Goal: Task Accomplishment & Management: Manage account settings

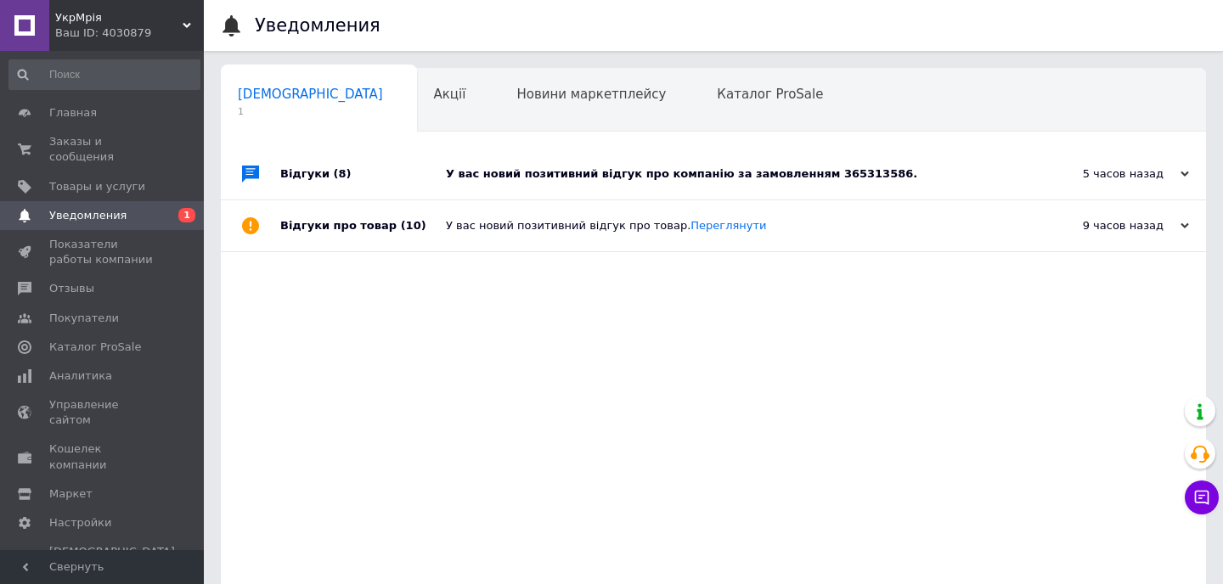
click at [582, 178] on div "У вас новий позитивний відгук про компанію за замовленням 365313586." at bounding box center [732, 173] width 573 height 15
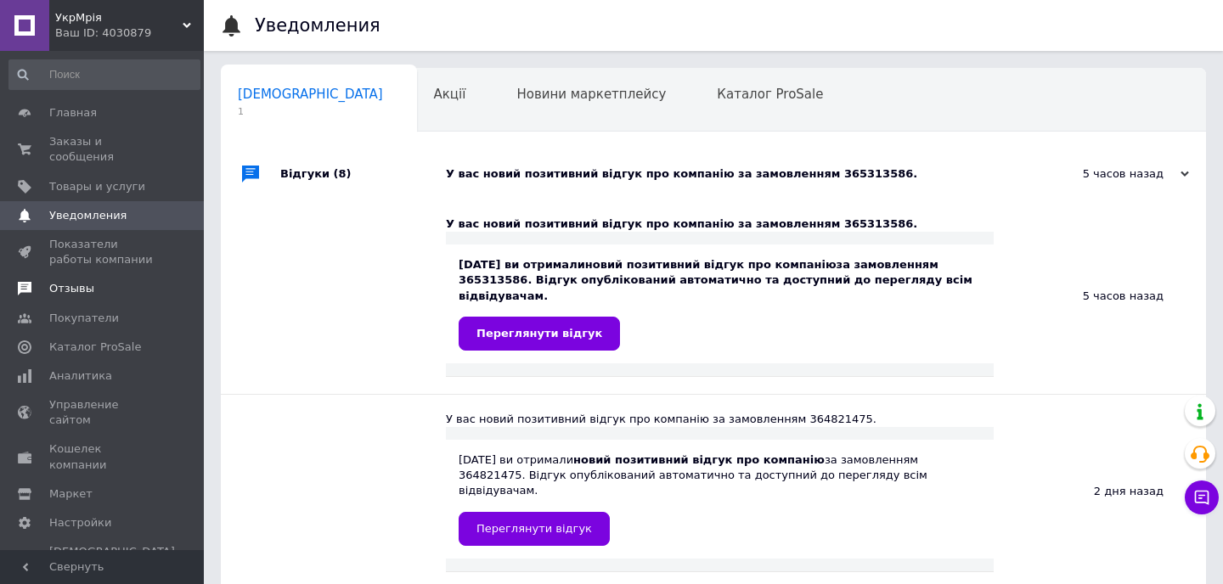
click at [116, 285] on span "Отзывы" at bounding box center [103, 288] width 108 height 15
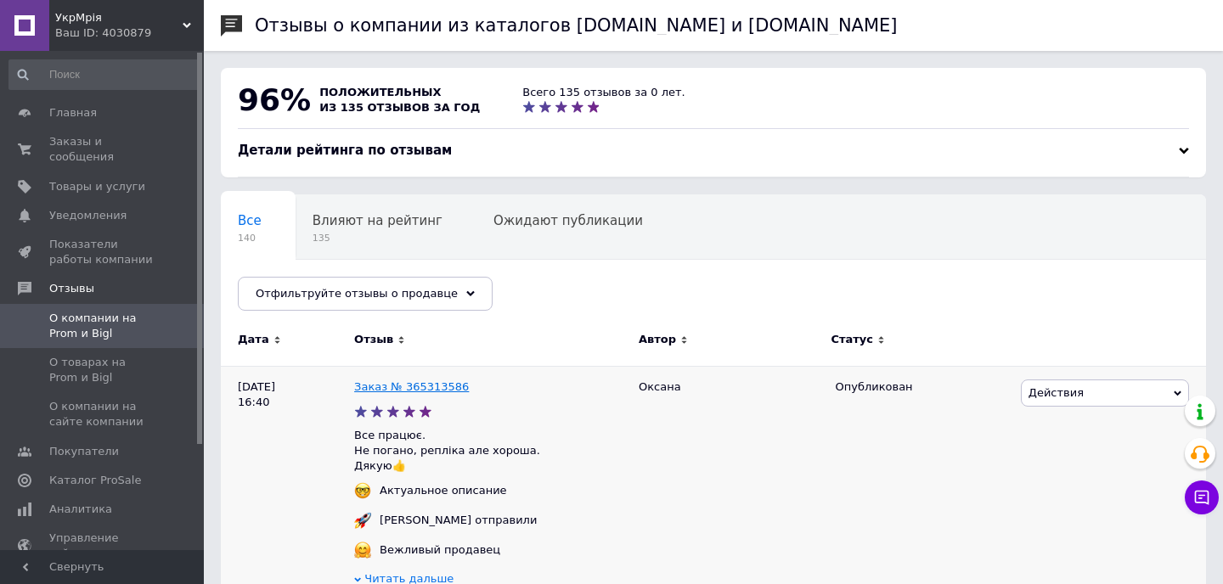
click at [413, 386] on link "Заказ № 365313586" at bounding box center [411, 386] width 115 height 13
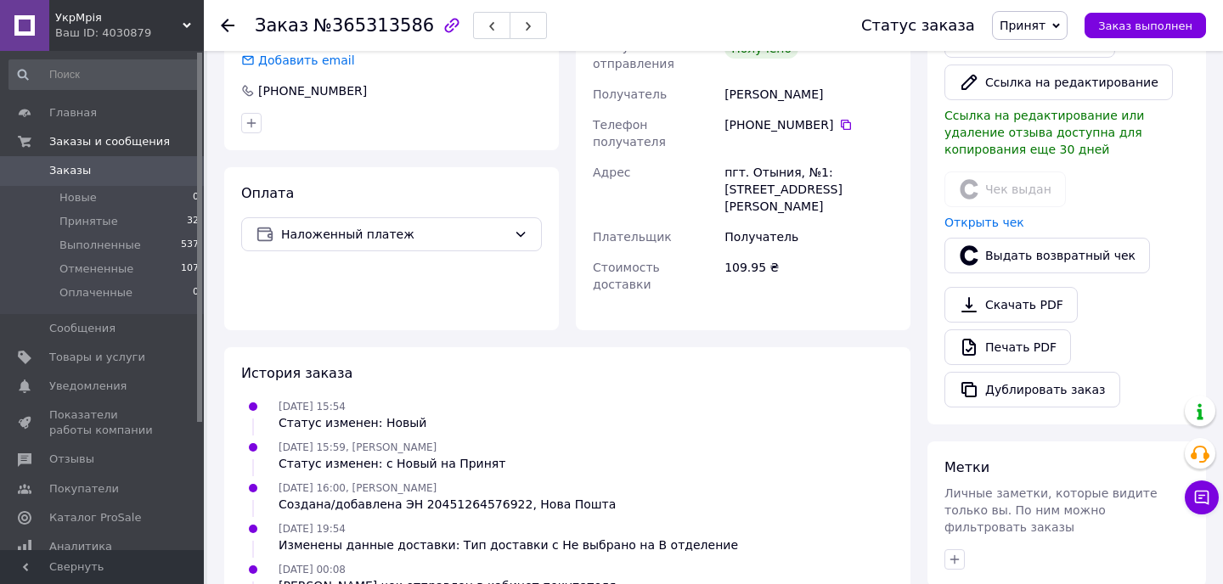
scroll to position [542, 0]
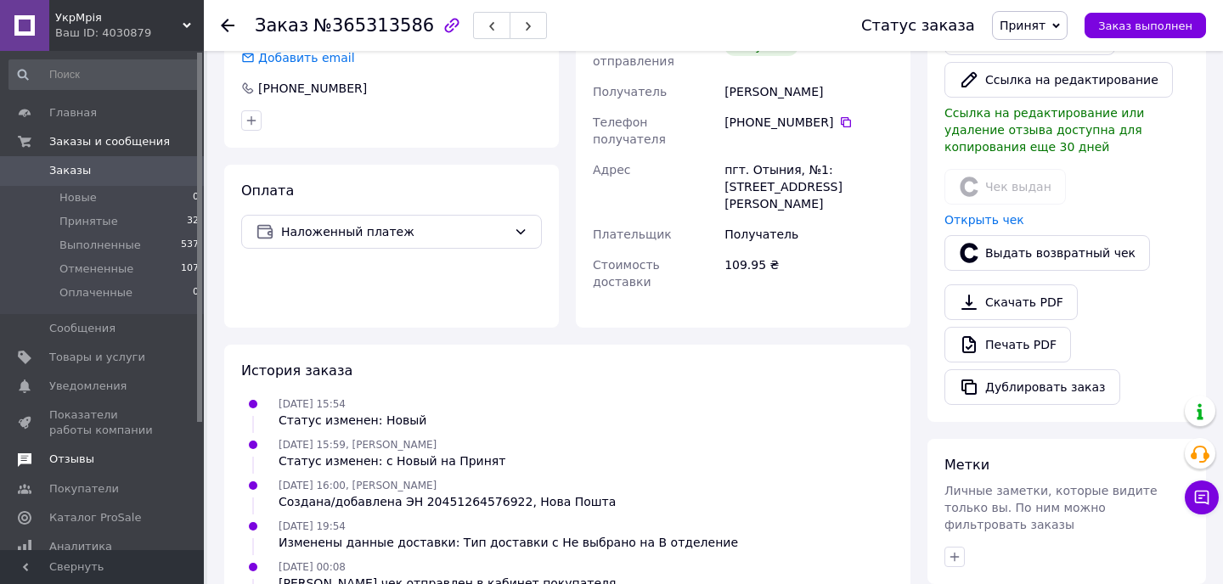
click at [98, 457] on span "Отзывы" at bounding box center [103, 459] width 108 height 15
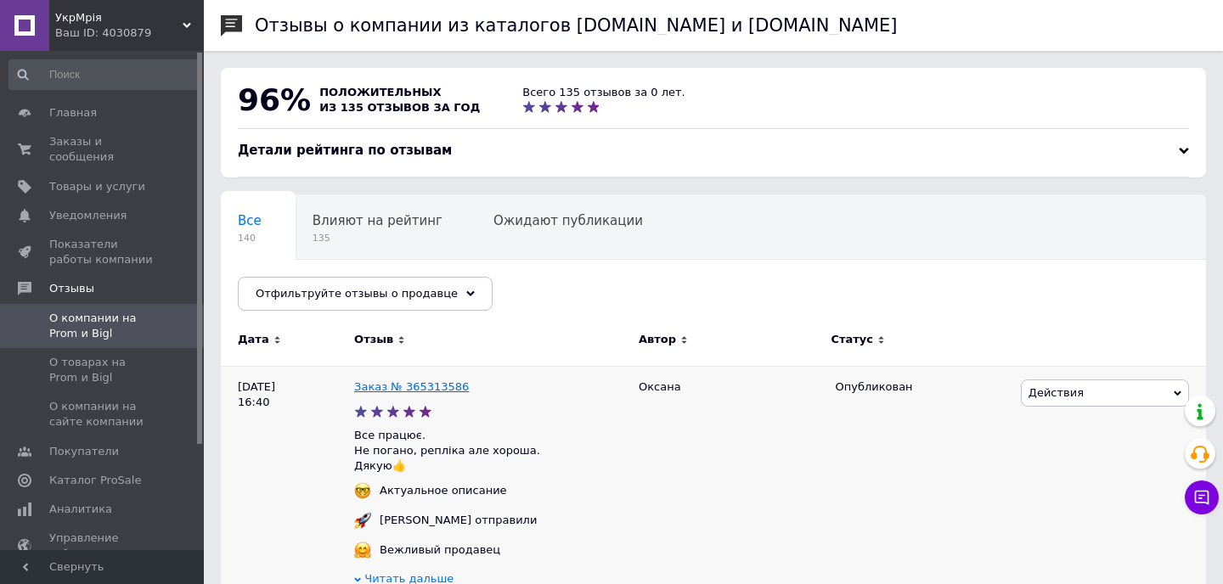
click at [412, 381] on link "Заказ № 365313586" at bounding box center [411, 386] width 115 height 13
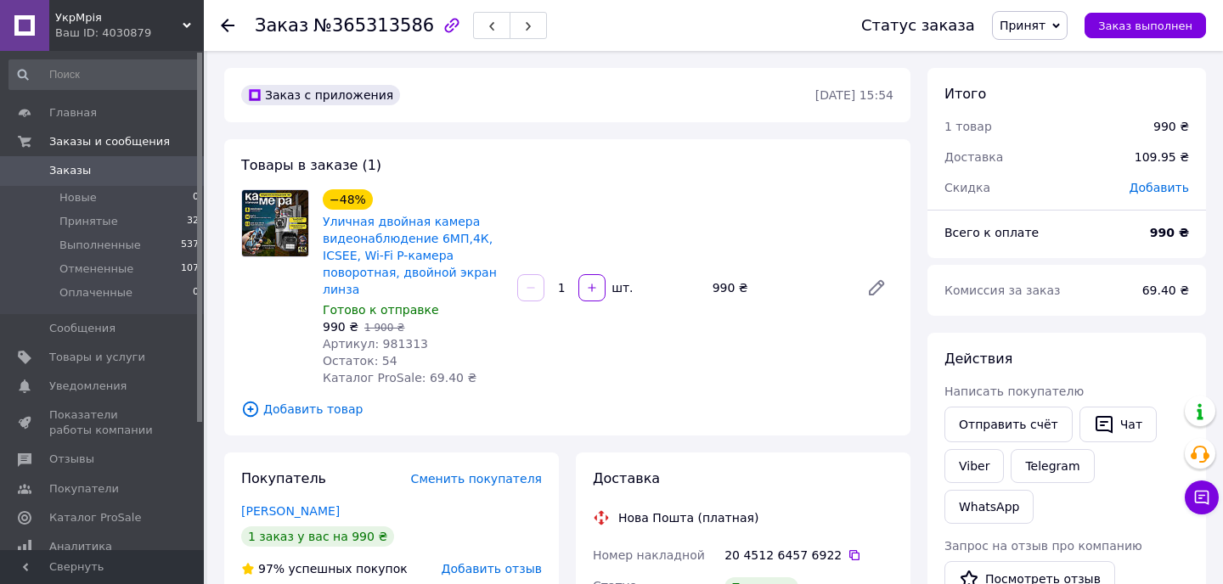
click at [96, 14] on span "УкрМрія" at bounding box center [118, 17] width 127 height 15
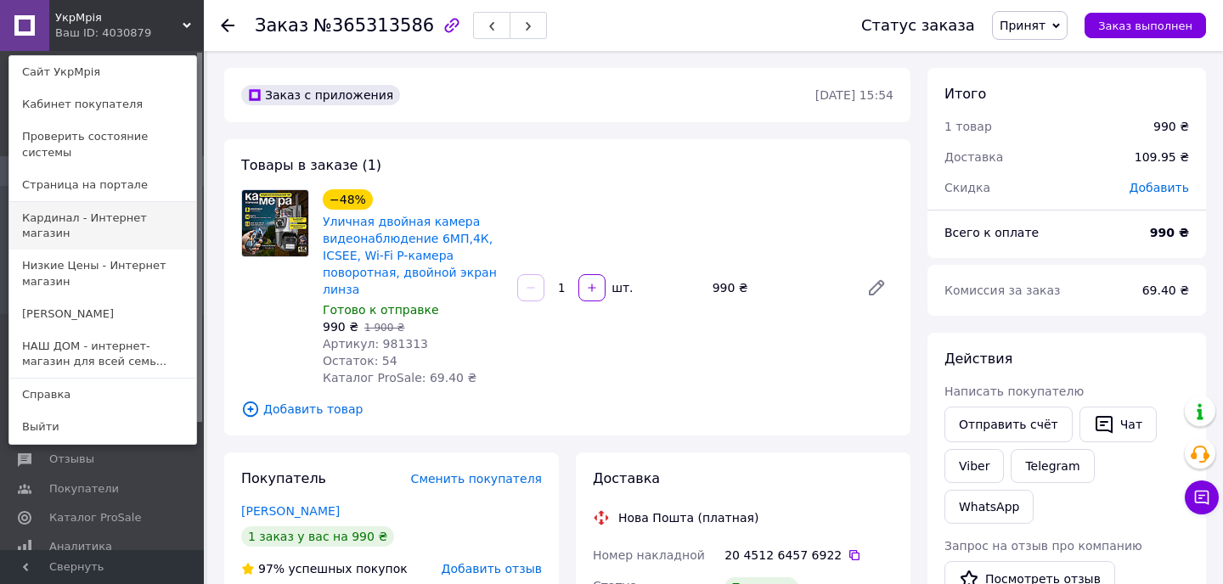
click at [110, 213] on link "Кардинал - Интернет магазин" at bounding box center [102, 226] width 187 height 48
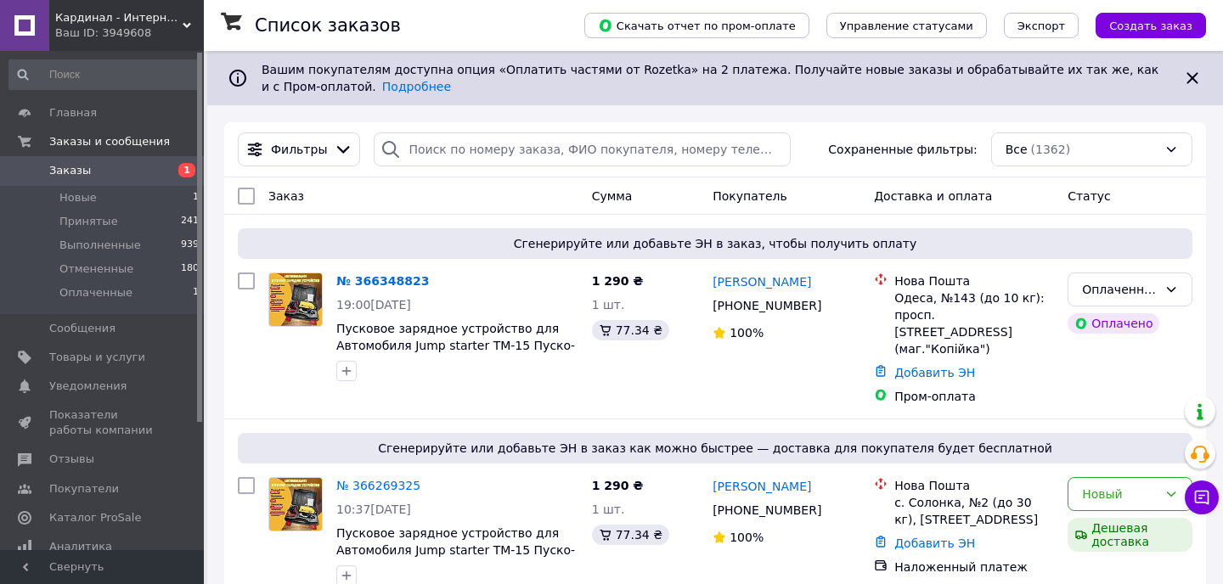
click at [104, 17] on span "Кардинал - Интернет магазин" at bounding box center [118, 17] width 127 height 15
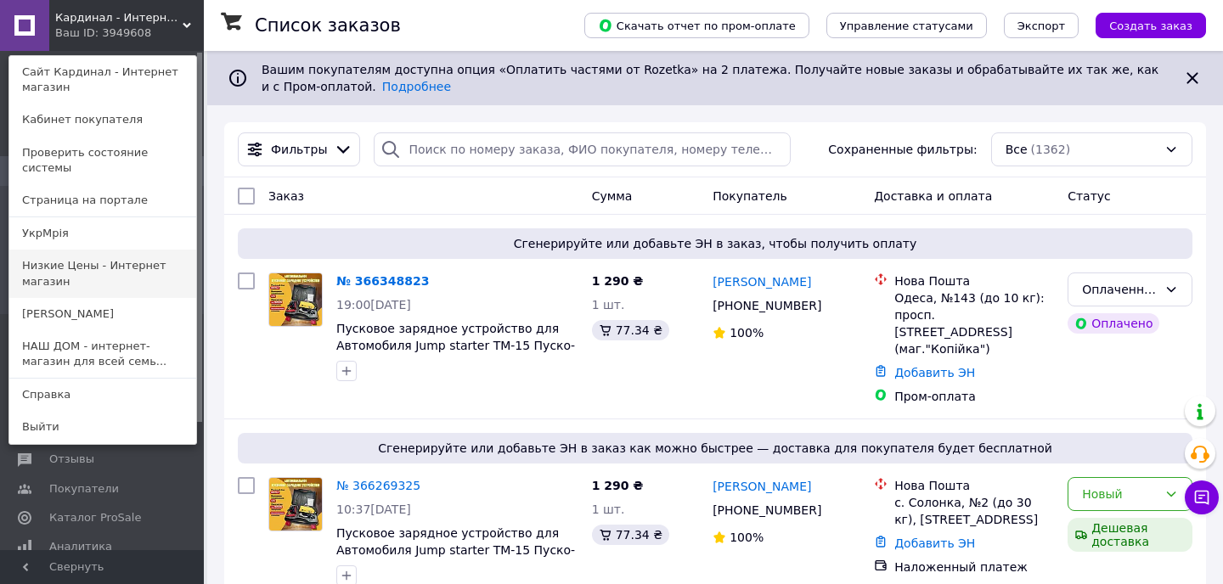
click at [76, 255] on link "Низкие Цены - Интернет магазин" at bounding box center [102, 274] width 187 height 48
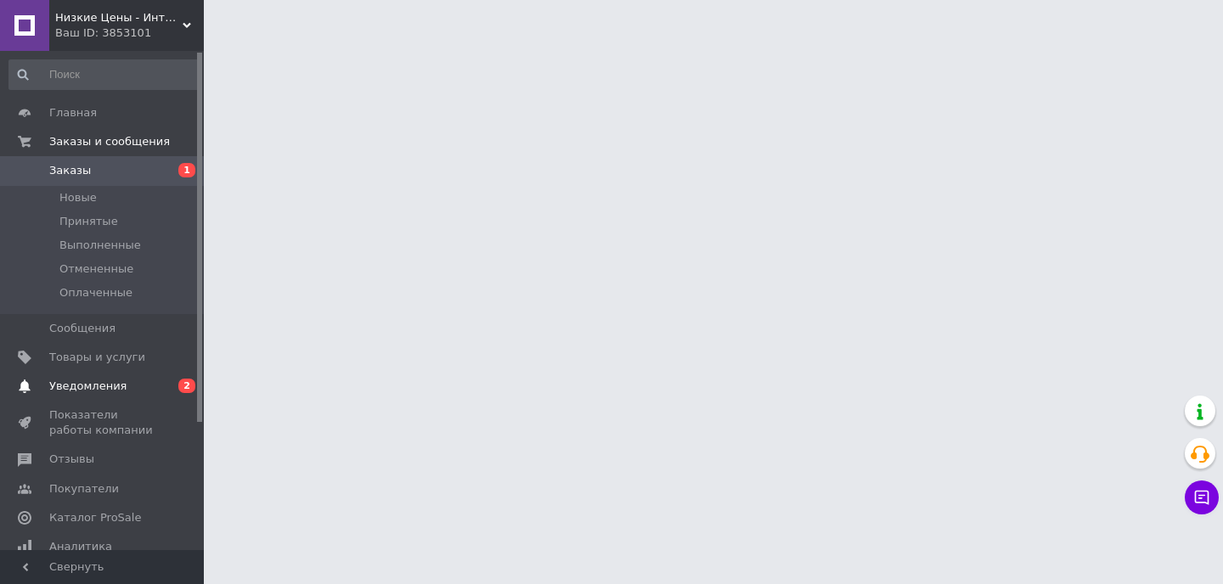
click at [98, 384] on span "Уведомления" at bounding box center [87, 386] width 77 height 15
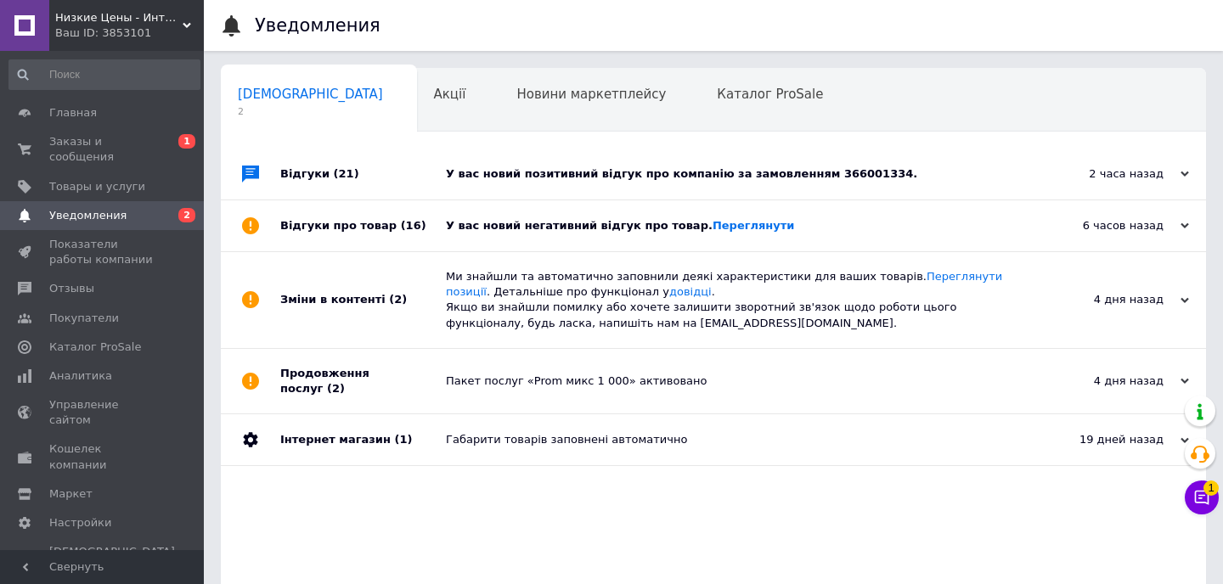
click at [550, 230] on div "У вас новий негативний відгук про товар. Переглянути" at bounding box center [732, 225] width 573 height 15
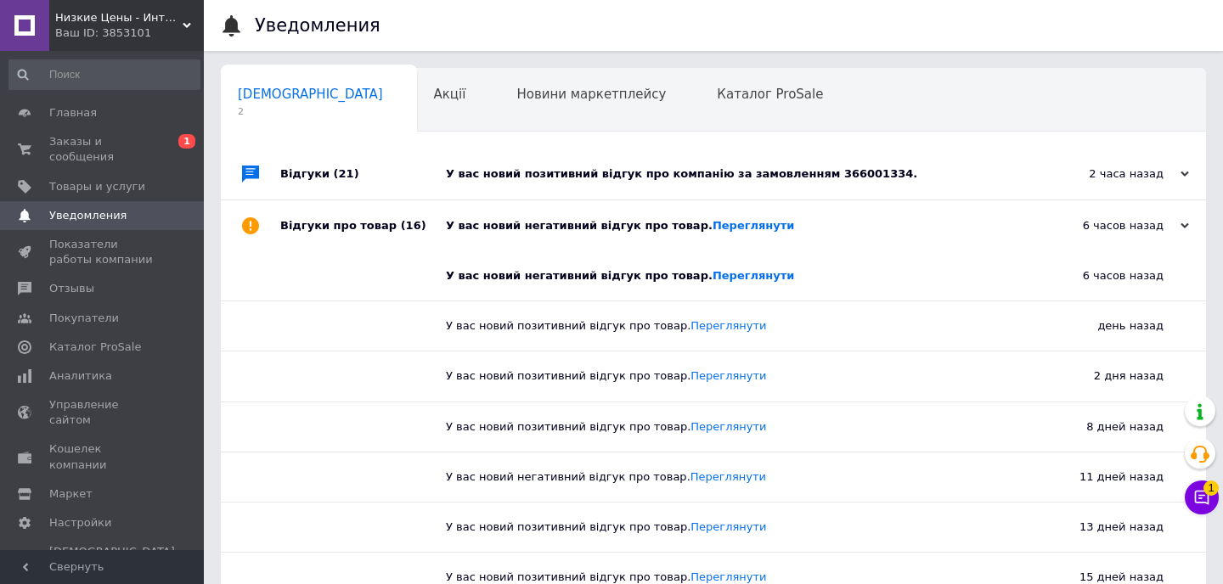
click at [572, 179] on div "У вас новий позитивний відгук про компанію за замовленням 366001334." at bounding box center [732, 173] width 573 height 15
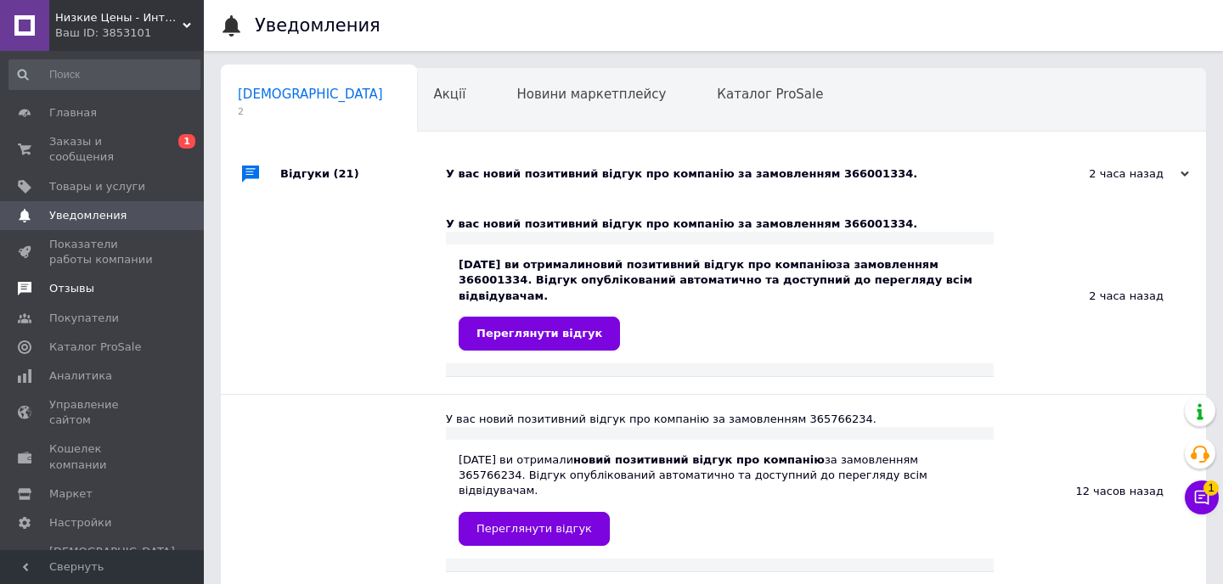
click at [69, 297] on link "Отзывы" at bounding box center [104, 288] width 209 height 29
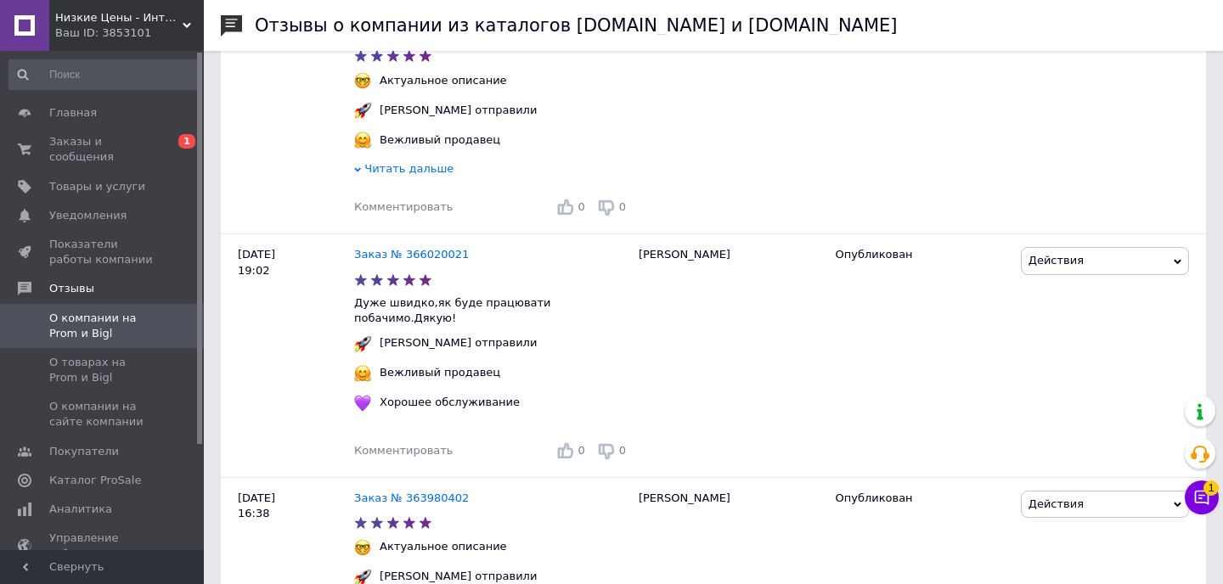
scroll to position [602, 0]
click at [98, 369] on span "О товарах на Prom и Bigl" at bounding box center [103, 370] width 108 height 31
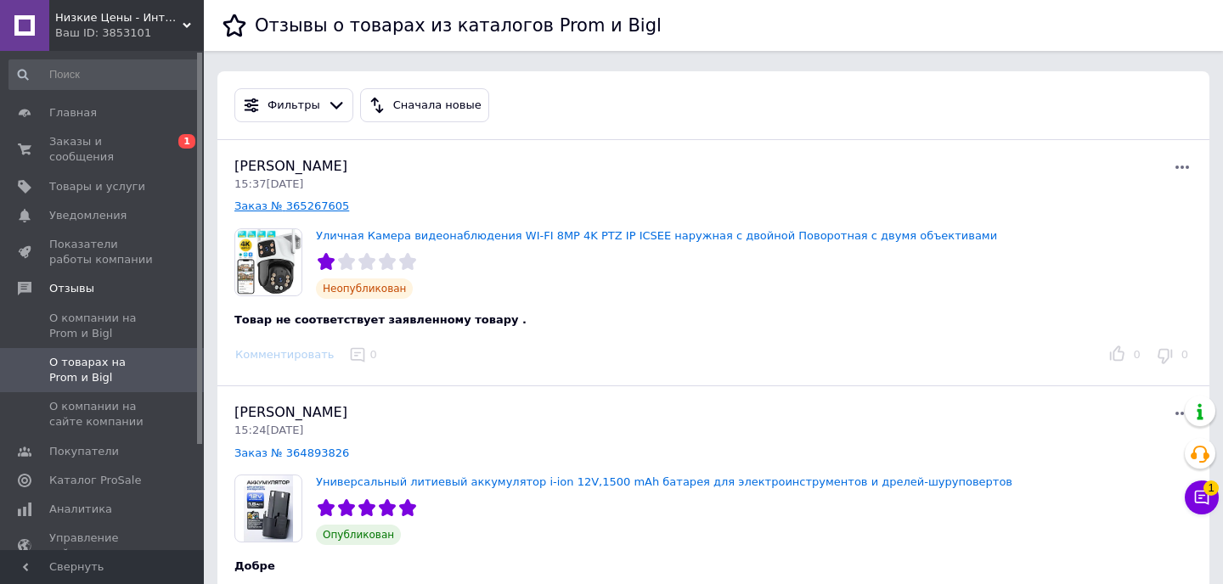
click at [280, 205] on link "Заказ № 365267605" at bounding box center [291, 206] width 115 height 13
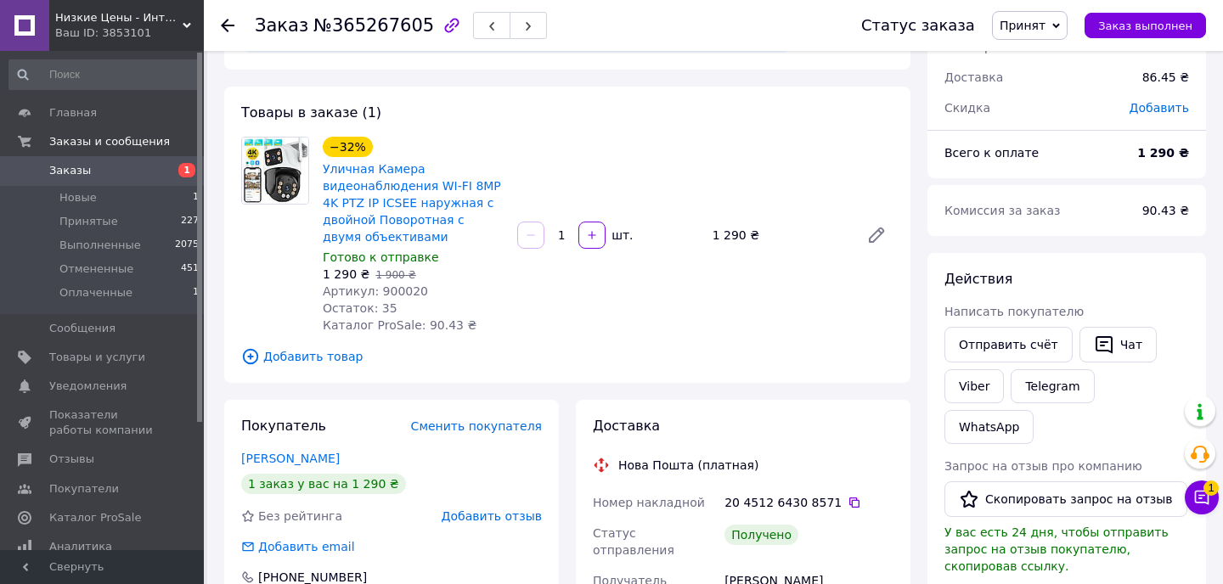
scroll to position [74, 0]
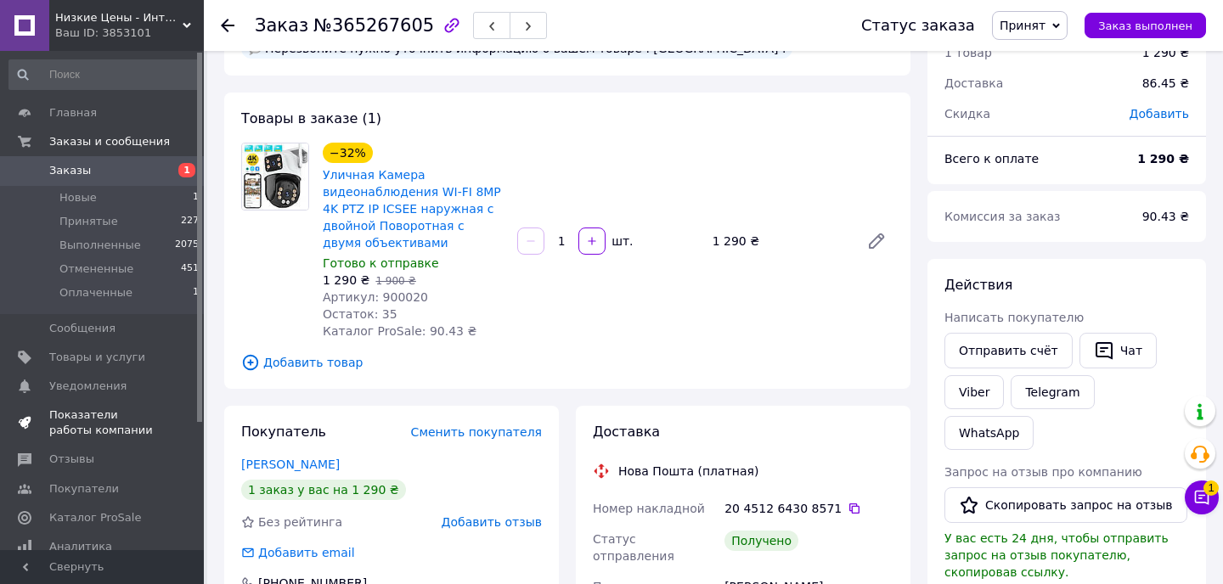
click at [93, 424] on span "Показатели работы компании" at bounding box center [103, 423] width 108 height 31
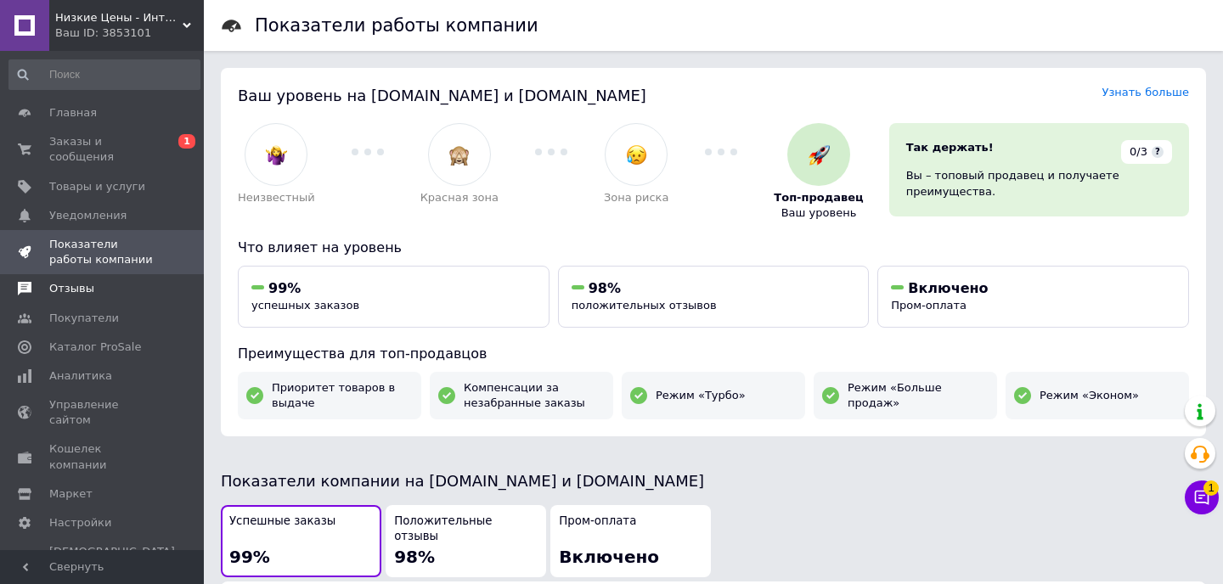
click at [65, 293] on span "Отзывы" at bounding box center [71, 288] width 45 height 15
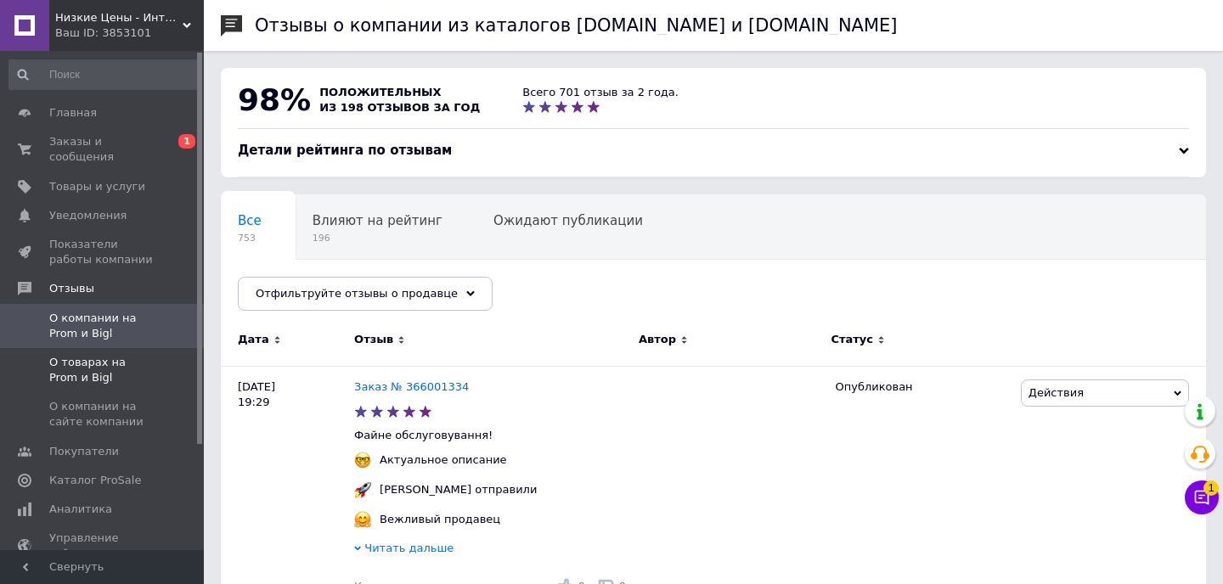
click at [116, 373] on span "О товарах на Prom и Bigl" at bounding box center [103, 370] width 108 height 31
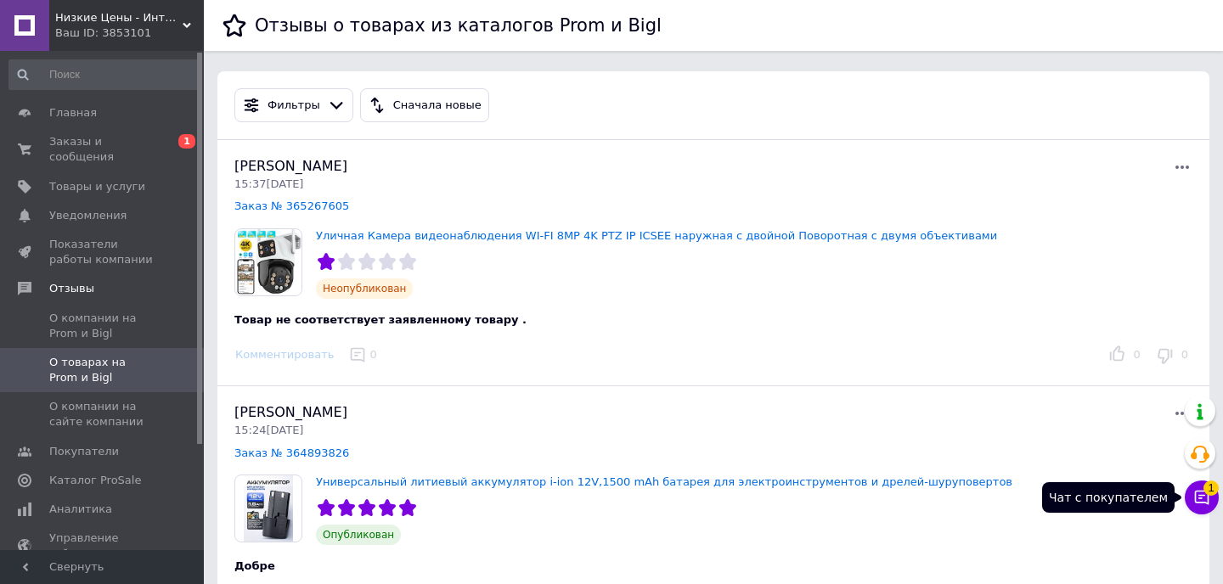
click at [1194, 495] on icon at bounding box center [1201, 498] width 14 height 14
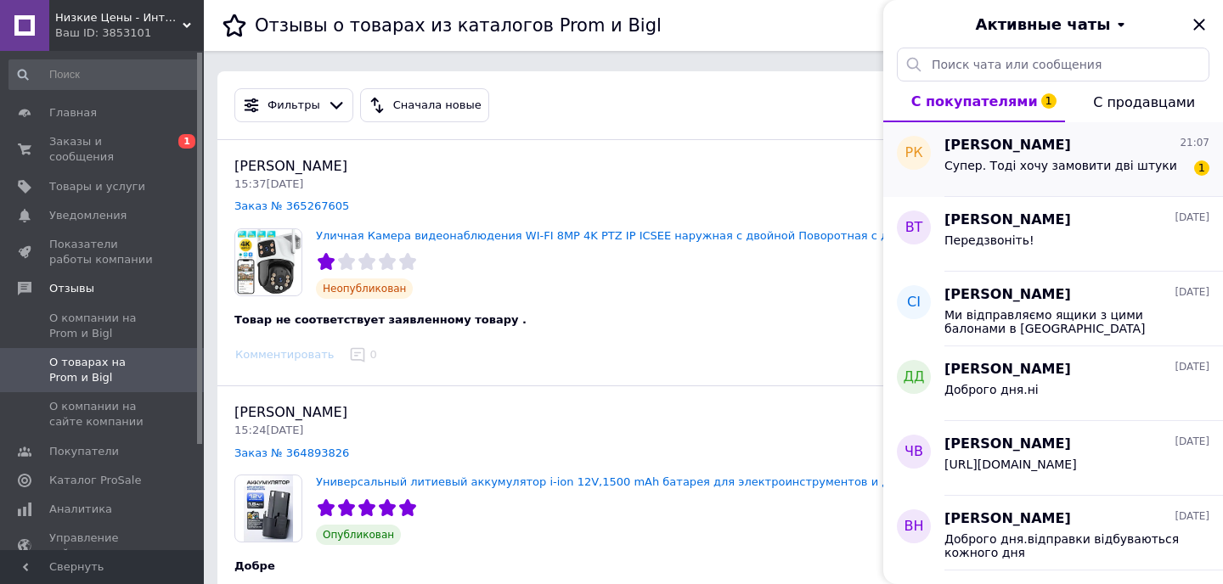
click at [998, 172] on div "Супер. Тоді хочу замовити дві штуки" at bounding box center [1060, 171] width 233 height 24
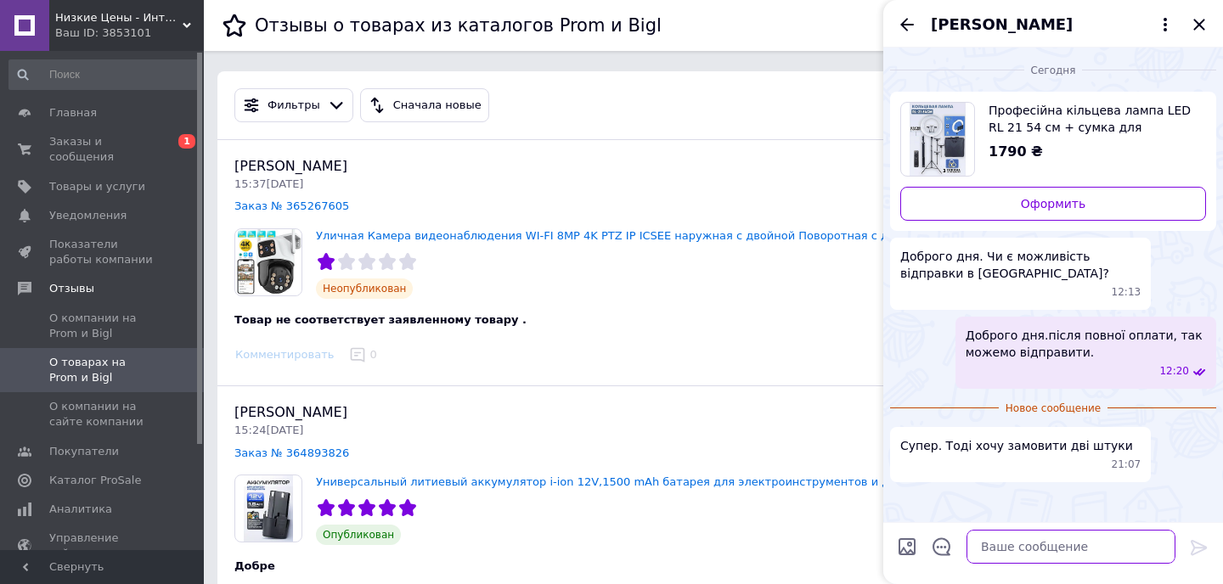
click at [1032, 546] on textarea at bounding box center [1070, 547] width 209 height 34
click at [1200, 21] on icon "Закрыть" at bounding box center [1198, 24] width 11 height 11
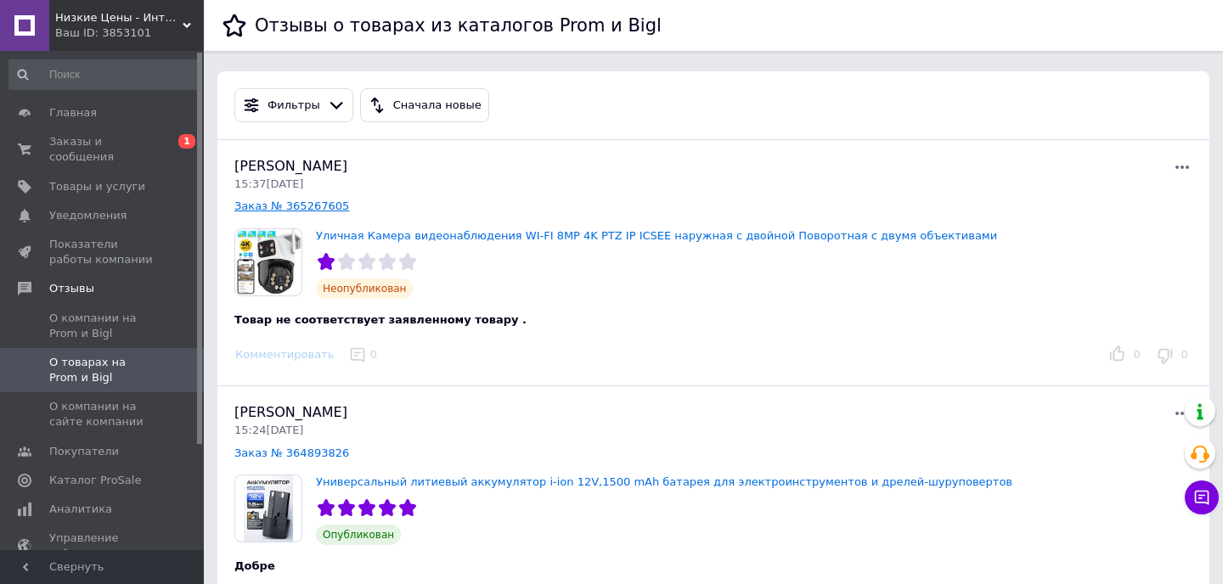
click at [308, 202] on link "Заказ № 365267605" at bounding box center [291, 206] width 115 height 13
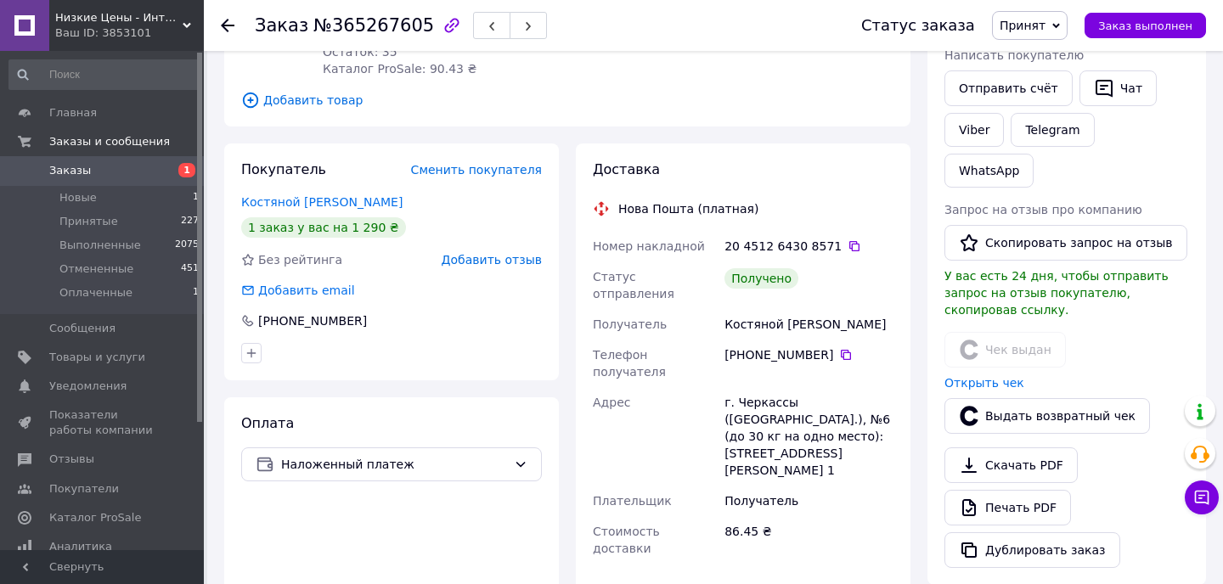
scroll to position [309, 0]
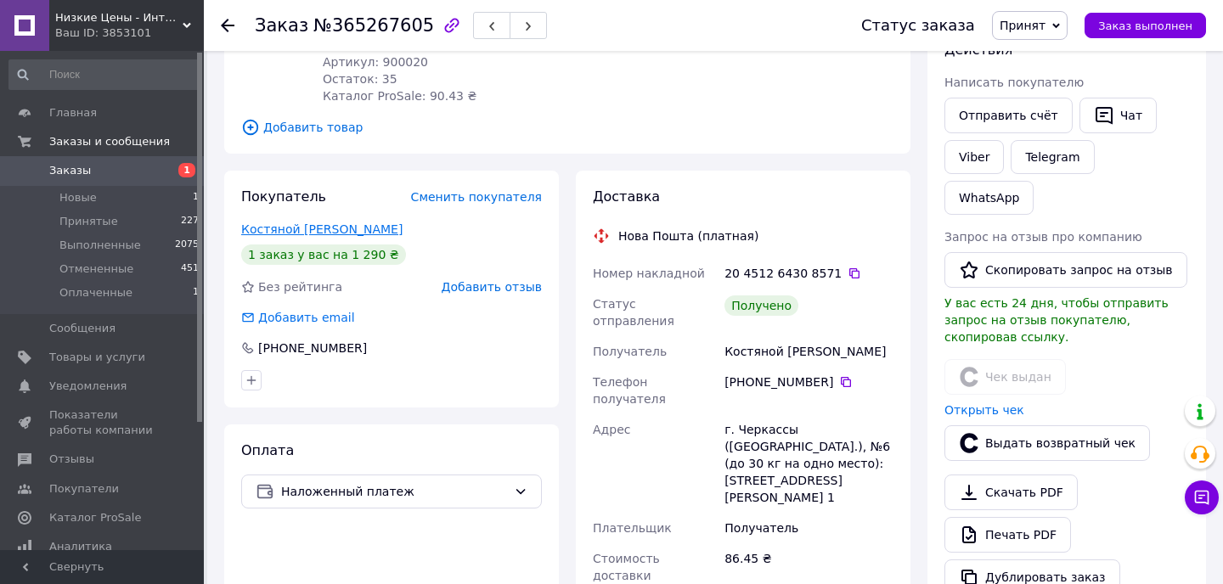
click at [286, 233] on link "Костяной [PERSON_NAME]" at bounding box center [321, 229] width 161 height 14
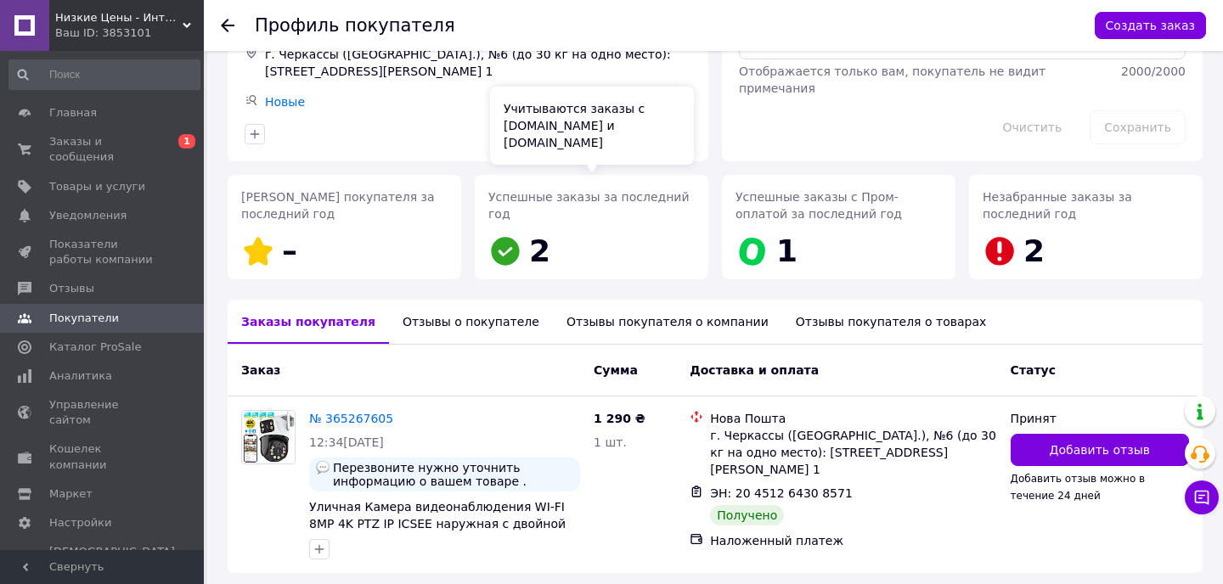
scroll to position [163, 0]
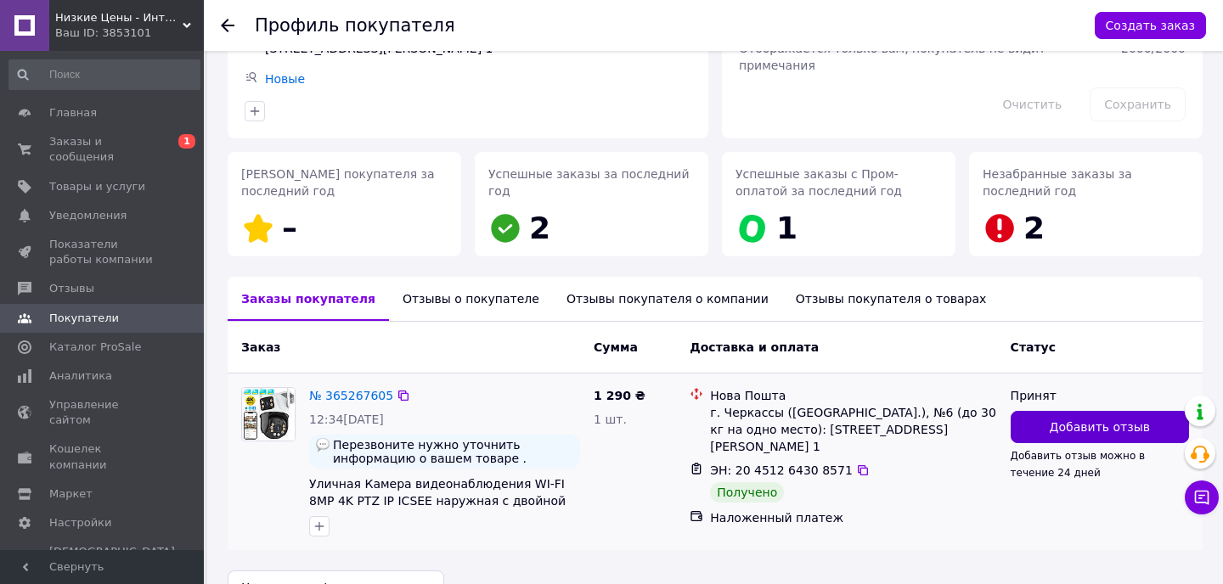
click at [1072, 419] on span "Добавить отзыв" at bounding box center [1099, 427] width 100 height 17
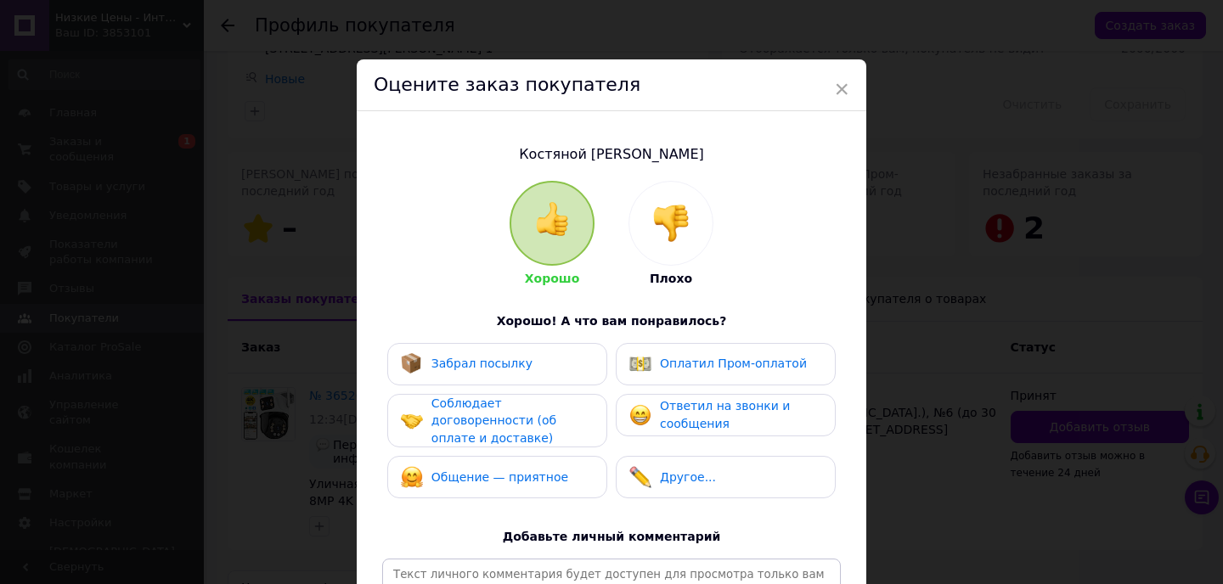
click at [669, 241] on img at bounding box center [670, 223] width 37 height 37
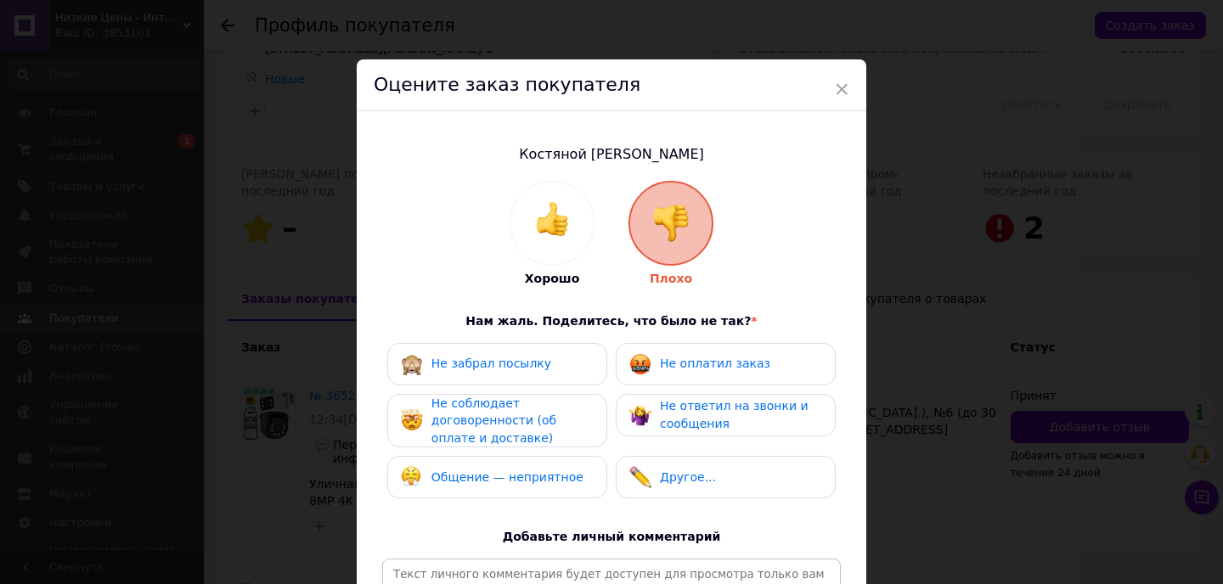
click at [688, 344] on div "Не оплатил заказ" at bounding box center [725, 364] width 220 height 42
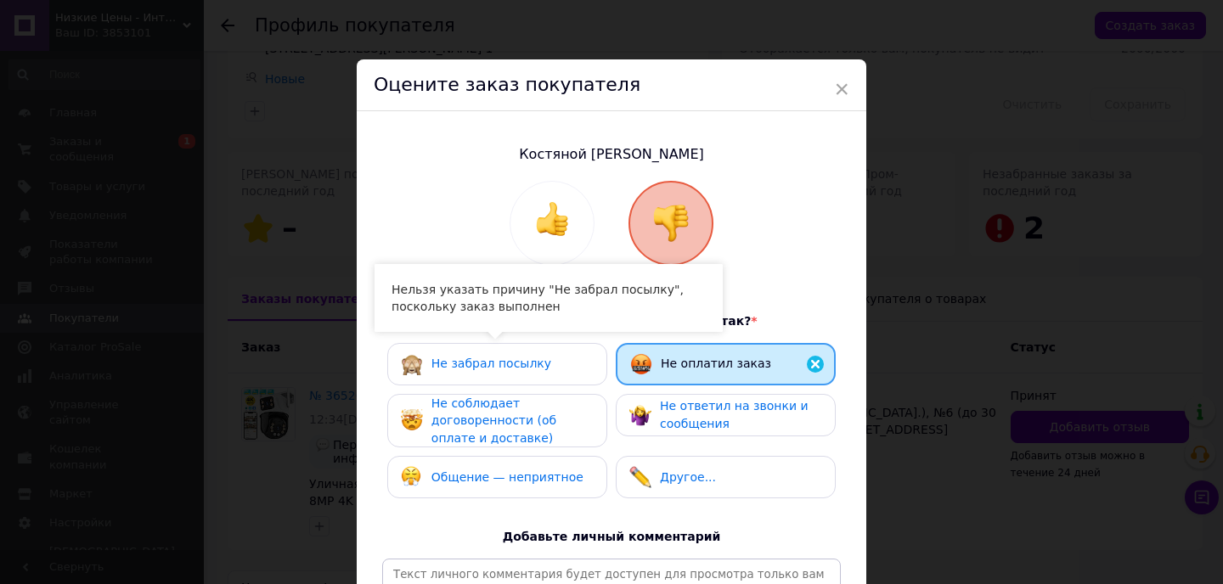
click at [554, 370] on div "Не забрал посылку" at bounding box center [497, 364] width 193 height 22
click at [551, 396] on div "Не соблюдает договоренности (об оплате и доставке)" at bounding box center [511, 421] width 161 height 53
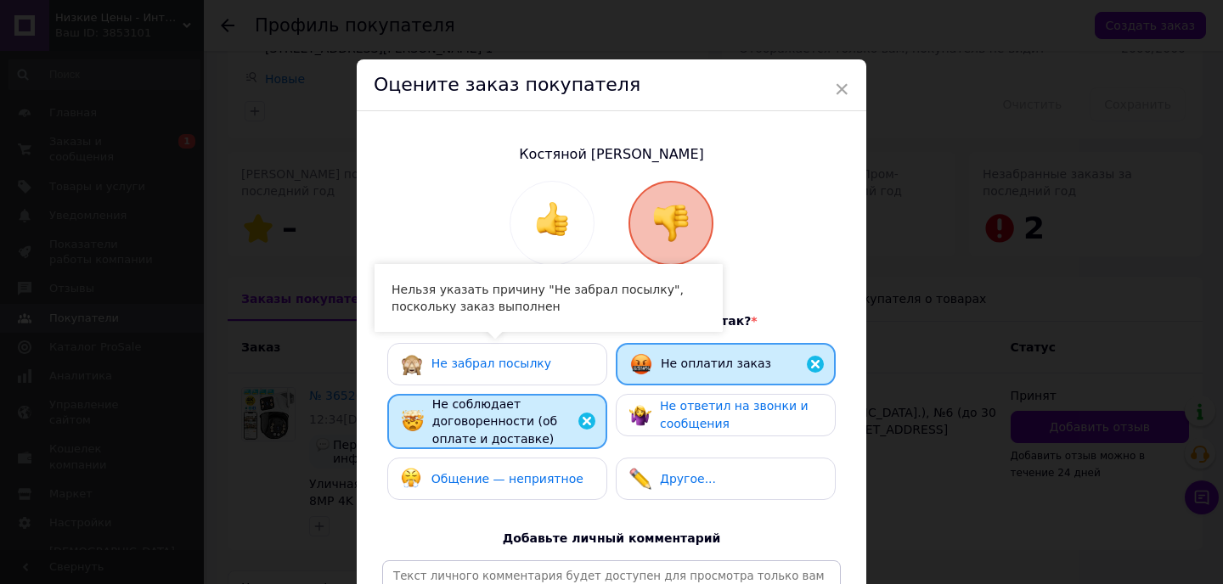
click at [522, 468] on div "Общение — неприятное" at bounding box center [492, 479] width 183 height 22
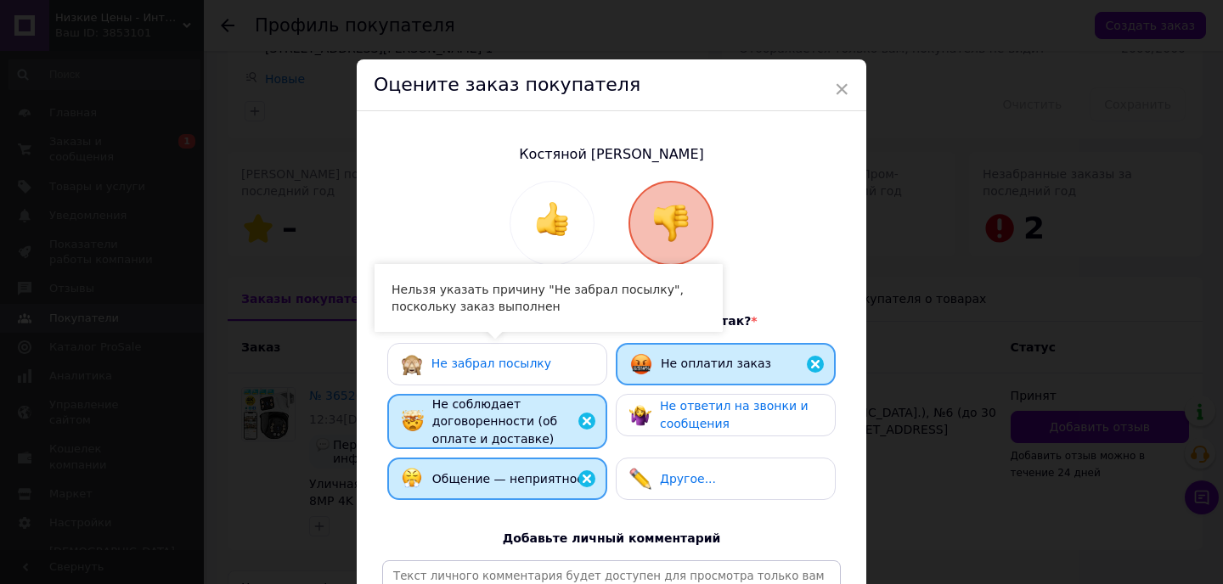
click at [682, 423] on span "Не ответил на звонки и сообщения" at bounding box center [734, 414] width 149 height 31
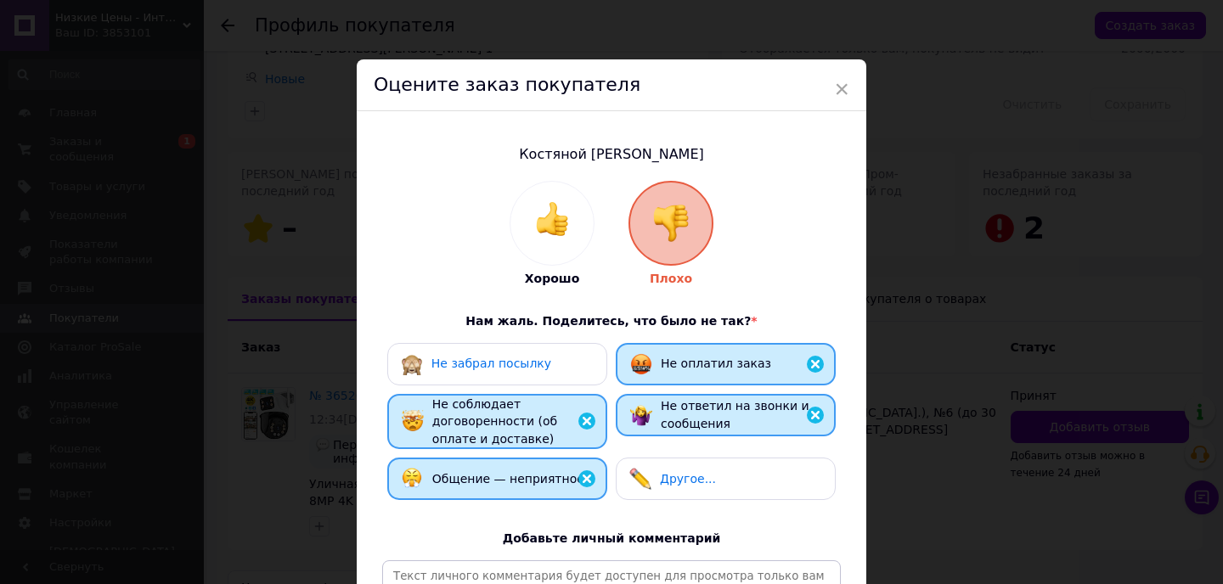
scroll to position [245, 0]
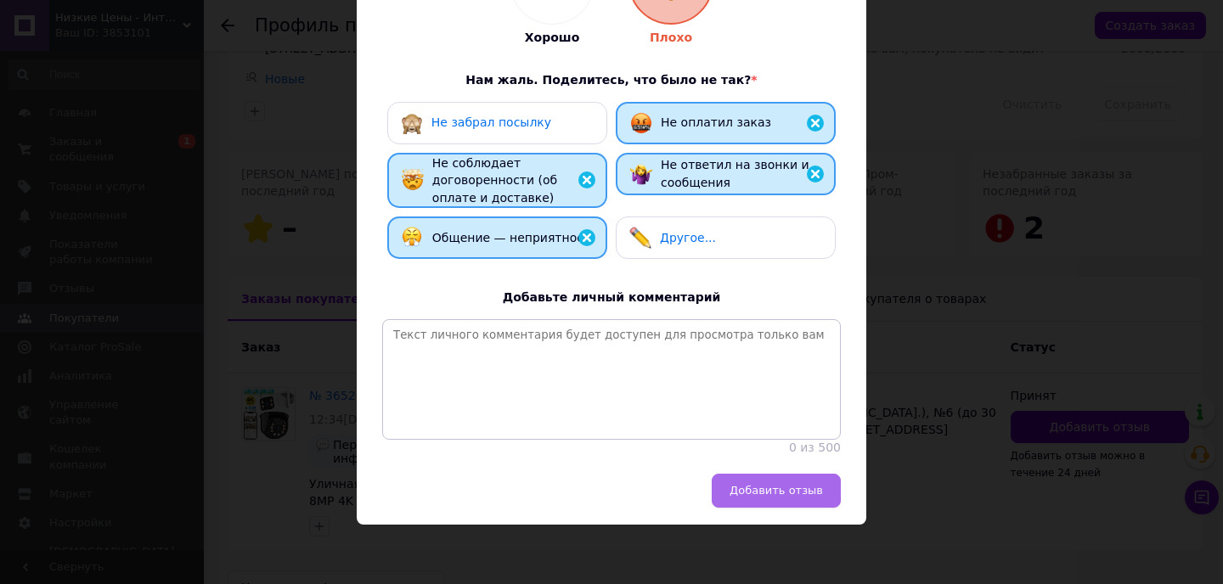
click at [808, 495] on span "Добавить отзыв" at bounding box center [775, 490] width 93 height 13
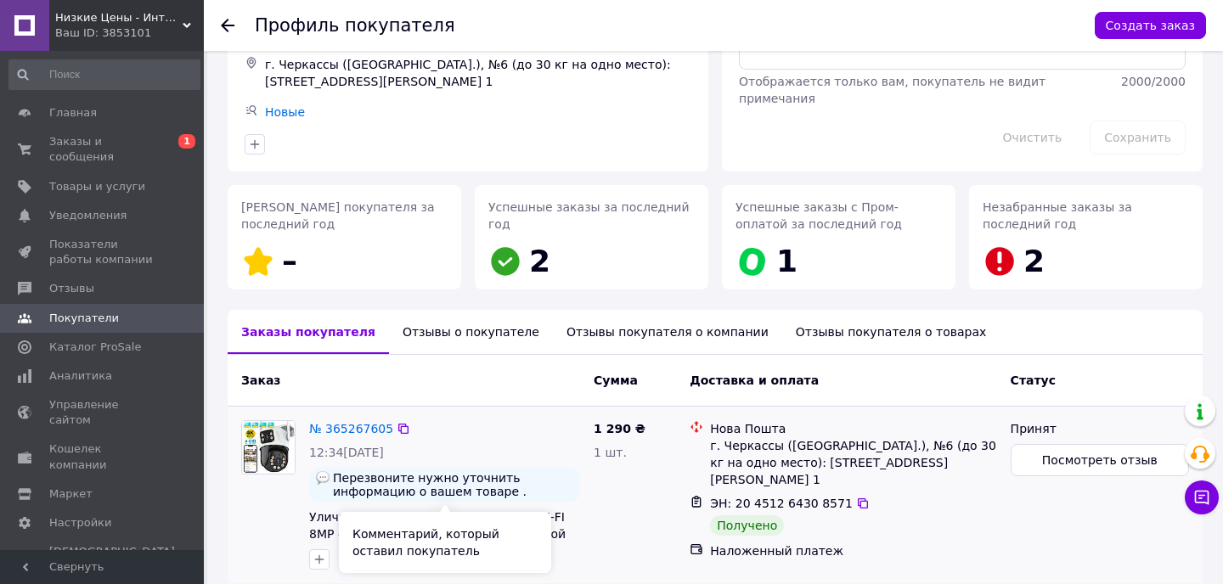
scroll to position [137, 0]
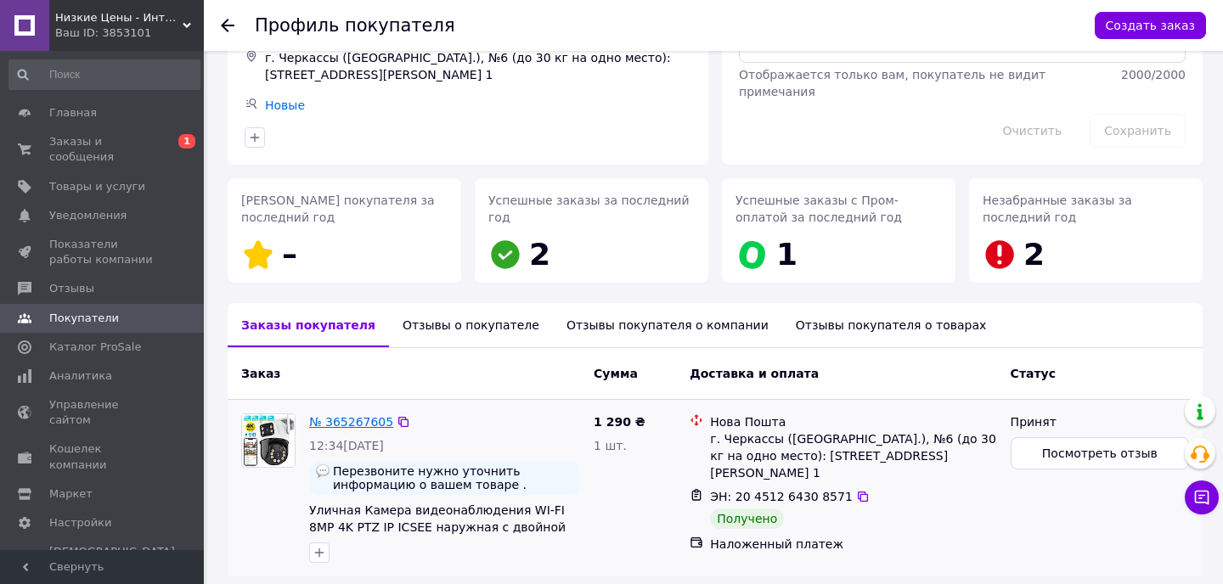
click at [365, 420] on link "№ 365267605" at bounding box center [351, 422] width 84 height 14
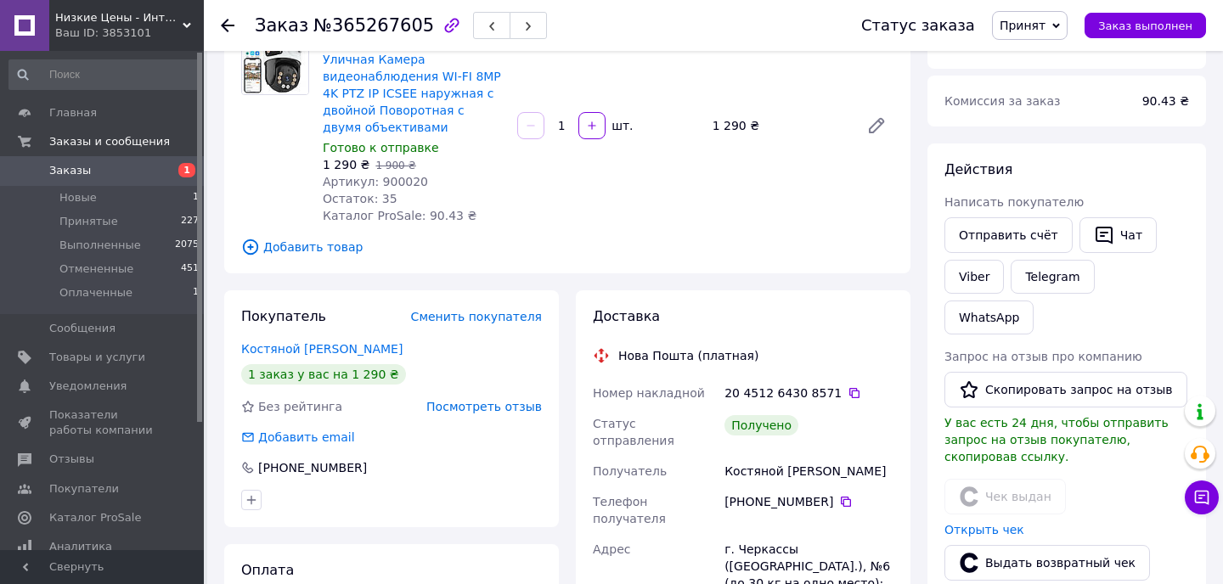
scroll to position [222, 0]
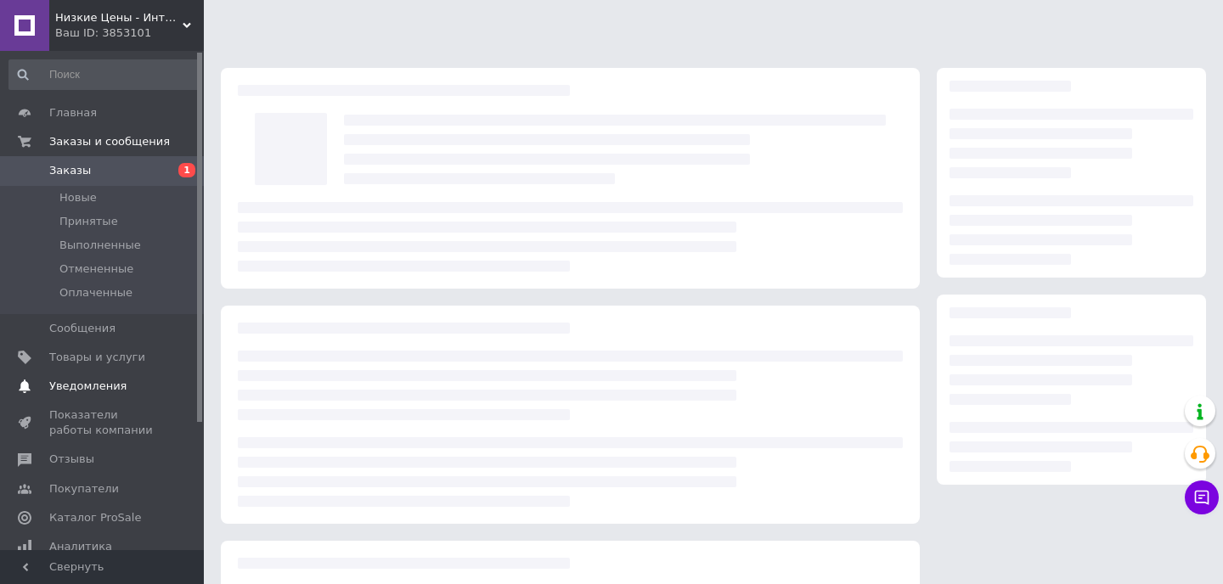
scroll to position [192, 0]
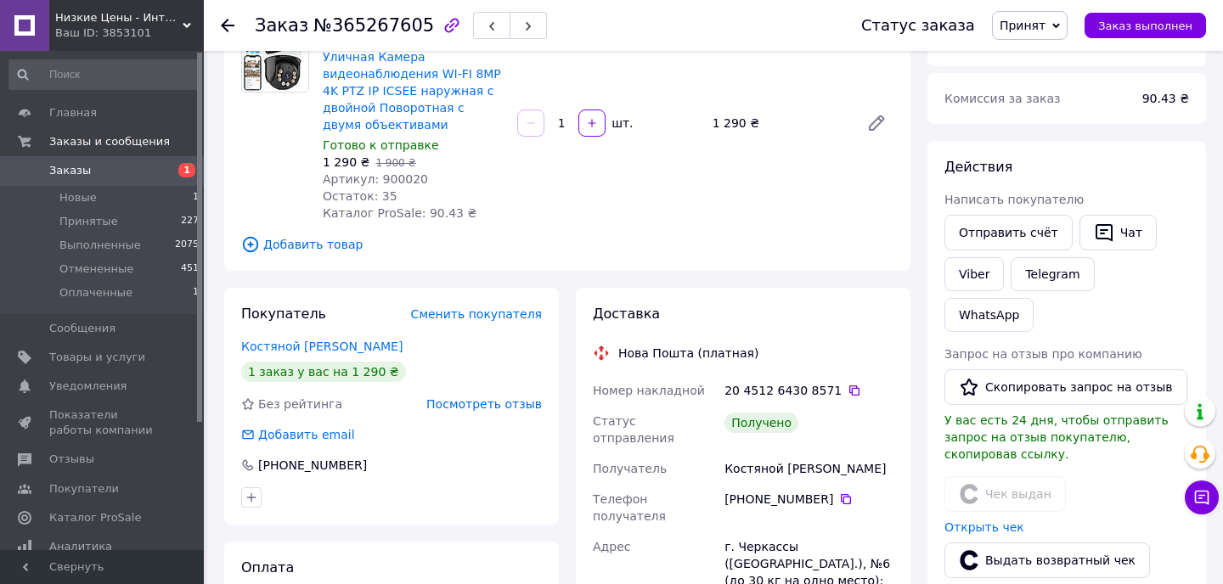
click at [469, 406] on span "Посмотреть отзыв" at bounding box center [483, 404] width 115 height 14
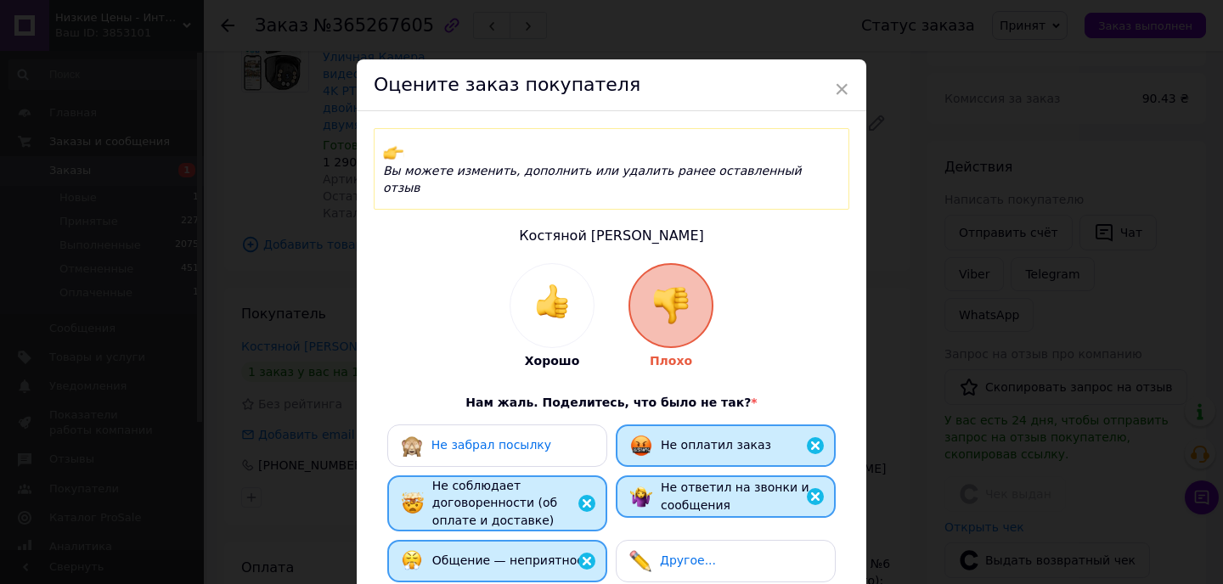
click at [523, 436] on div "Не забрал посылку" at bounding box center [491, 445] width 120 height 18
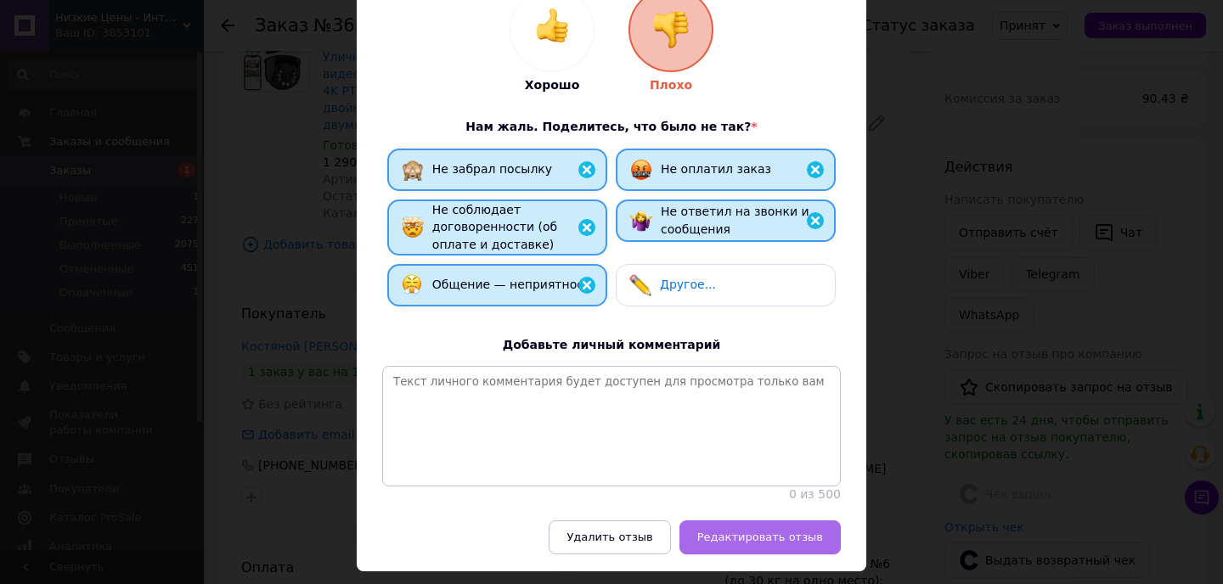
scroll to position [294, 0]
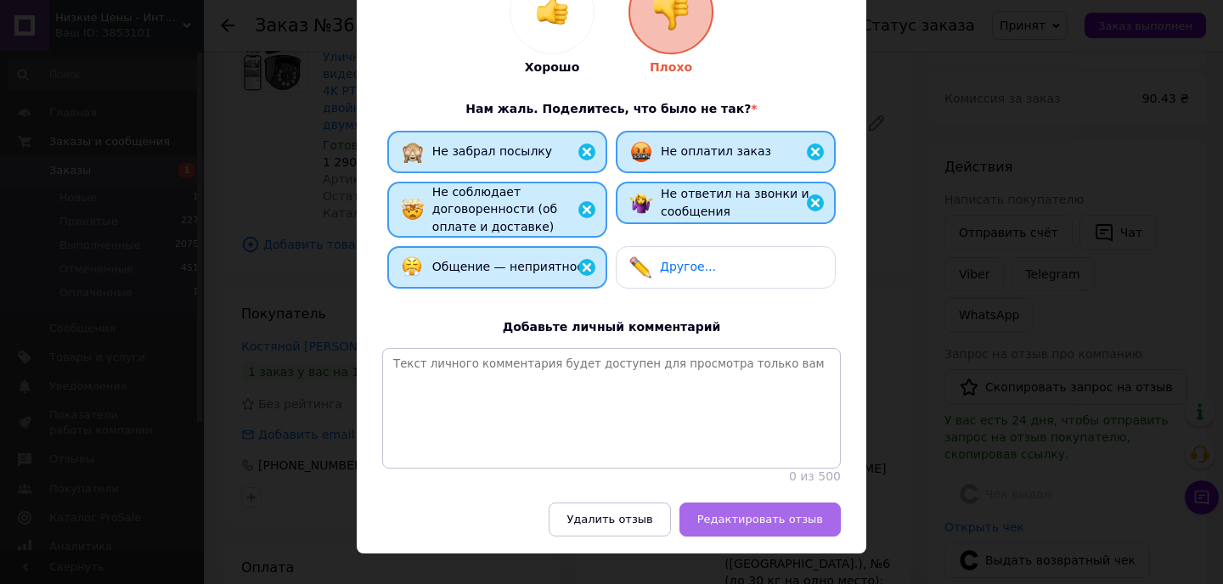
click at [752, 503] on button "Редактировать отзыв" at bounding box center [759, 520] width 161 height 34
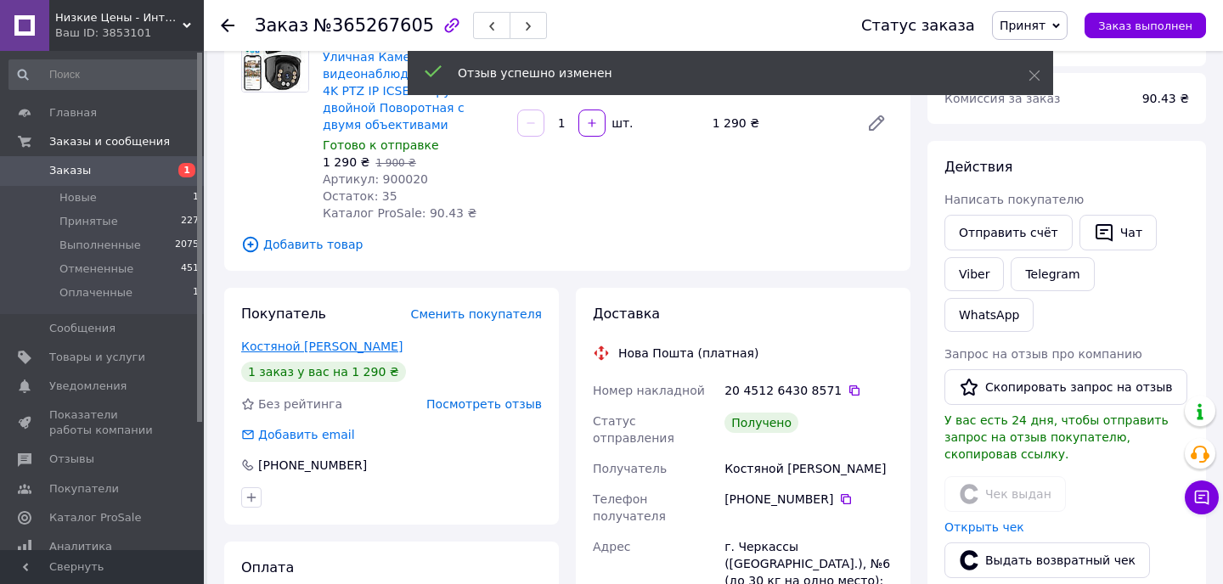
click at [303, 343] on link "Костяной Андрей" at bounding box center [321, 347] width 161 height 14
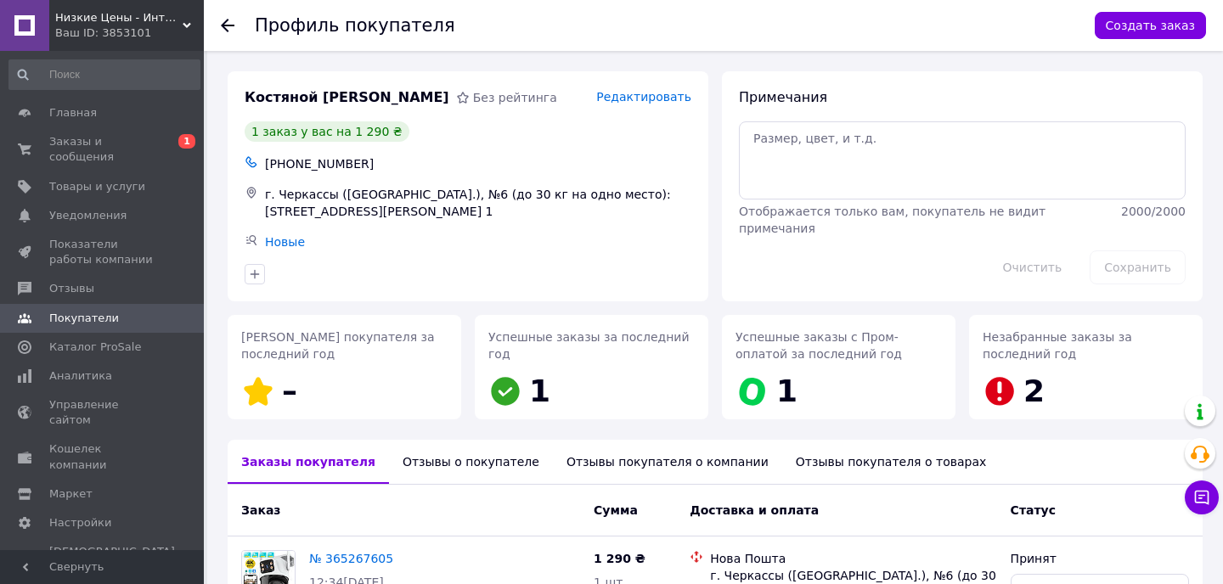
scroll to position [204, 0]
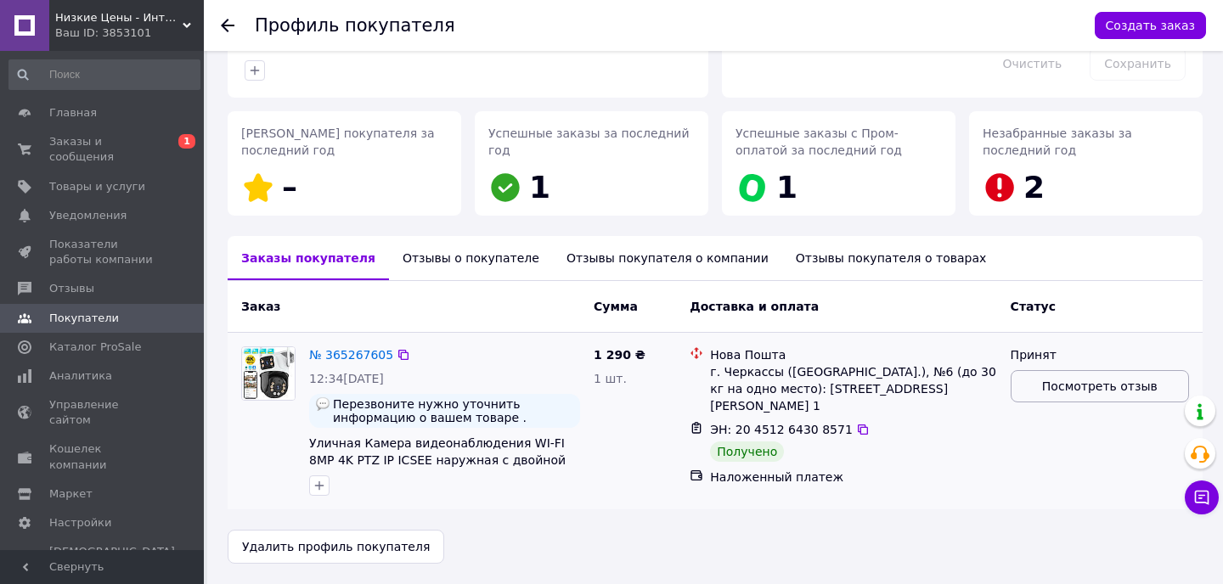
click at [1085, 387] on span "Посмотреть отзыв" at bounding box center [1099, 386] width 115 height 17
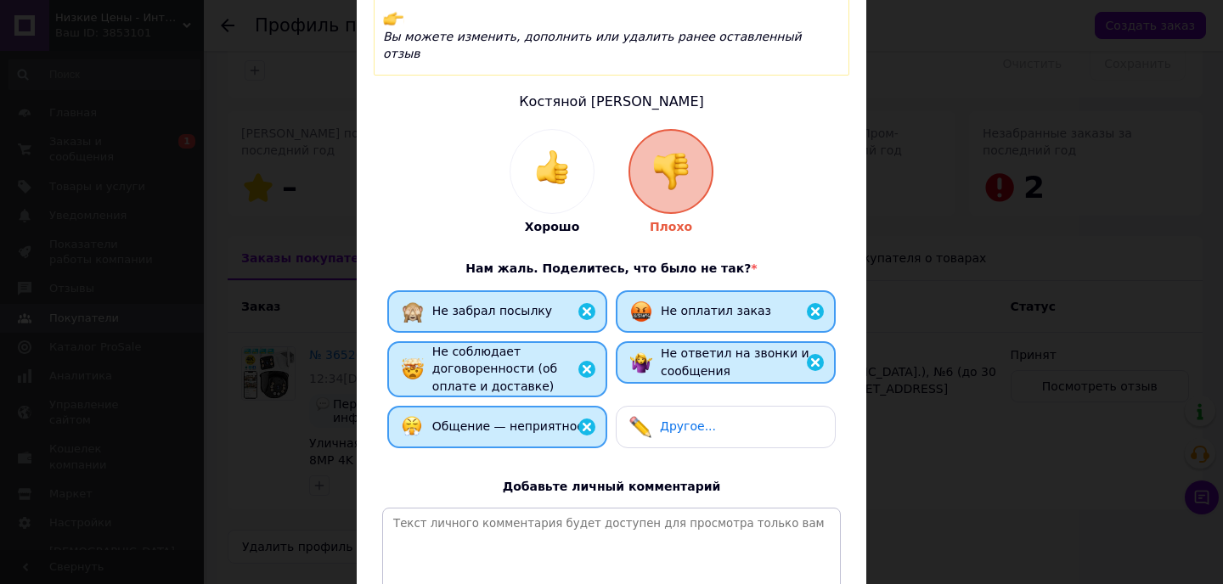
scroll to position [294, 0]
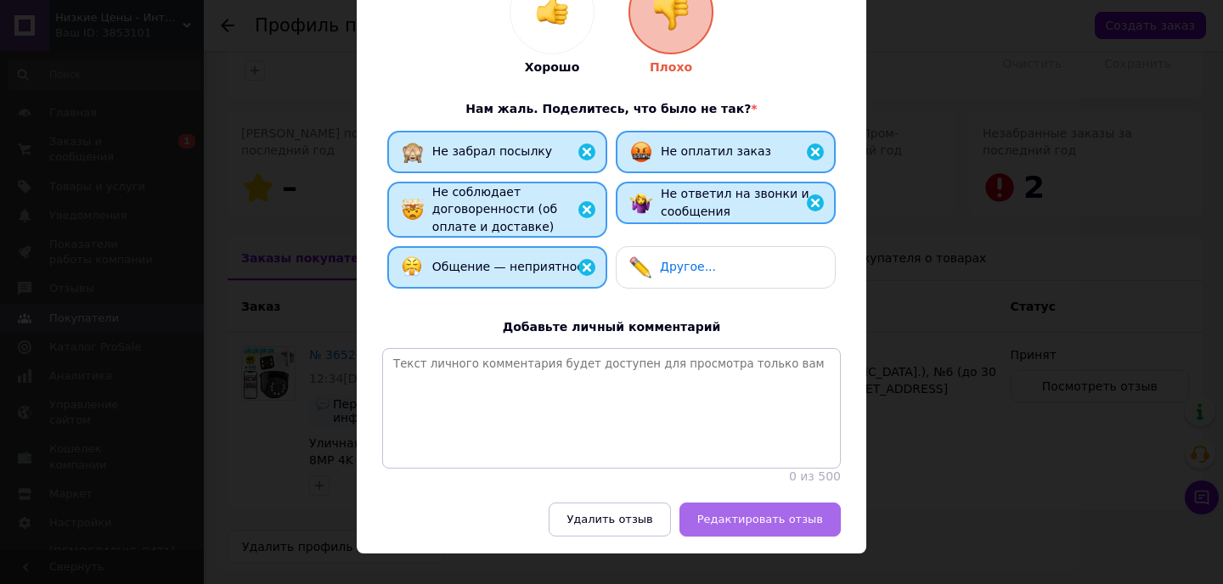
click at [784, 513] on span "Редактировать отзыв" at bounding box center [760, 519] width 126 height 13
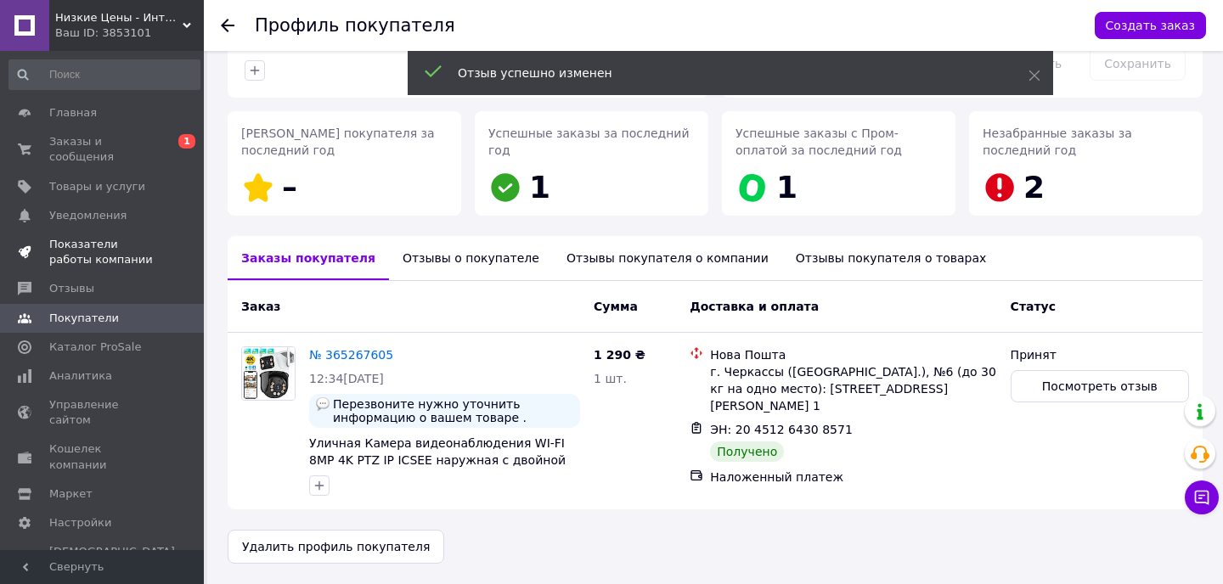
click at [98, 256] on span "Показатели работы компании" at bounding box center [103, 252] width 108 height 31
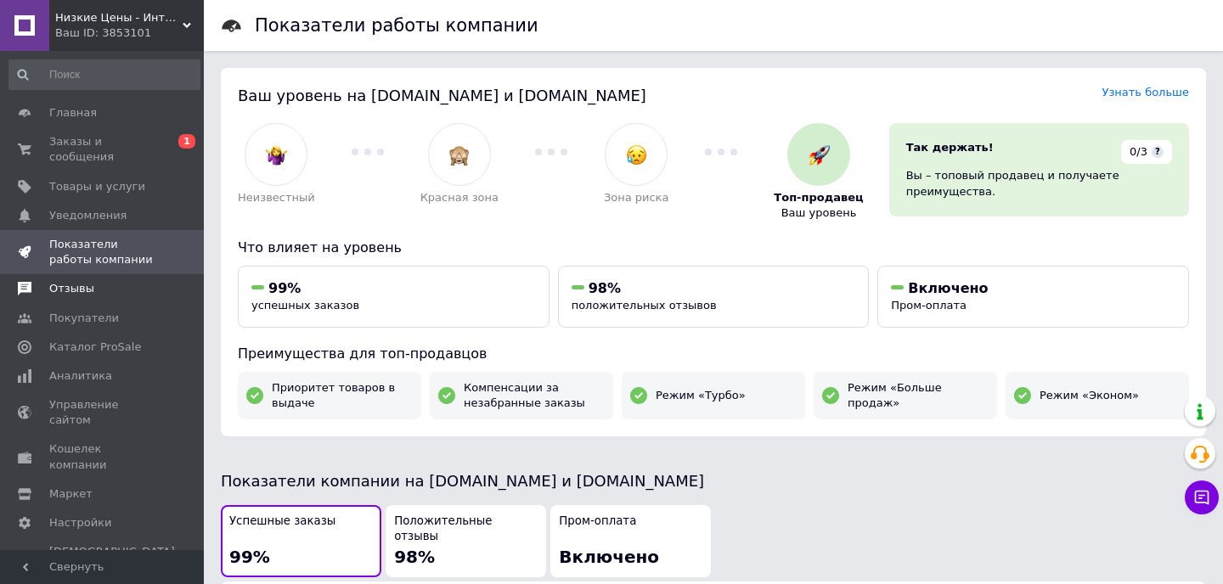
click at [92, 293] on span "Отзывы" at bounding box center [103, 288] width 108 height 15
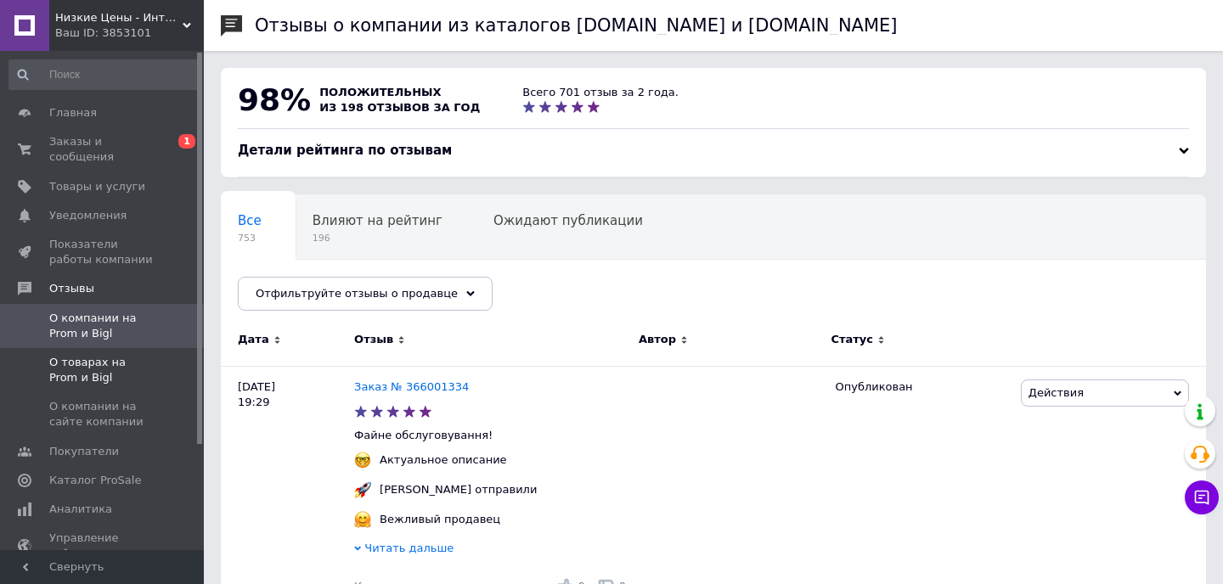
click at [87, 361] on span "О товарах на Prom и Bigl" at bounding box center [103, 370] width 108 height 31
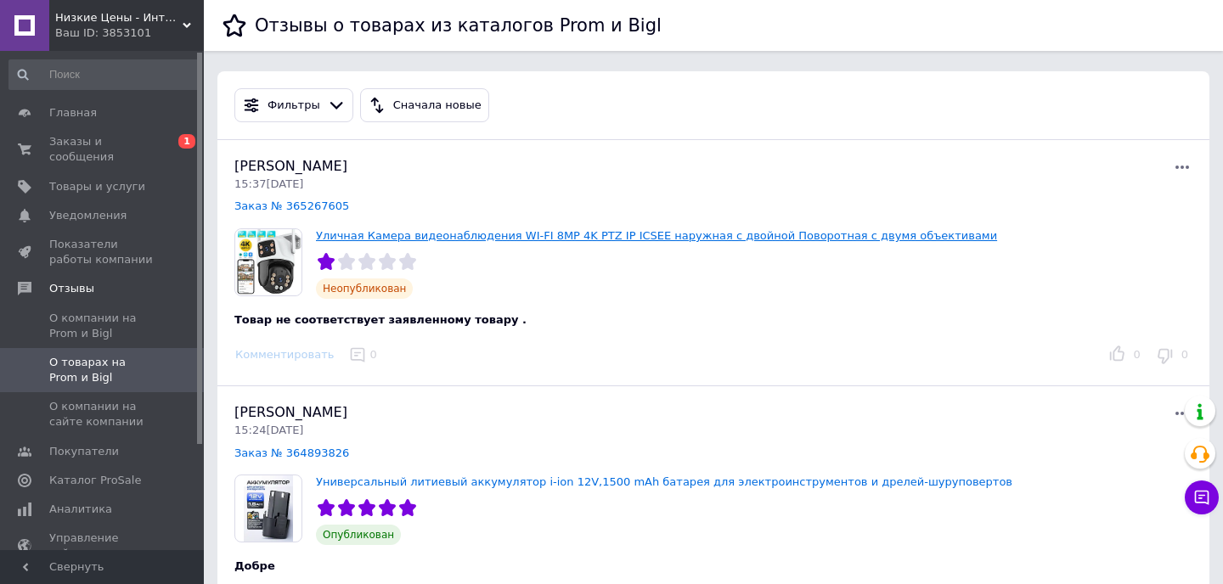
click at [363, 235] on link "Уличная Камера видеонаблюдения WI-FI 8MP 4K PTZ IP ICSEE наружная с двойной Пов…" at bounding box center [656, 235] width 681 height 13
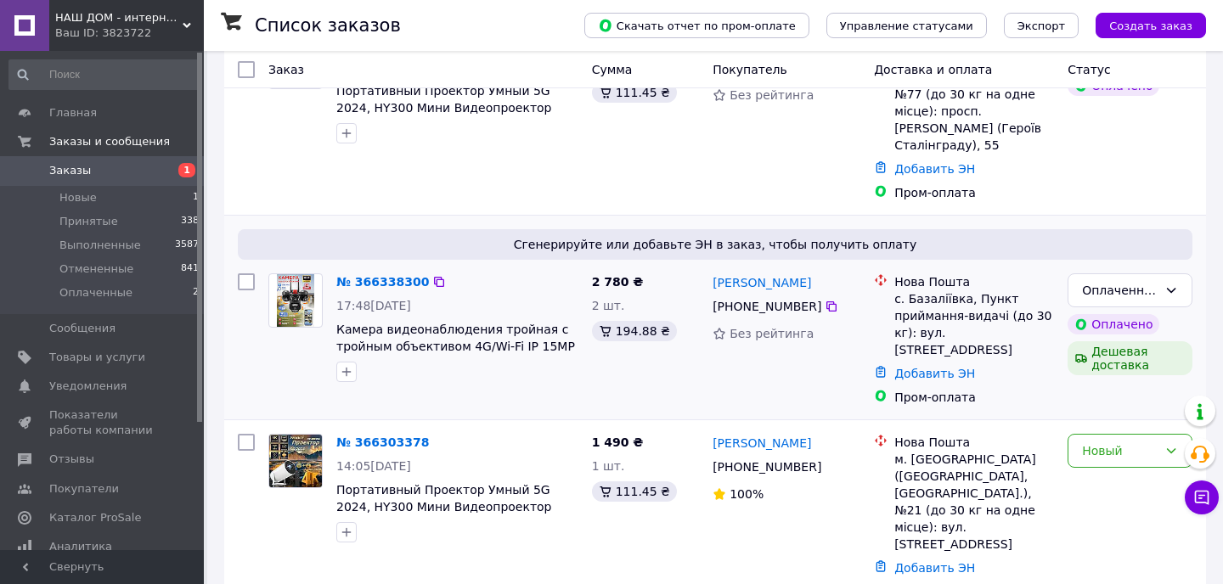
scroll to position [259, 0]
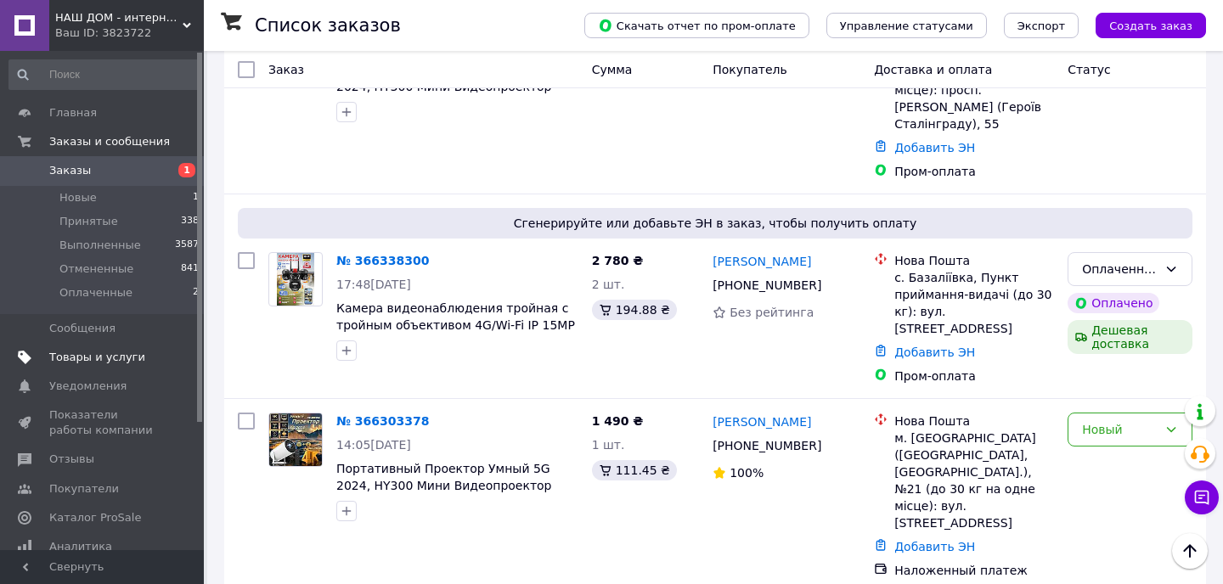
click at [113, 356] on span "Товары и услуги" at bounding box center [97, 357] width 96 height 15
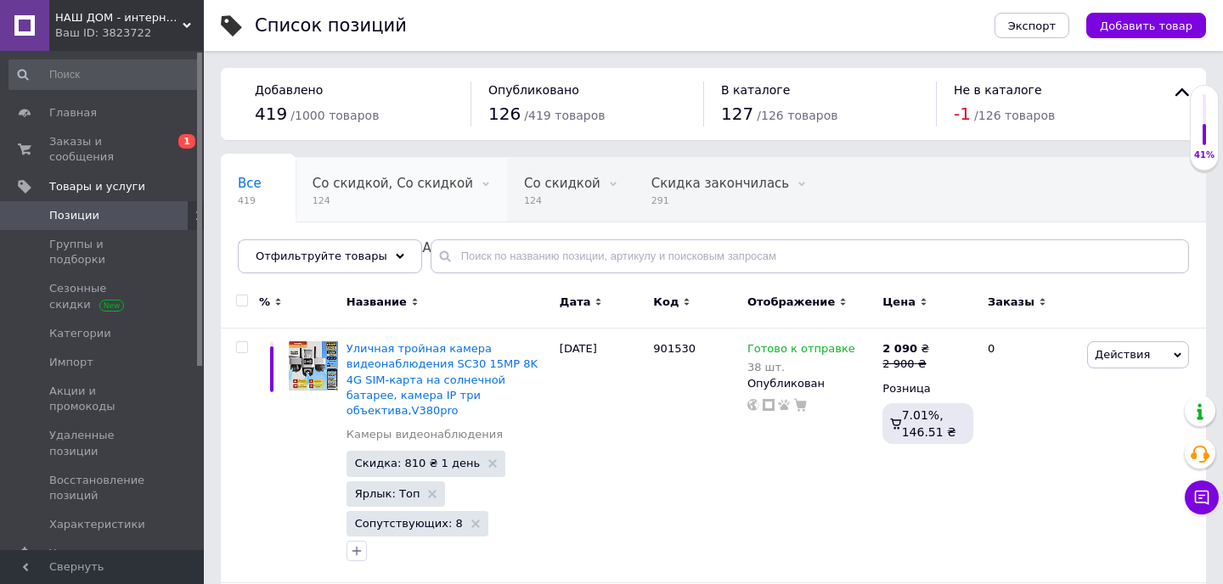
click at [367, 179] on span "Со скидкой, Со скидкой" at bounding box center [392, 183] width 160 height 15
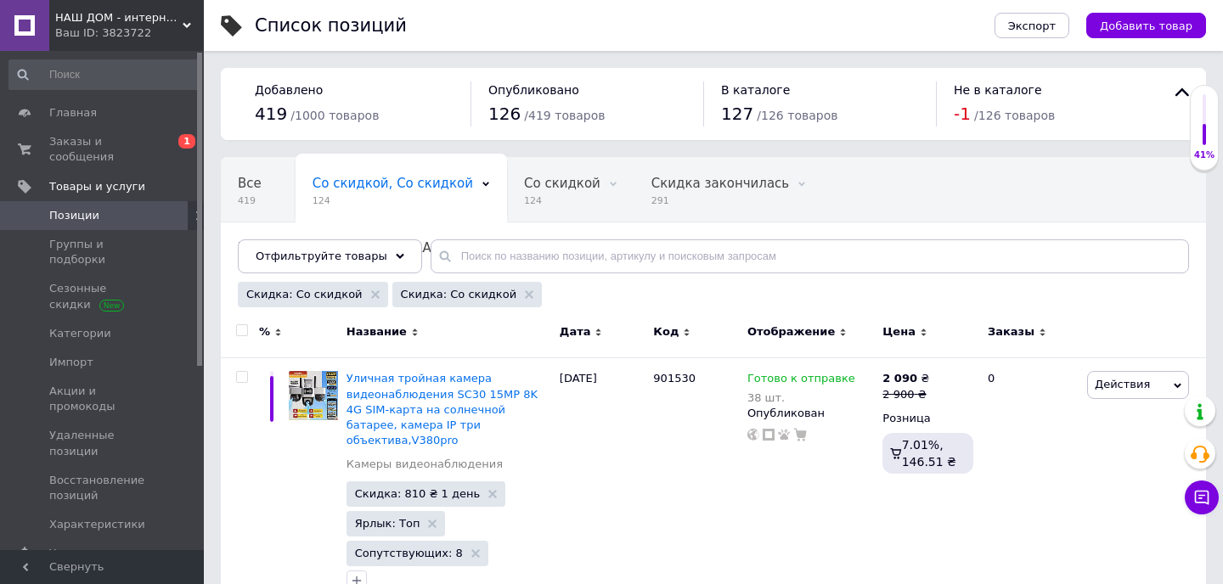
click at [242, 333] on input "checkbox" at bounding box center [241, 330] width 11 height 11
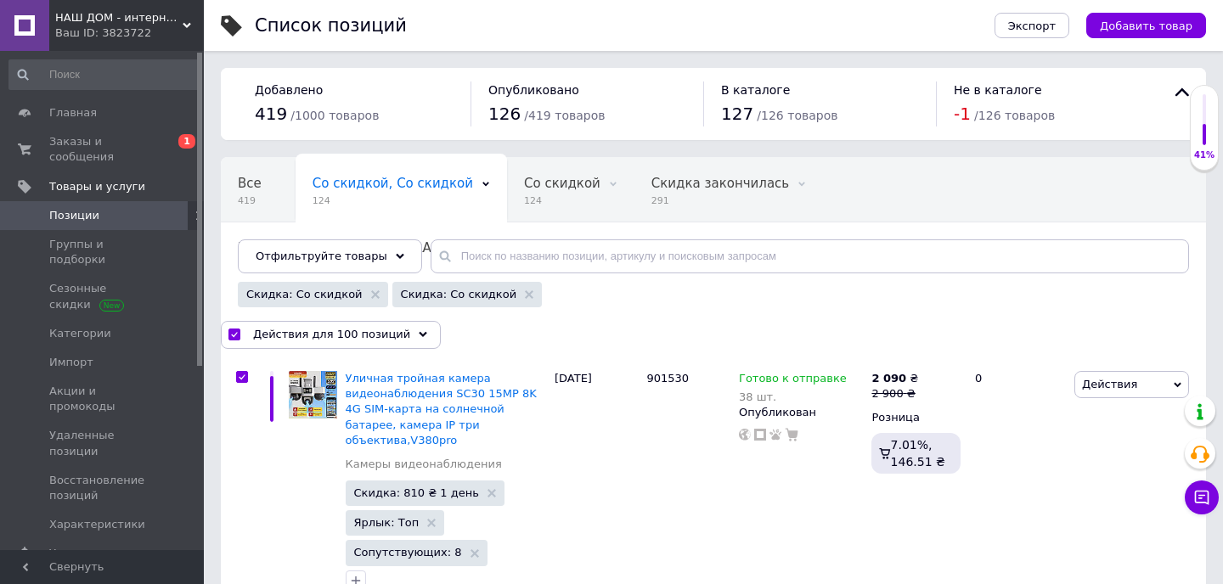
checkbox input "true"
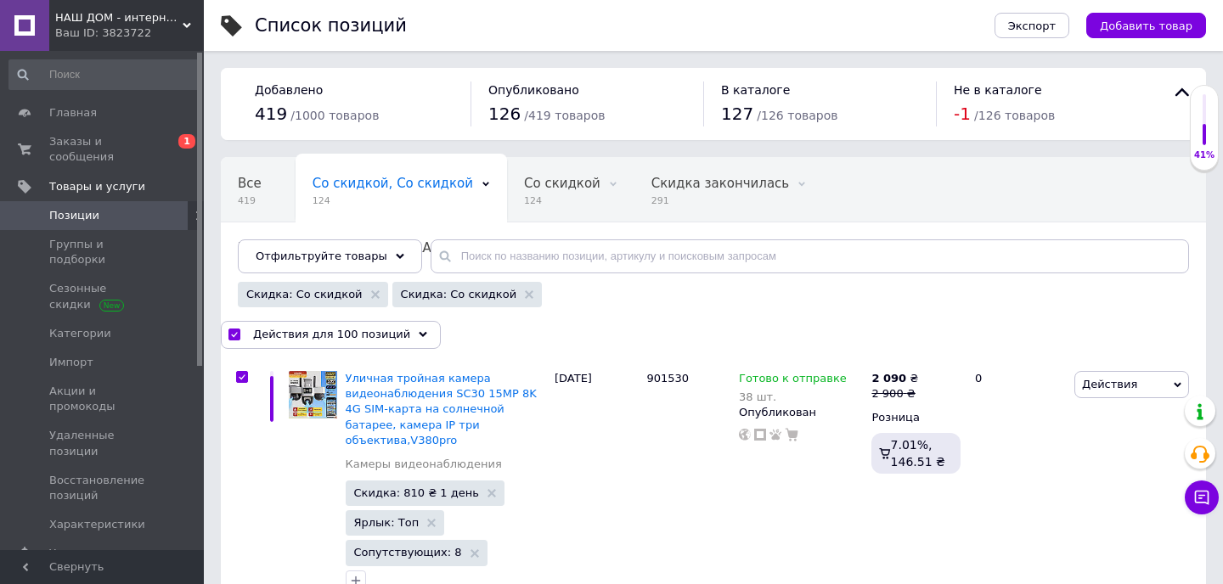
checkbox input "true"
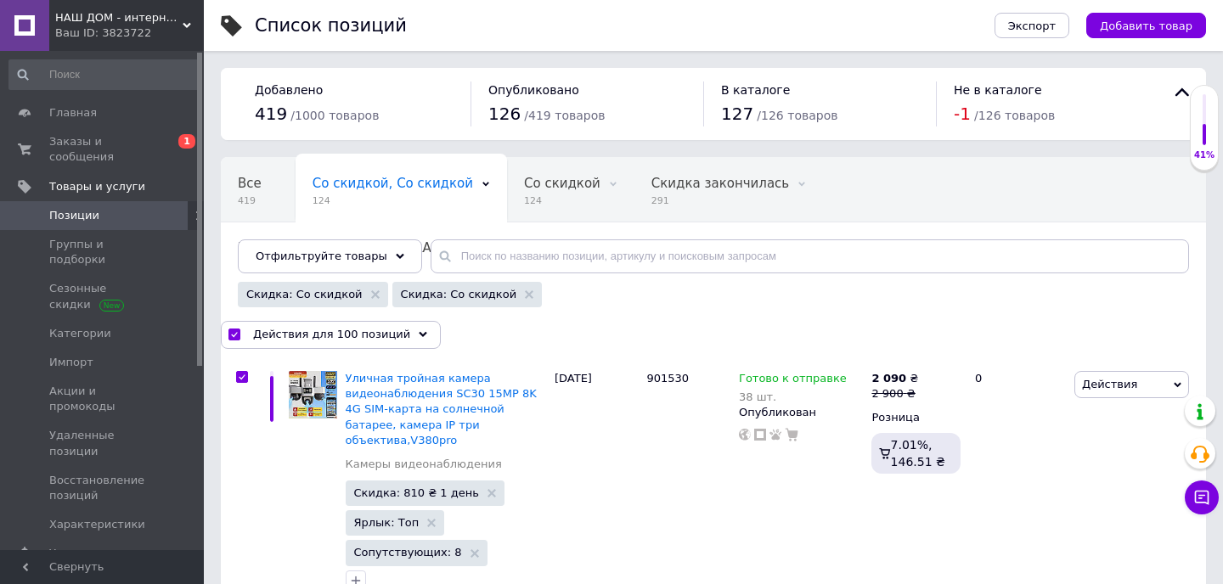
checkbox input "true"
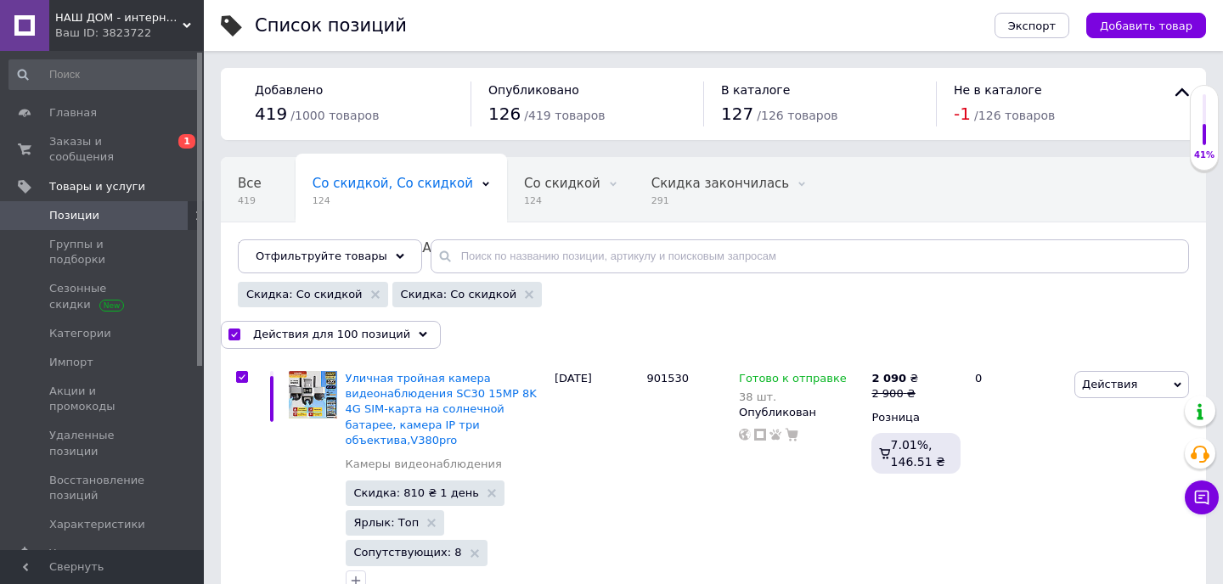
checkbox input "true"
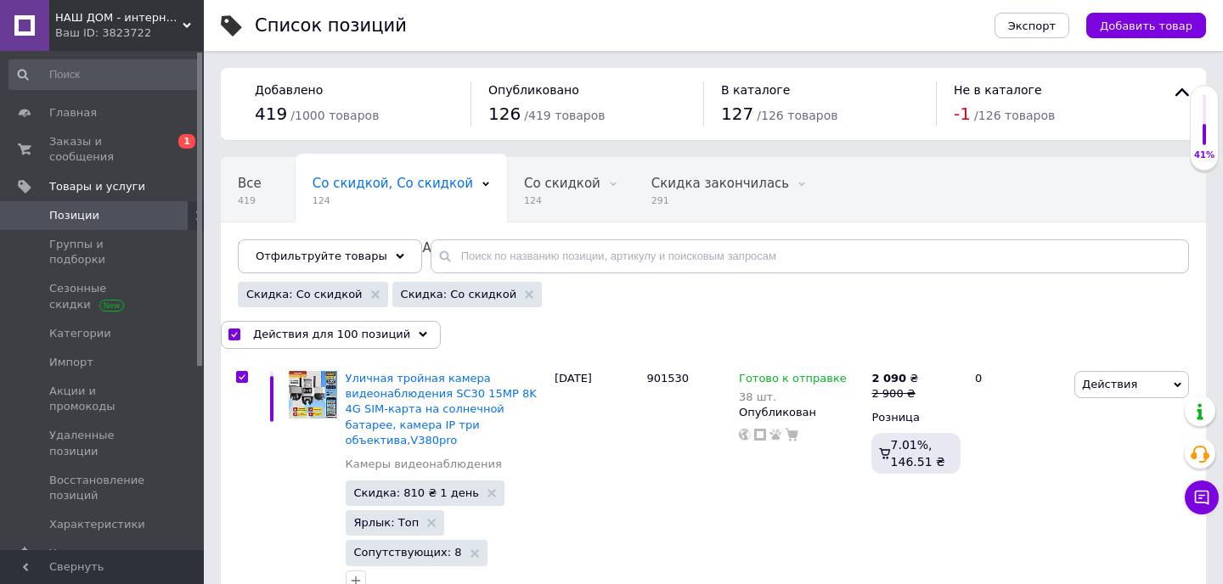
checkbox input "true"
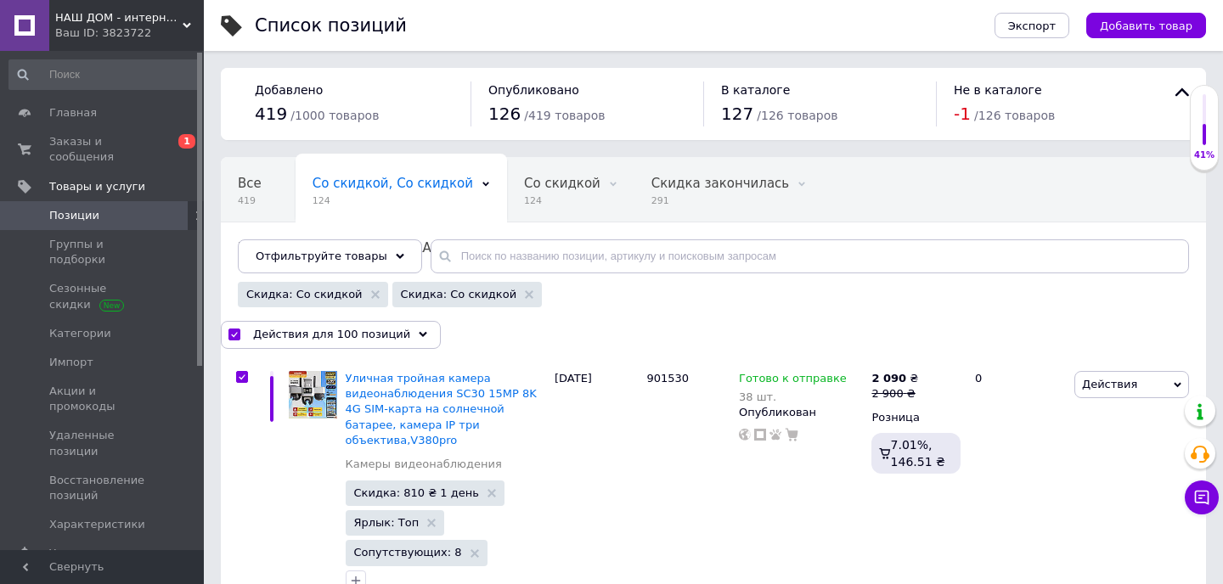
checkbox input "true"
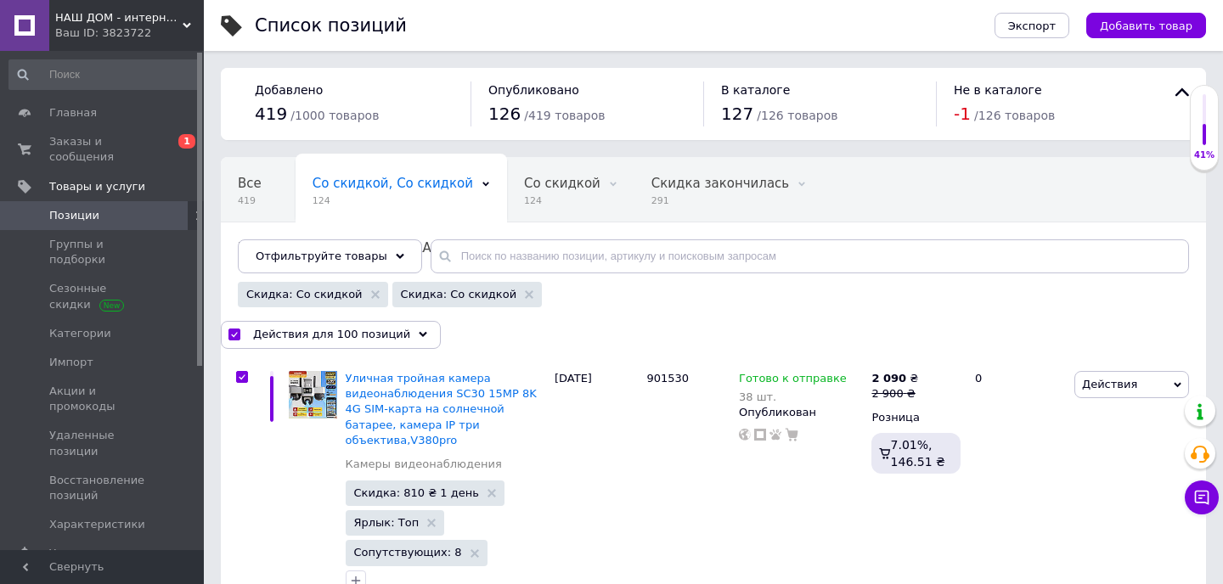
checkbox input "true"
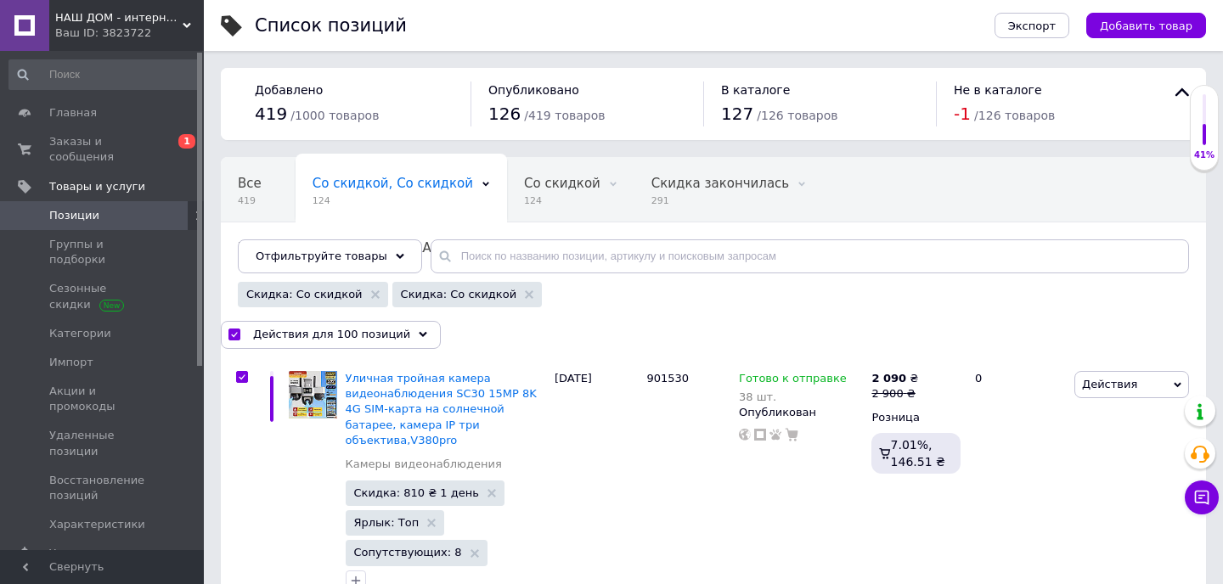
checkbox input "true"
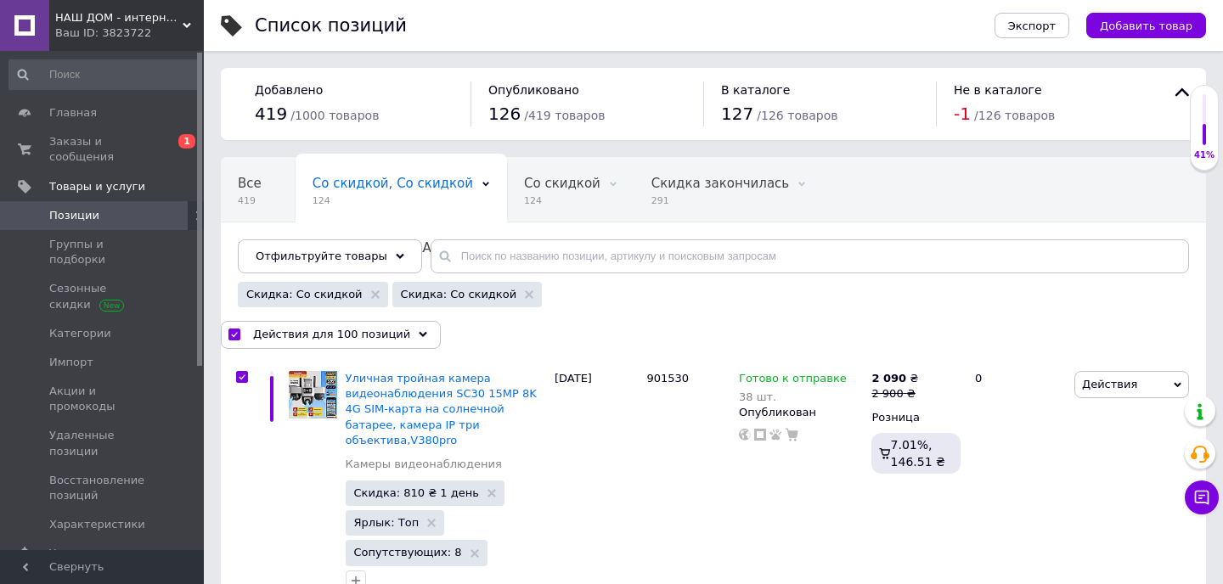
checkbox input "true"
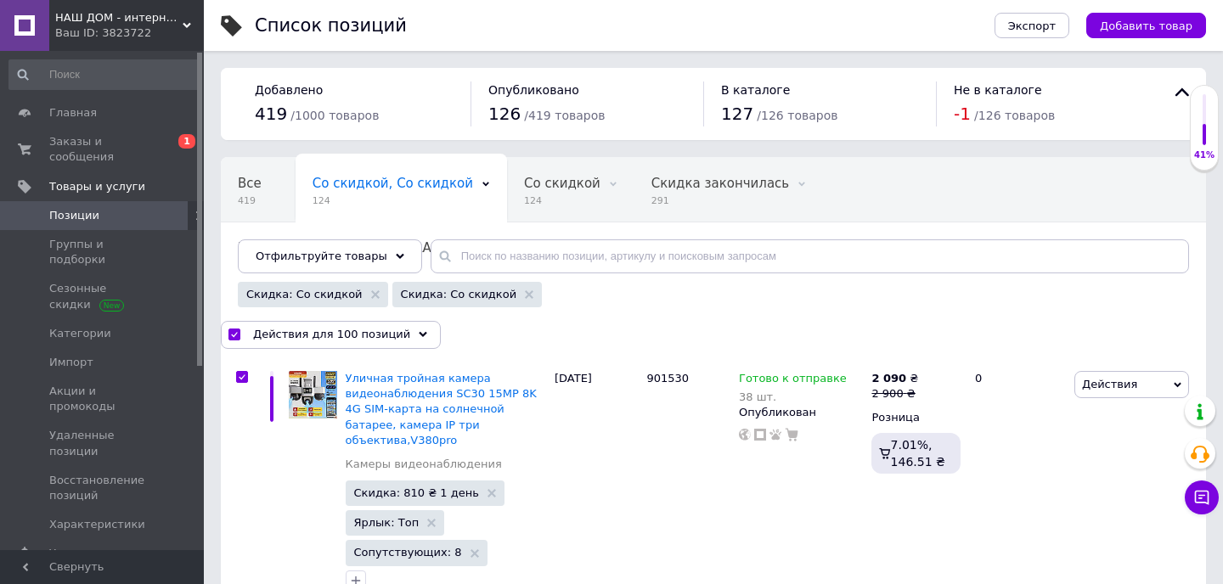
checkbox input "true"
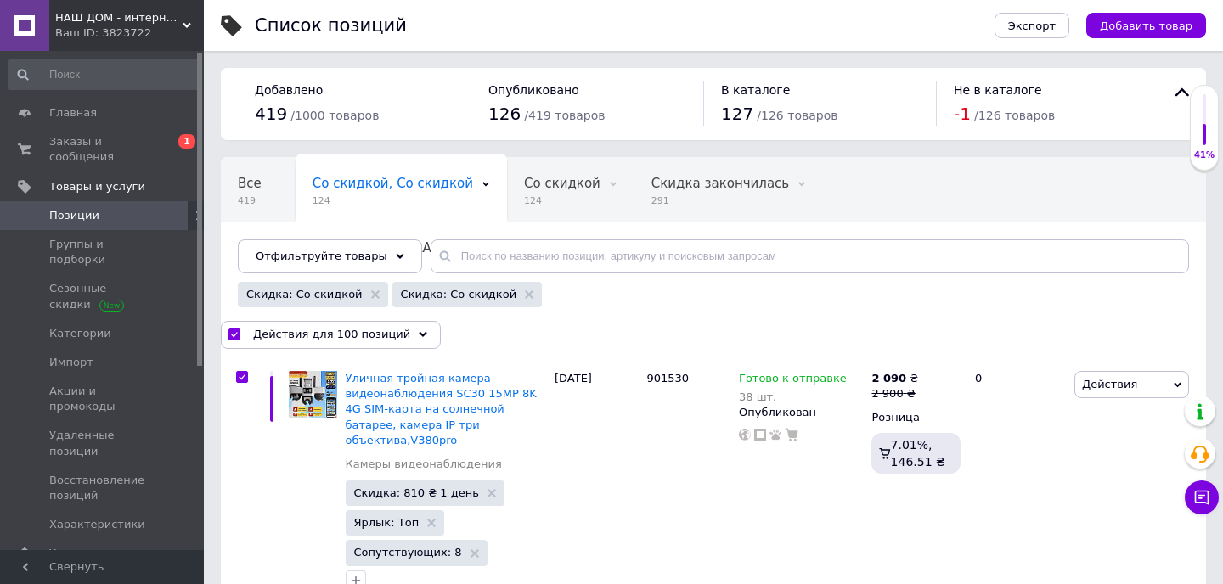
checkbox input "true"
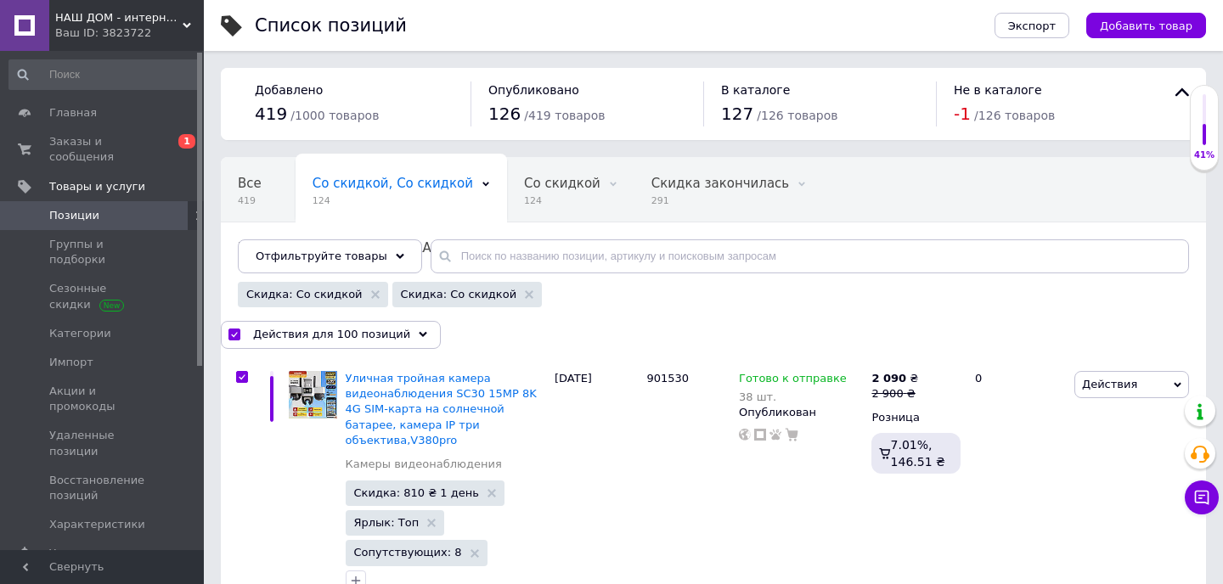
checkbox input "true"
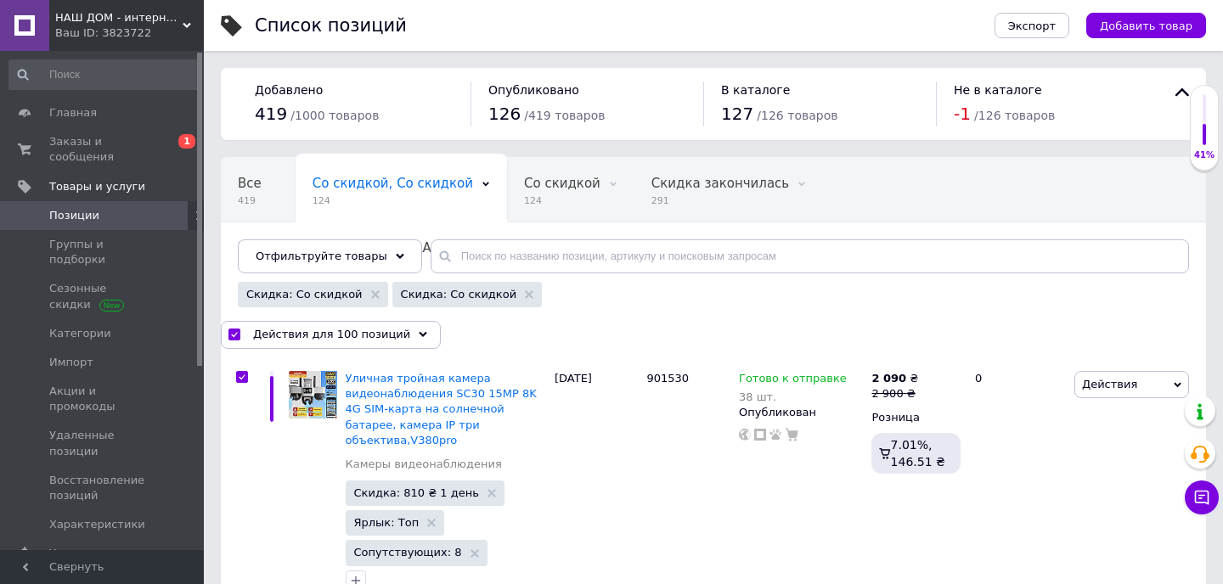
checkbox input "true"
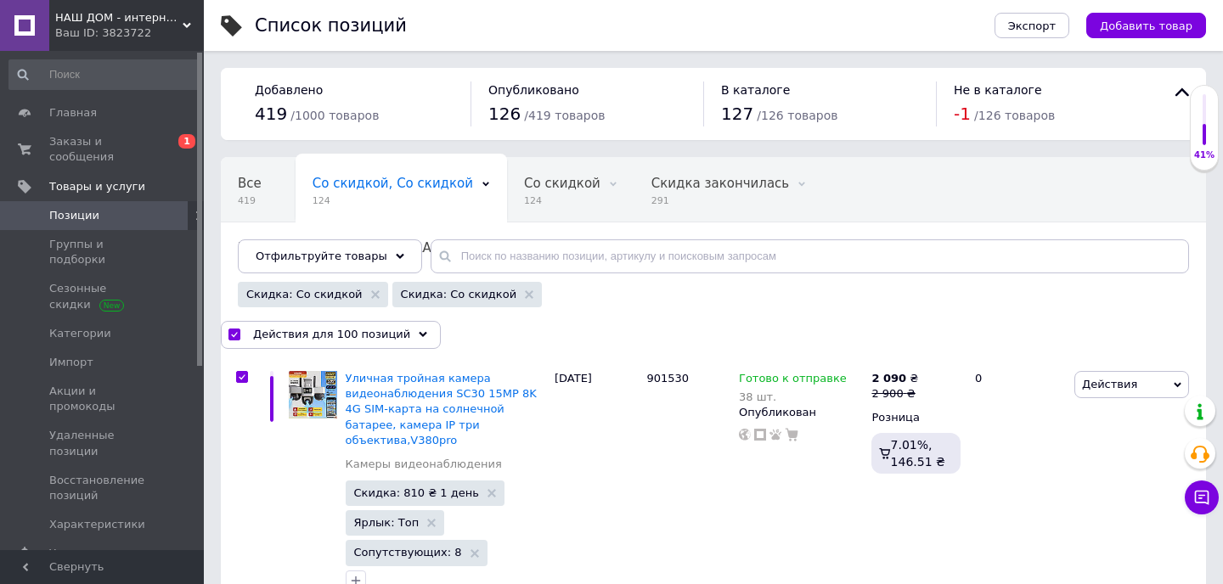
checkbox input "true"
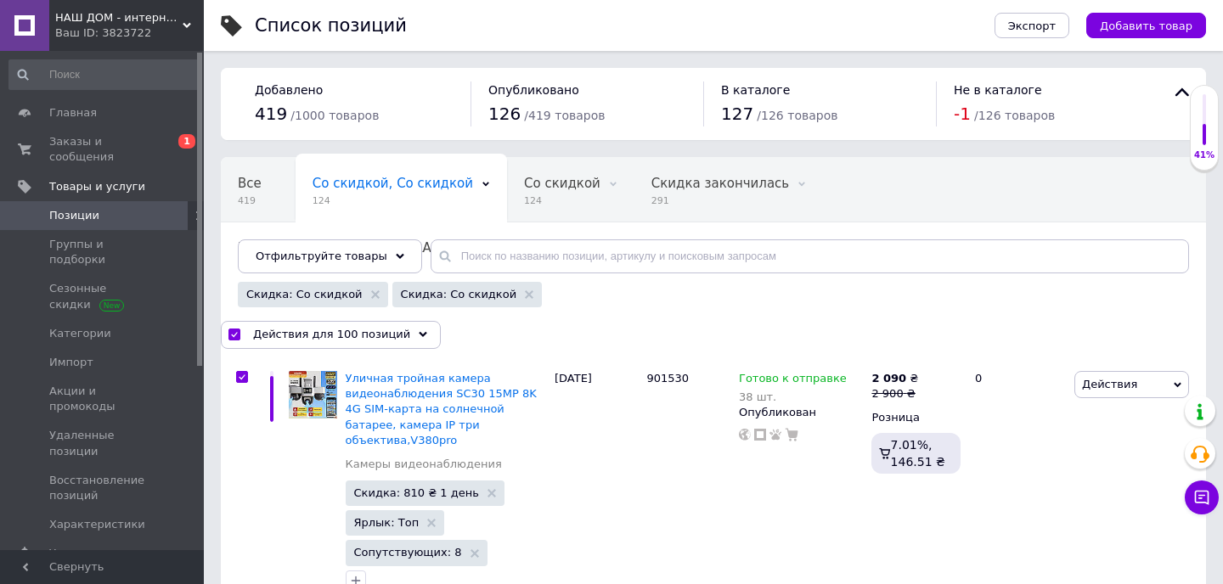
checkbox input "true"
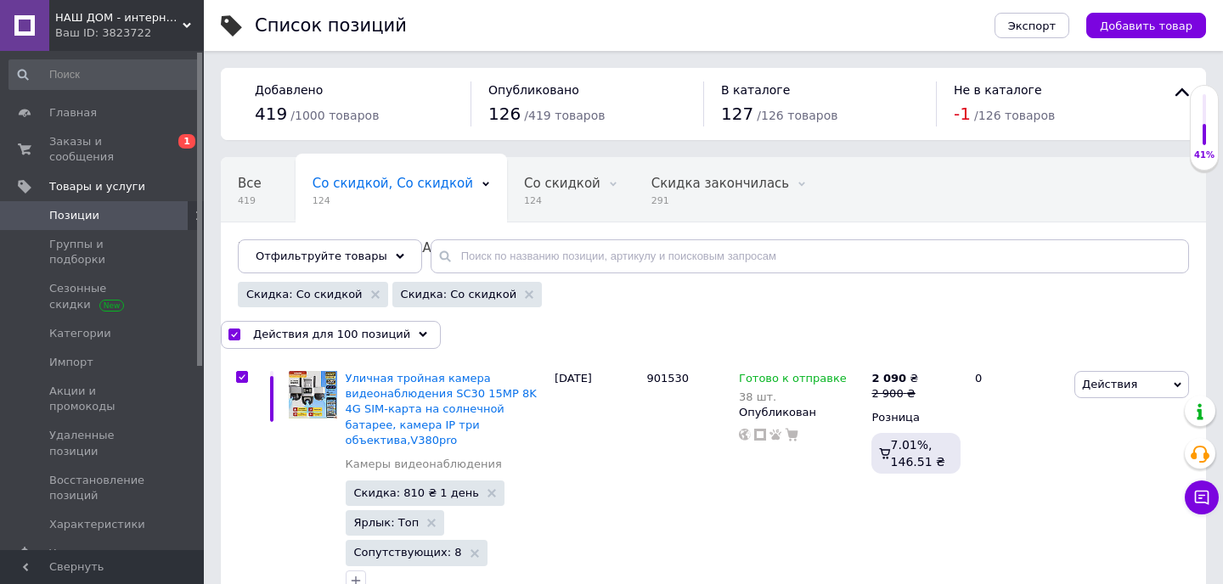
checkbox input "true"
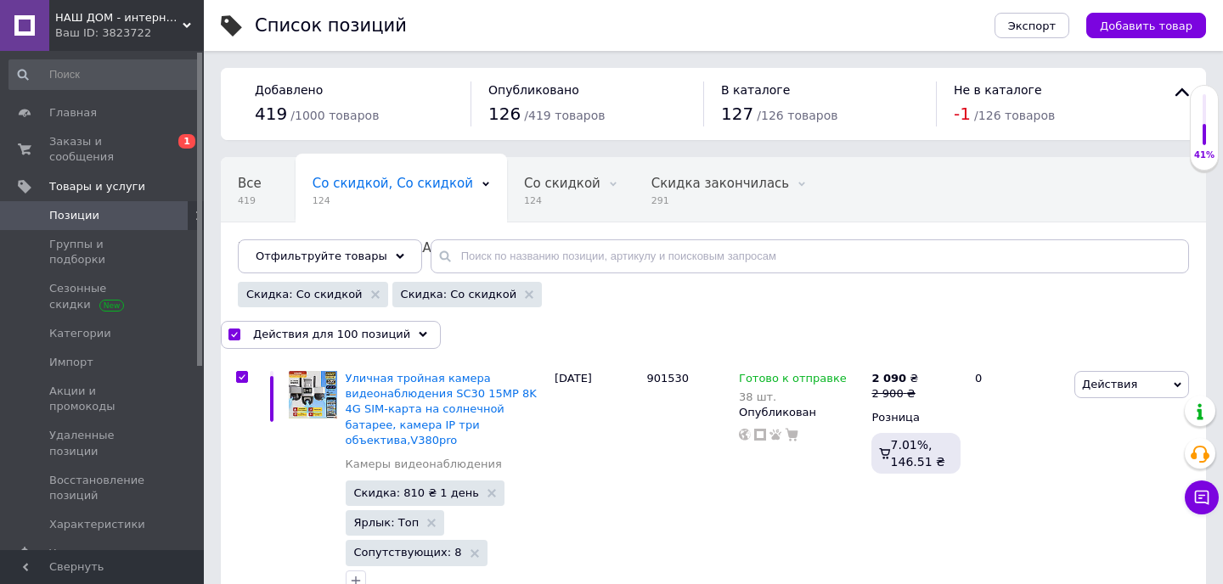
checkbox input "true"
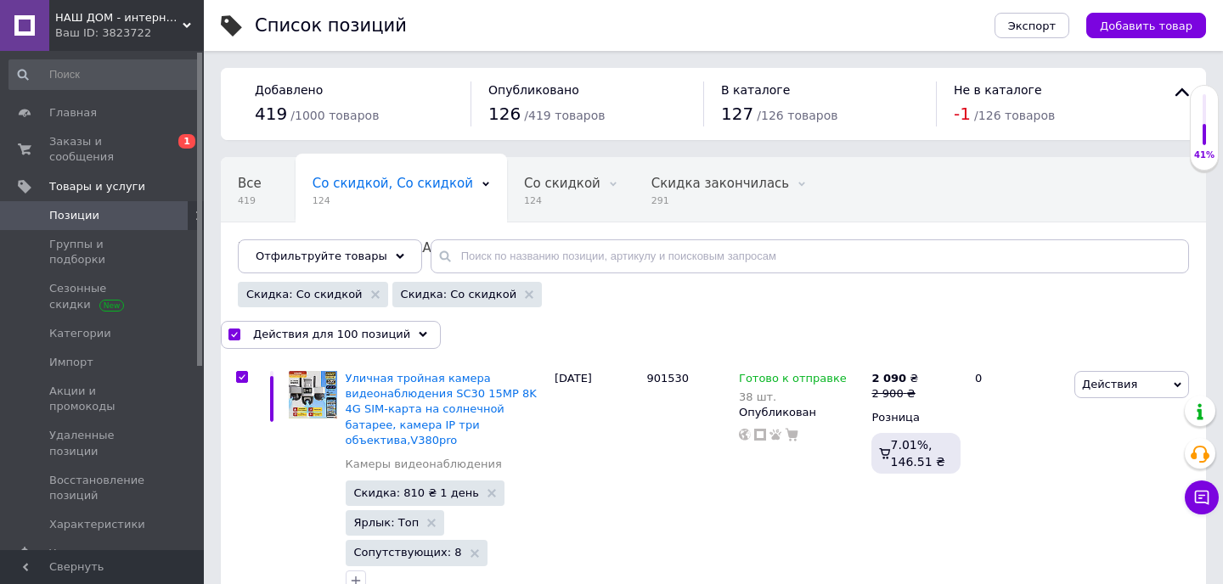
checkbox input "true"
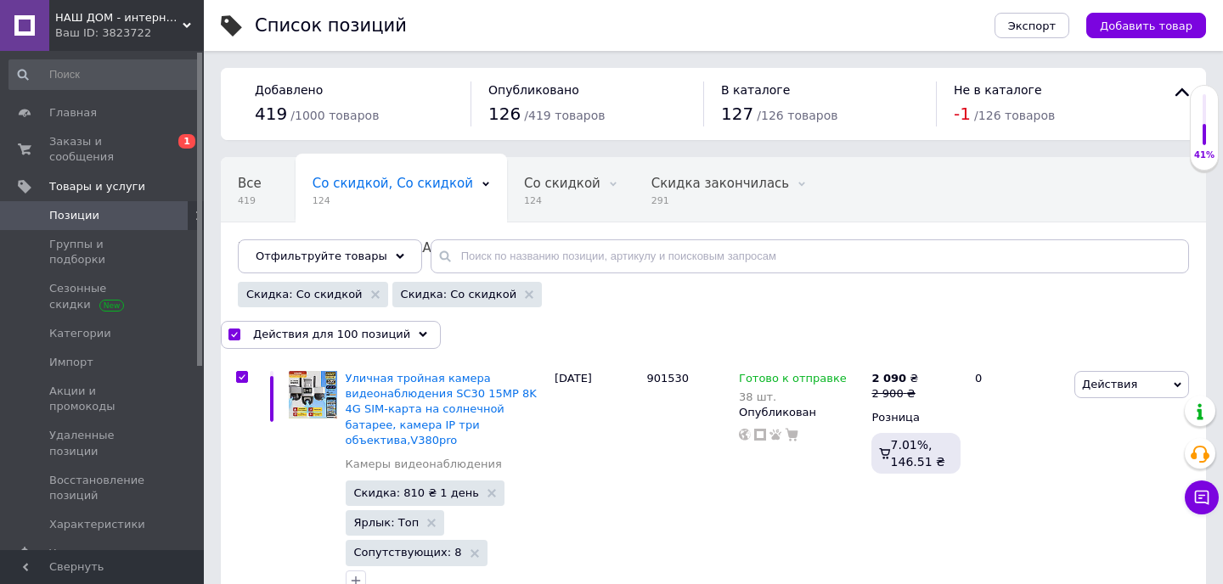
checkbox input "true"
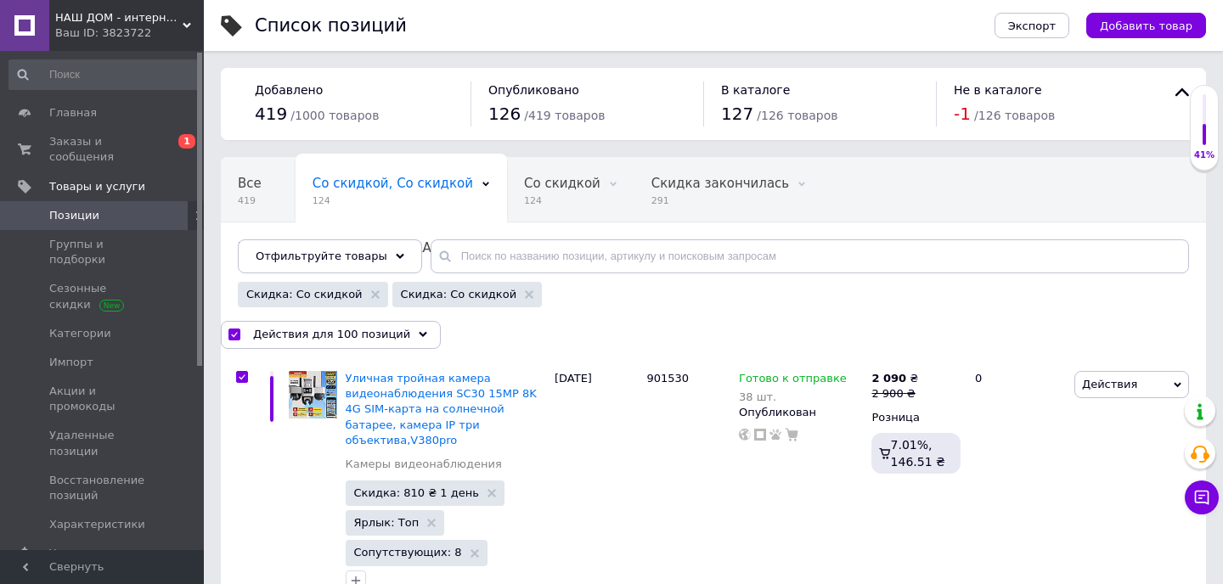
checkbox input "true"
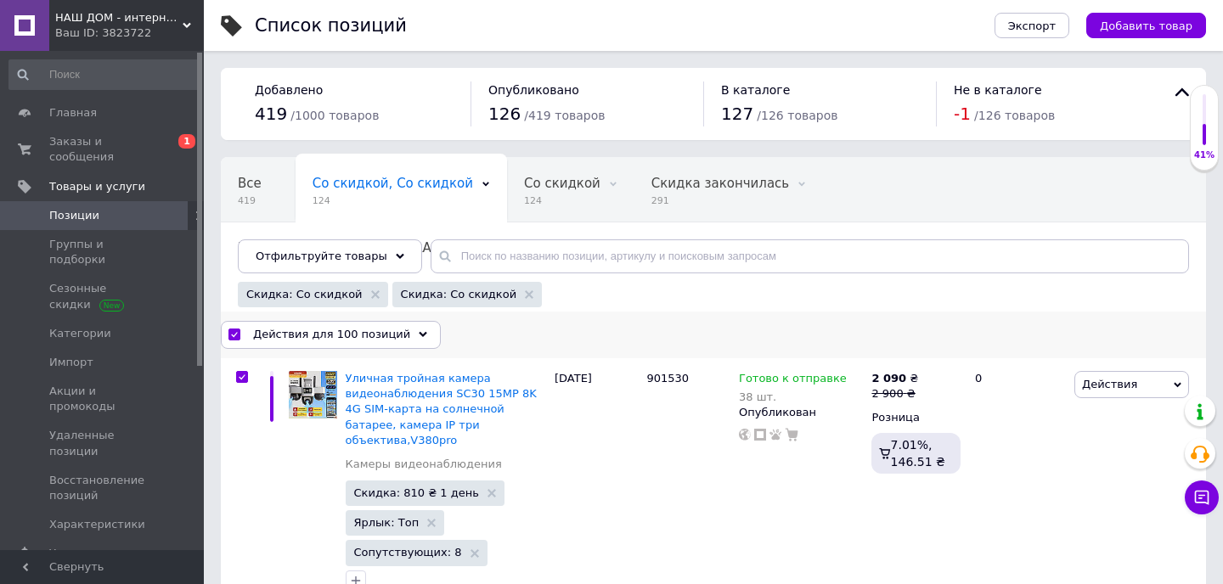
click at [384, 334] on span "Действия для 100 позиций" at bounding box center [331, 334] width 157 height 15
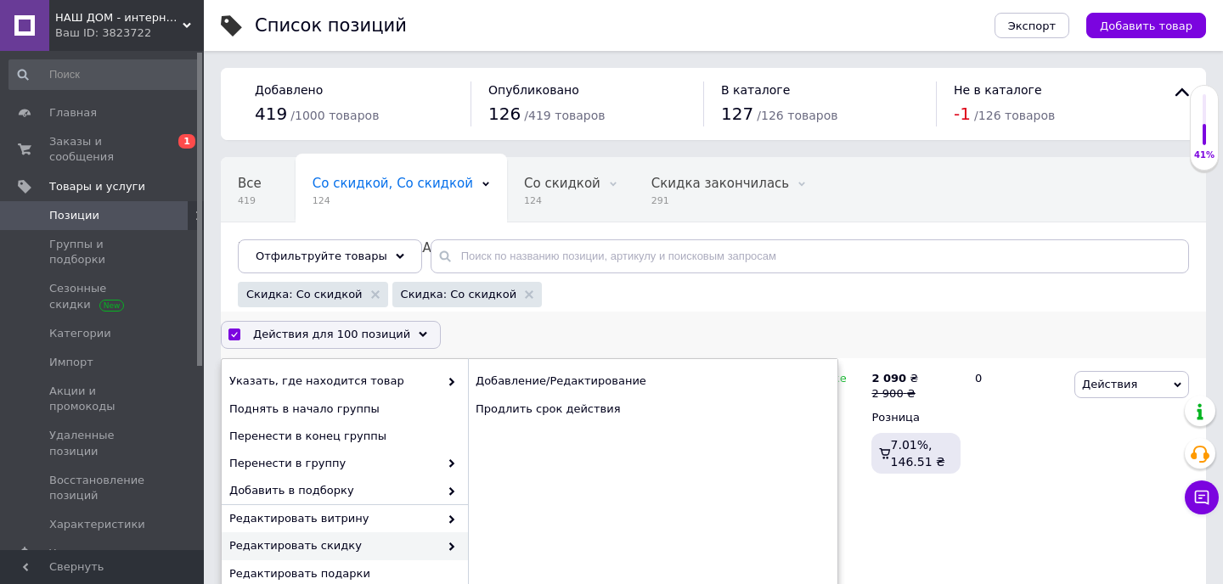
click at [440, 540] on span at bounding box center [447, 545] width 17 height 15
click at [543, 412] on div "Продлить срок действия" at bounding box center [652, 409] width 369 height 27
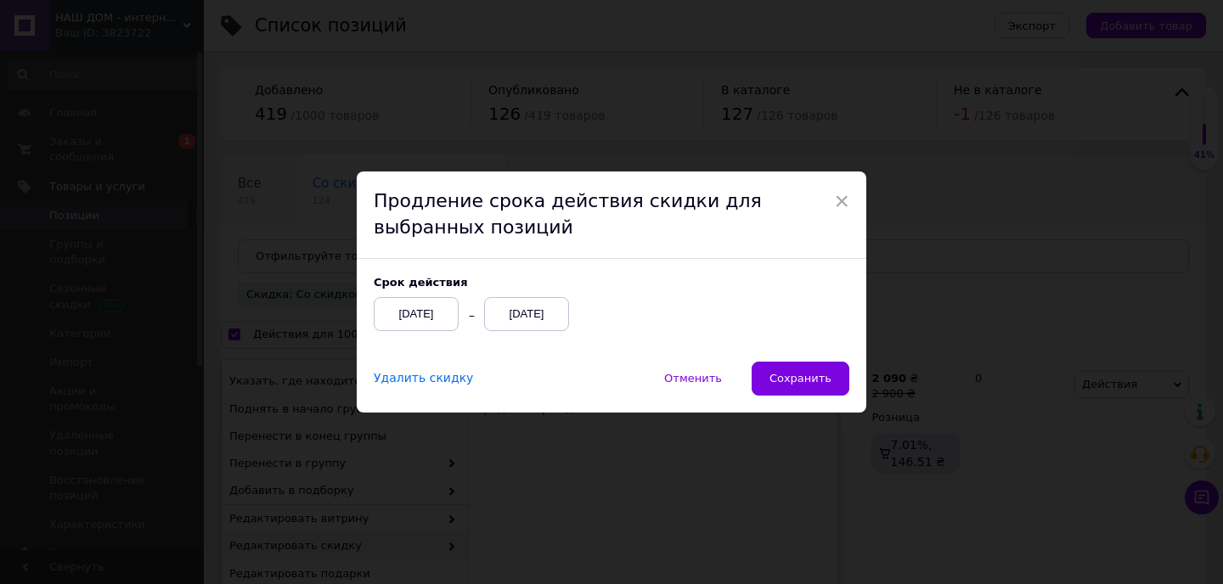
click at [524, 312] on div "[DATE]" at bounding box center [526, 314] width 85 height 34
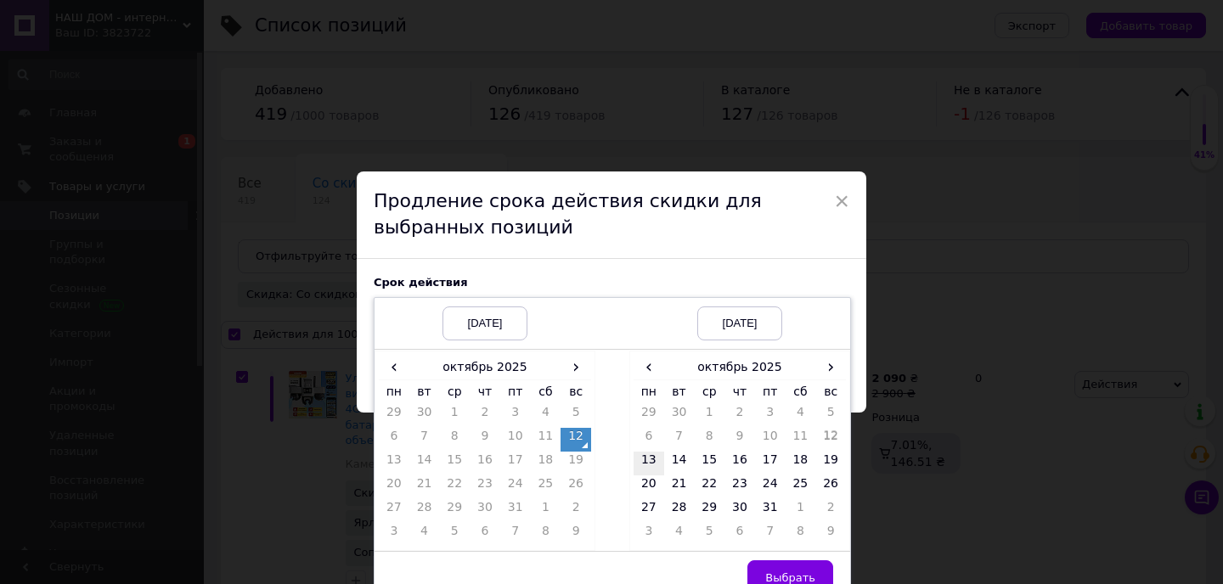
click at [649, 460] on td "13" at bounding box center [648, 464] width 31 height 24
click at [778, 571] on span "Выбрать" at bounding box center [790, 577] width 50 height 13
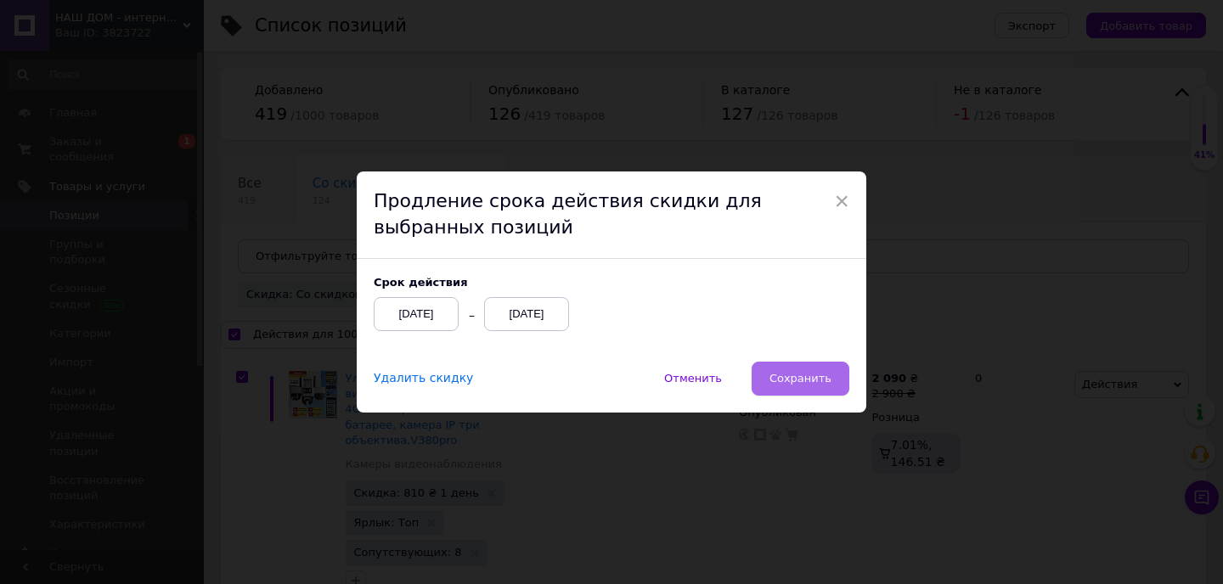
click at [785, 372] on span "Сохранить" at bounding box center [800, 378] width 62 height 13
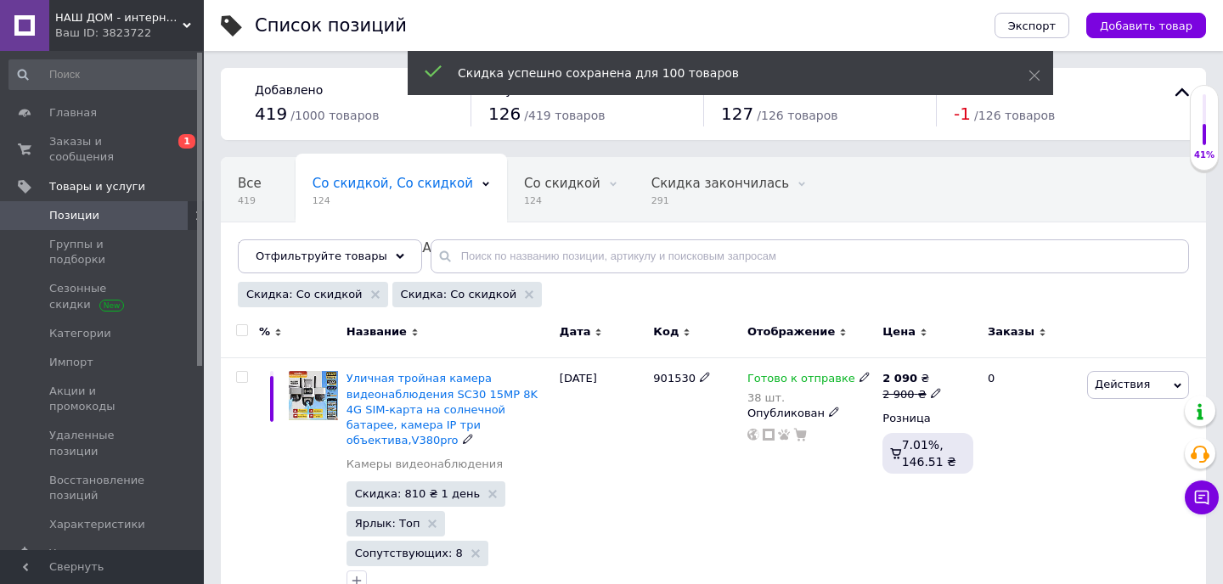
checkbox input "false"
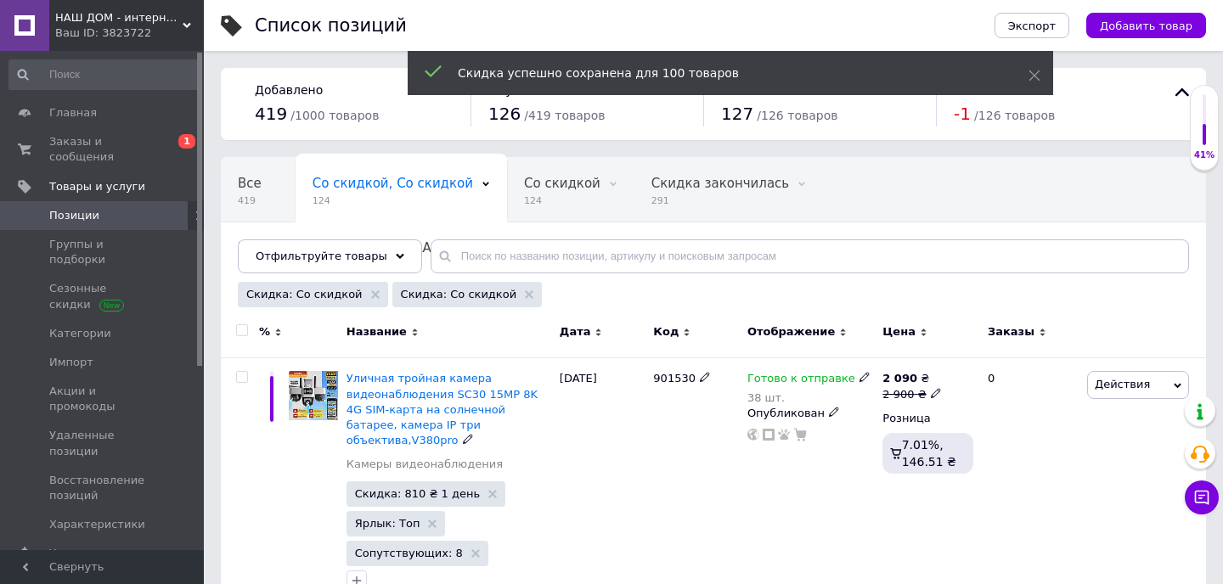
checkbox input "false"
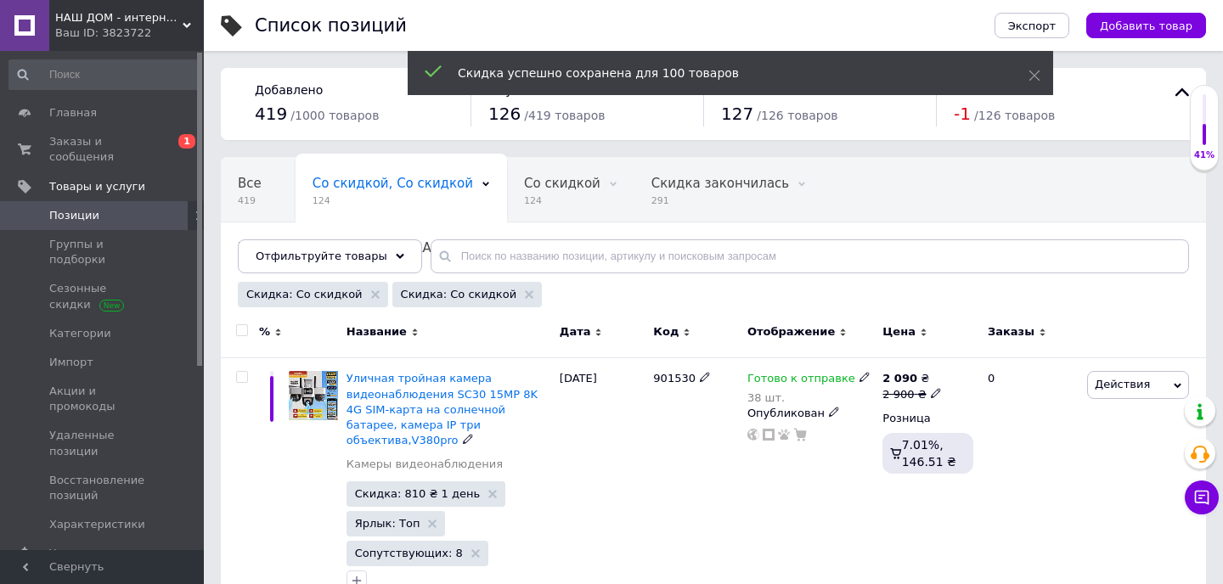
checkbox input "false"
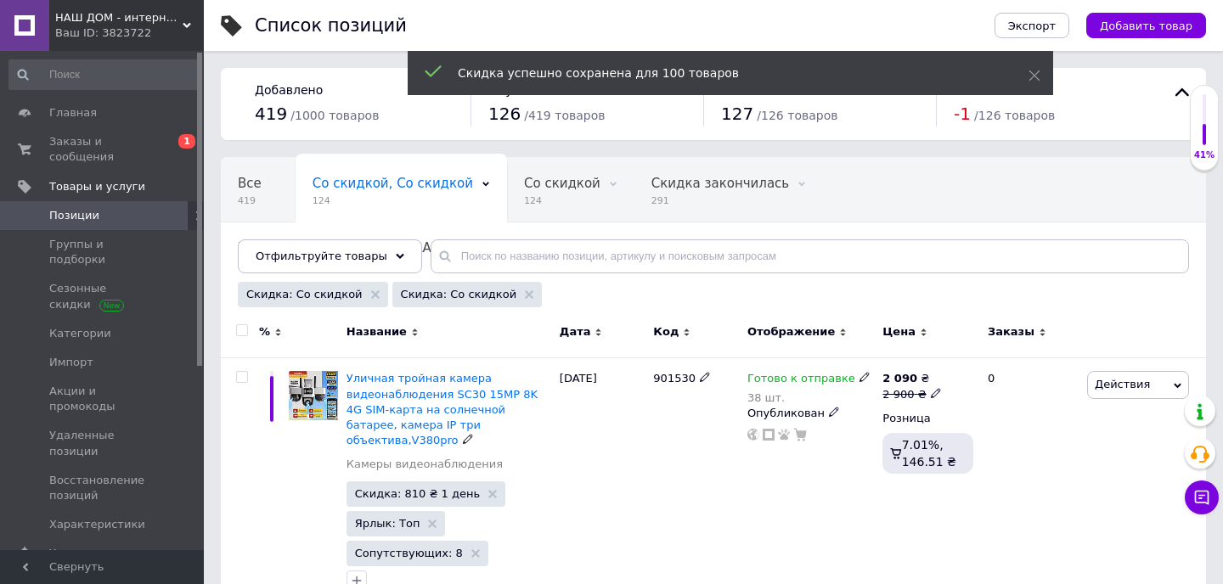
checkbox input "false"
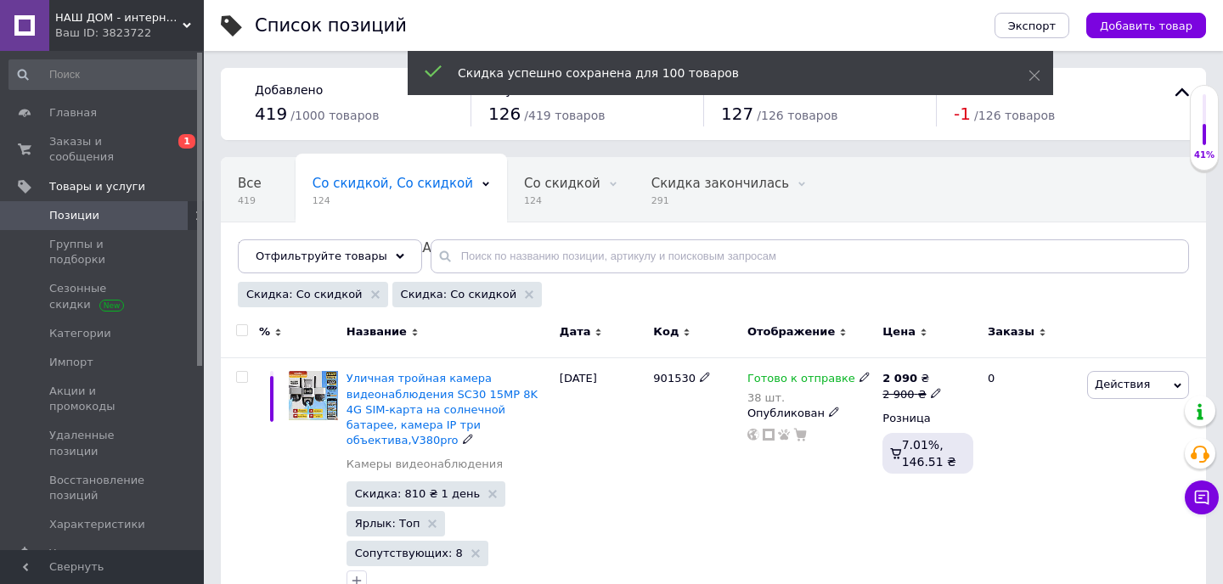
checkbox input "false"
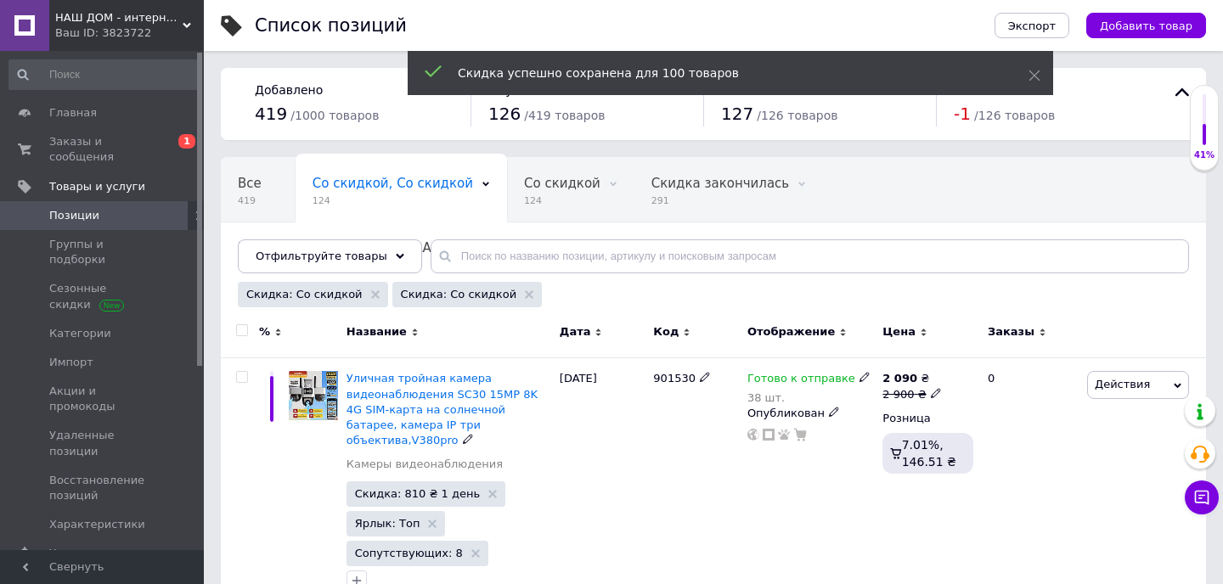
checkbox input "false"
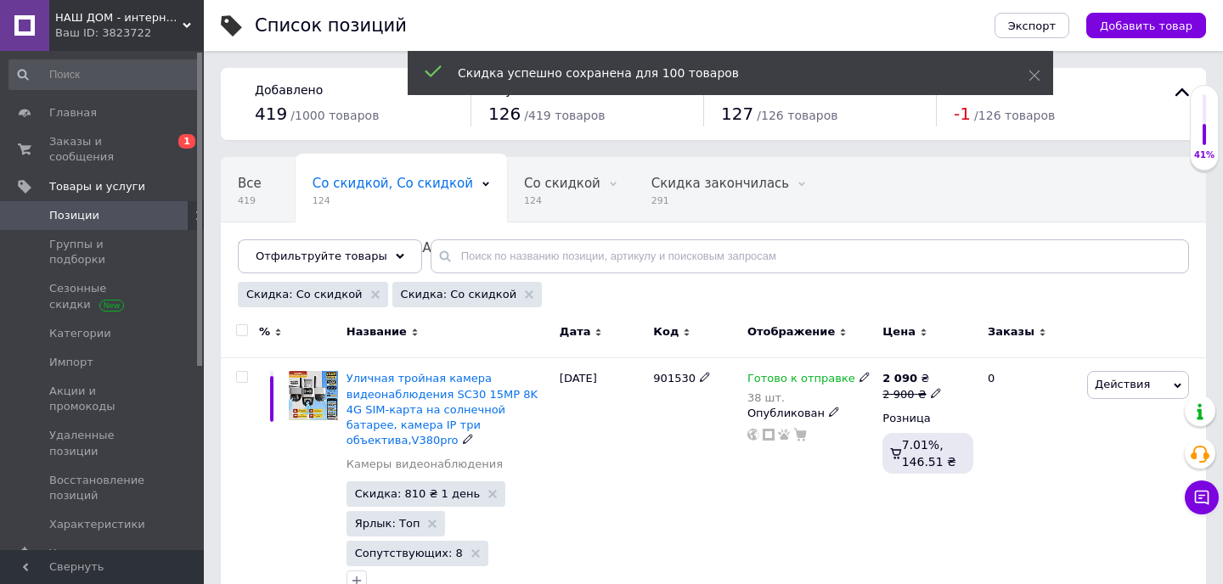
checkbox input "false"
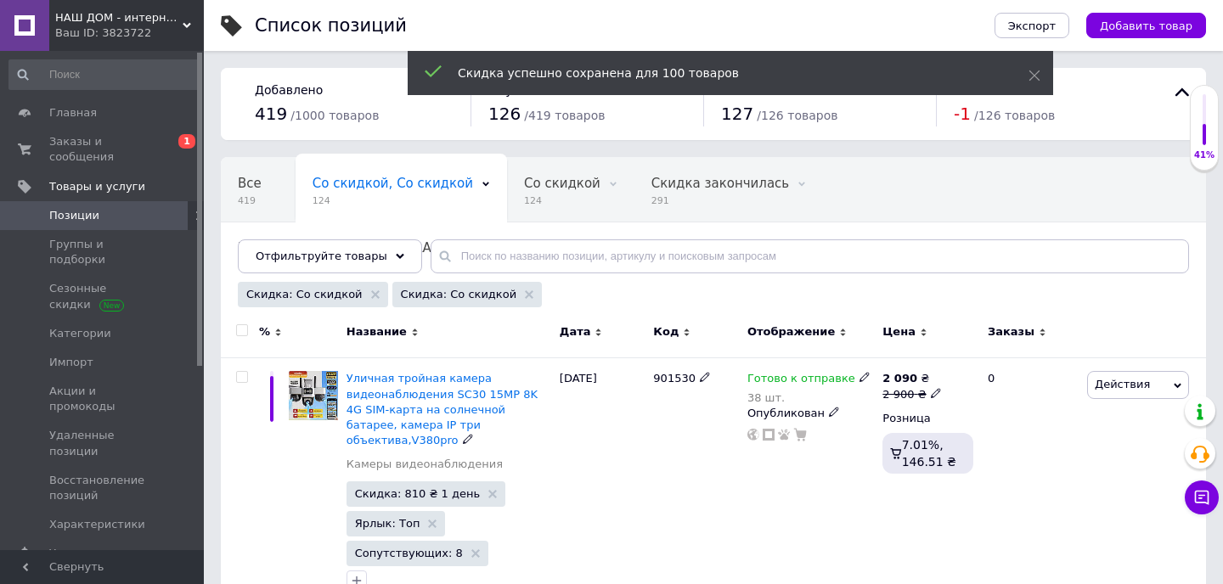
checkbox input "false"
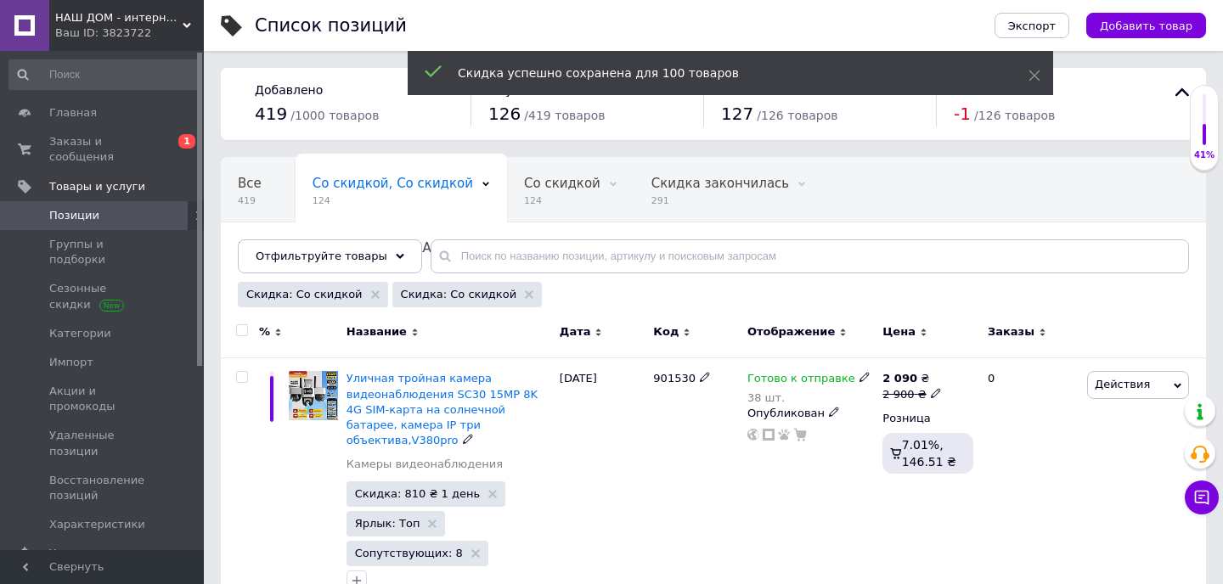
checkbox input "false"
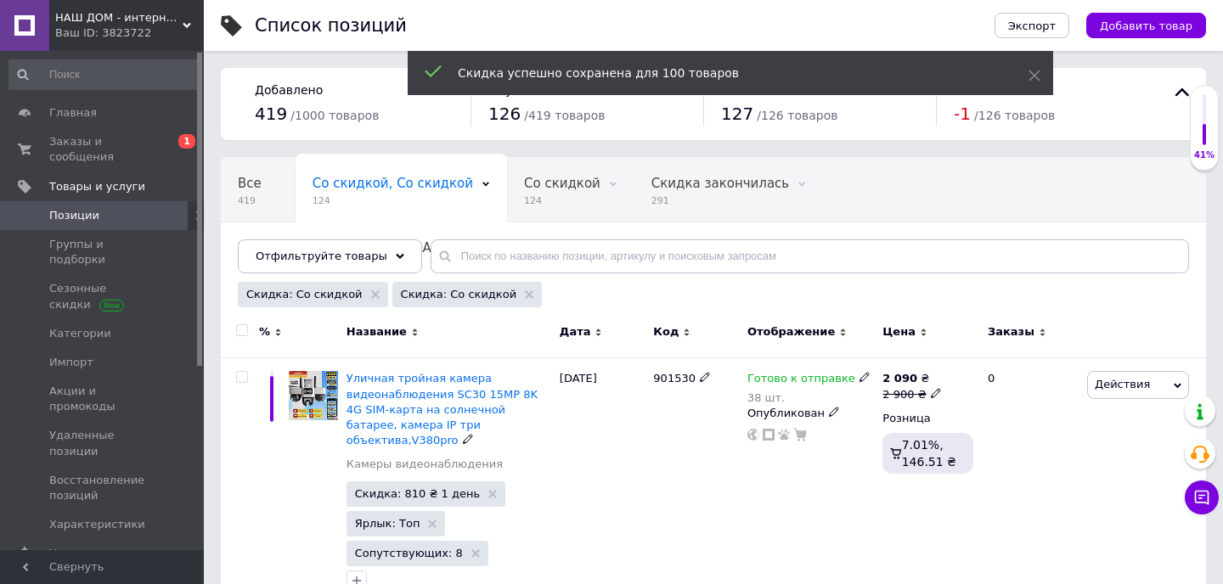
checkbox input "false"
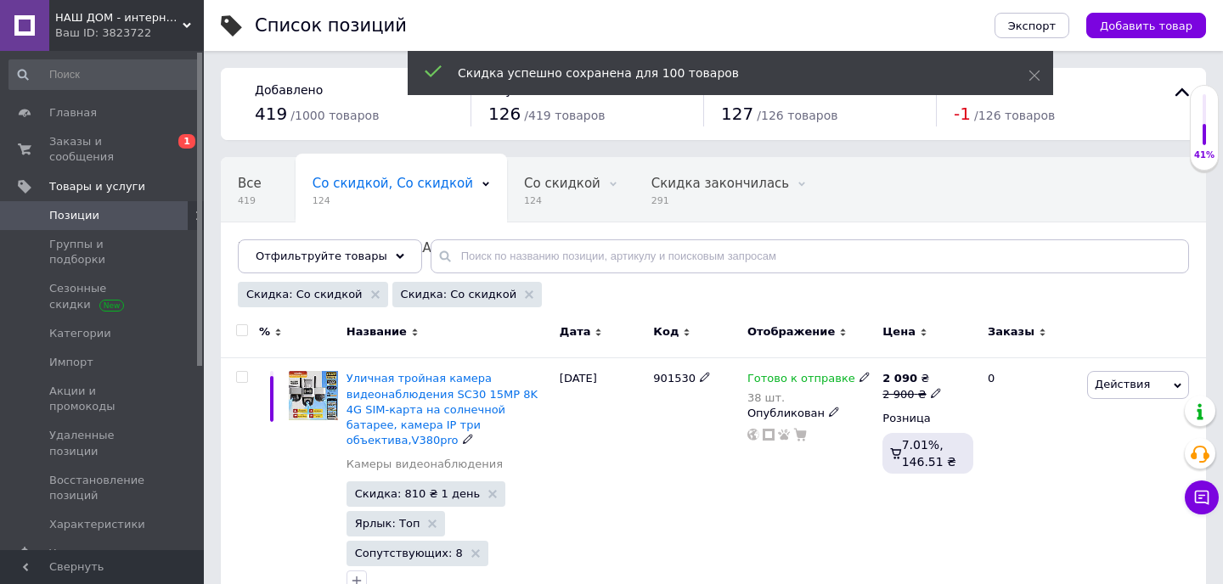
checkbox input "false"
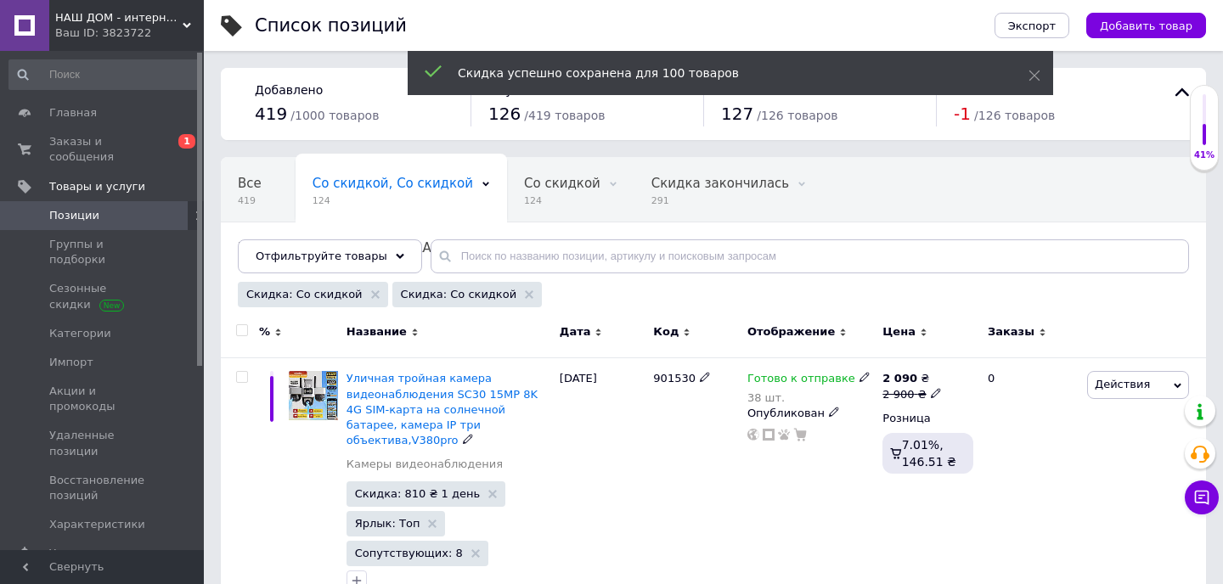
checkbox input "false"
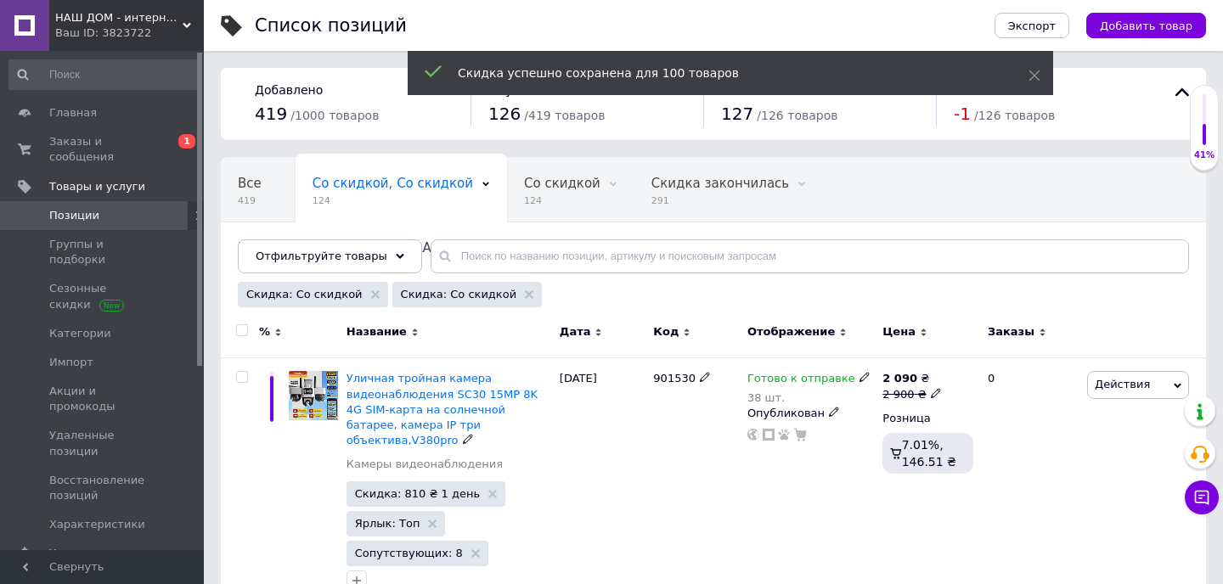
checkbox input "false"
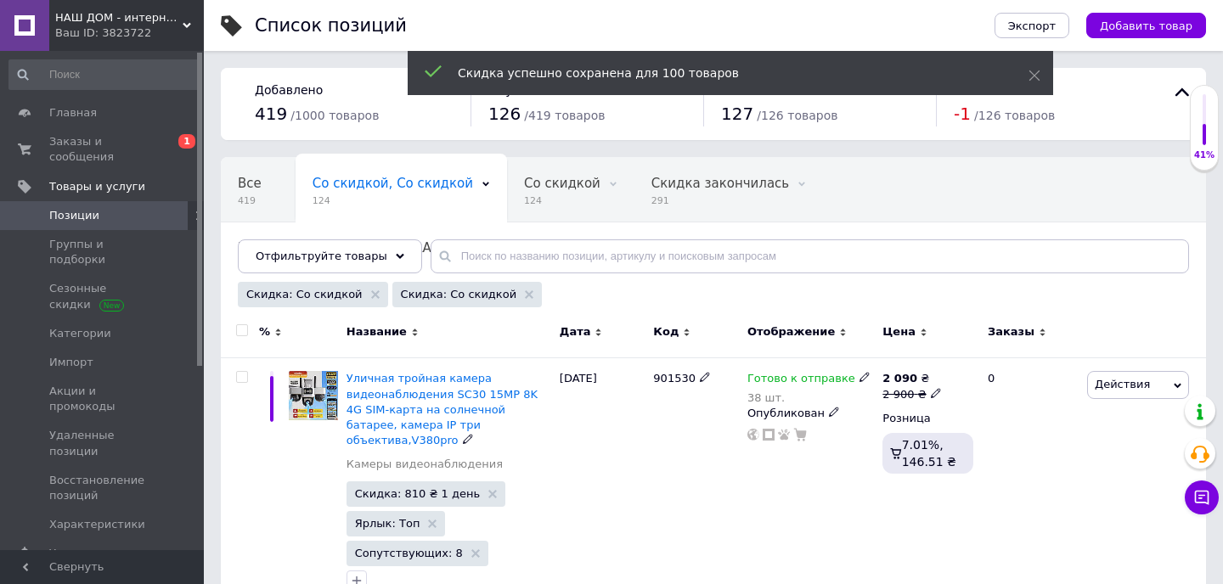
checkbox input "false"
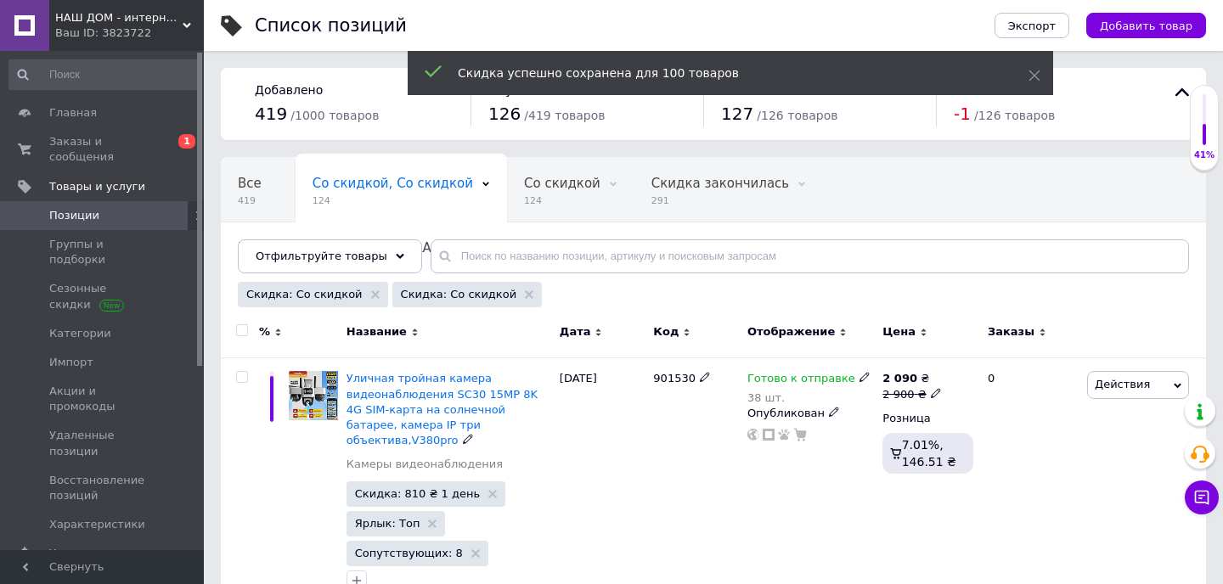
checkbox input "false"
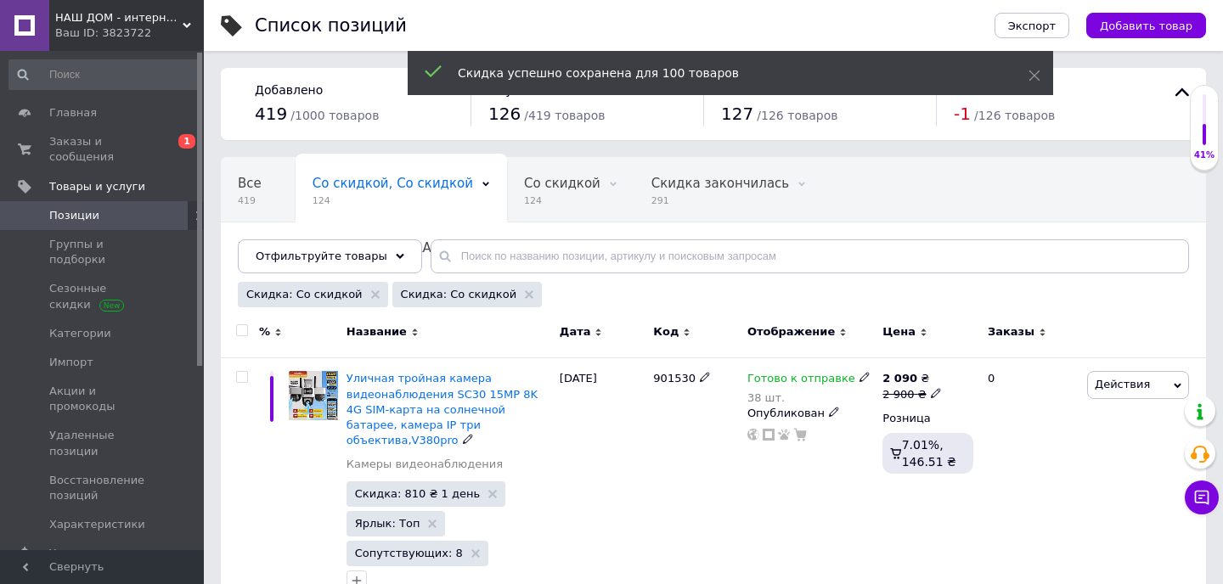
checkbox input "false"
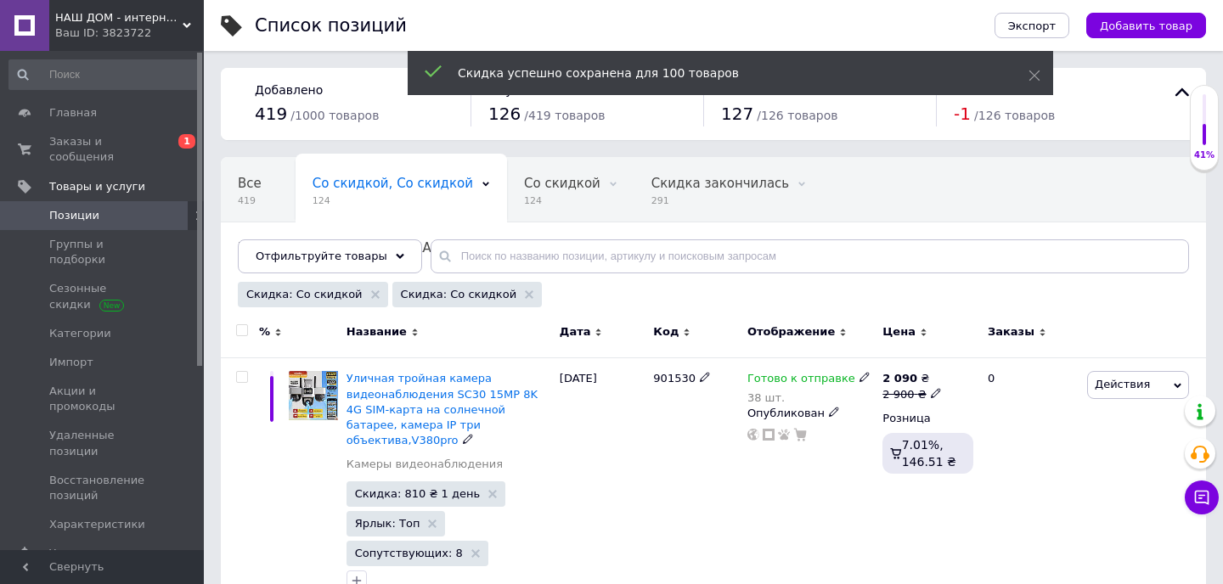
checkbox input "false"
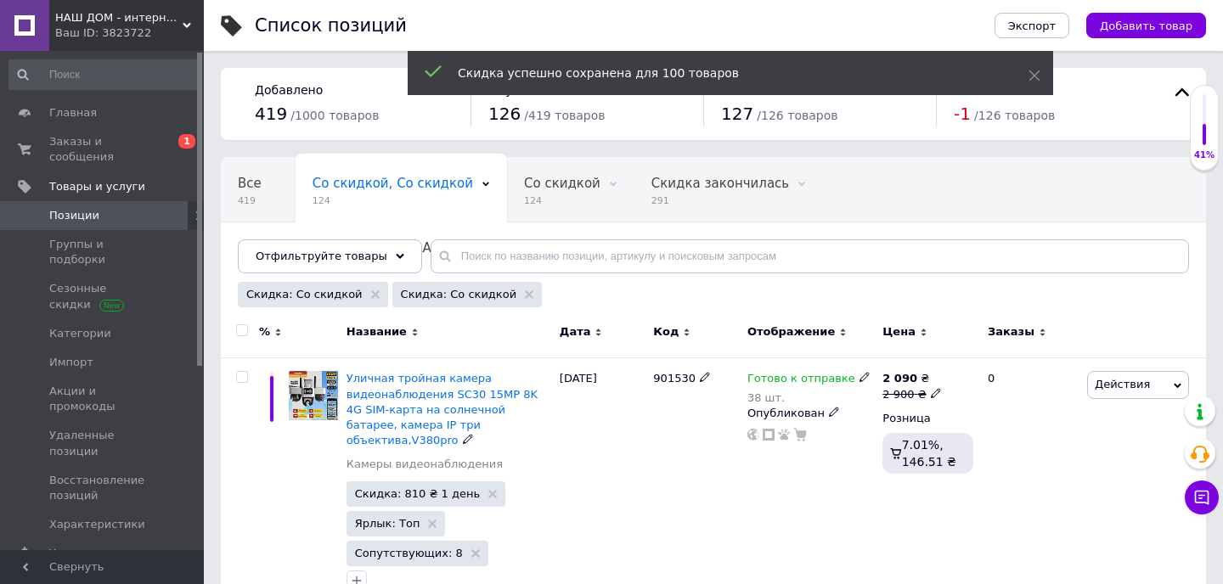
checkbox input "false"
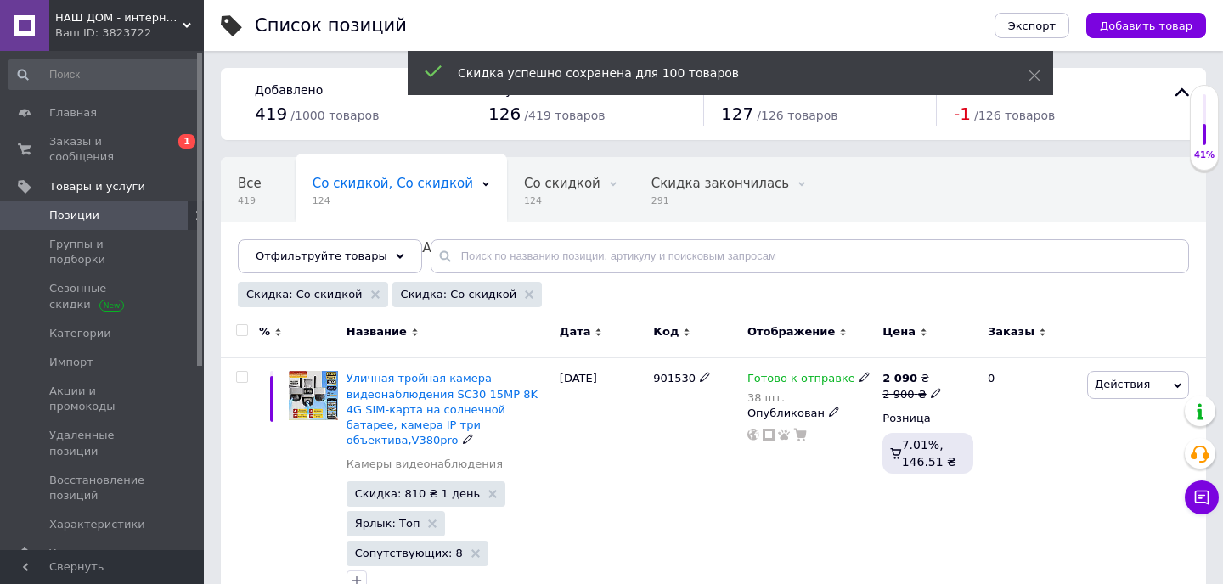
checkbox input "false"
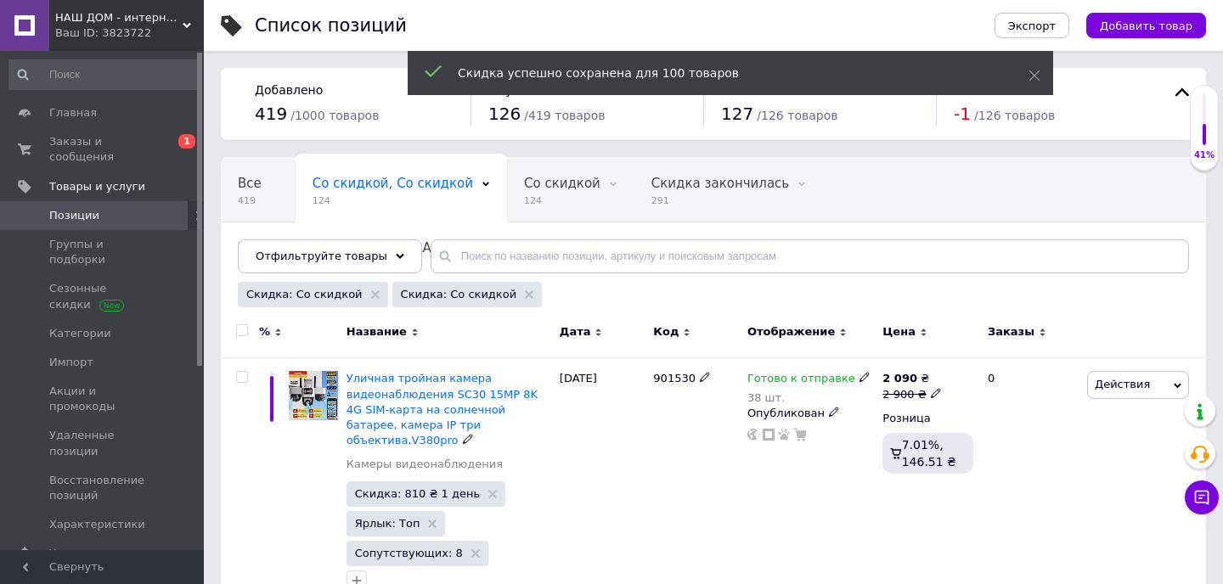
checkbox input "false"
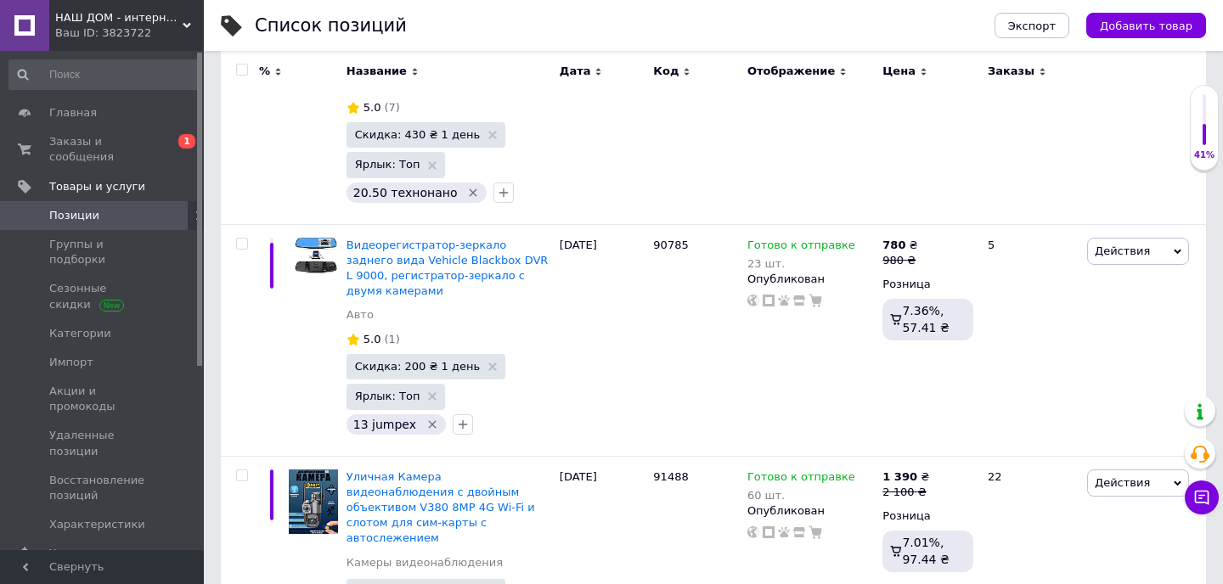
scroll to position [23239, 0]
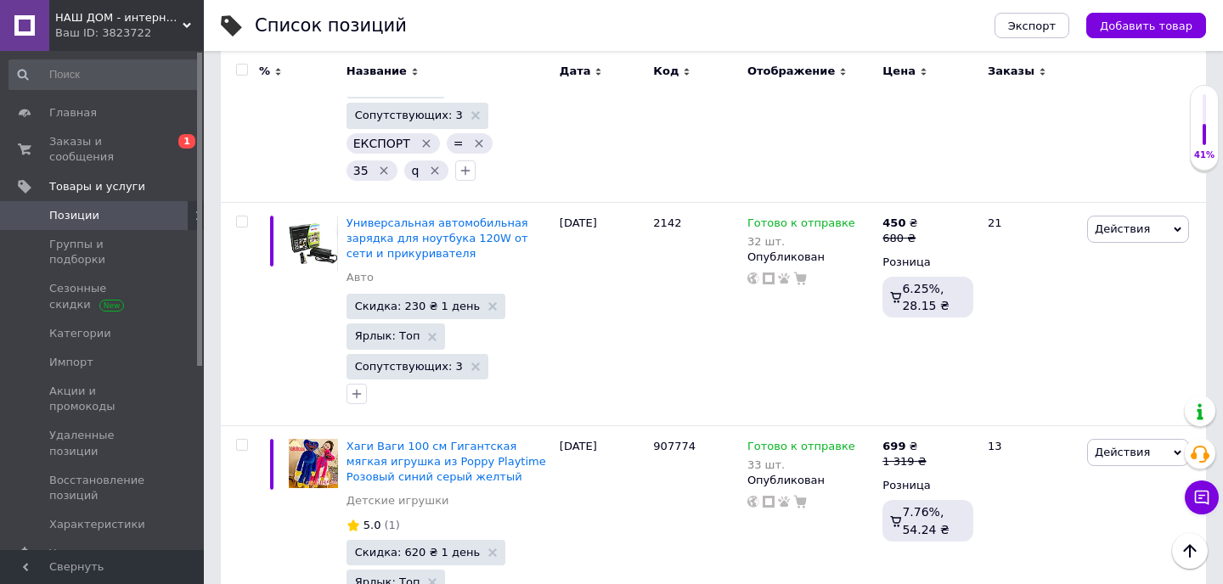
click at [242, 72] on input "checkbox" at bounding box center [241, 70] width 11 height 11
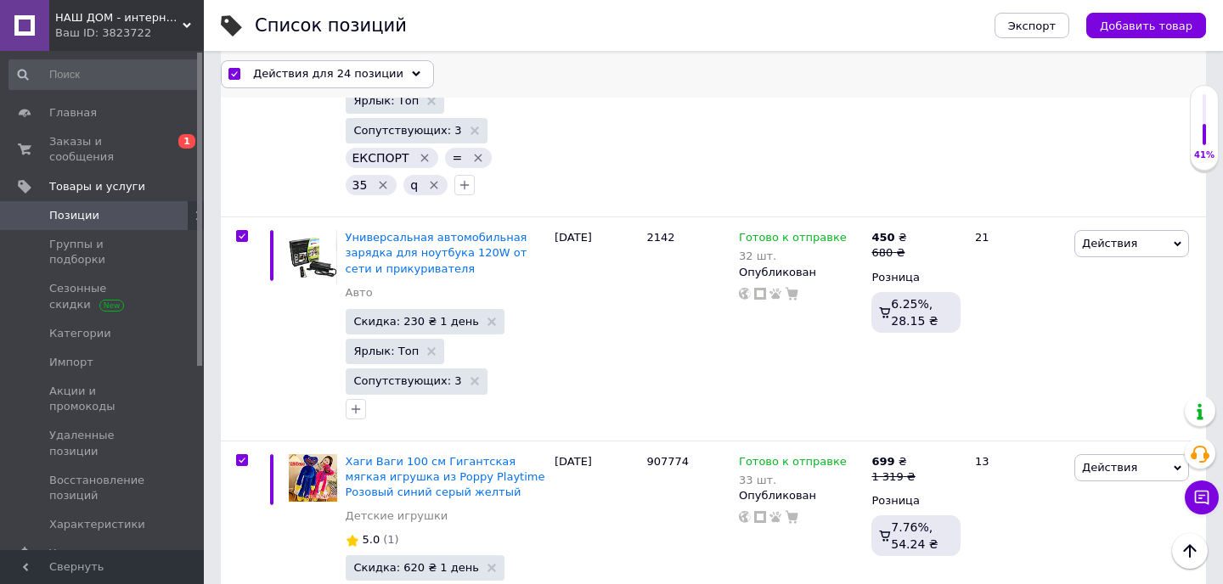
scroll to position [5227, 0]
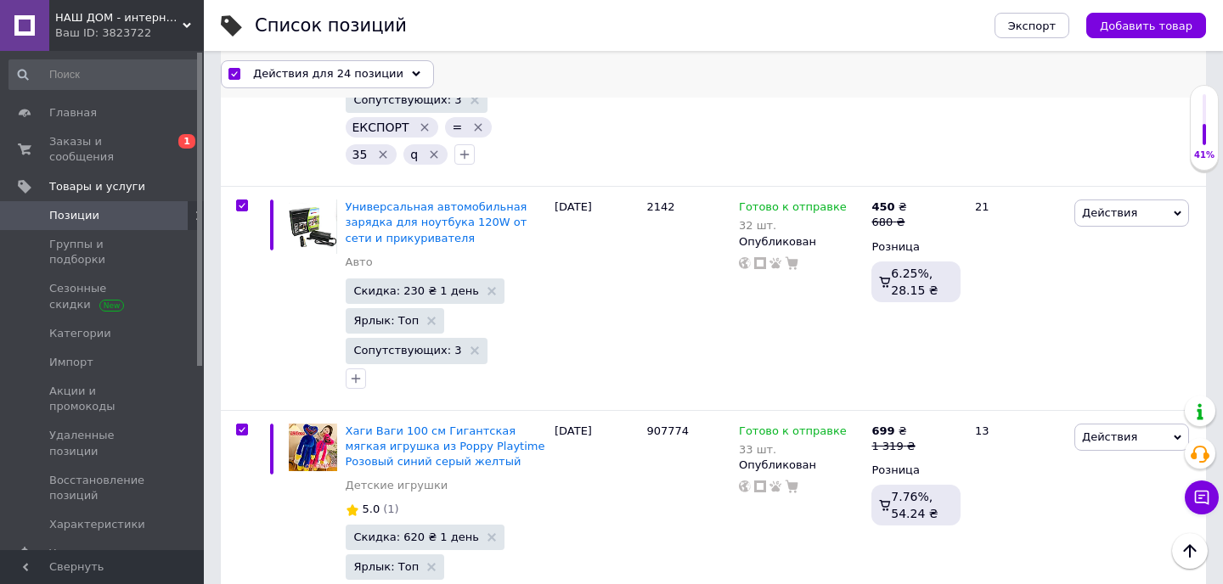
click at [402, 82] on div "Действия для 24 позиции" at bounding box center [327, 73] width 213 height 27
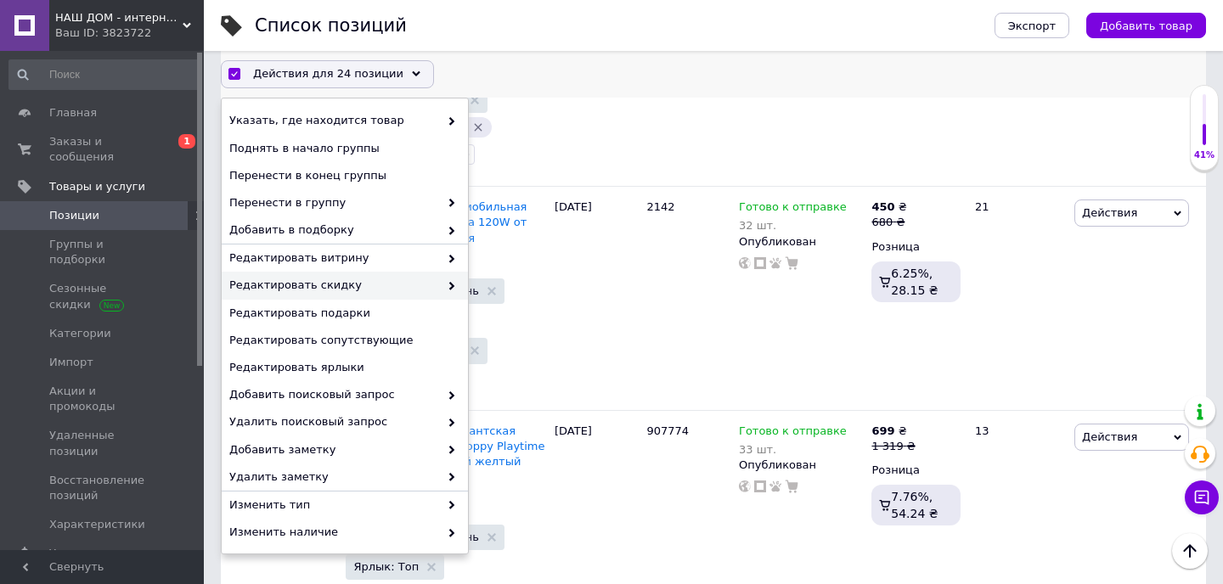
click at [449, 284] on use at bounding box center [451, 286] width 5 height 8
click at [451, 279] on div "Редактировать скидку" at bounding box center [345, 286] width 246 height 27
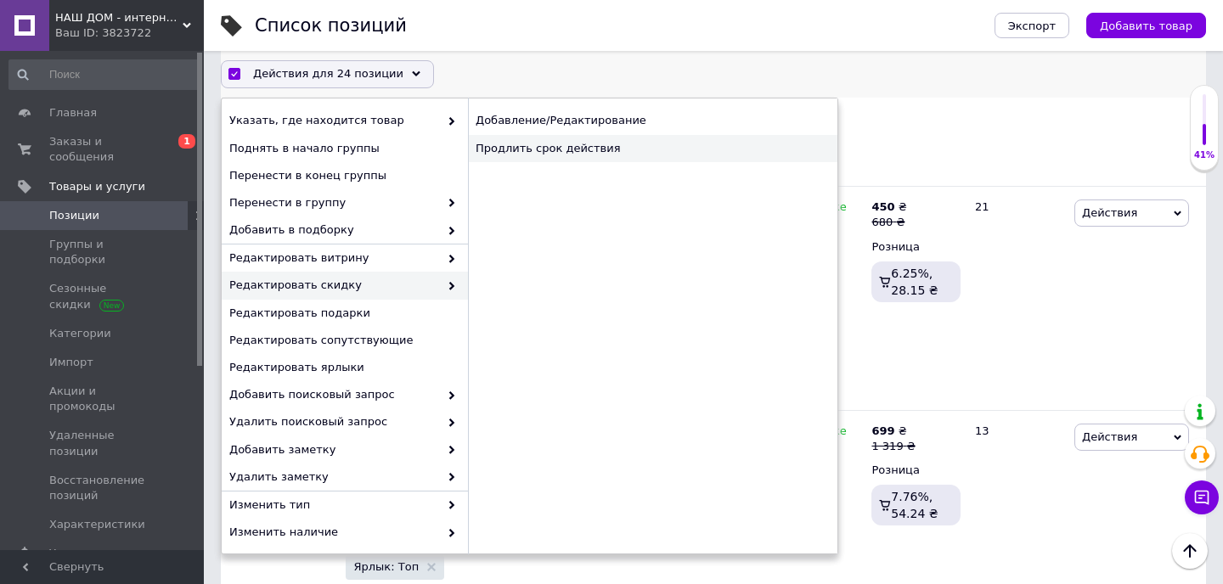
click at [557, 156] on div "Продлить срок действия" at bounding box center [652, 148] width 369 height 27
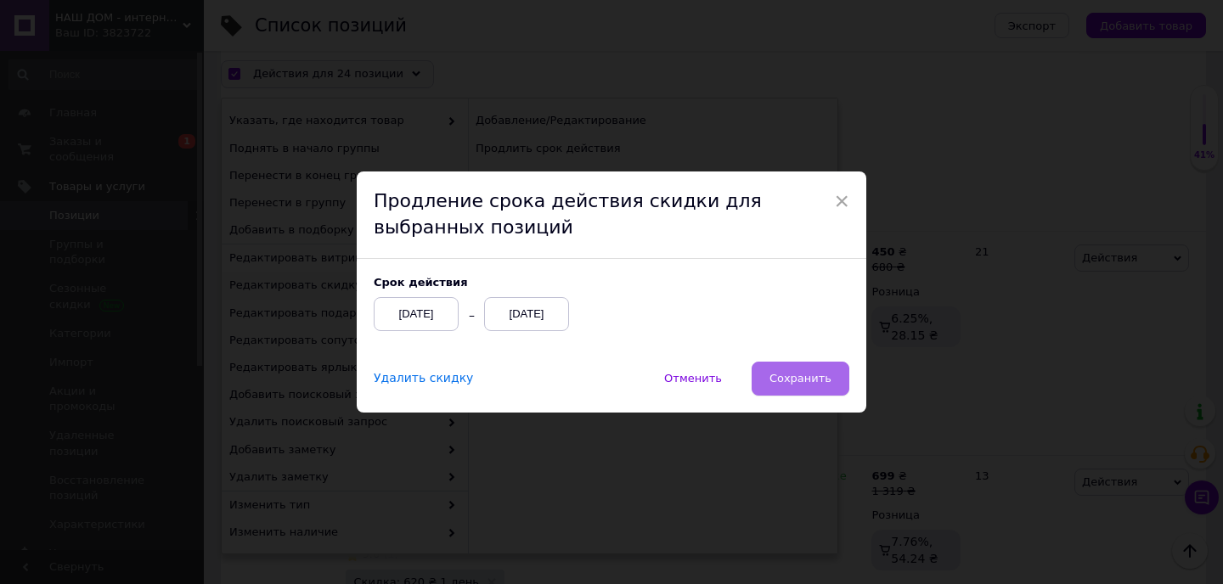
click at [792, 383] on span "Сохранить" at bounding box center [800, 378] width 62 height 13
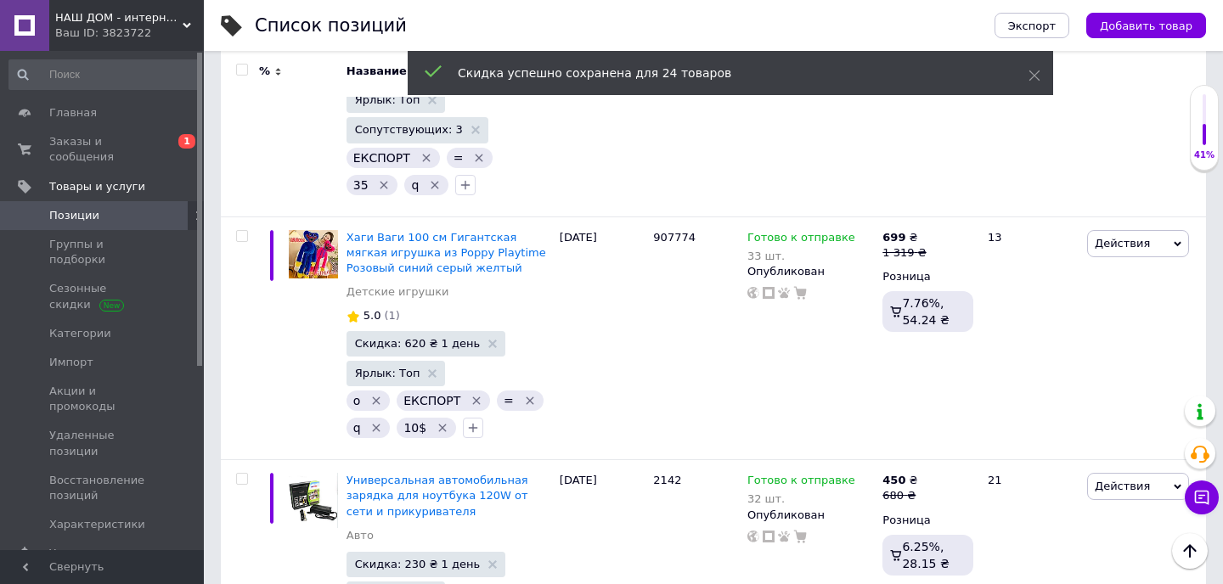
scroll to position [5151, 0]
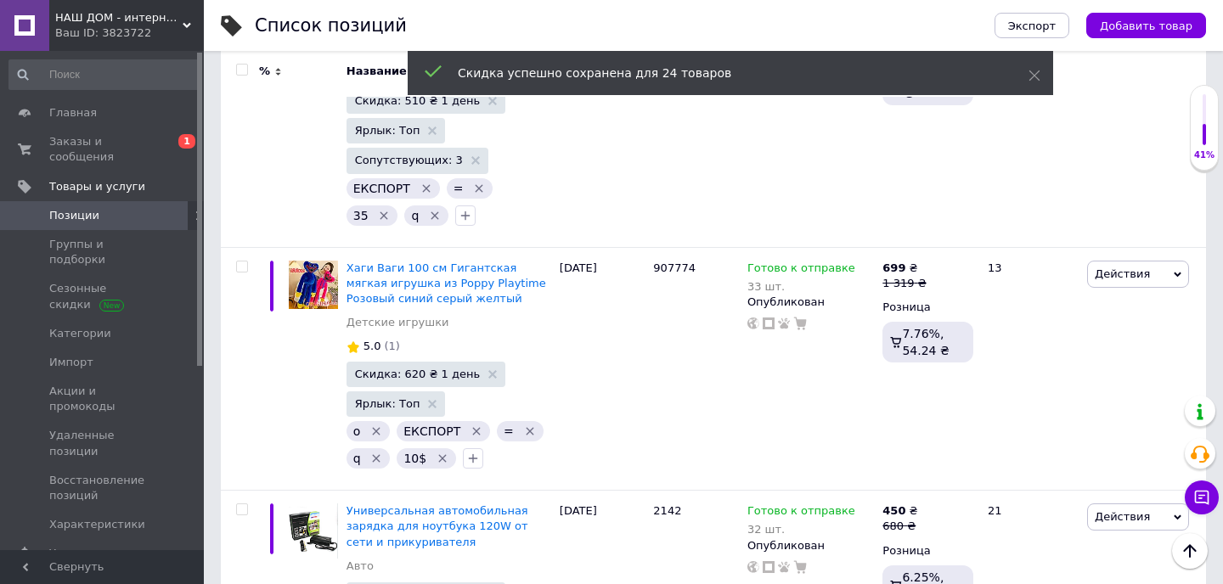
click at [99, 31] on div "Ваш ID: 3823722" at bounding box center [129, 32] width 149 height 15
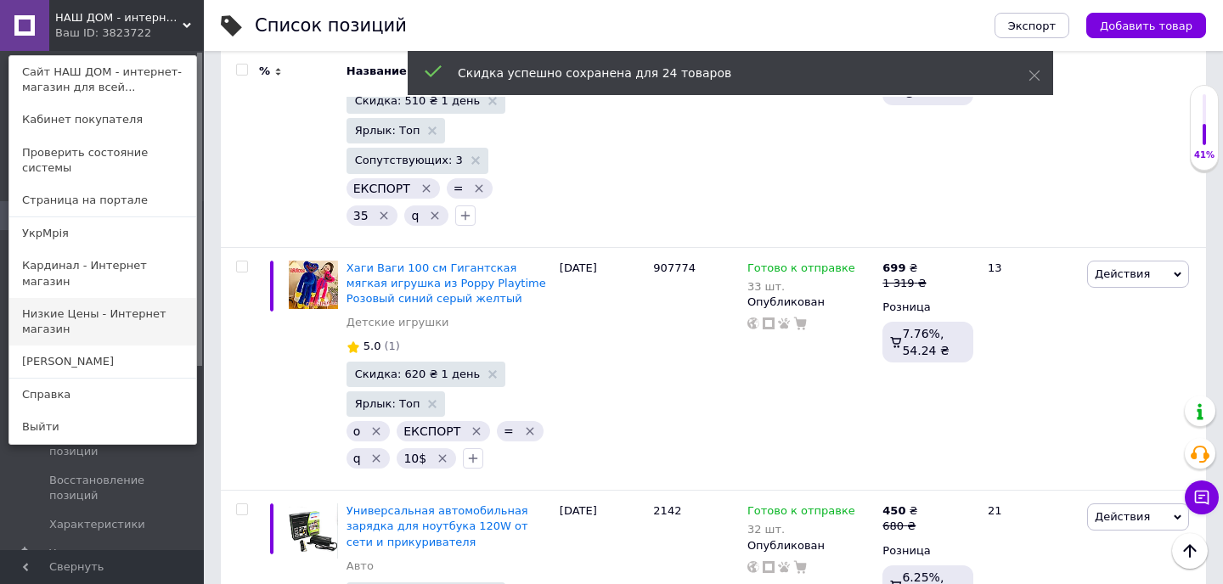
click at [132, 298] on link "Низкие Цены - Интернет магазин" at bounding box center [102, 322] width 187 height 48
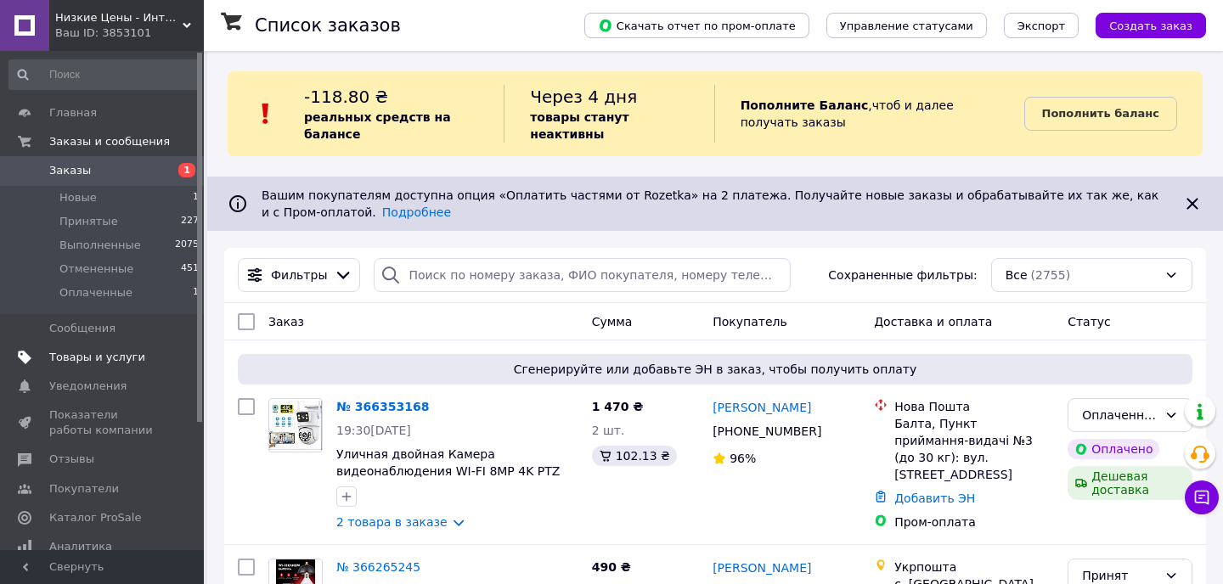
click at [122, 363] on span "Товары и услуги" at bounding box center [97, 357] width 96 height 15
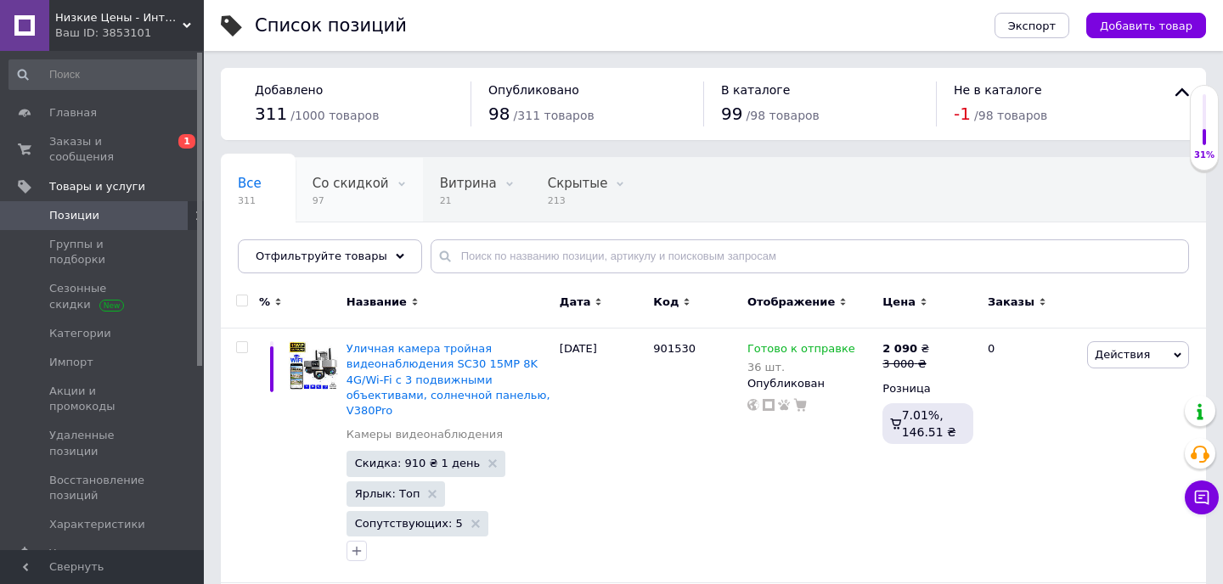
click at [363, 190] on span "Со скидкой" at bounding box center [350, 183] width 76 height 15
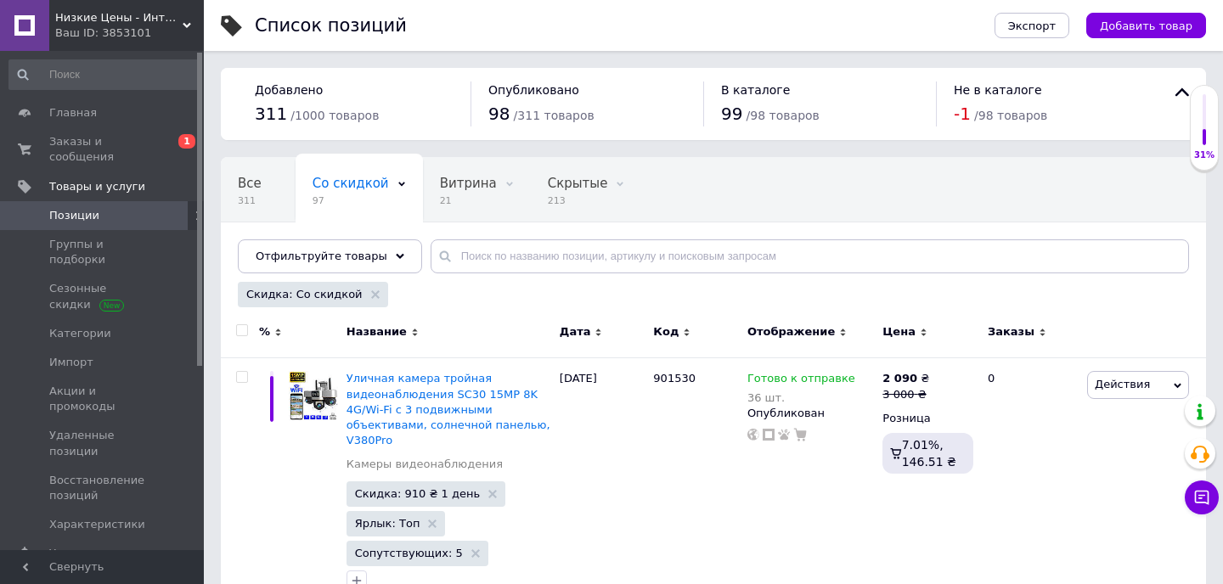
click at [241, 329] on input "checkbox" at bounding box center [241, 330] width 11 height 11
checkbox input "true"
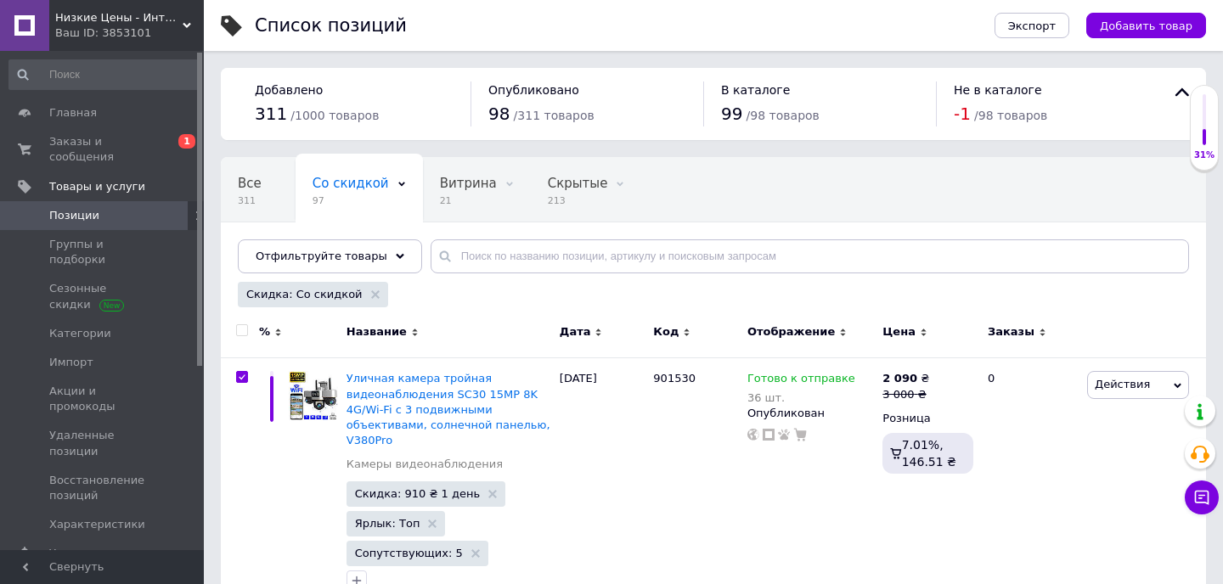
checkbox input "true"
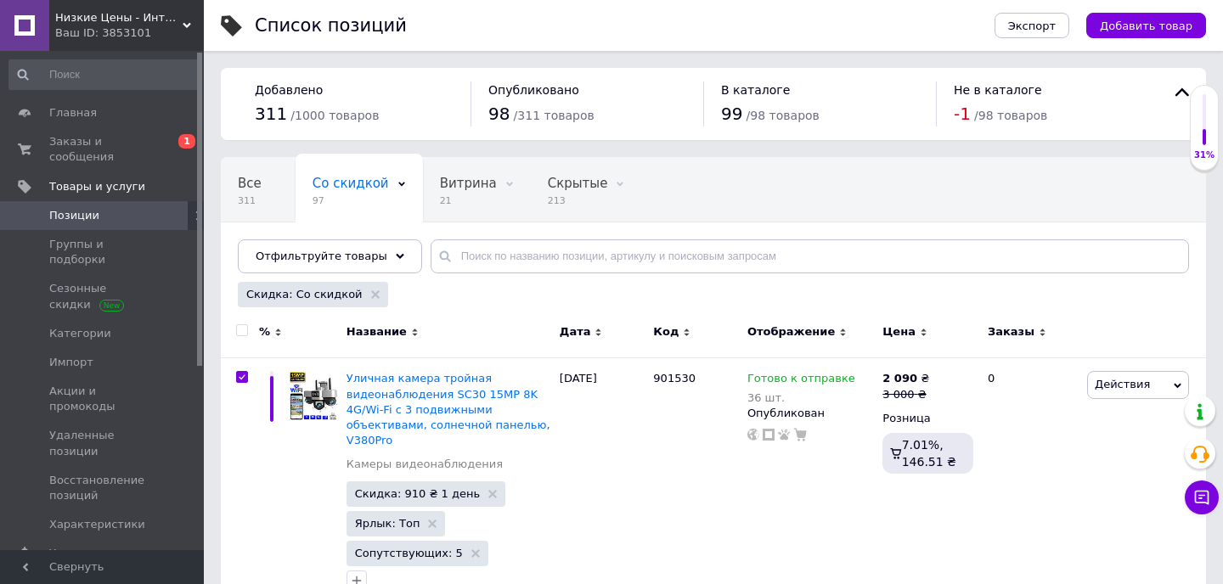
checkbox input "true"
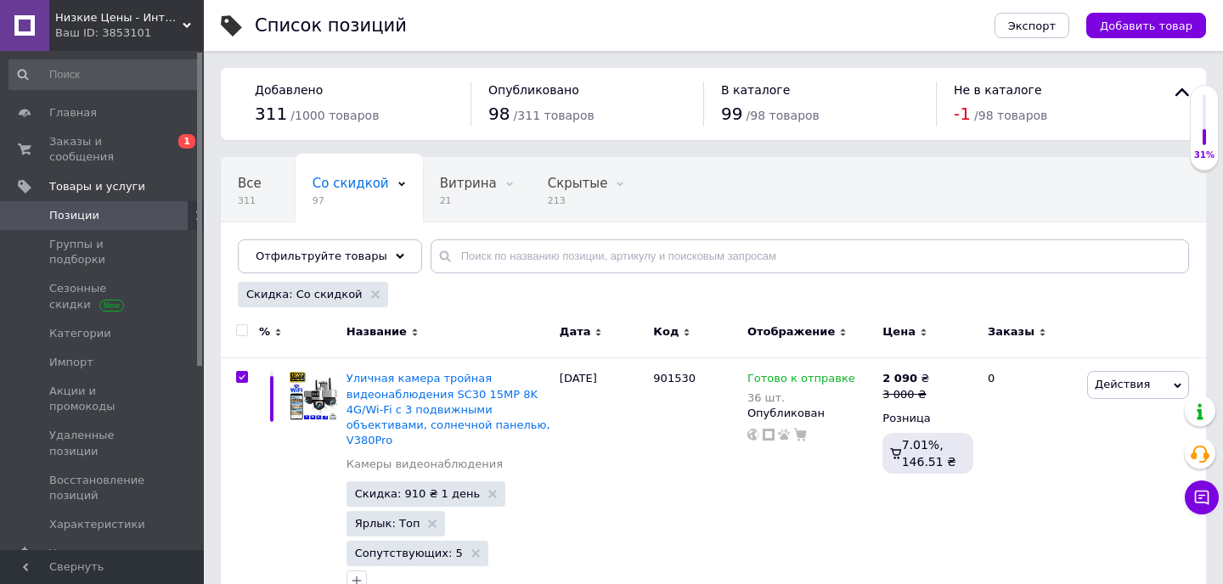
checkbox input "true"
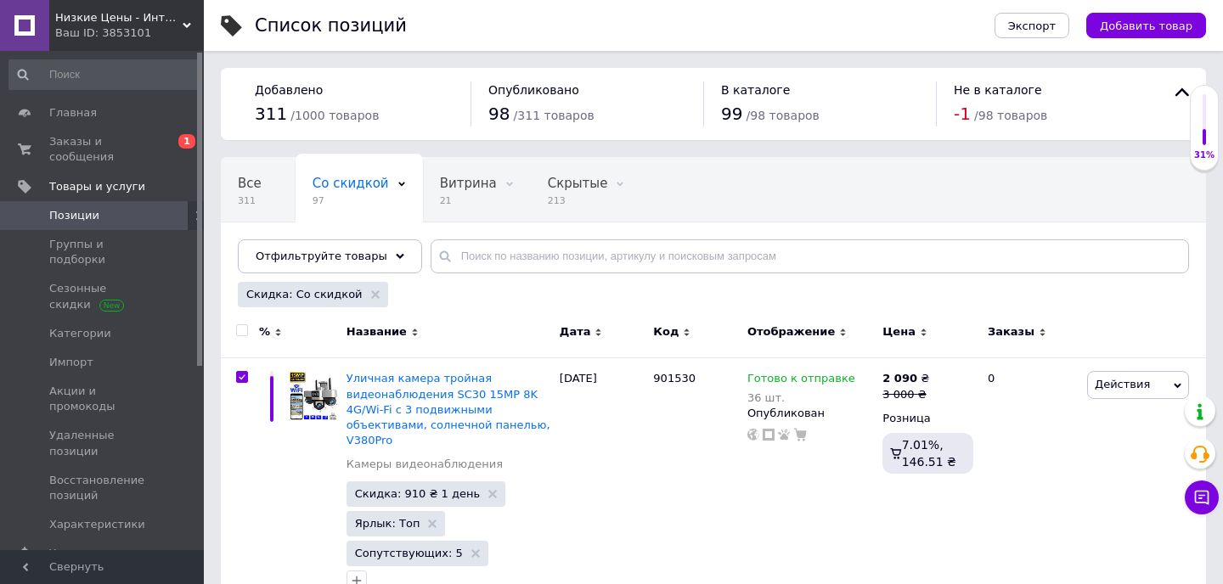
checkbox input "true"
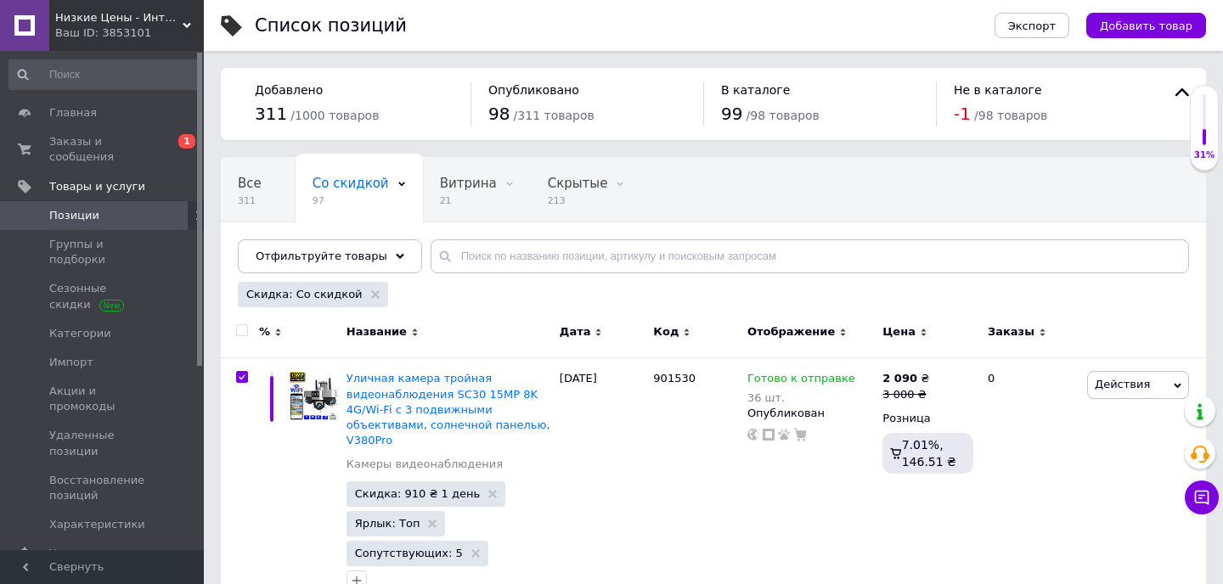
checkbox input "true"
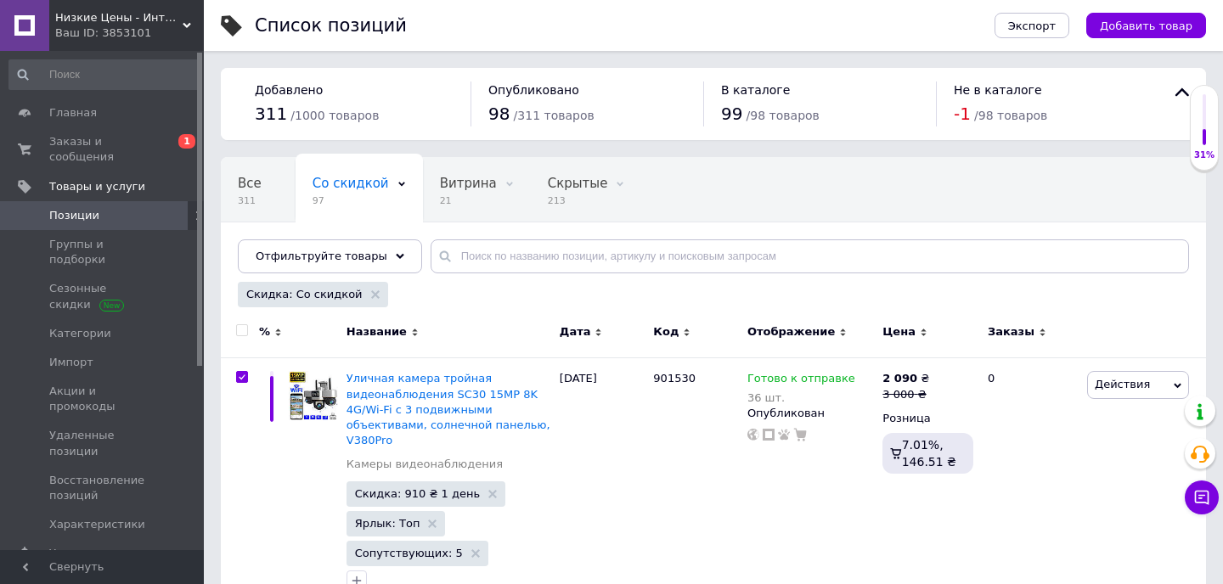
checkbox input "true"
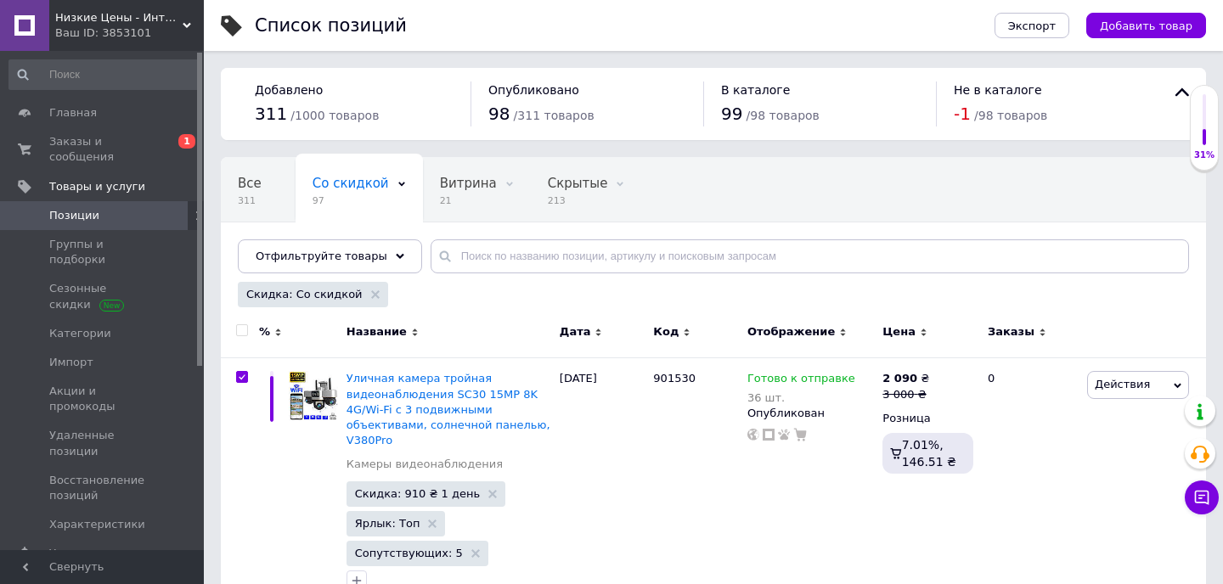
checkbox input "true"
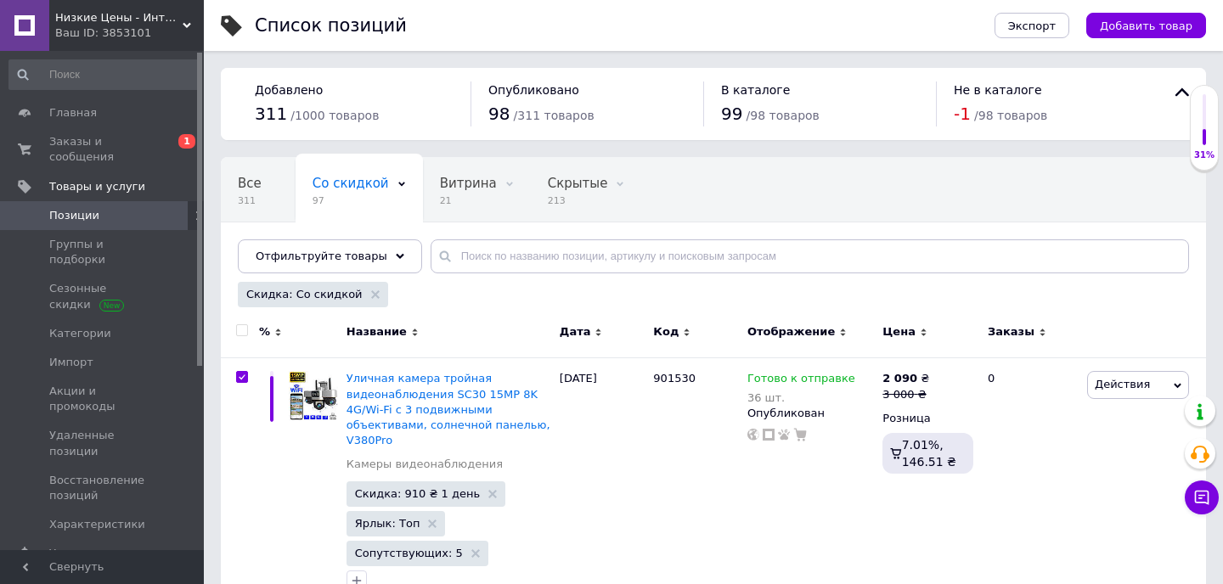
checkbox input "true"
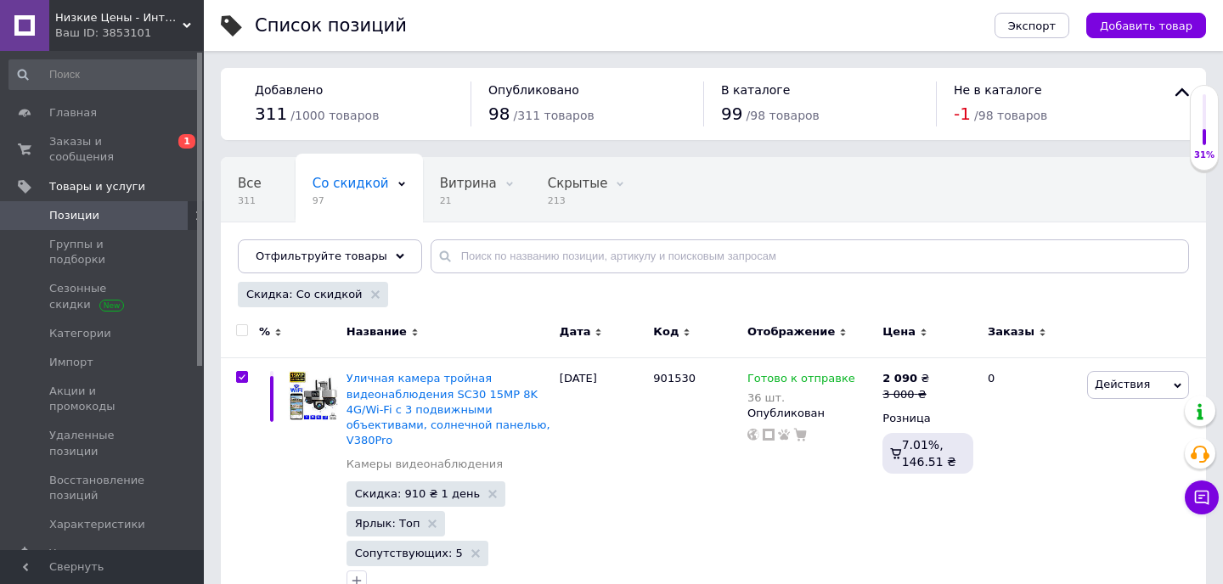
checkbox input "true"
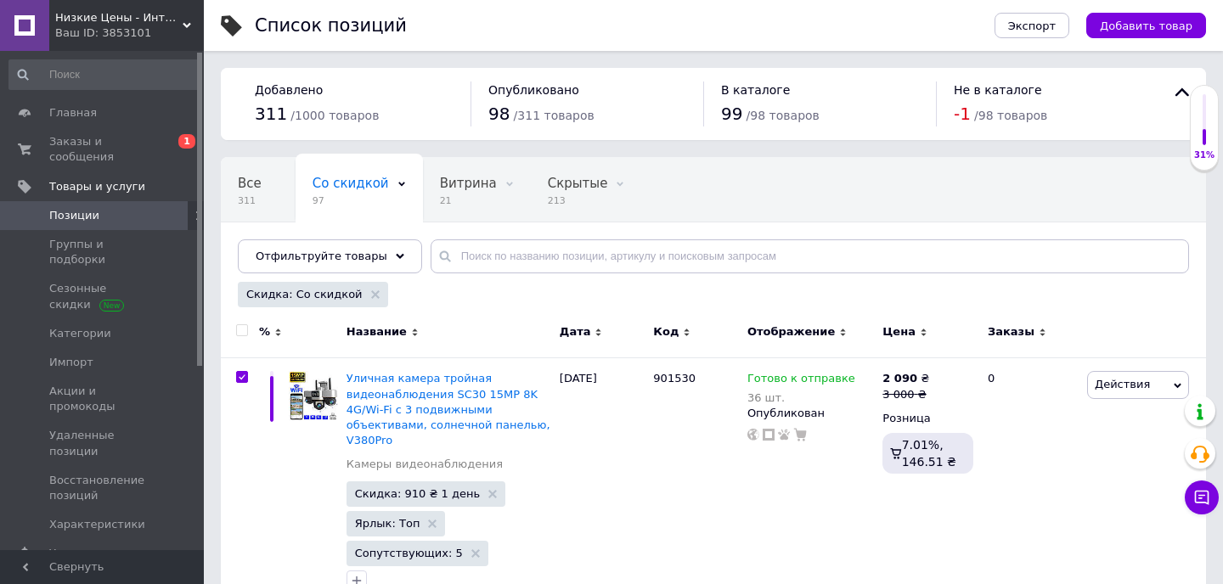
checkbox input "true"
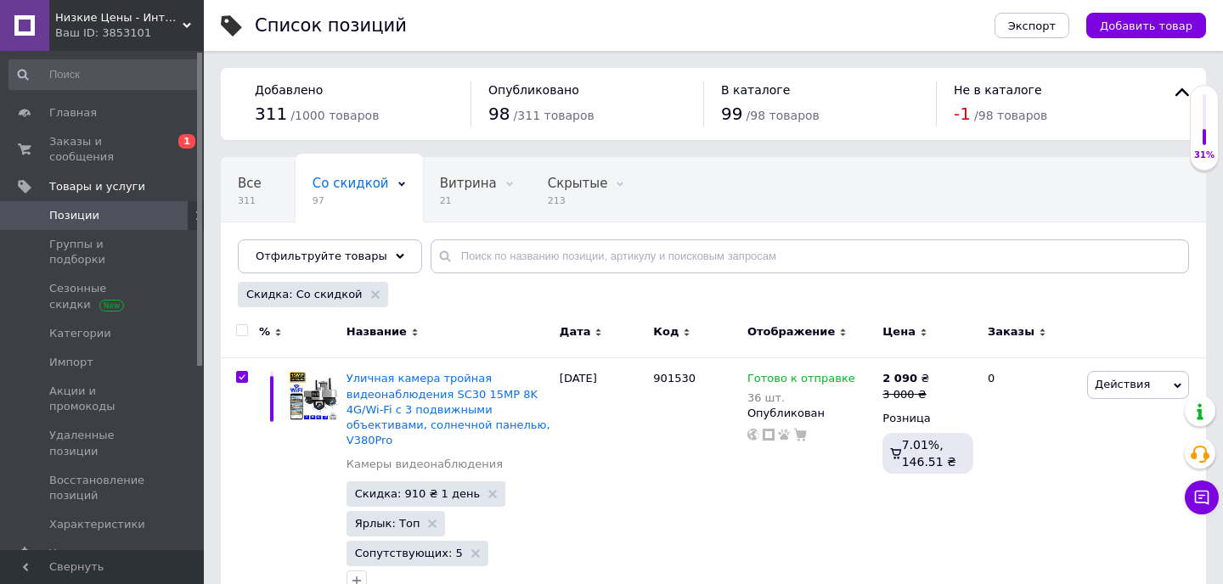
checkbox input "true"
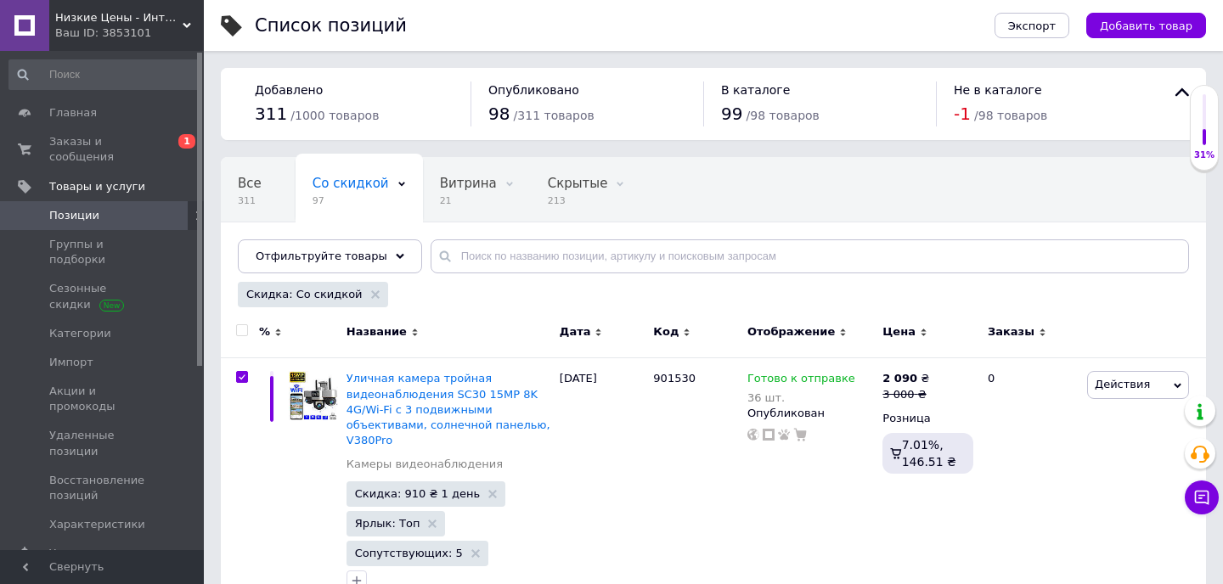
checkbox input "true"
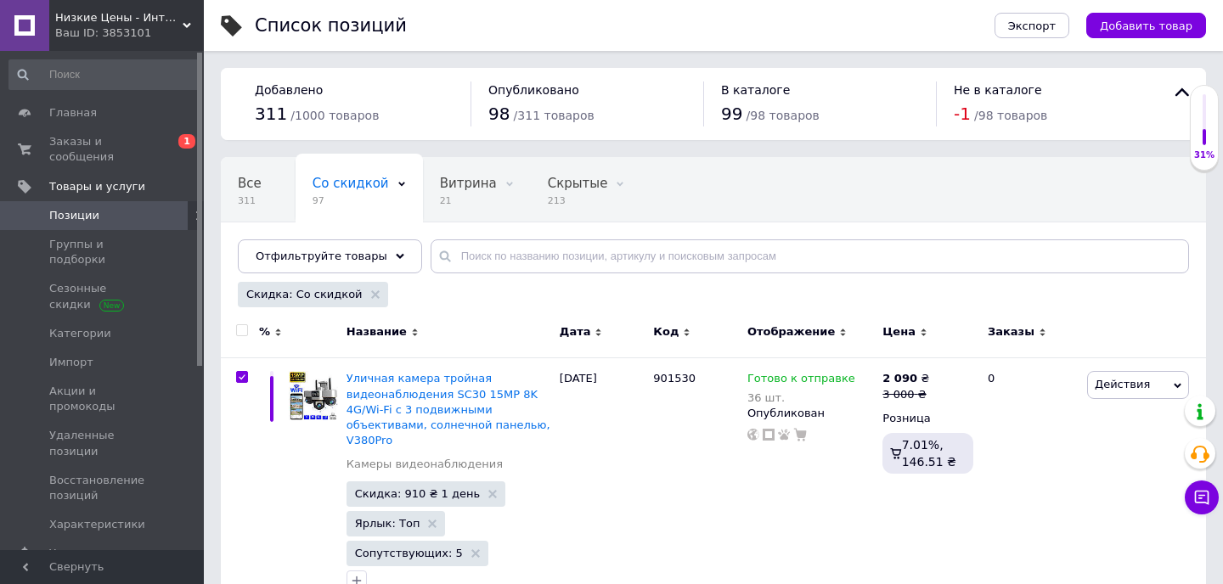
checkbox input "true"
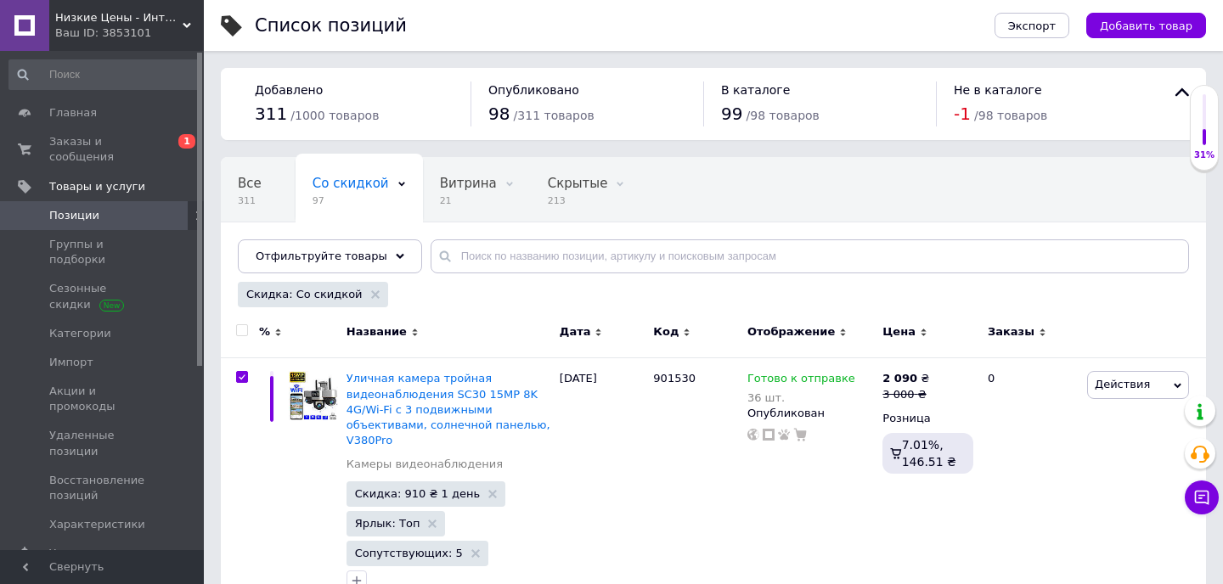
checkbox input "true"
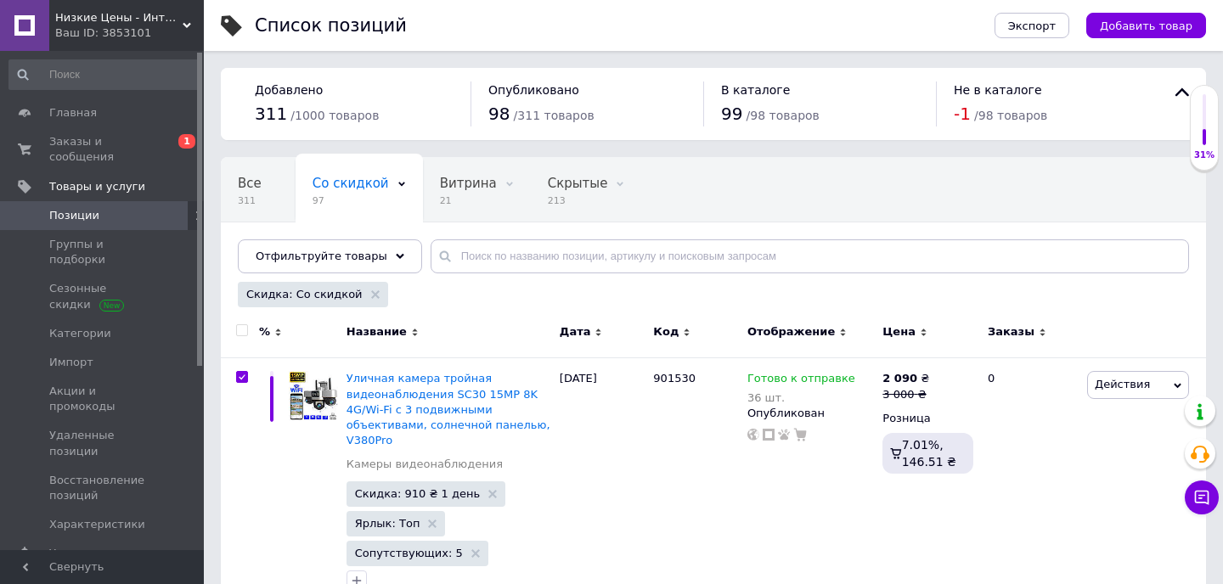
checkbox input "true"
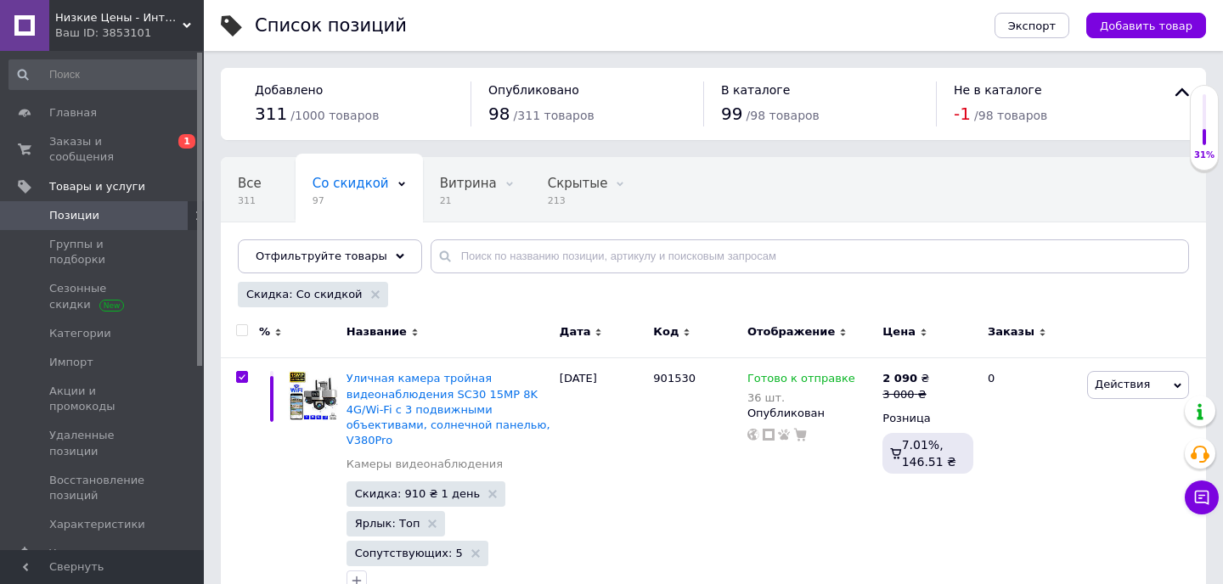
checkbox input "true"
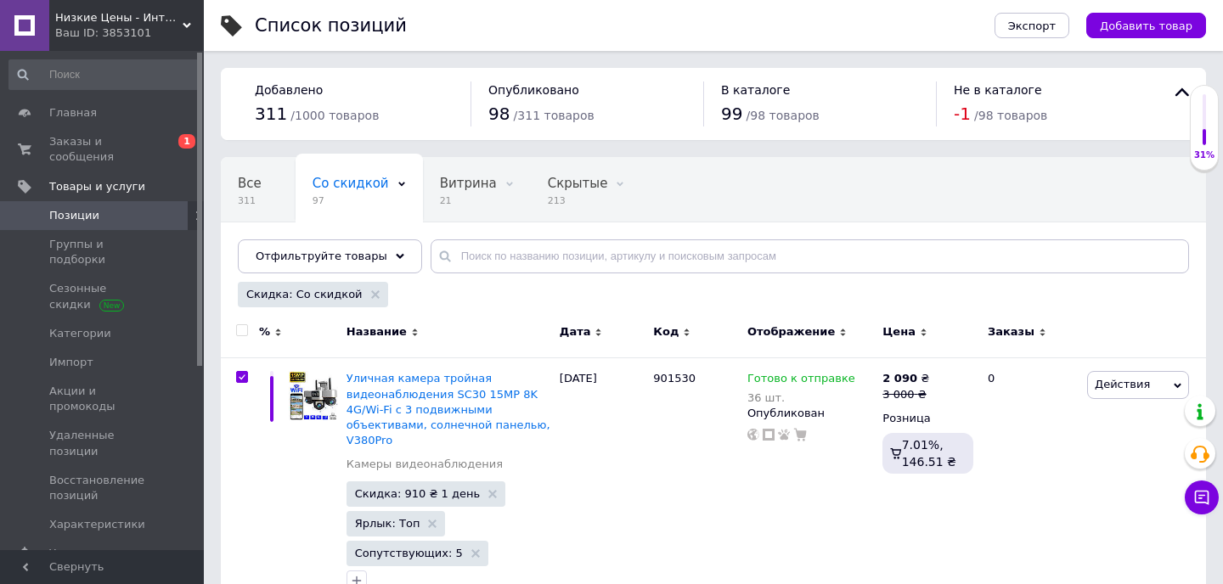
checkbox input "true"
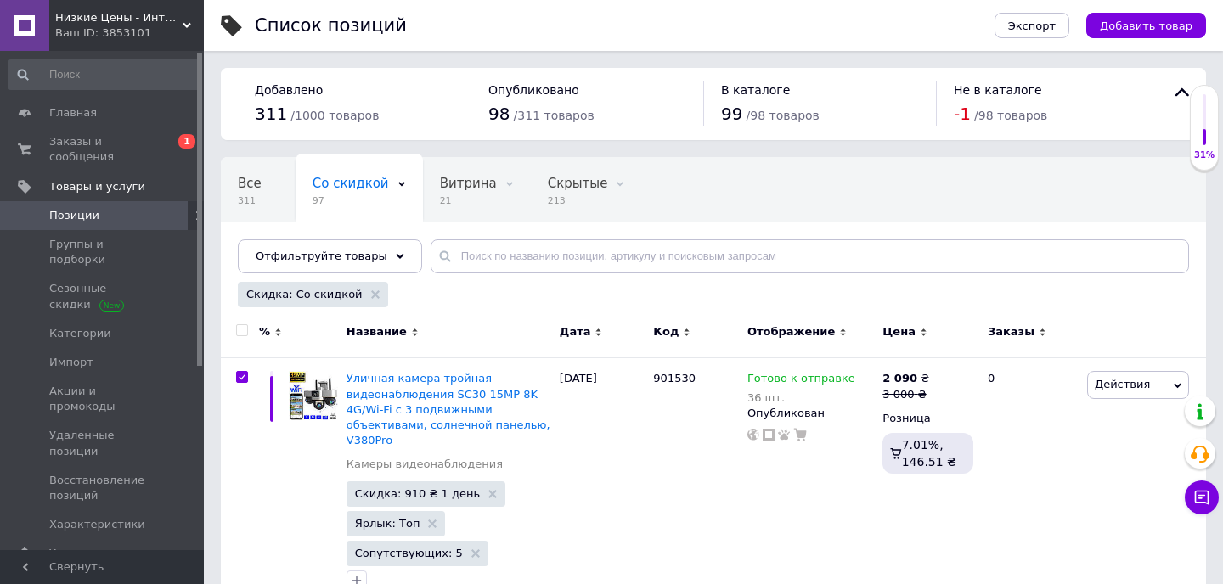
checkbox input "true"
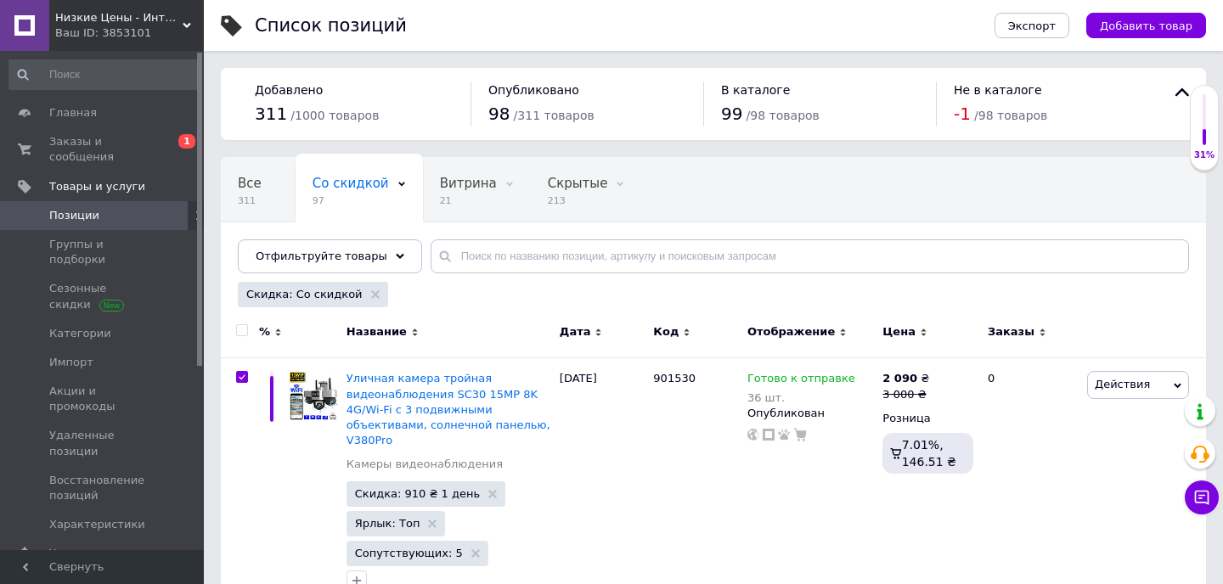
checkbox input "true"
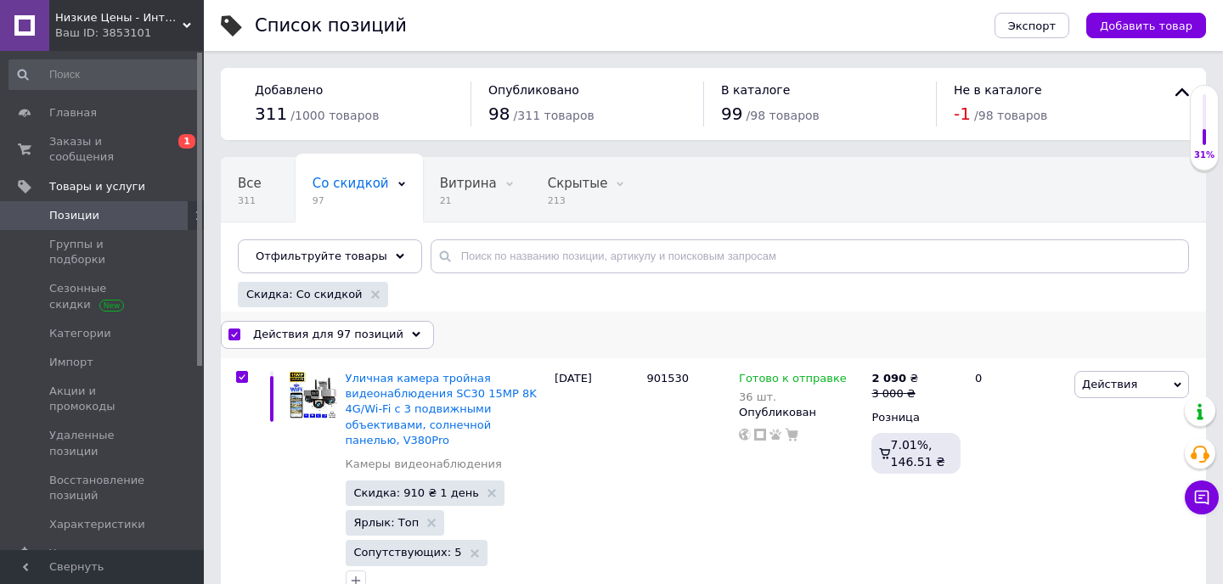
click at [364, 331] on span "Действия для 97 позиций" at bounding box center [328, 334] width 150 height 15
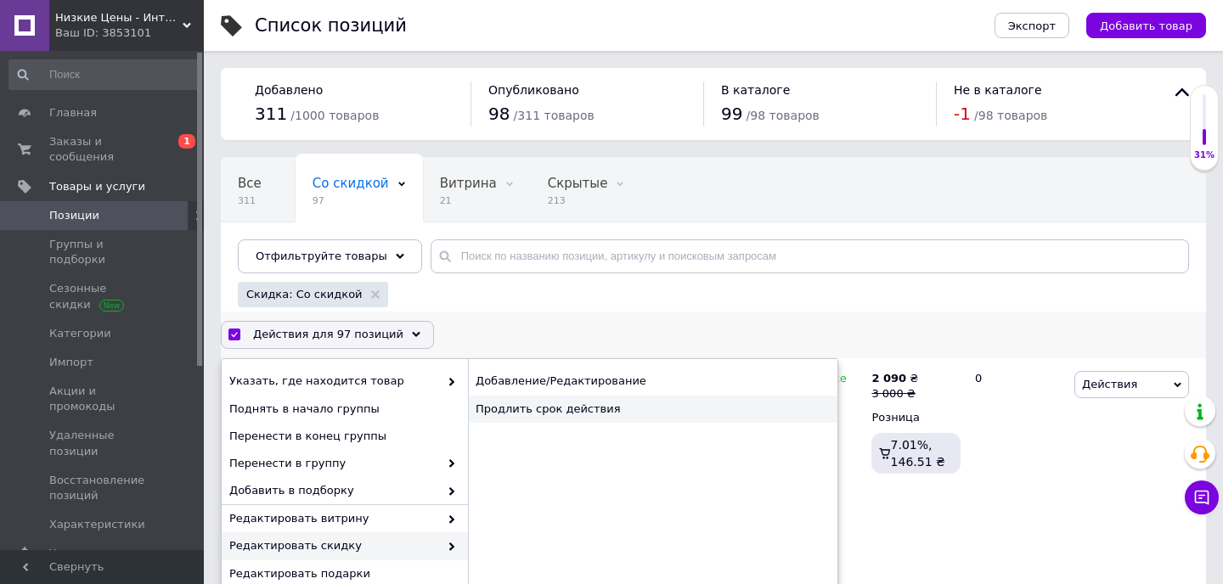
click at [549, 417] on div "Продлить срок действия" at bounding box center [652, 409] width 369 height 27
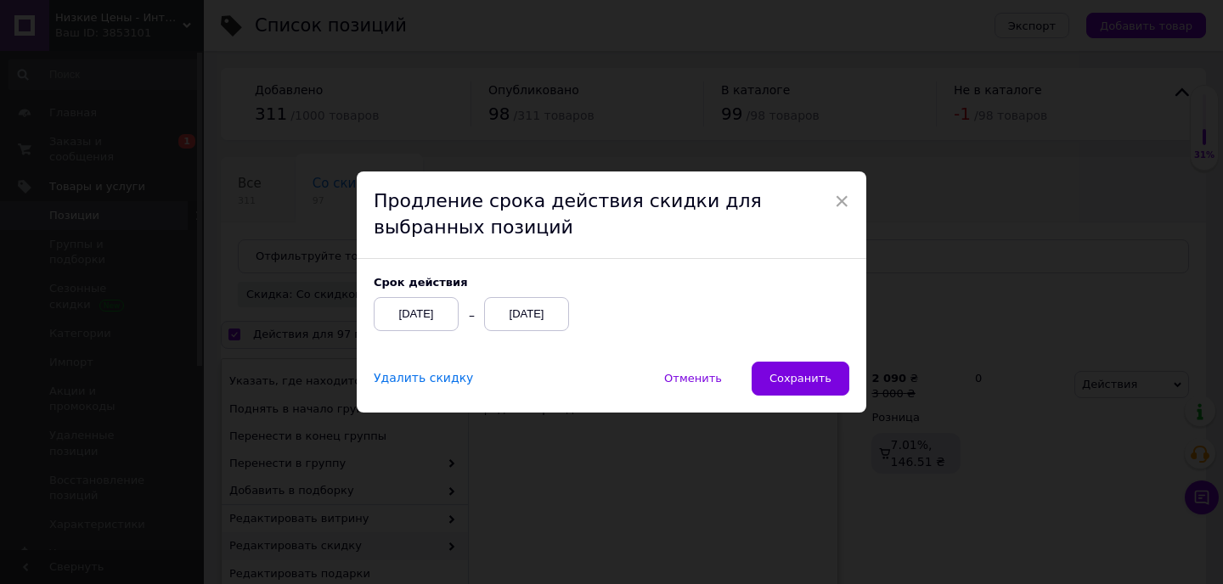
click at [537, 311] on div "[DATE]" at bounding box center [526, 314] width 85 height 34
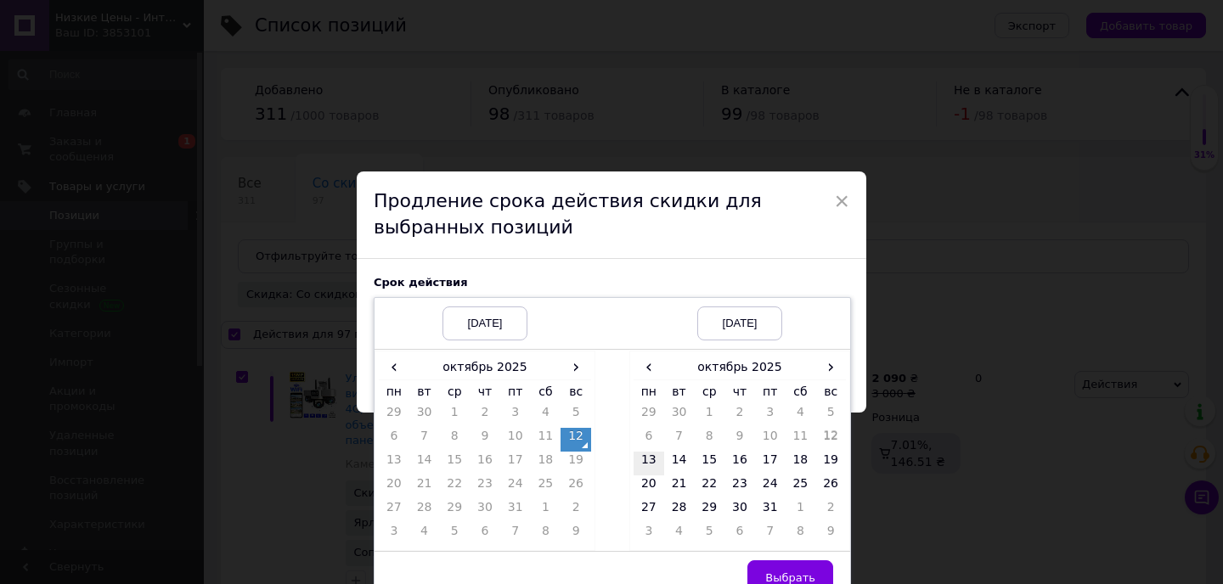
click at [637, 459] on td "13" at bounding box center [648, 464] width 31 height 24
click at [785, 576] on span "Выбрать" at bounding box center [790, 577] width 50 height 13
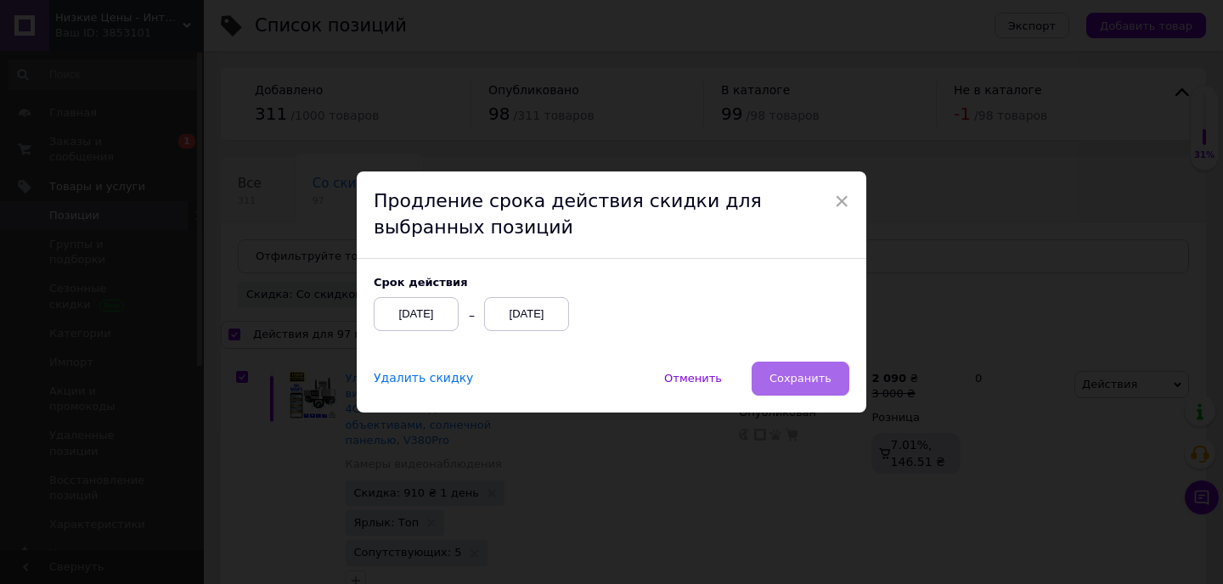
click at [800, 392] on button "Сохранить" at bounding box center [800, 379] width 98 height 34
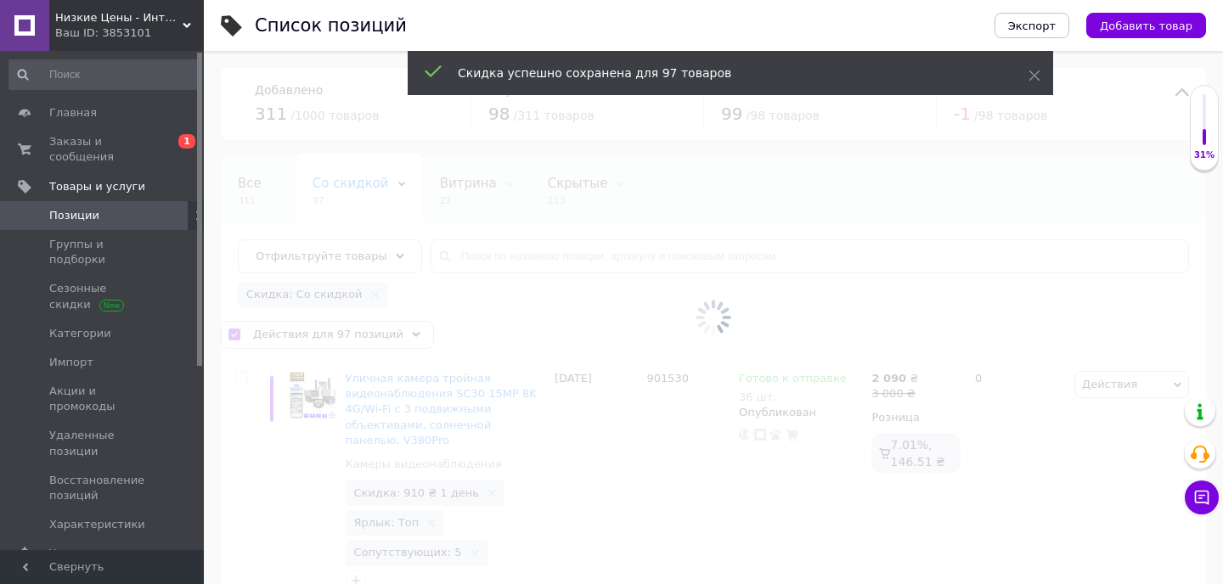
checkbox input "false"
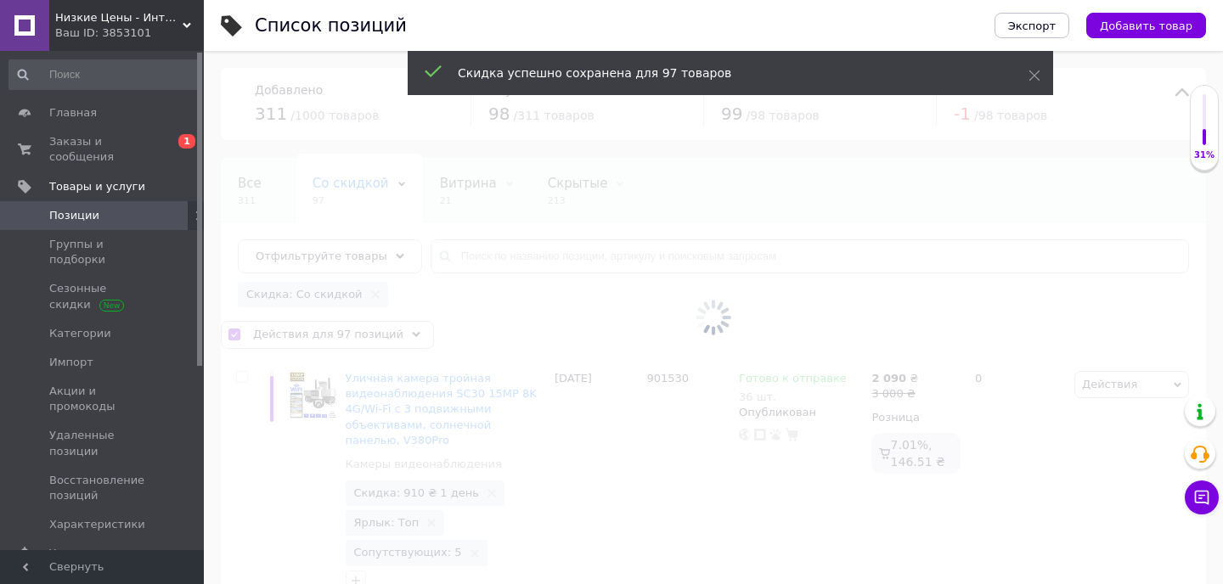
checkbox input "false"
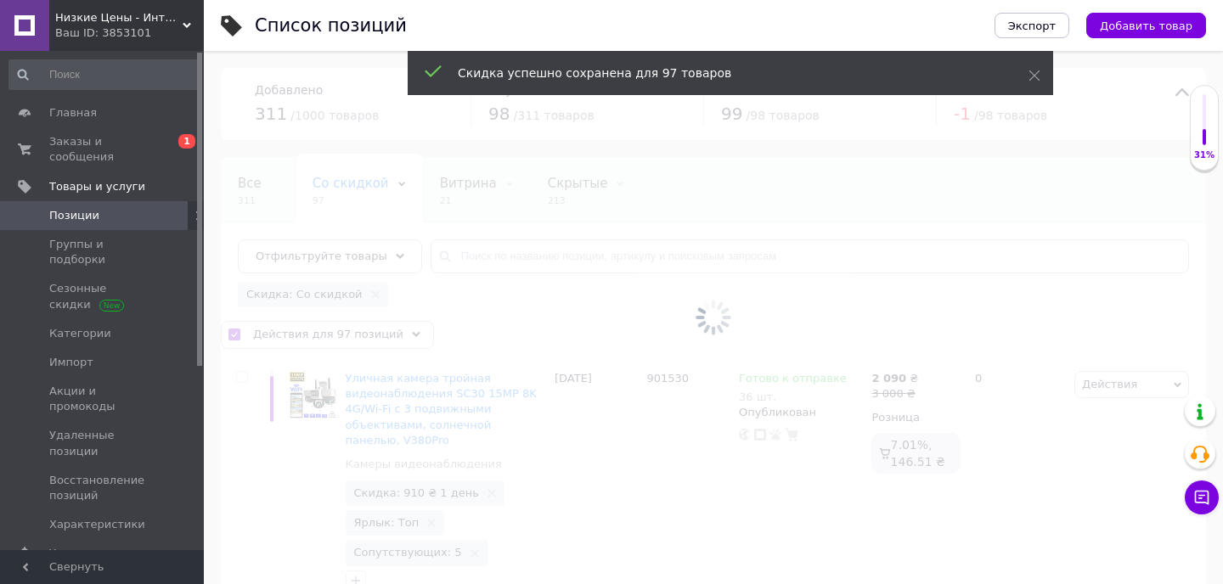
checkbox input "false"
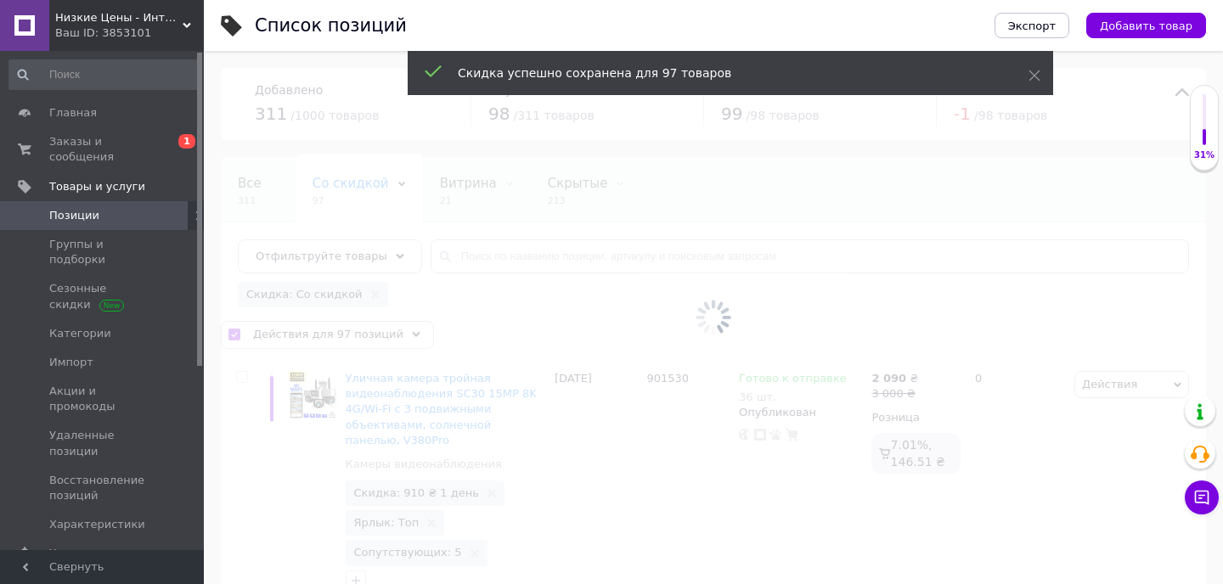
checkbox input "false"
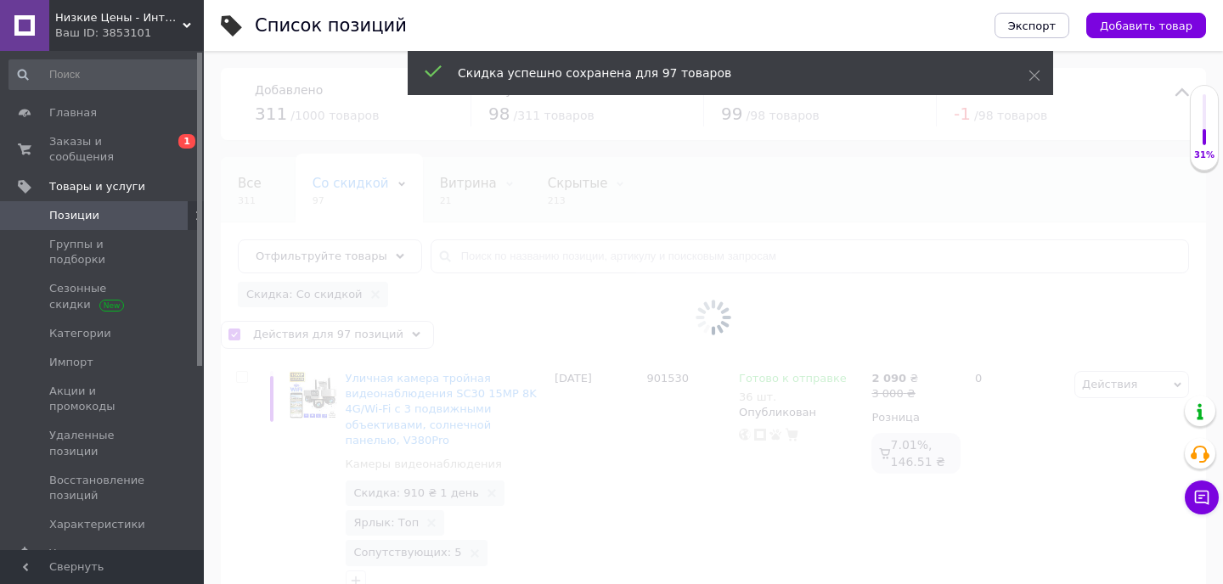
checkbox input "false"
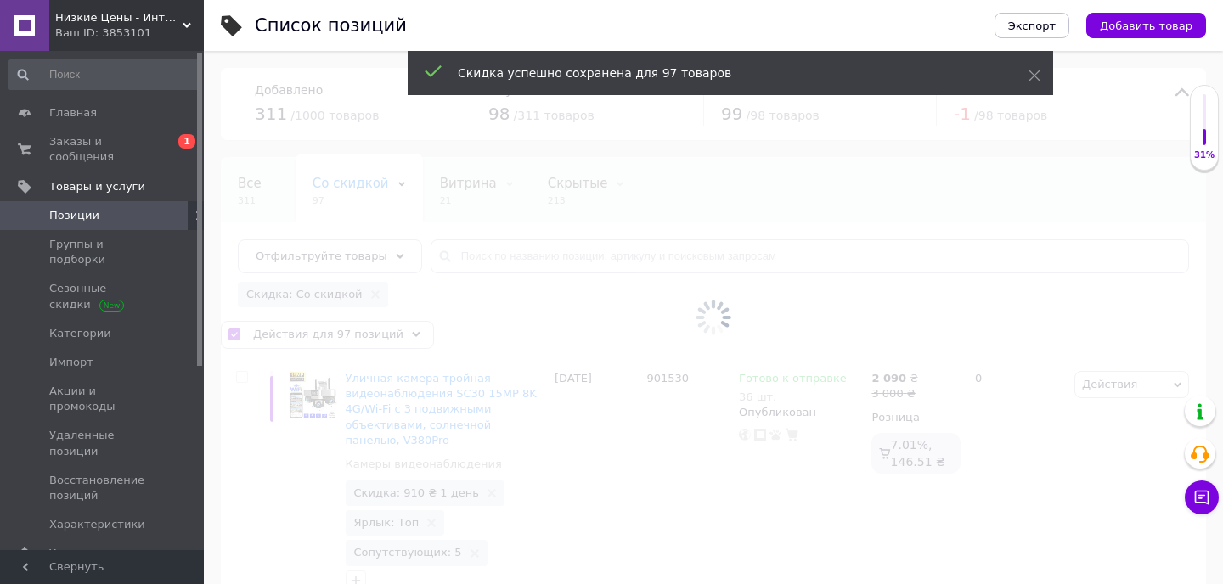
checkbox input "false"
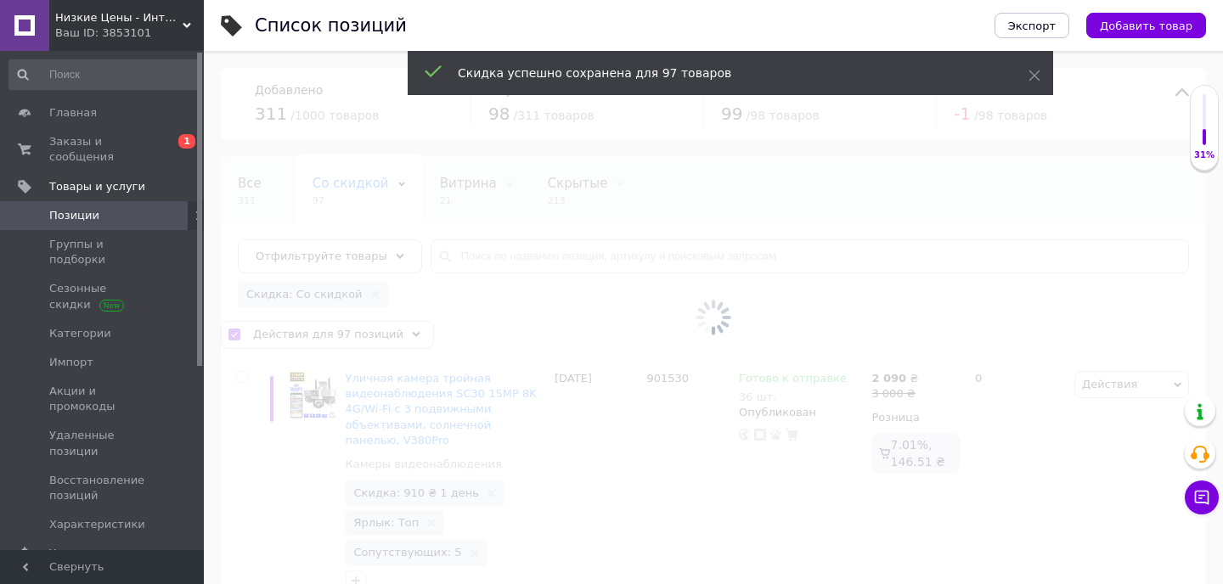
checkbox input "false"
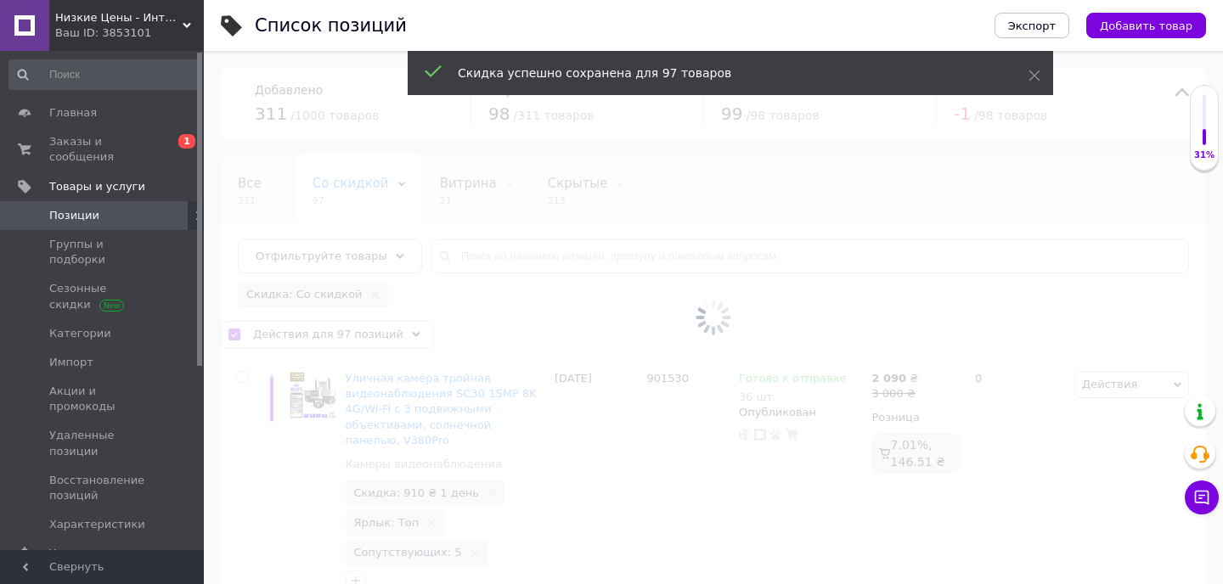
checkbox input "false"
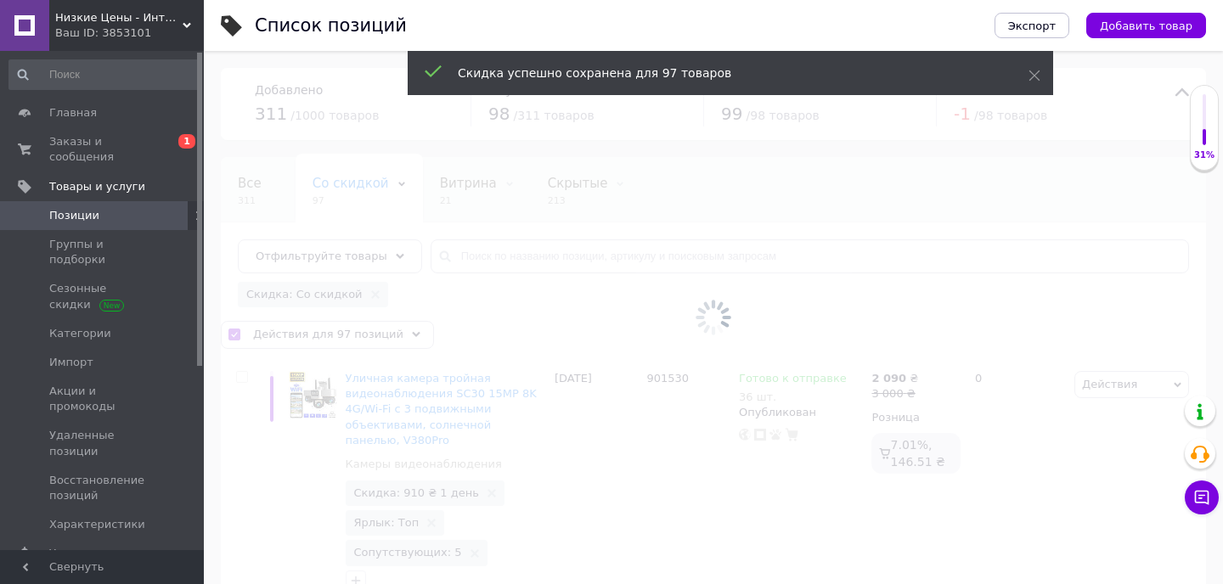
checkbox input "false"
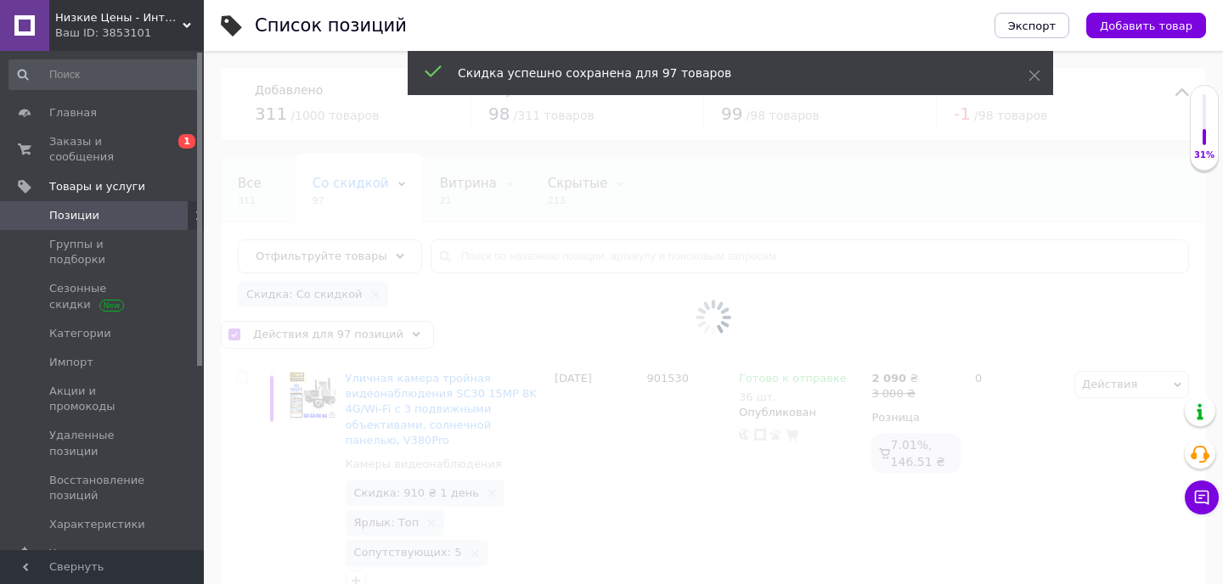
checkbox input "false"
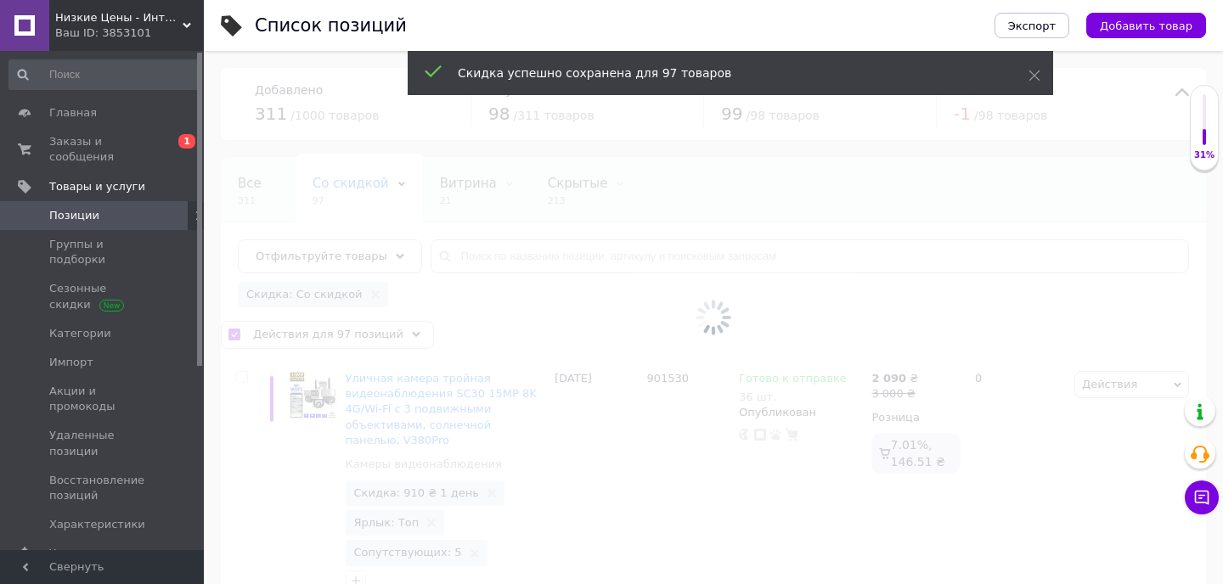
checkbox input "false"
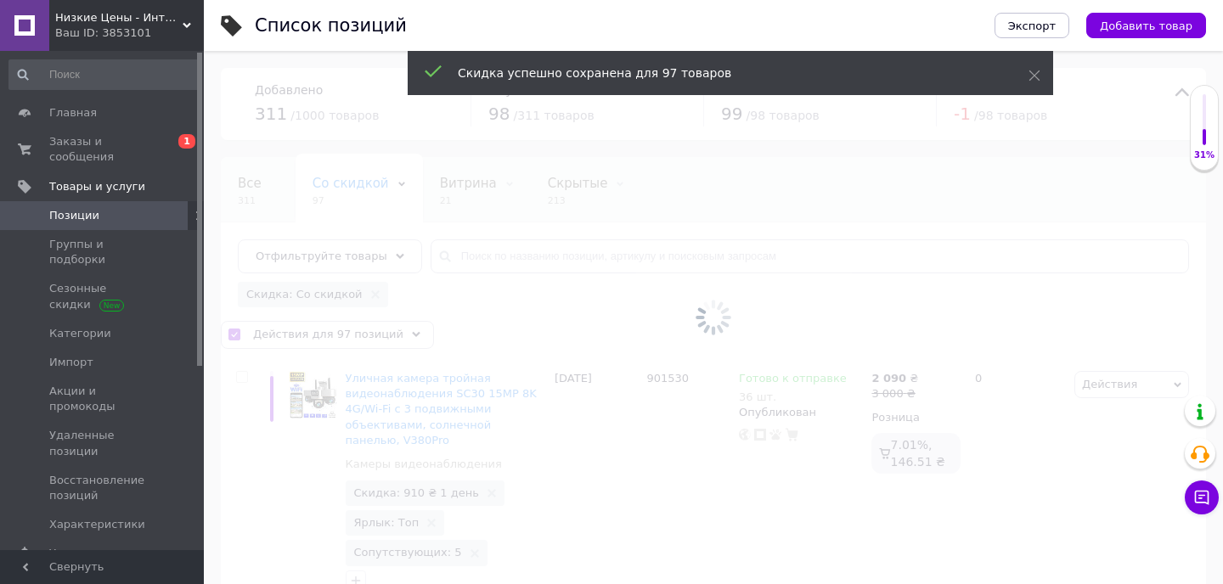
checkbox input "false"
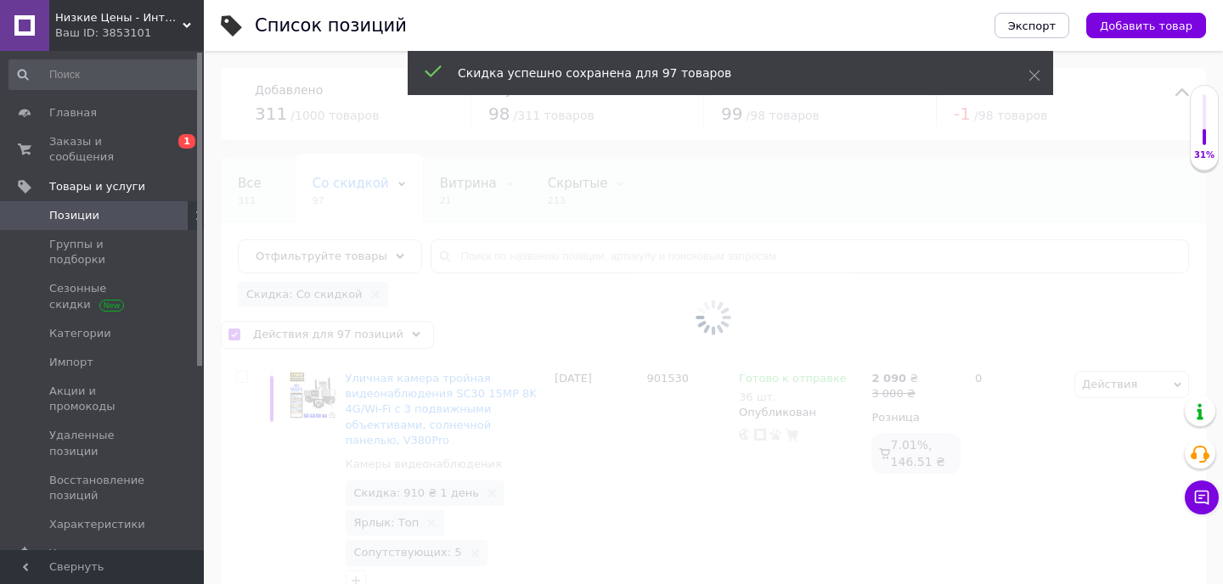
checkbox input "false"
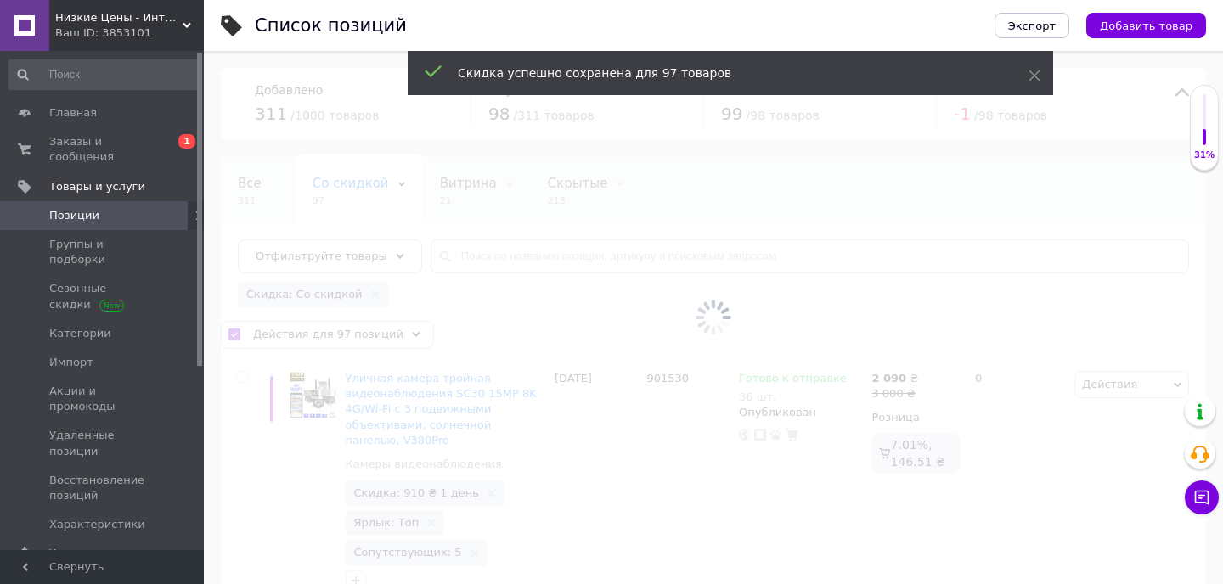
checkbox input "false"
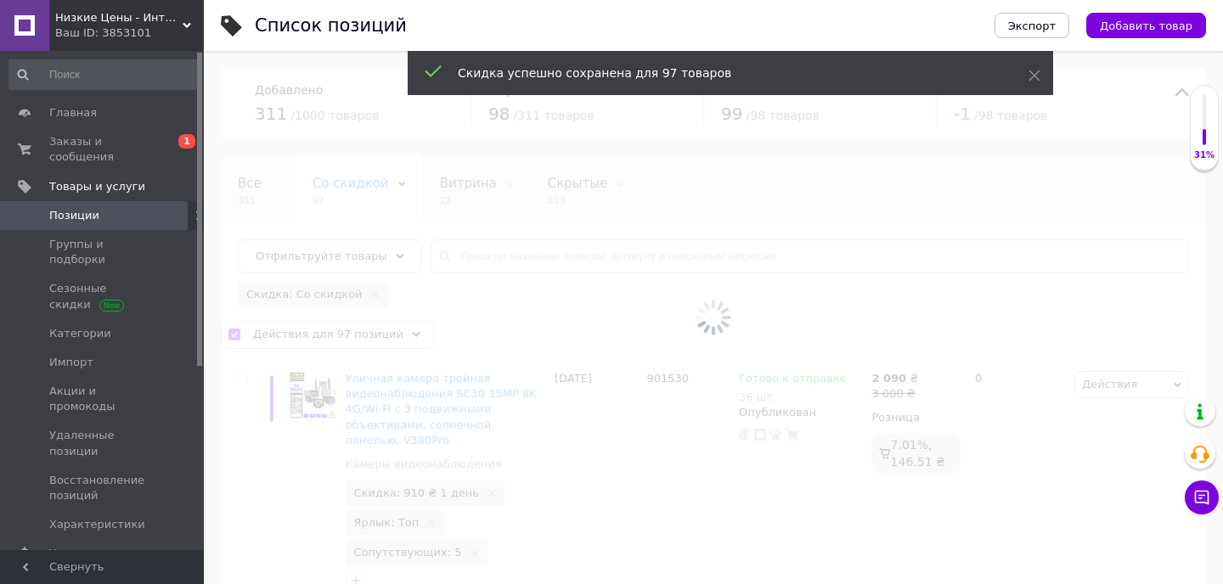
checkbox input "false"
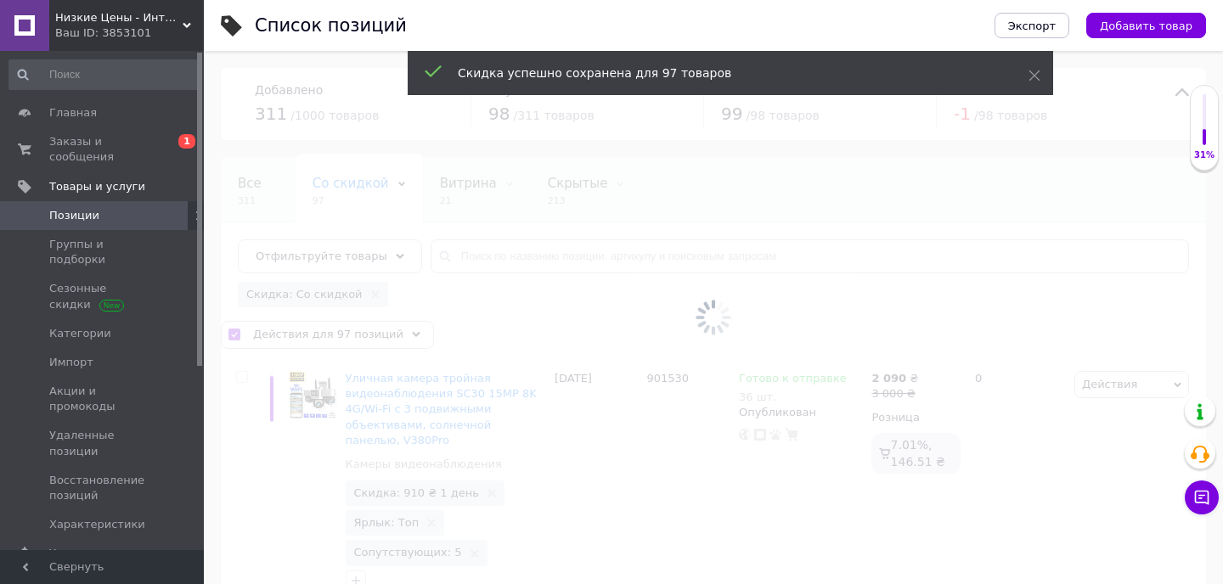
checkbox input "false"
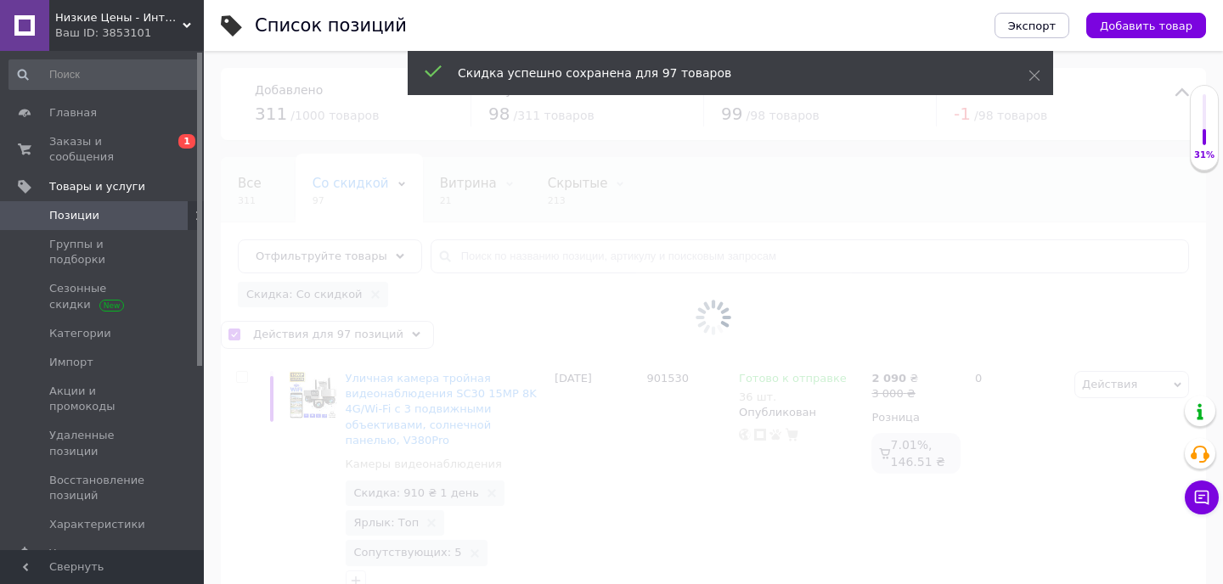
checkbox input "false"
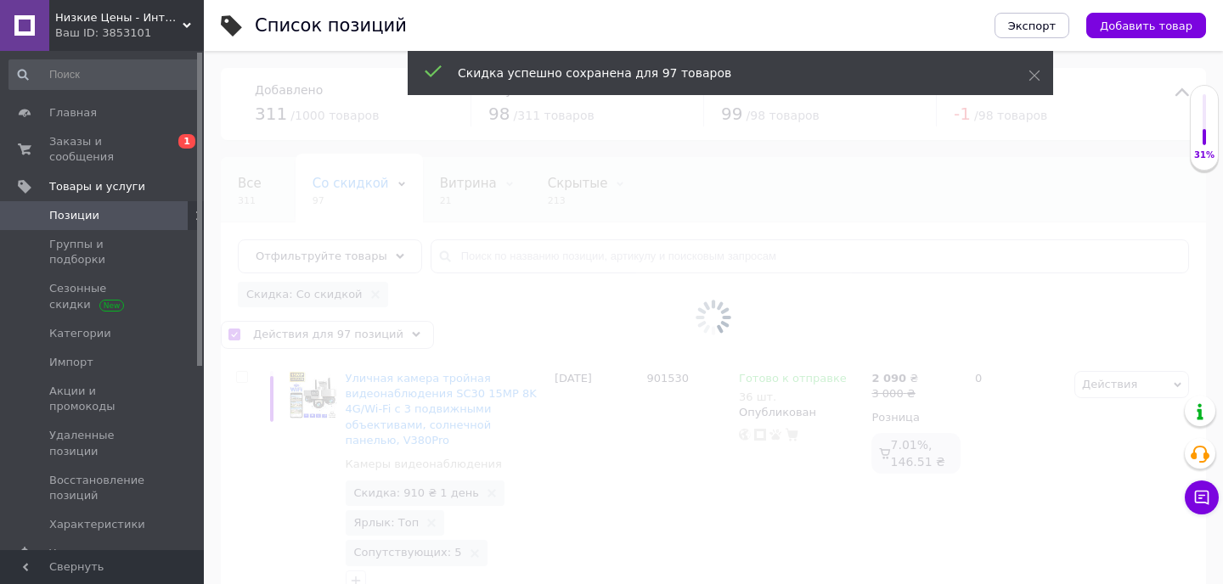
checkbox input "false"
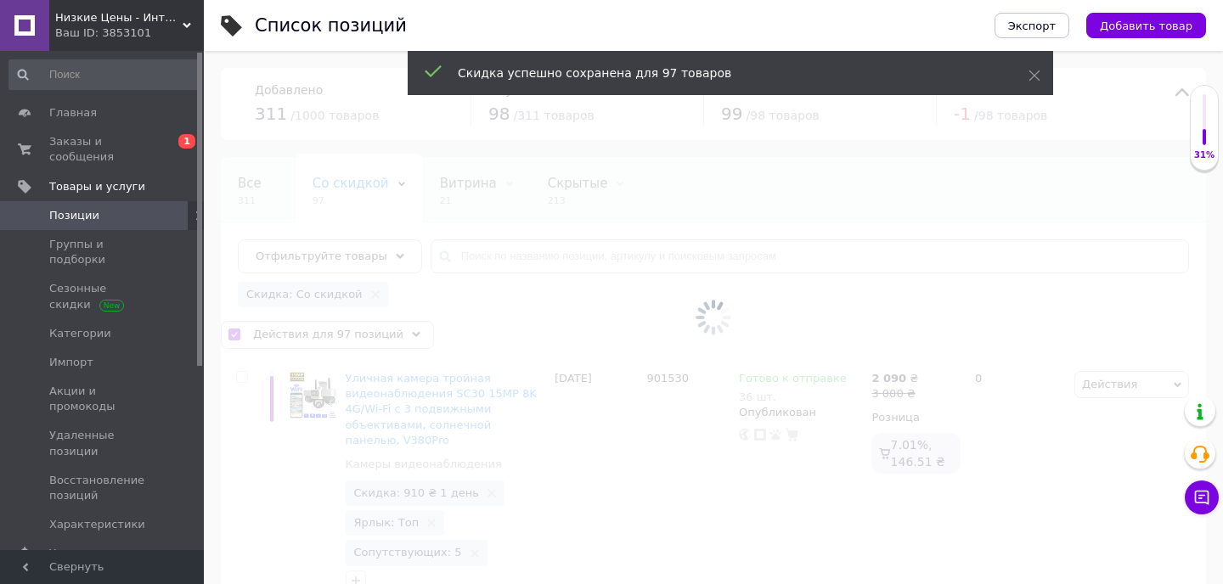
checkbox input "false"
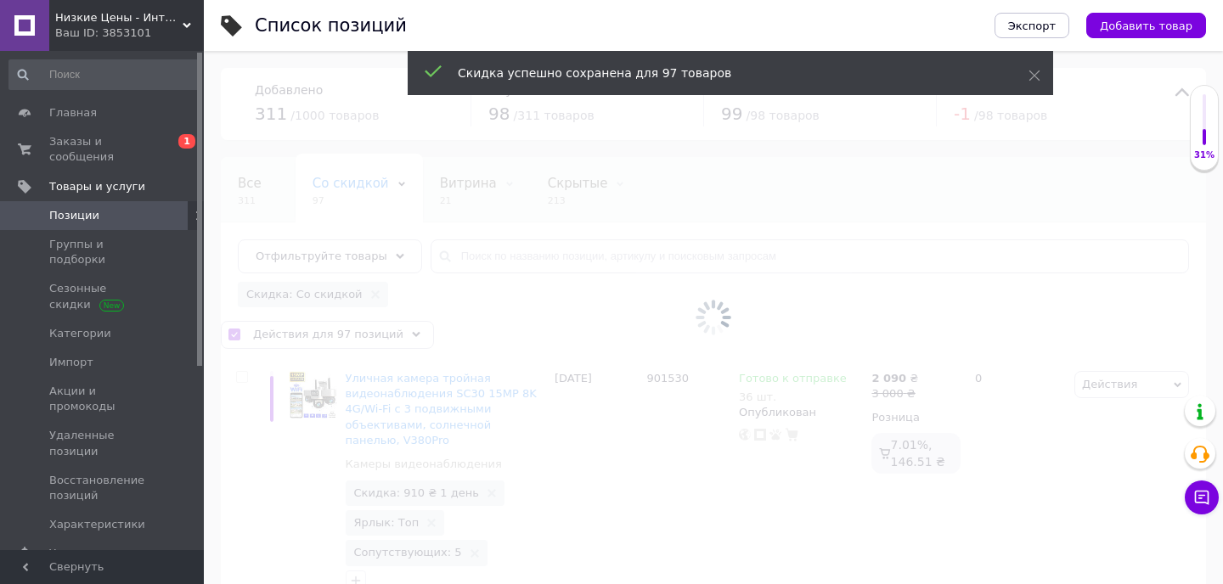
checkbox input "false"
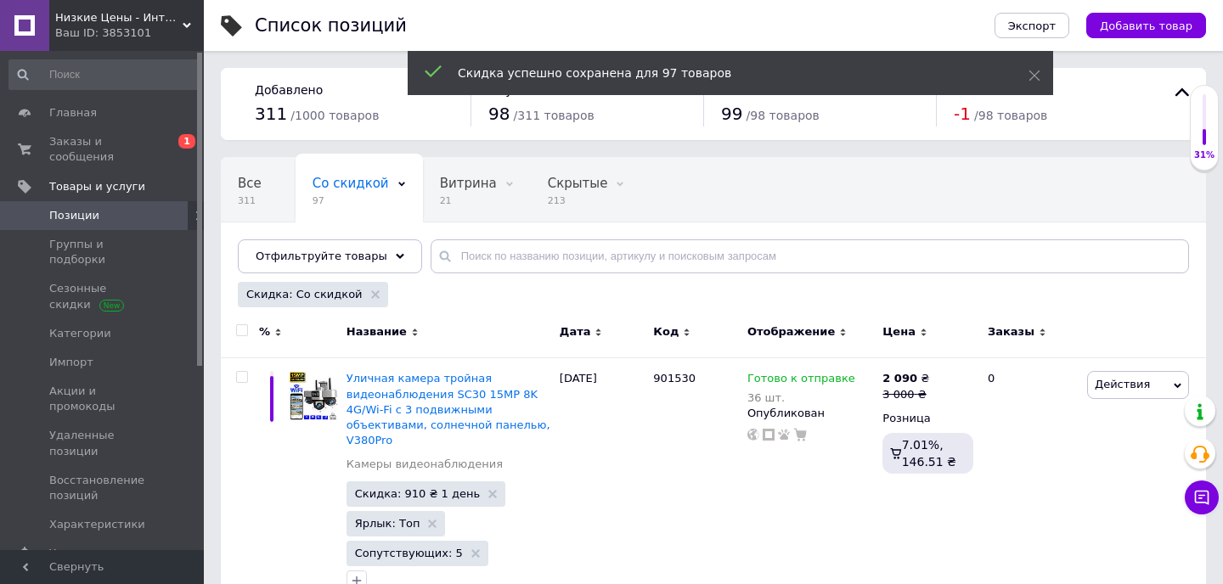
click at [98, 31] on div "Ваш ID: 3853101" at bounding box center [129, 32] width 149 height 15
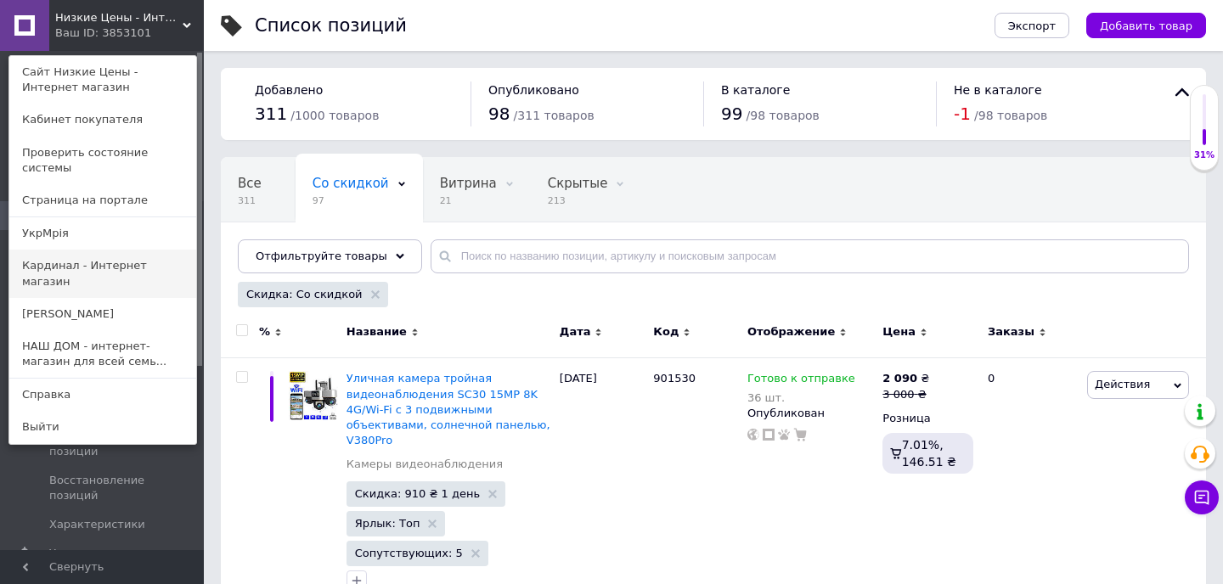
click at [128, 252] on link "Кардинал - Интернет магазин" at bounding box center [102, 274] width 187 height 48
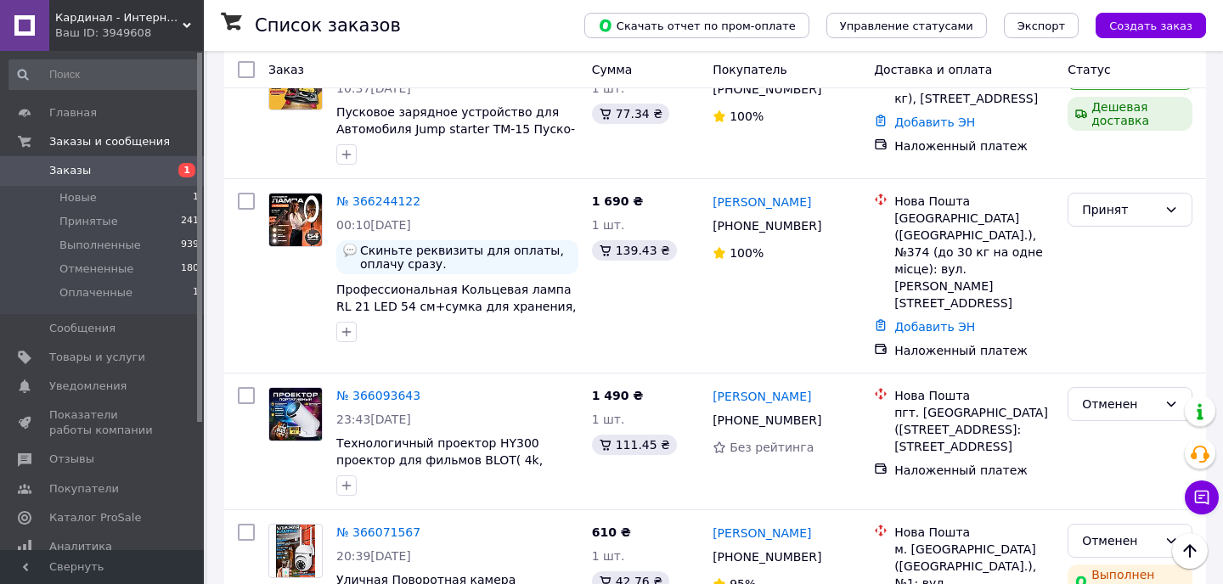
scroll to position [423, 0]
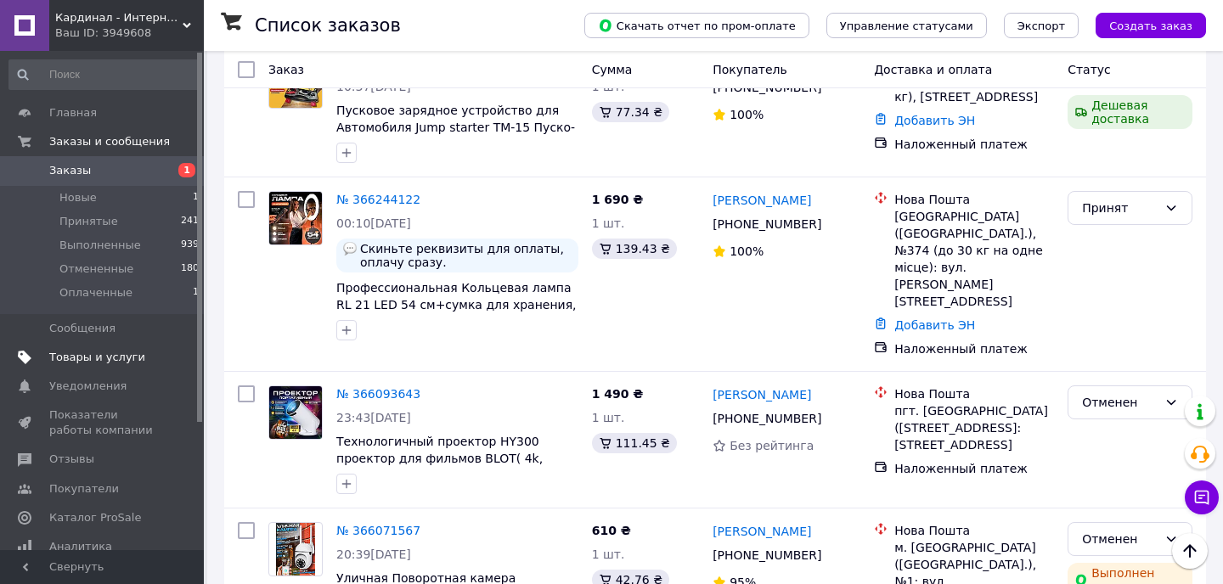
click at [98, 354] on span "Товары и услуги" at bounding box center [97, 357] width 96 height 15
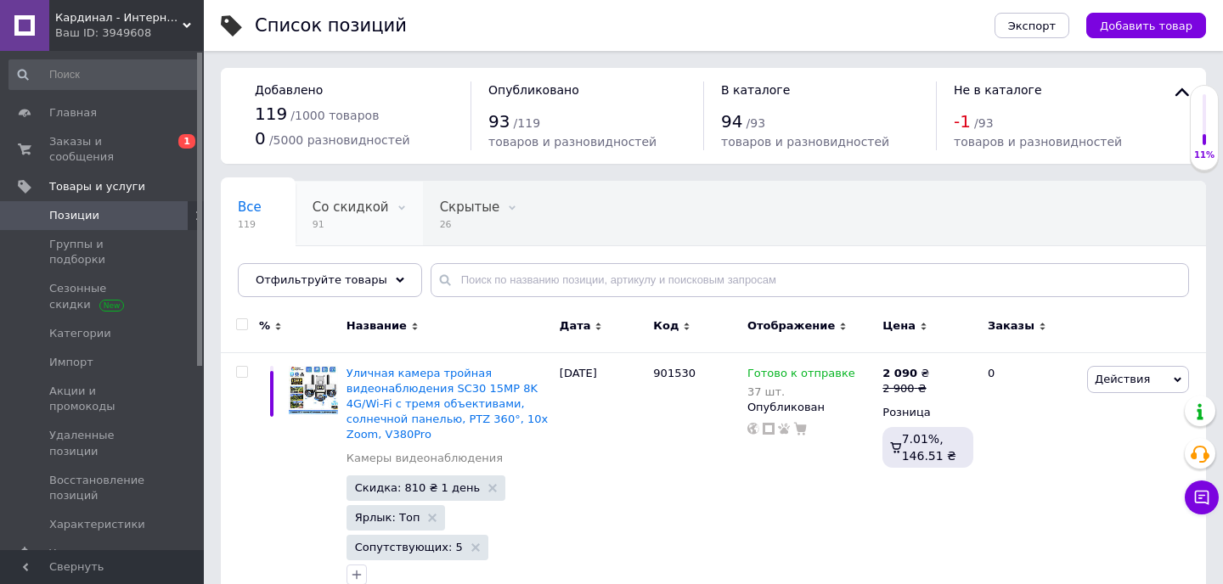
click at [360, 211] on span "Со скидкой" at bounding box center [350, 207] width 76 height 15
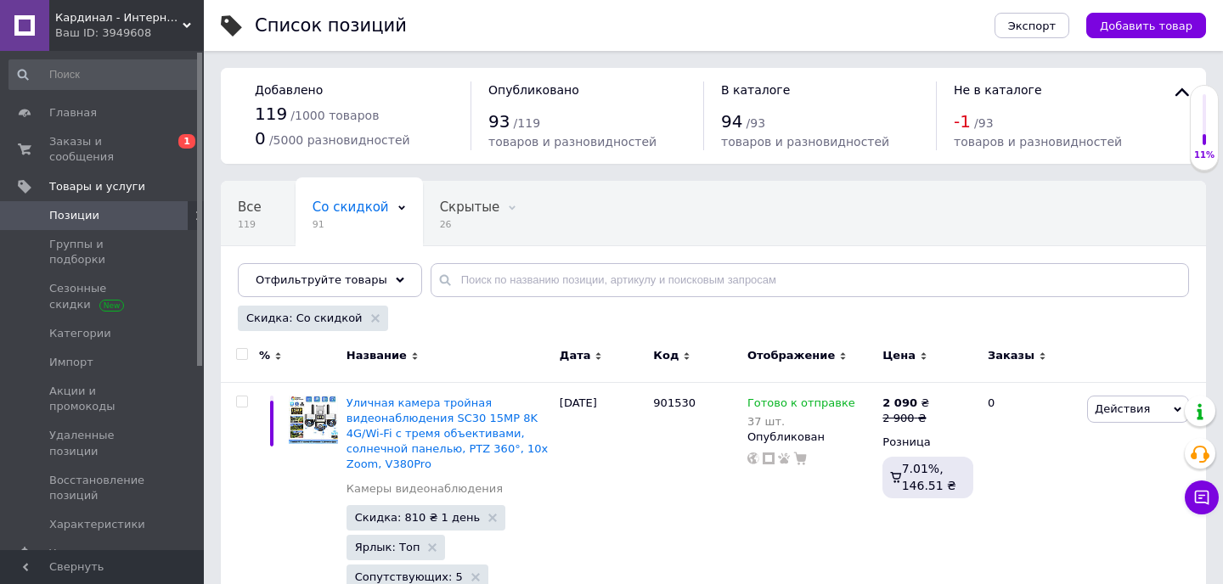
click at [238, 356] on input "checkbox" at bounding box center [241, 354] width 11 height 11
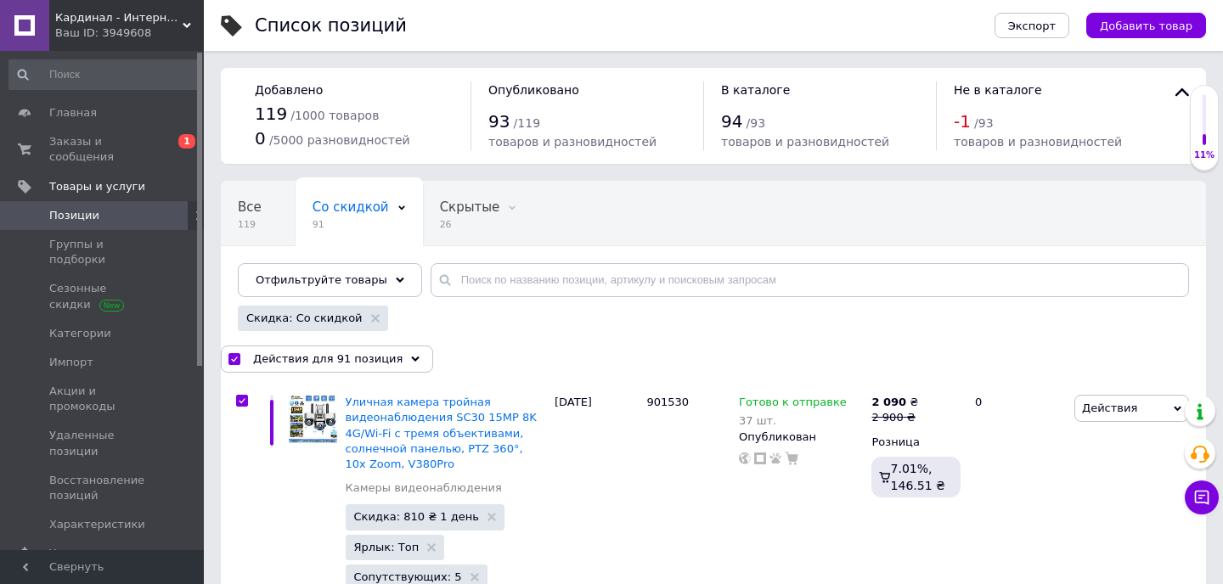
click at [366, 362] on span "Действия для 91 позиция" at bounding box center [327, 358] width 149 height 15
checkbox input "true"
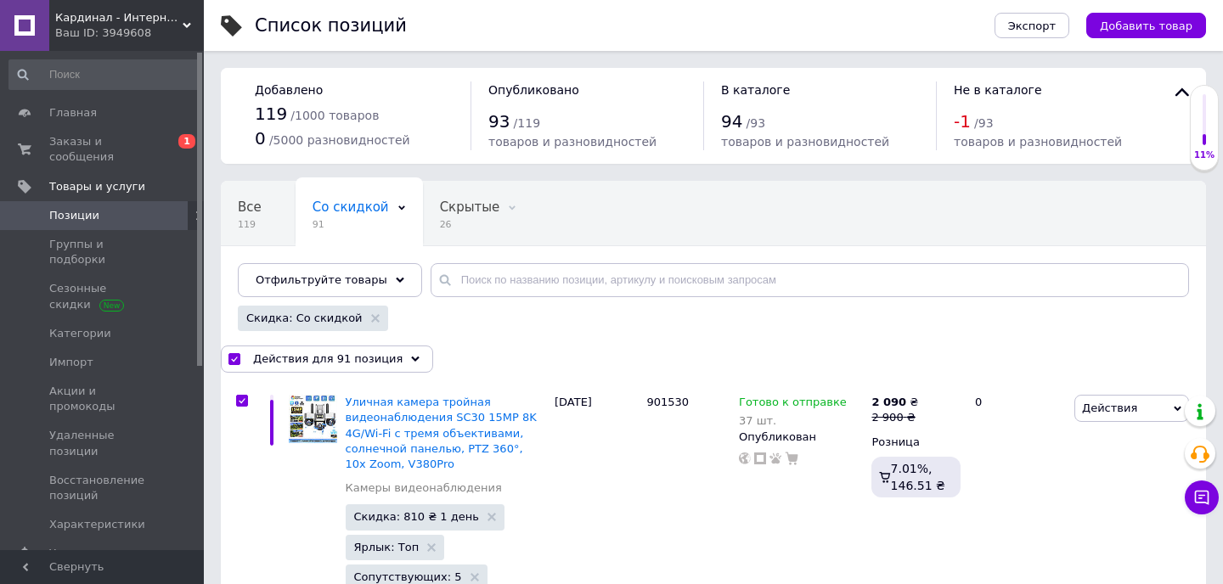
checkbox input "true"
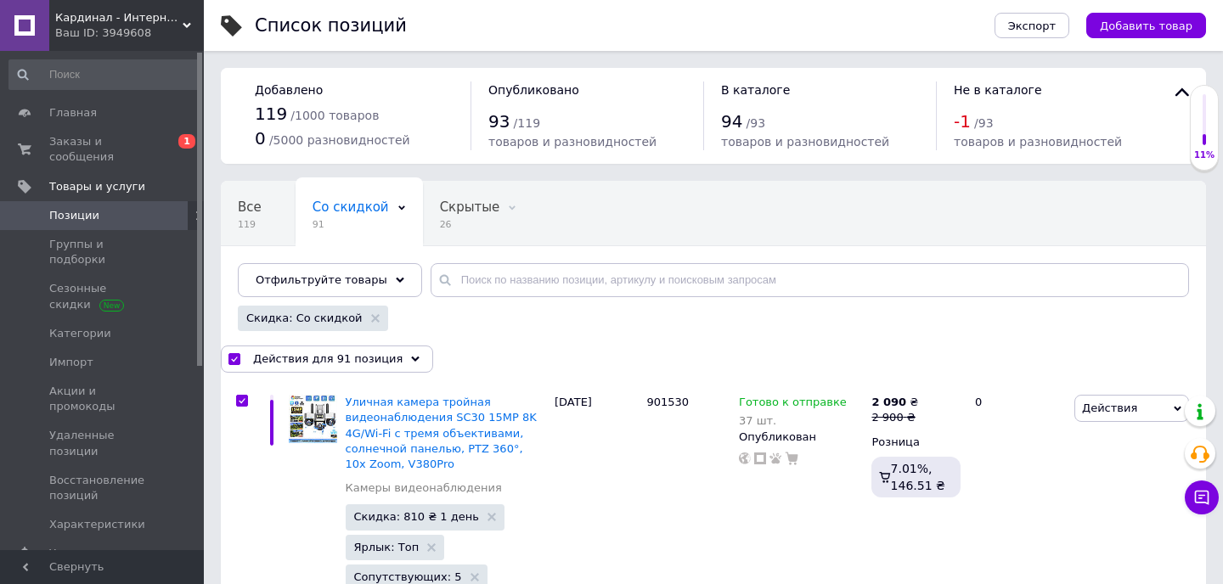
checkbox input "true"
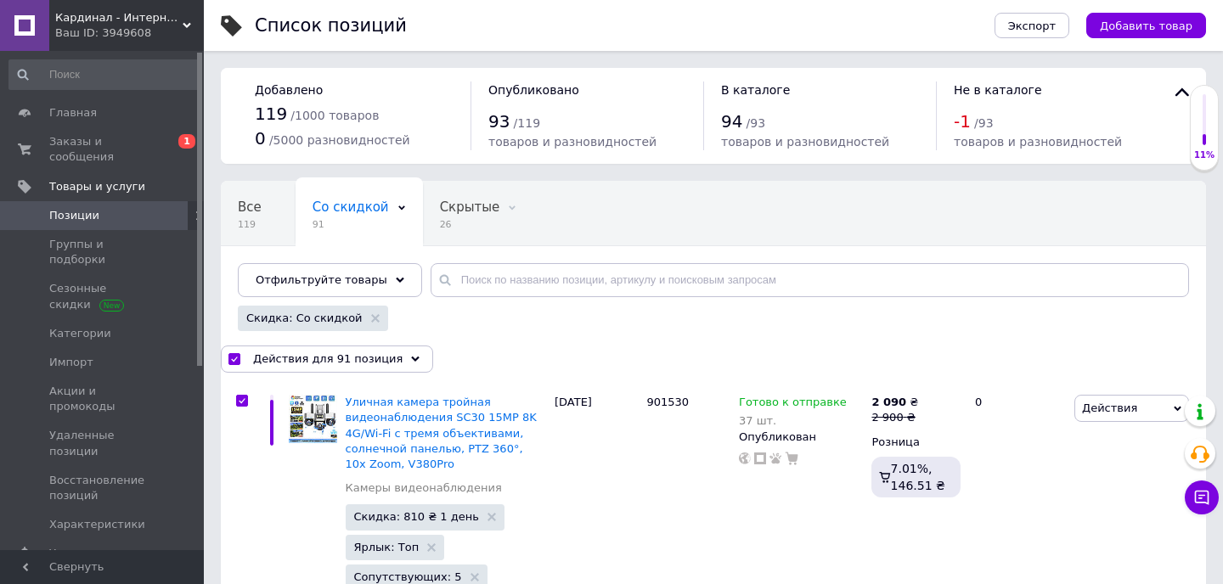
checkbox input "true"
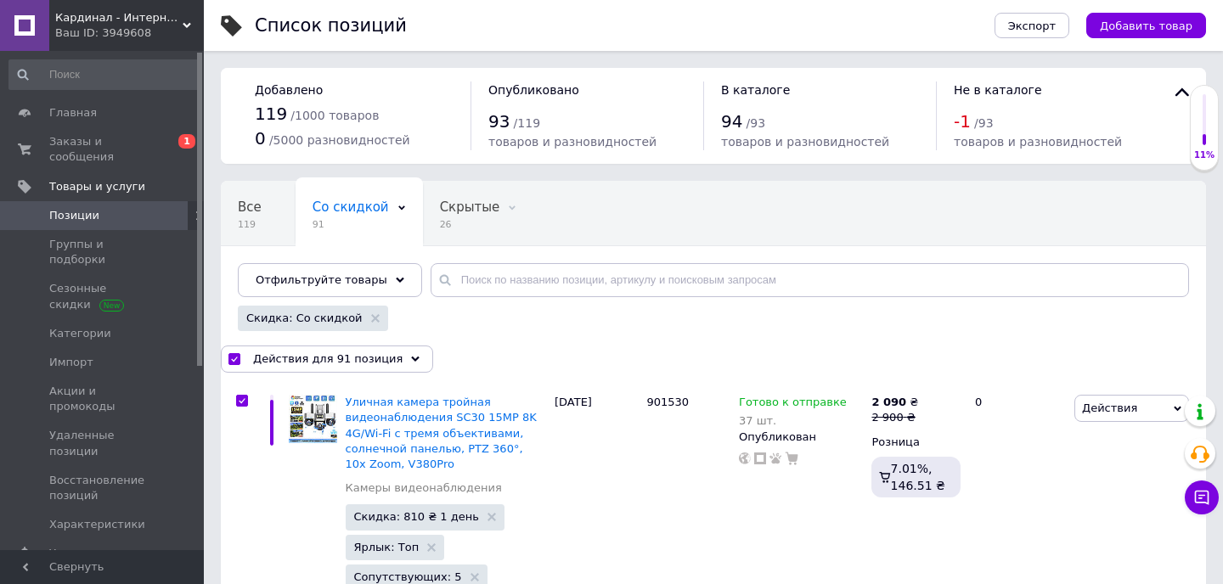
checkbox input "true"
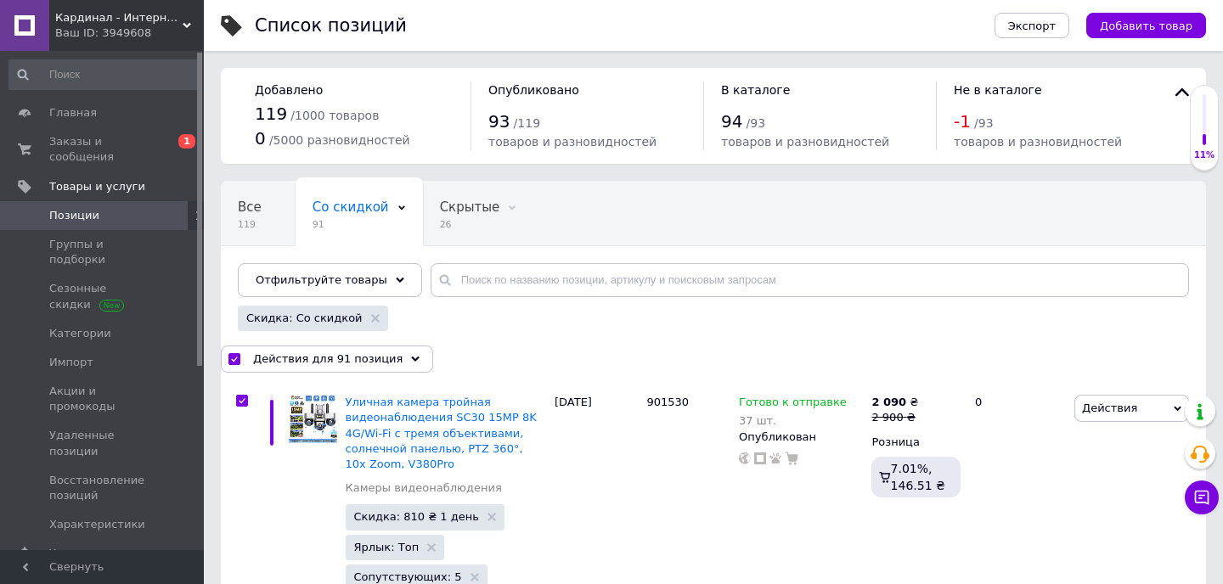
checkbox input "true"
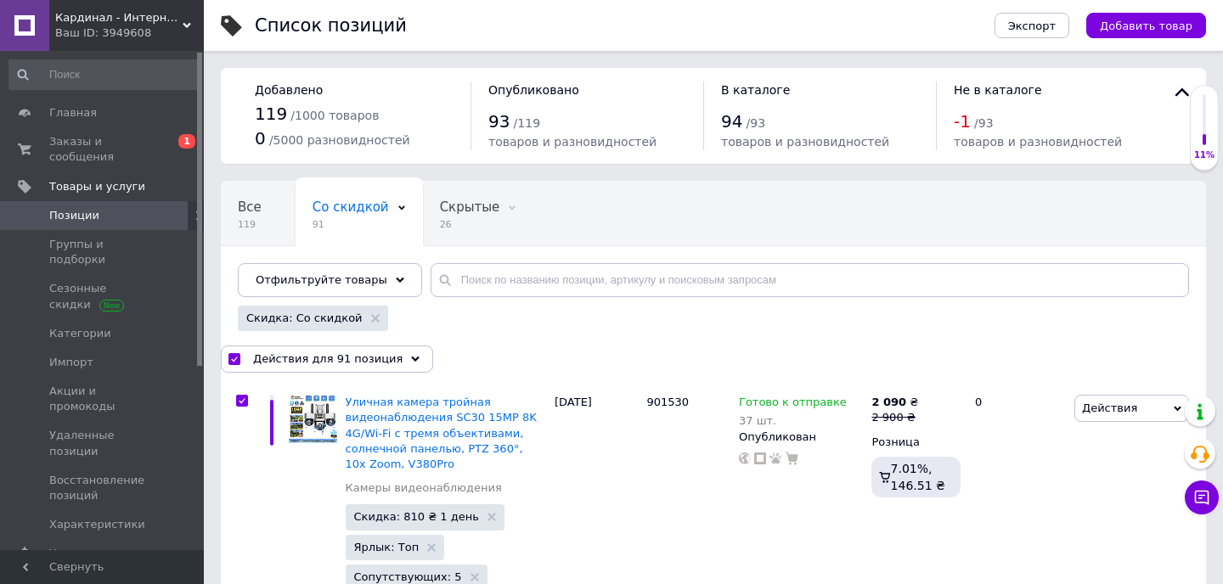
checkbox input "true"
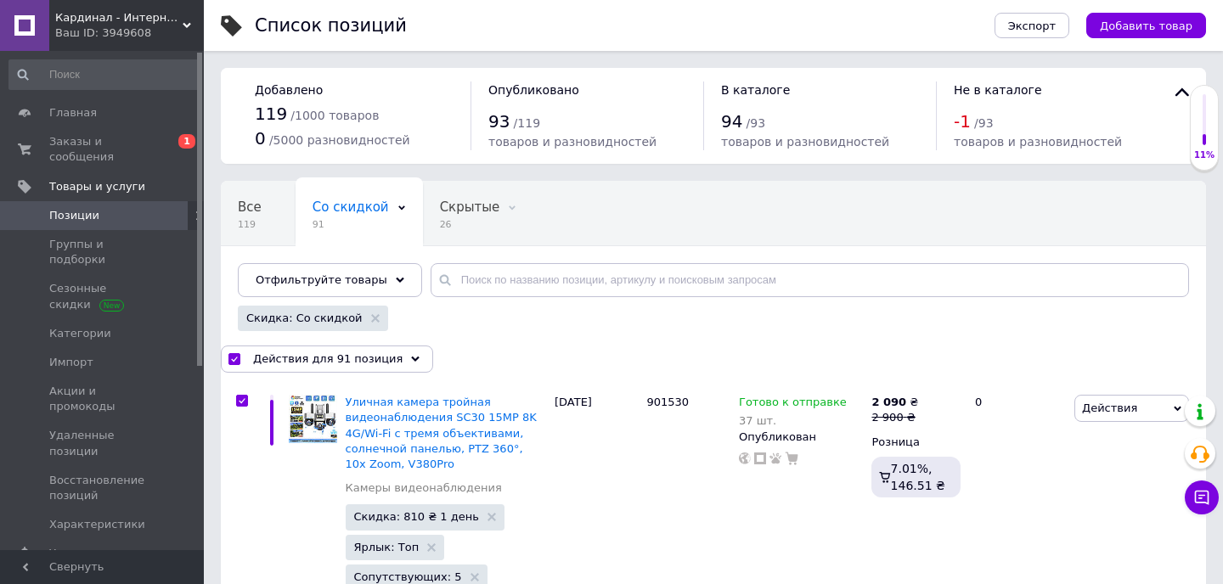
checkbox input "true"
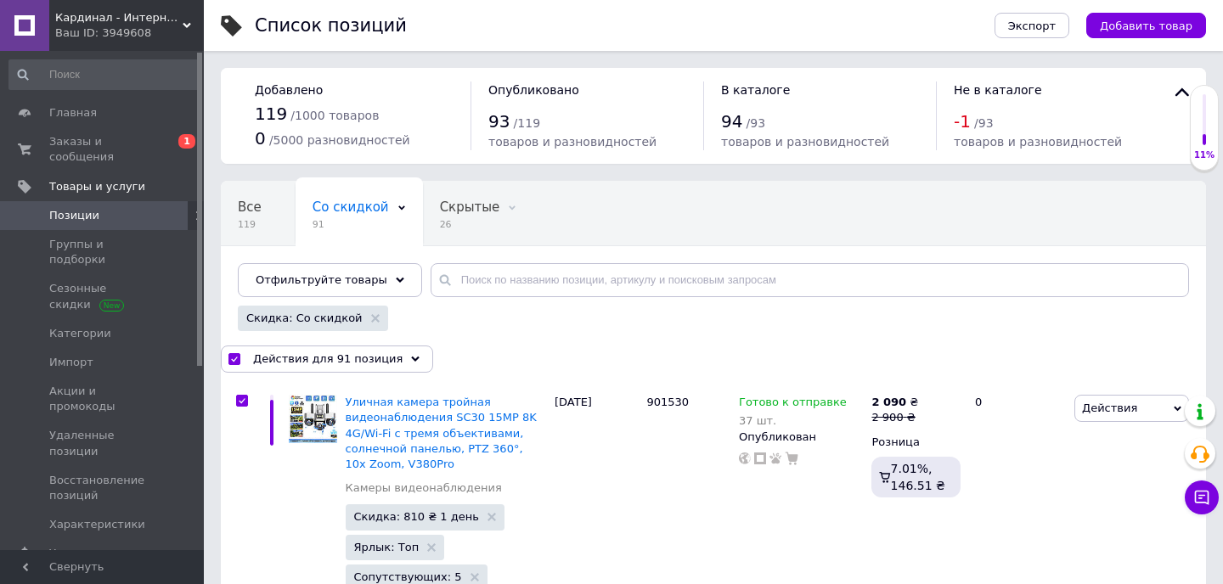
checkbox input "true"
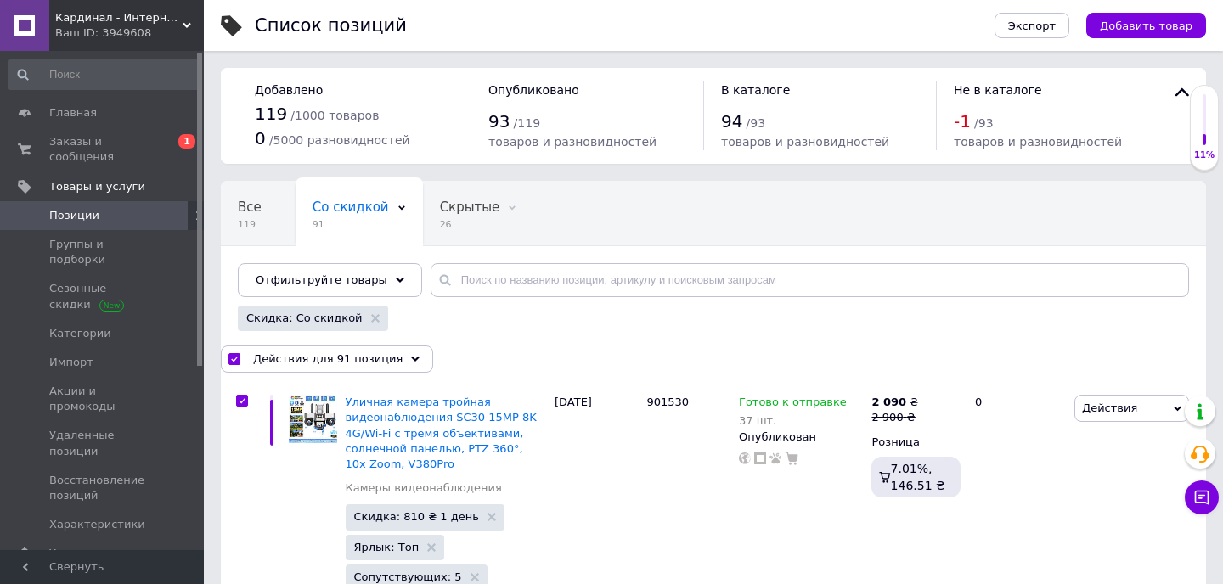
checkbox input "true"
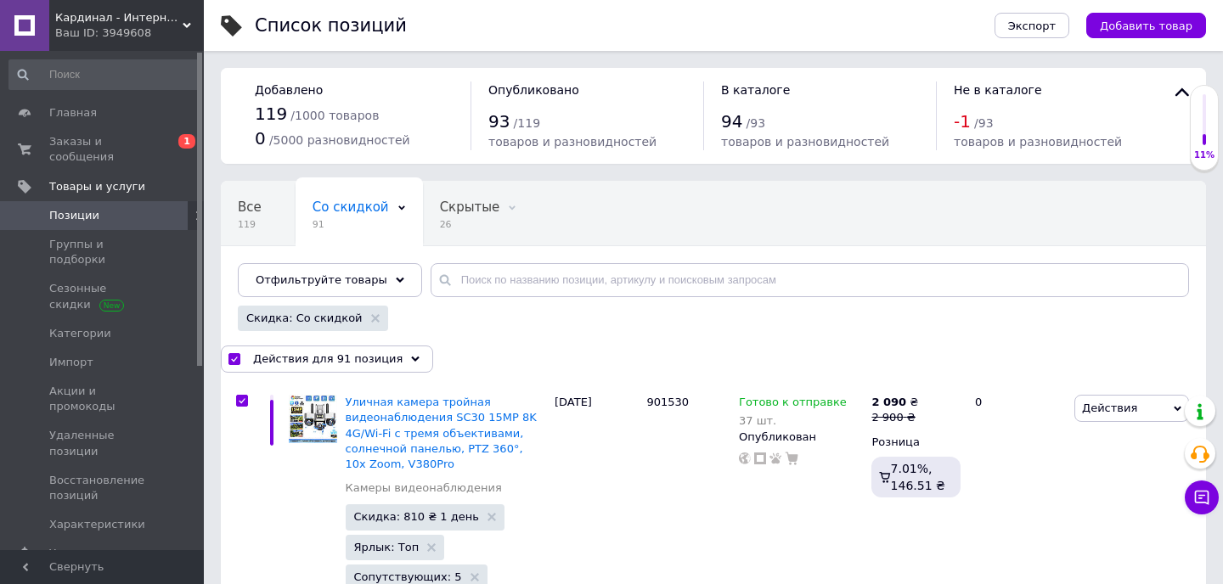
checkbox input "true"
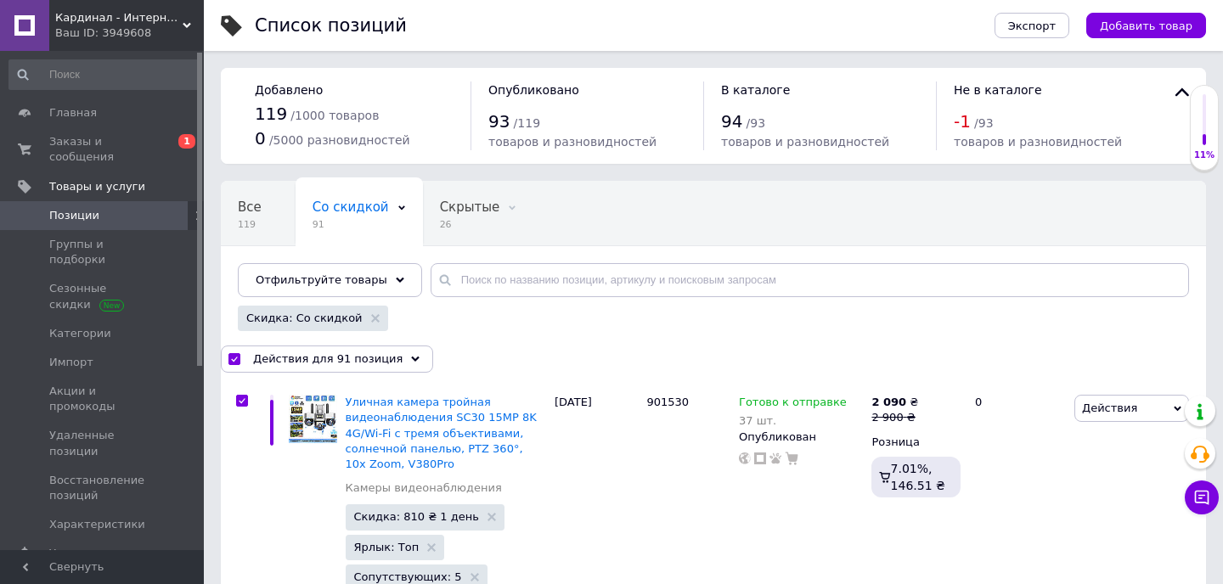
checkbox input "true"
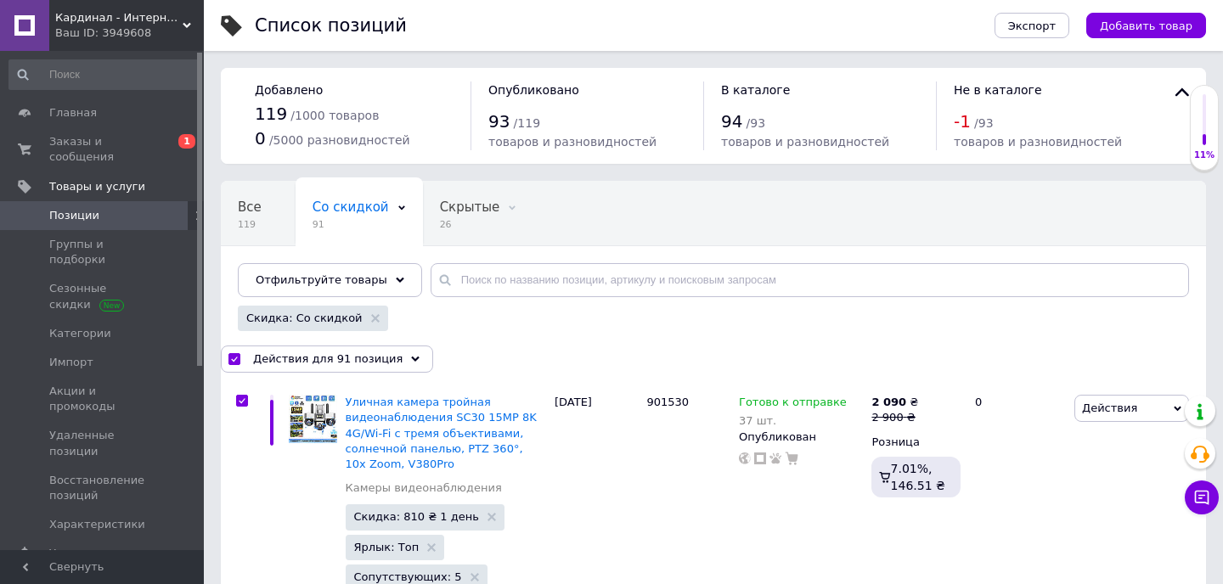
checkbox input "true"
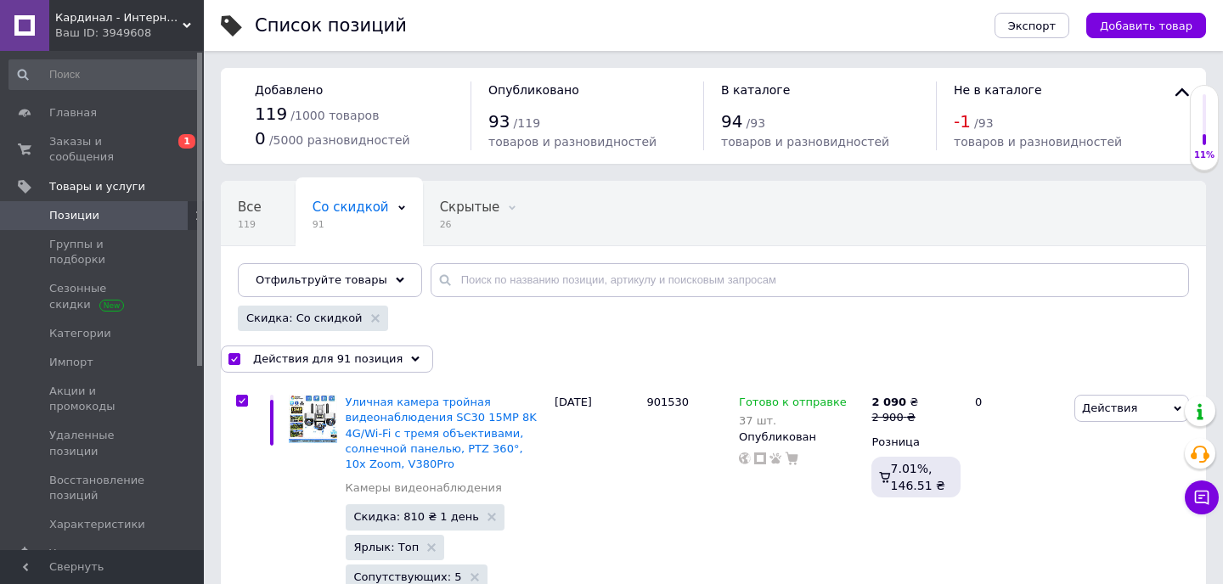
checkbox input "true"
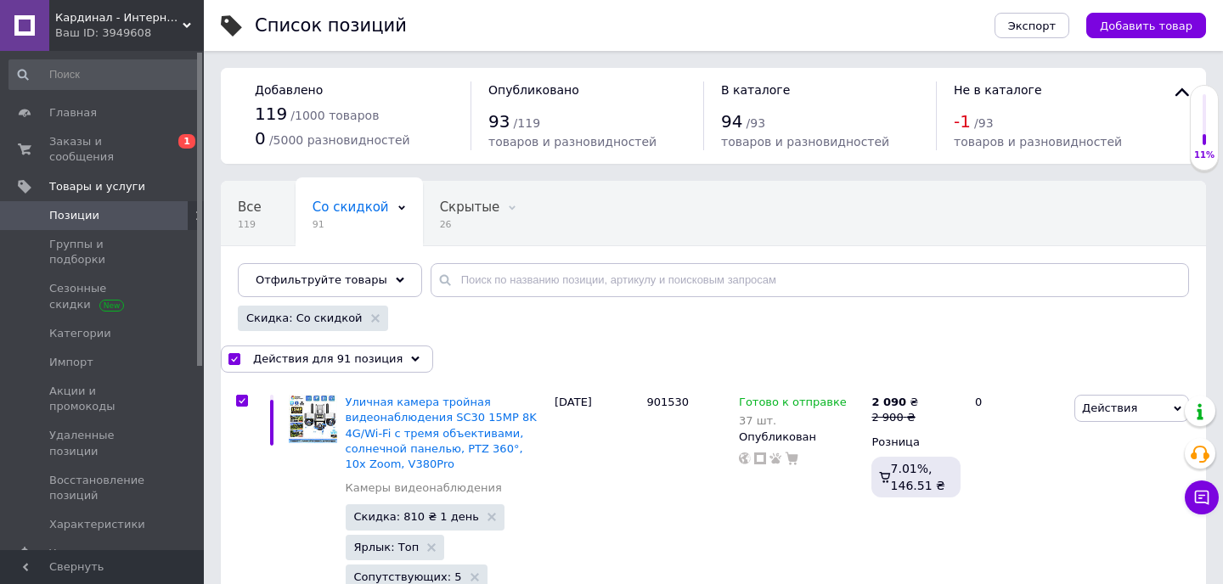
checkbox input "true"
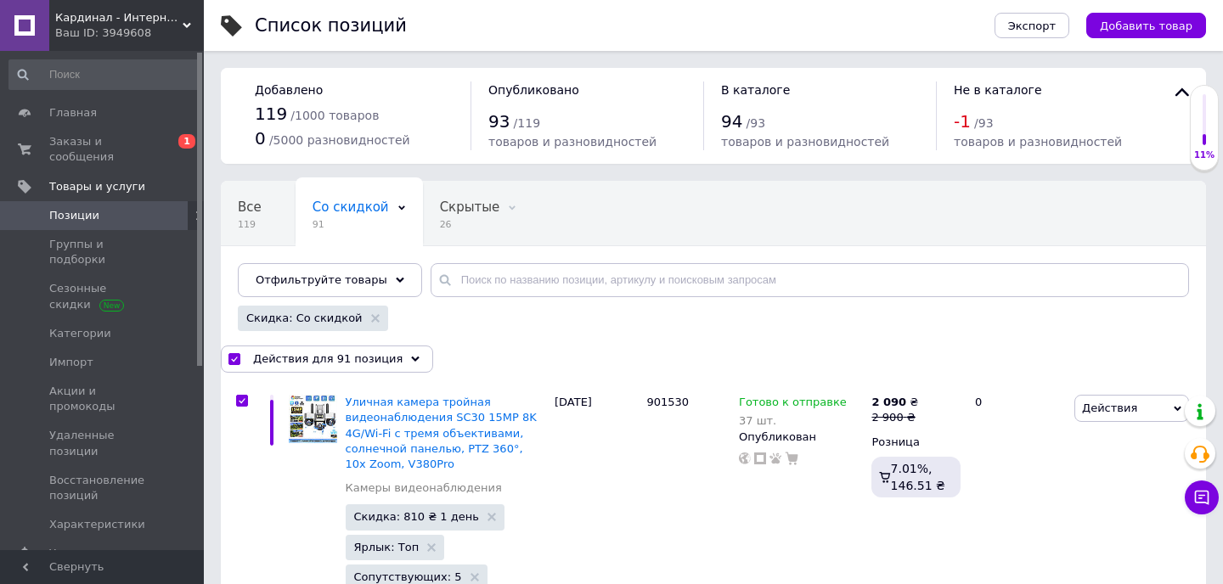
checkbox input "true"
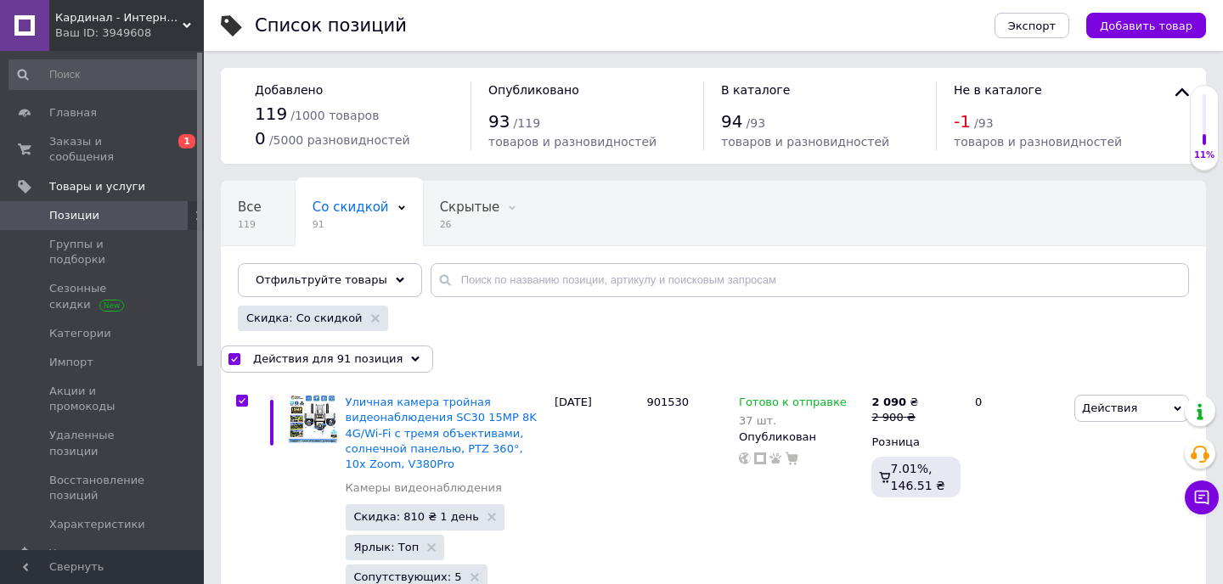
checkbox input "true"
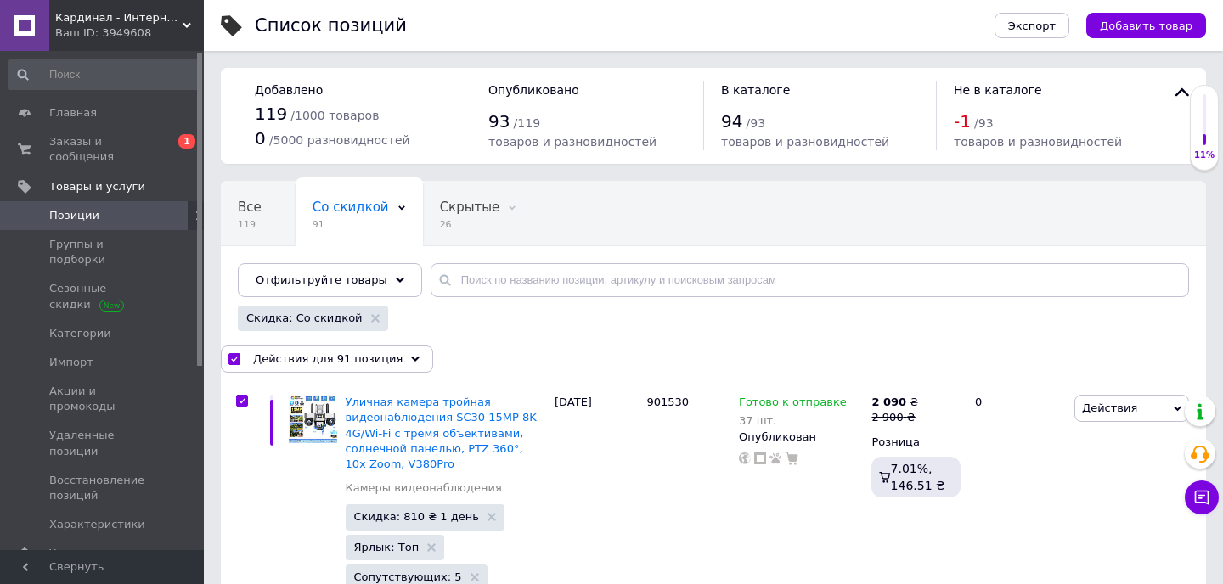
checkbox input "true"
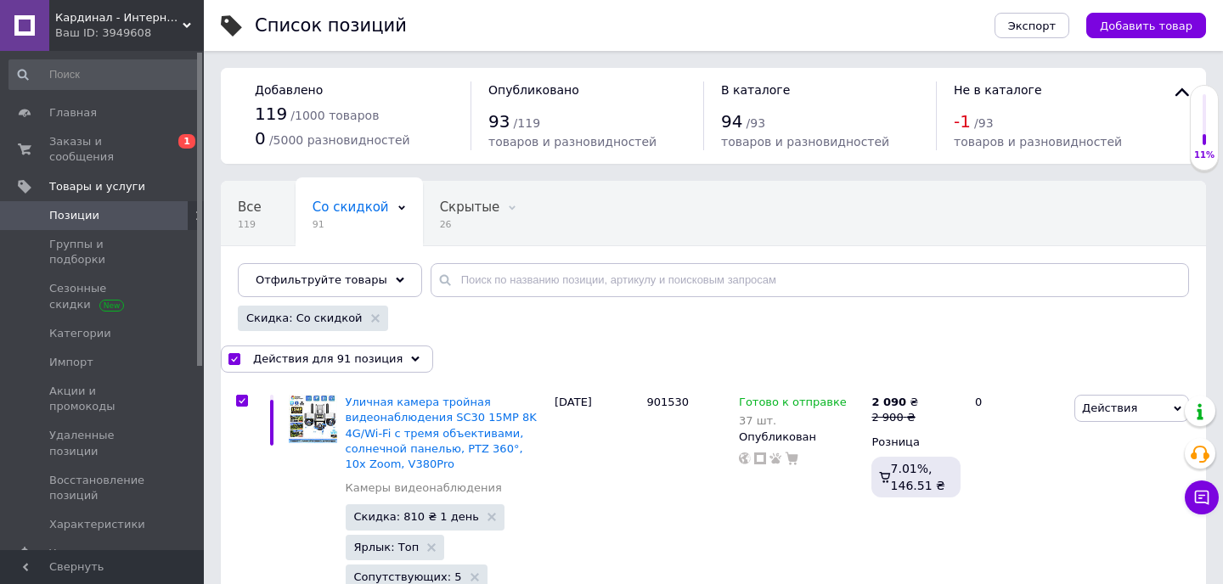
checkbox input "true"
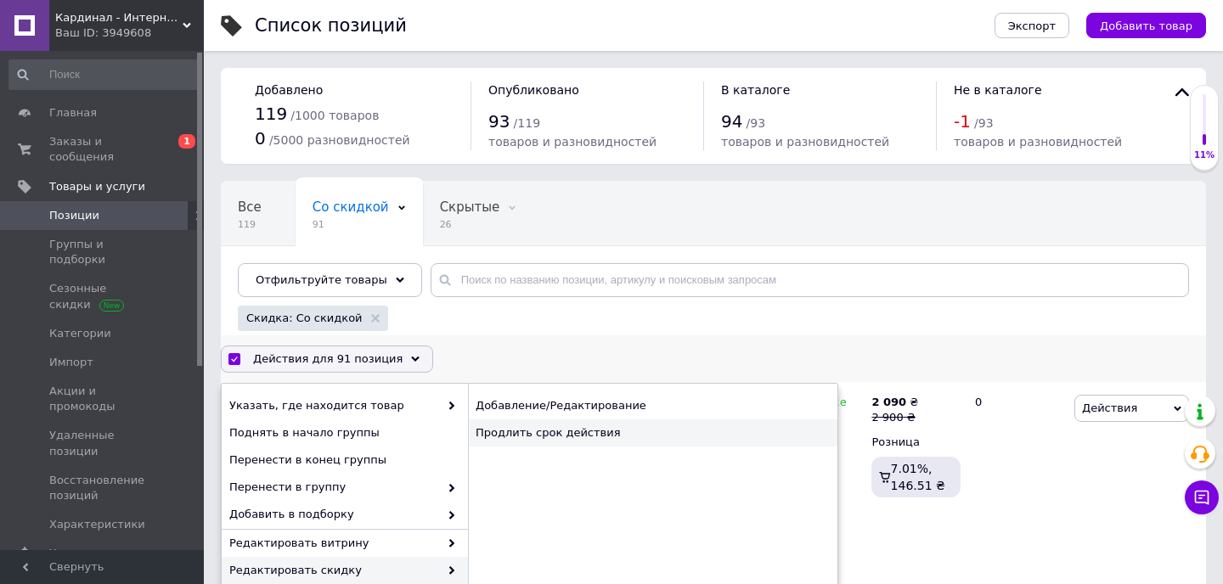
click at [554, 433] on div "Продлить срок действия" at bounding box center [652, 432] width 369 height 27
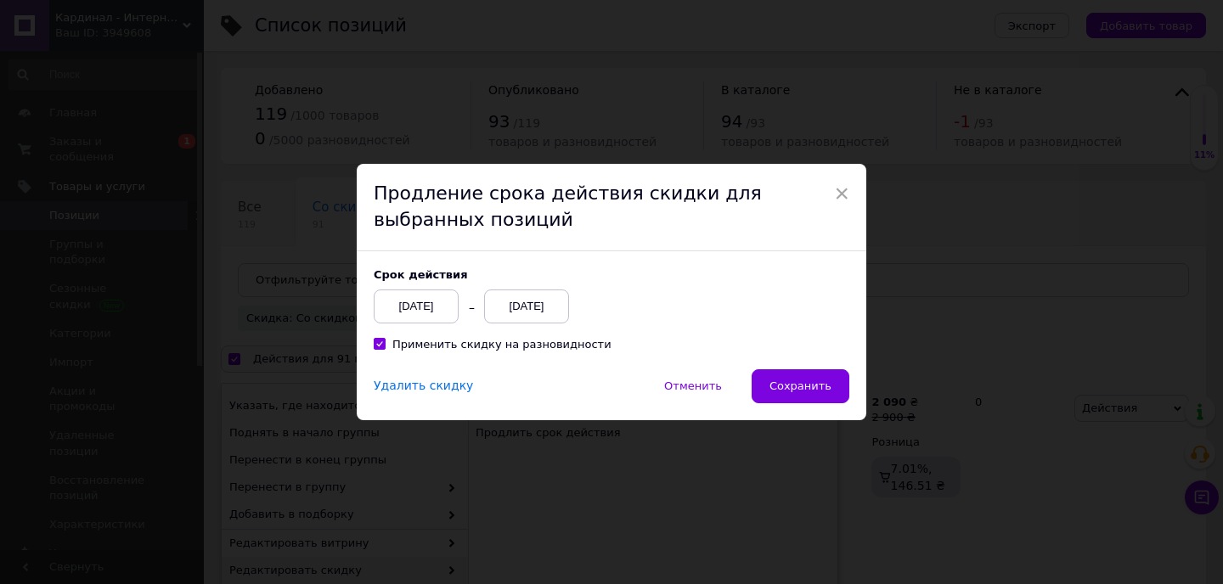
click at [540, 309] on div "[DATE]" at bounding box center [526, 306] width 85 height 34
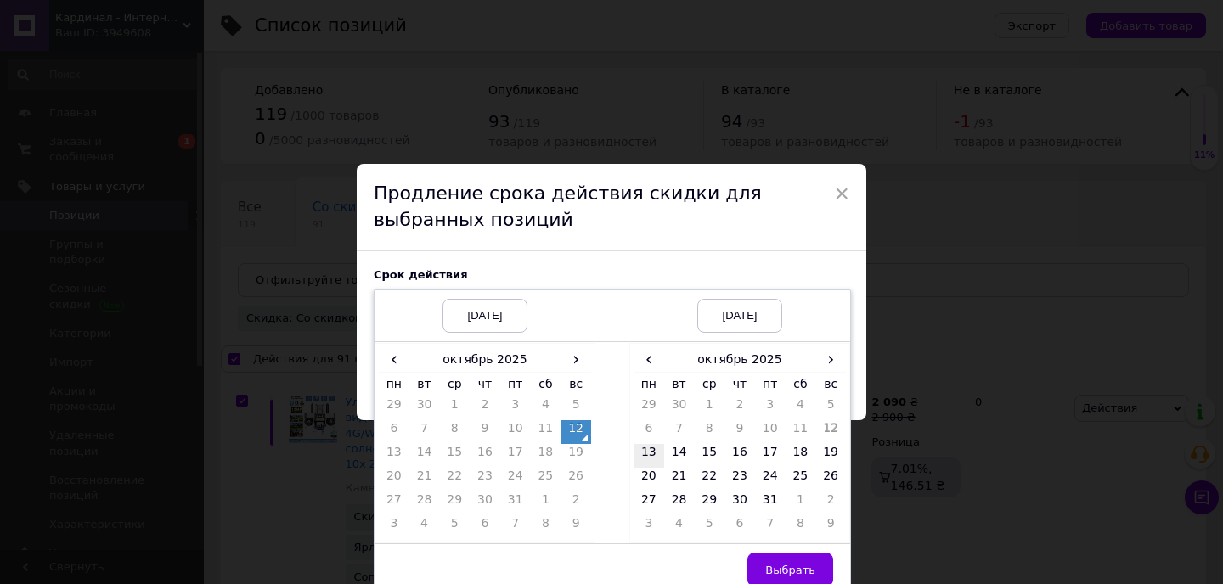
click at [636, 461] on td "13" at bounding box center [648, 456] width 31 height 24
click at [785, 571] on span "Выбрать" at bounding box center [790, 570] width 50 height 13
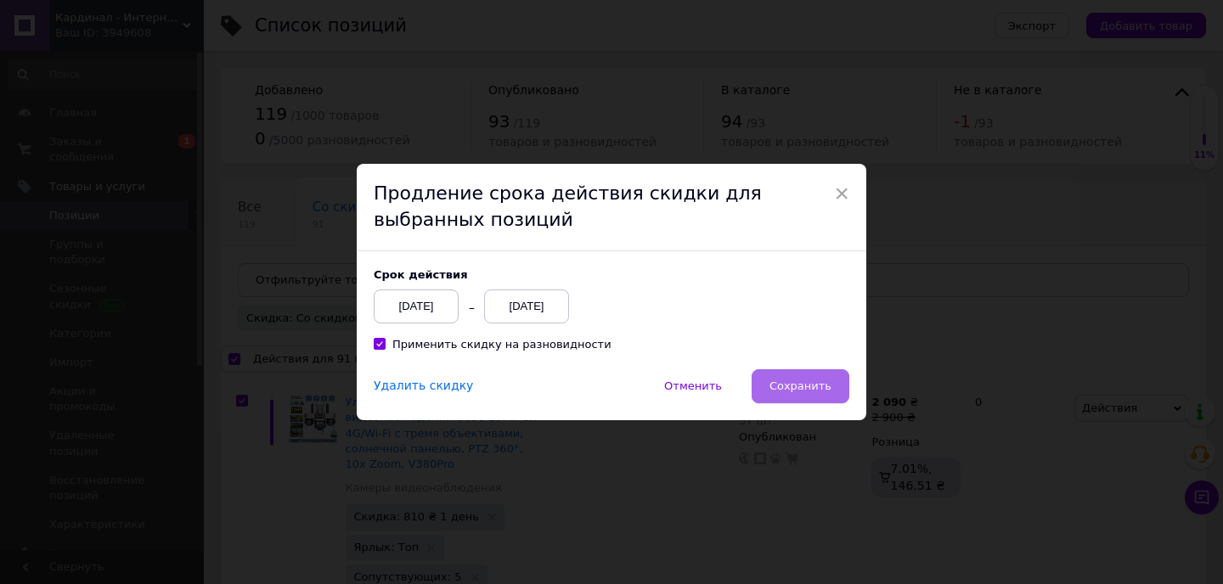
click at [782, 389] on span "Сохранить" at bounding box center [800, 385] width 62 height 13
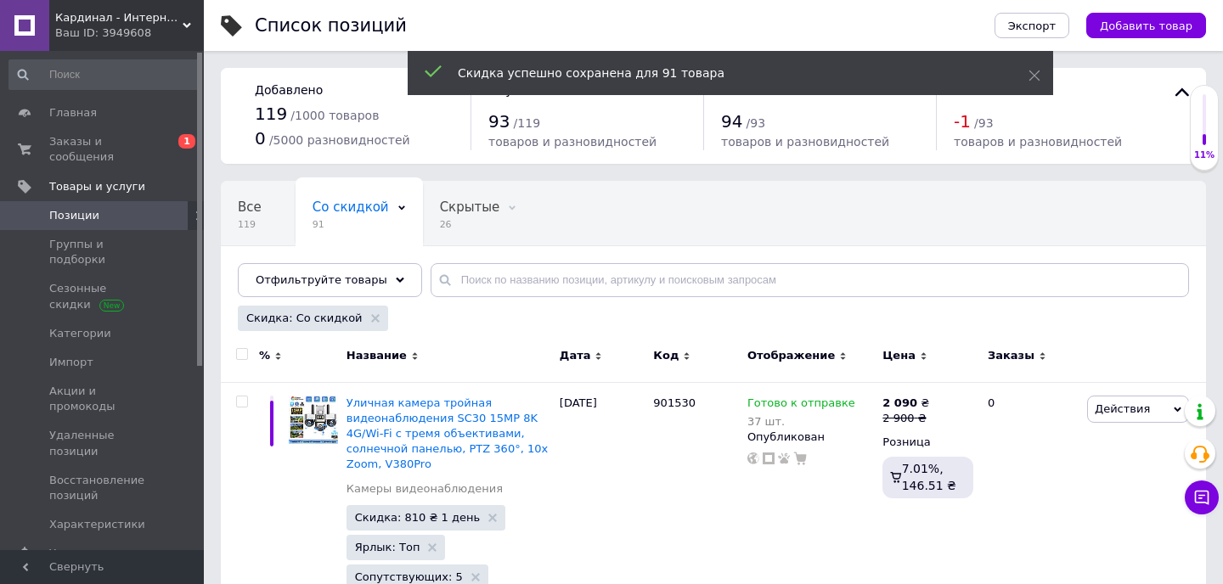
checkbox input "false"
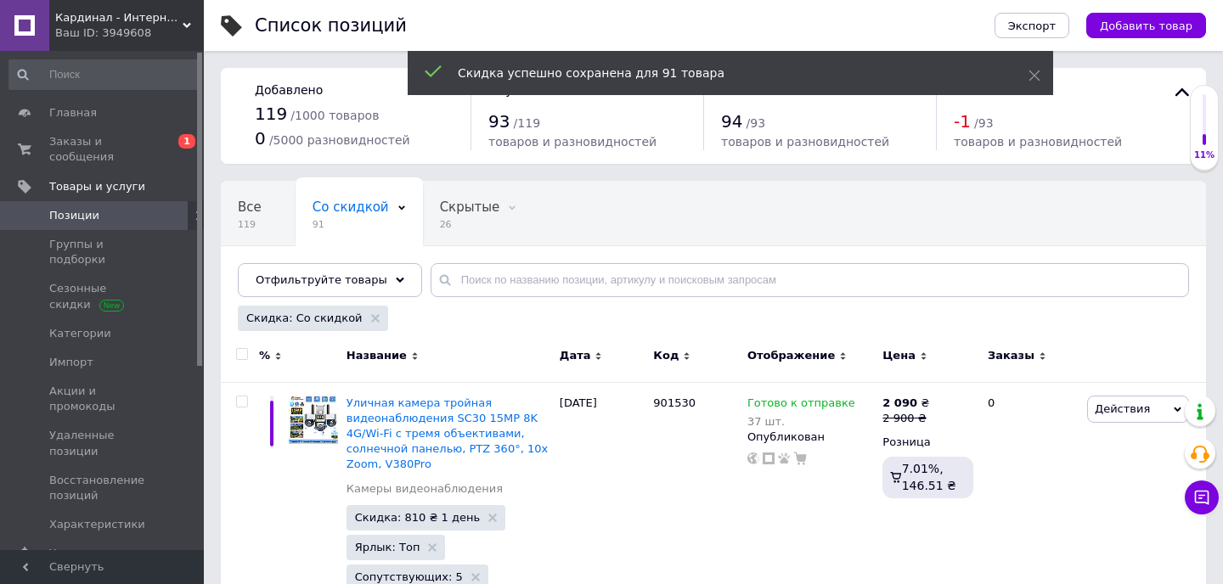
checkbox input "false"
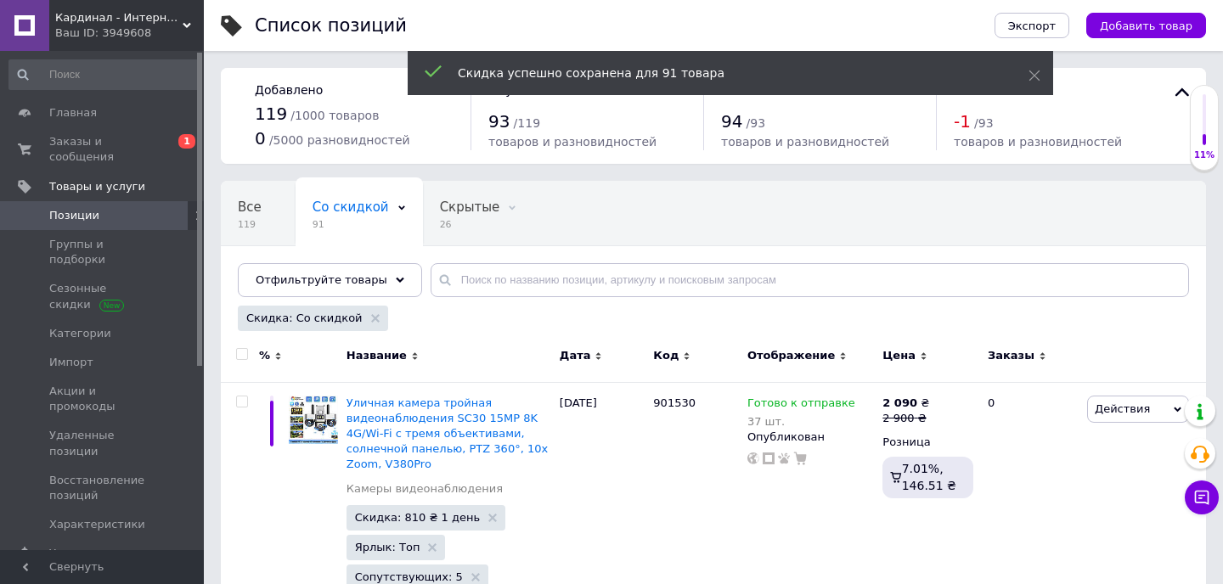
checkbox input "false"
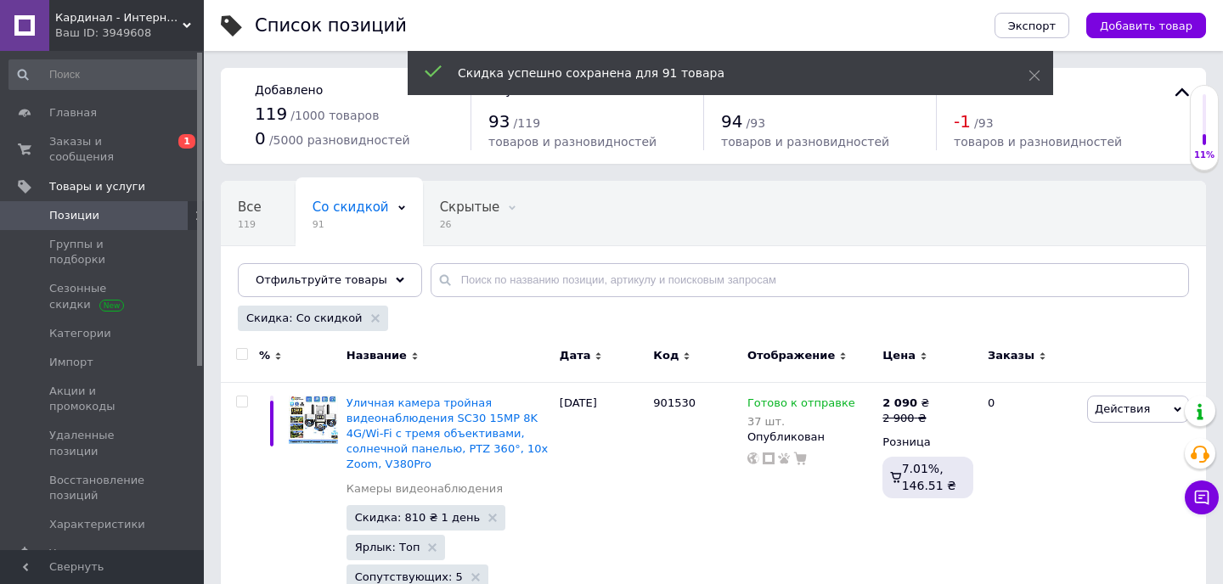
checkbox input "false"
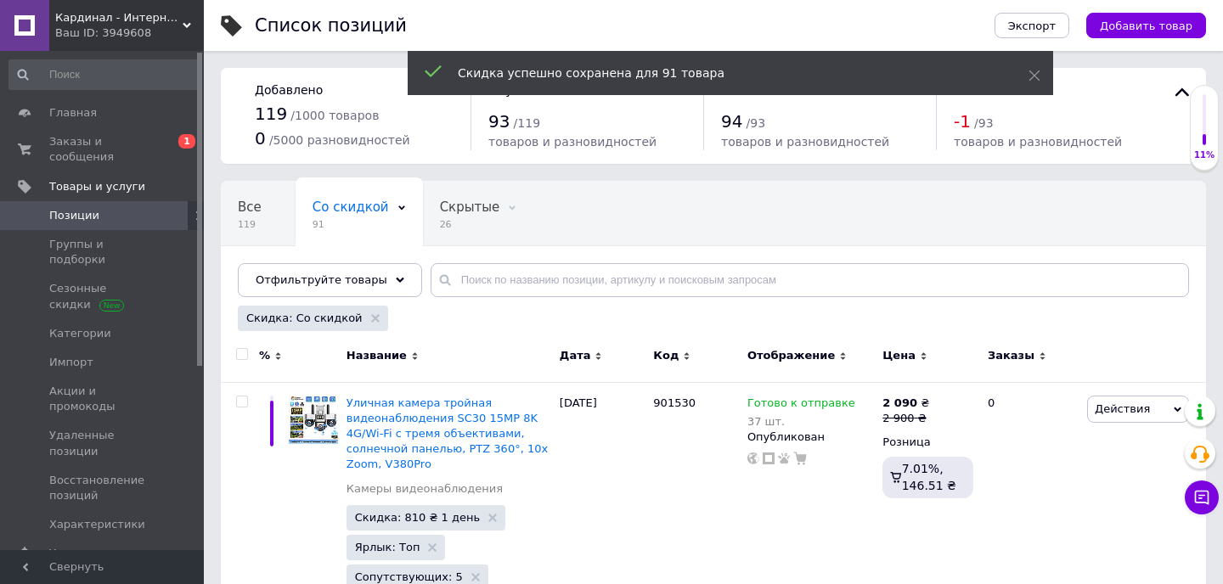
checkbox input "false"
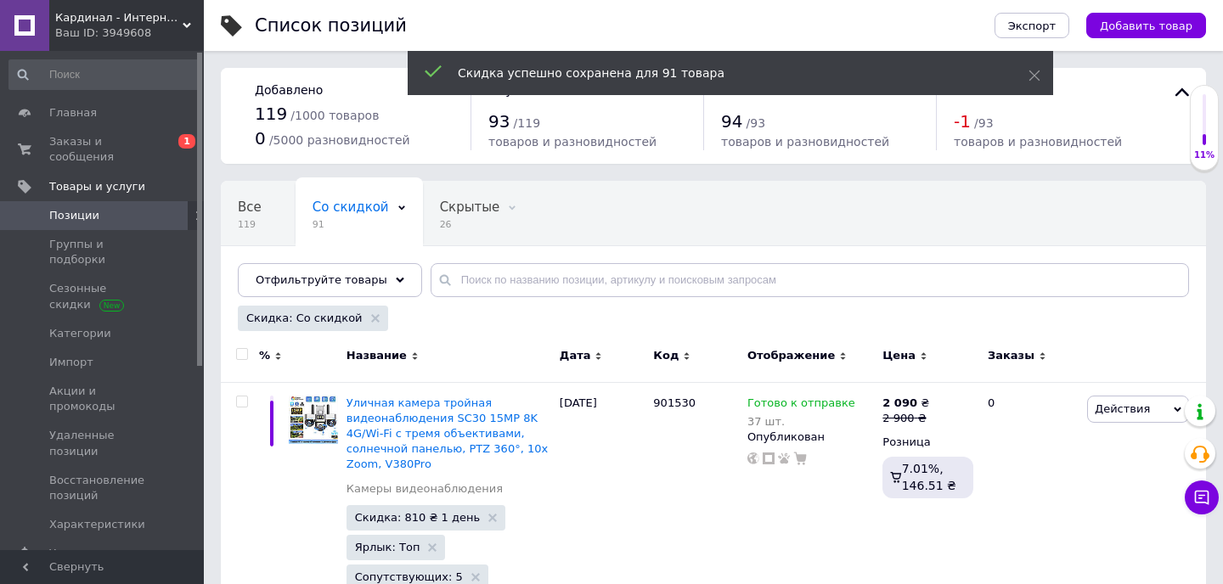
checkbox input "false"
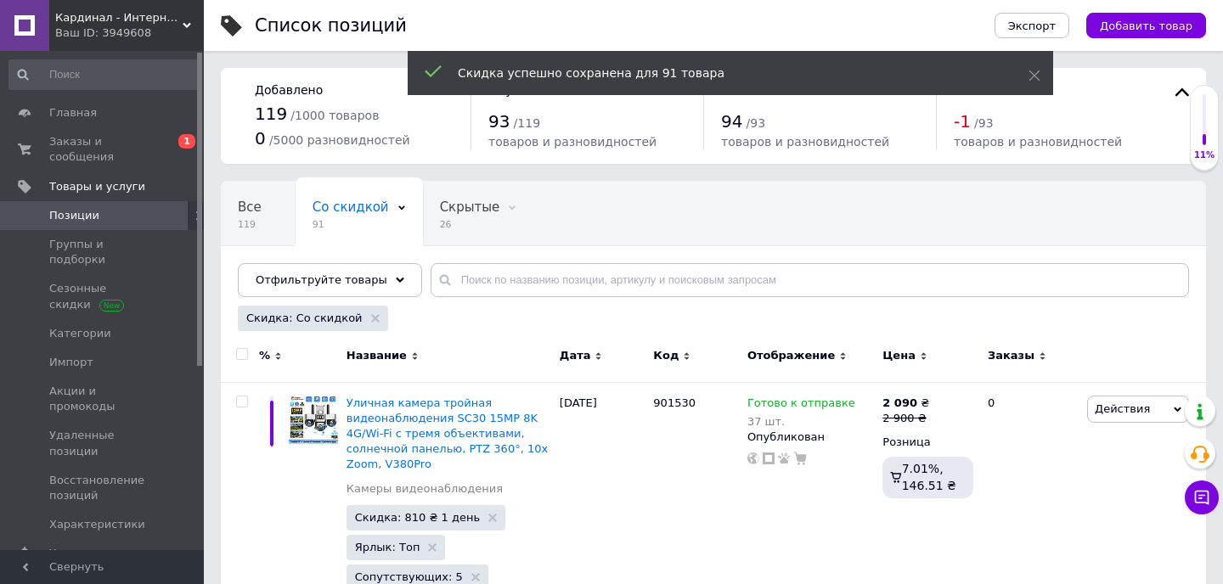
checkbox input "false"
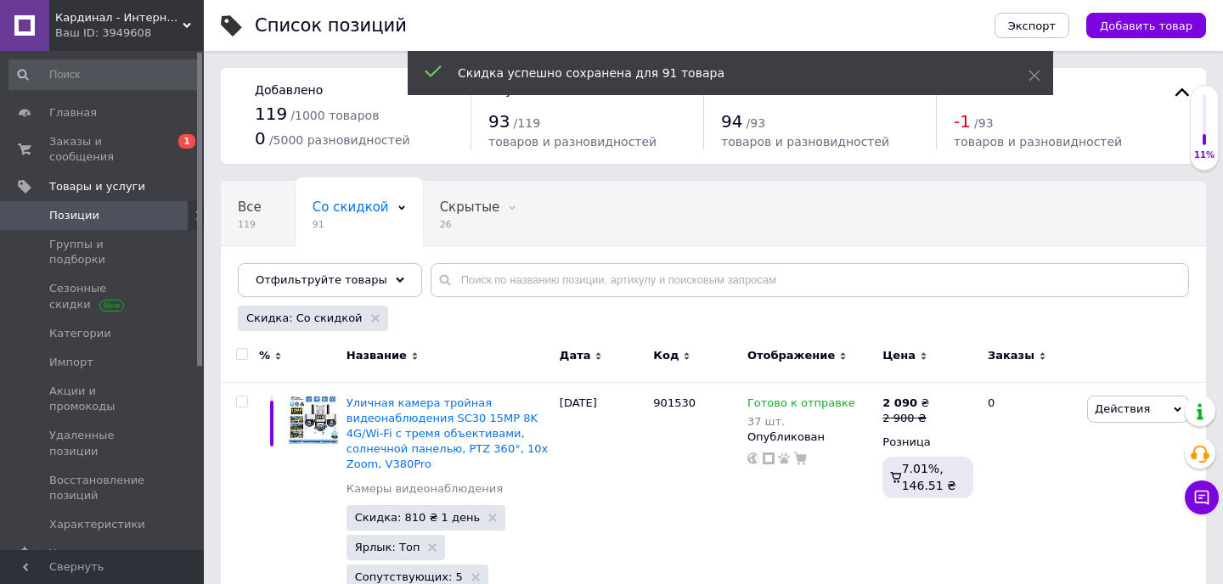
checkbox input "false"
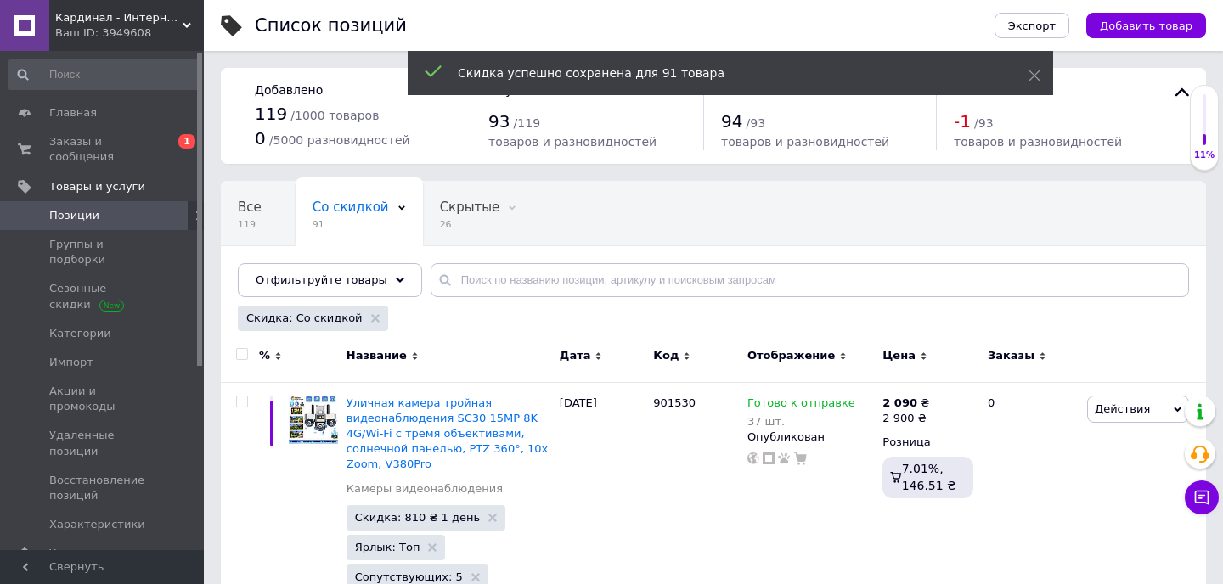
checkbox input "false"
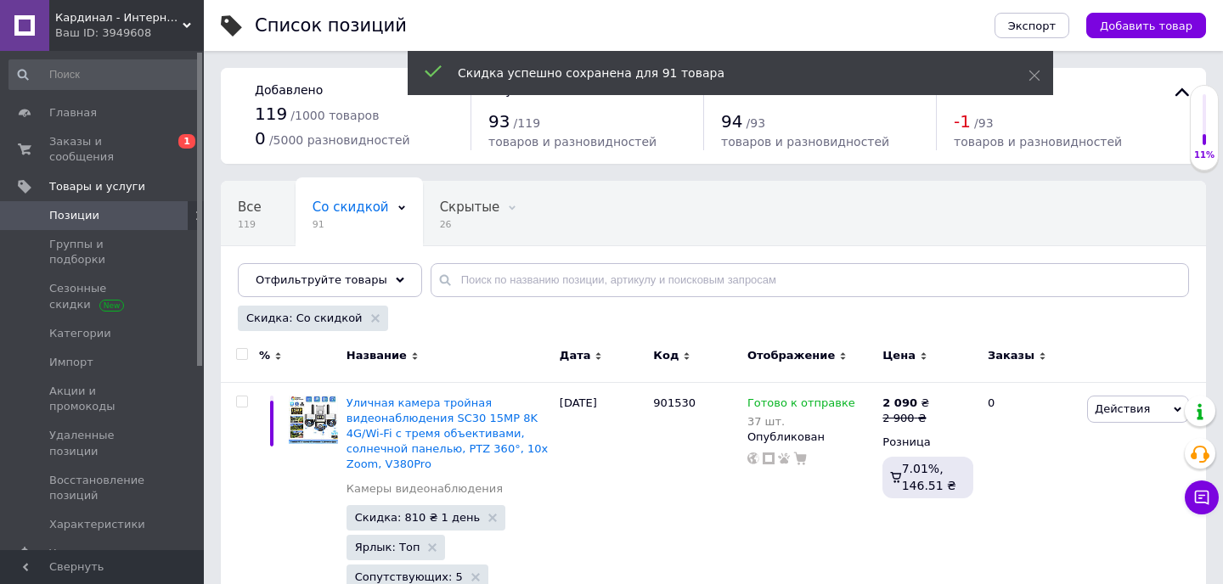
checkbox input "false"
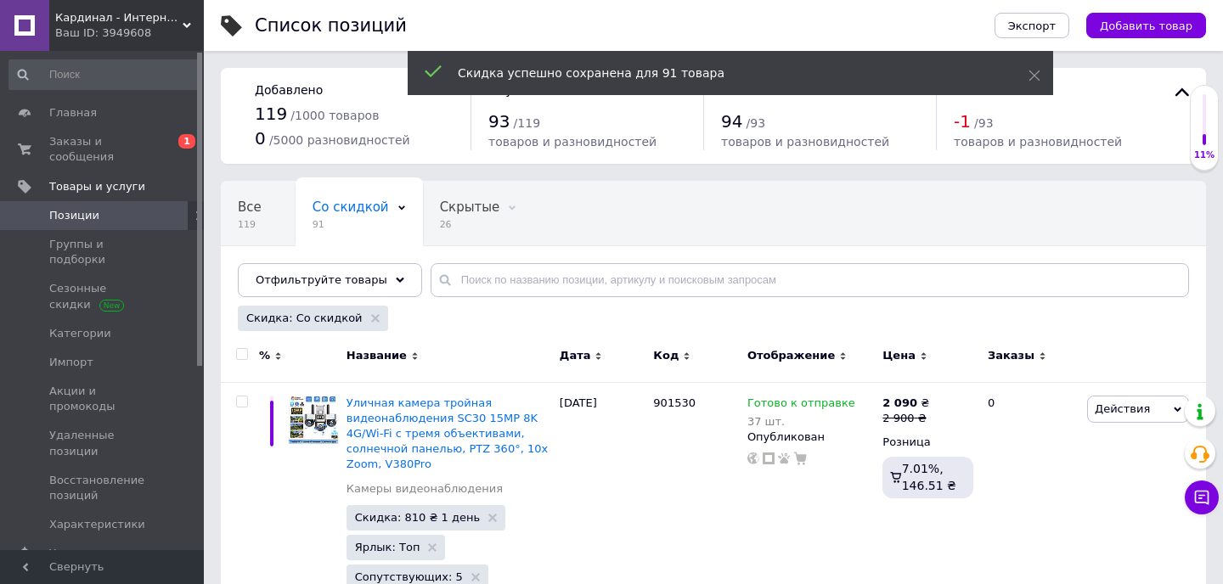
checkbox input "false"
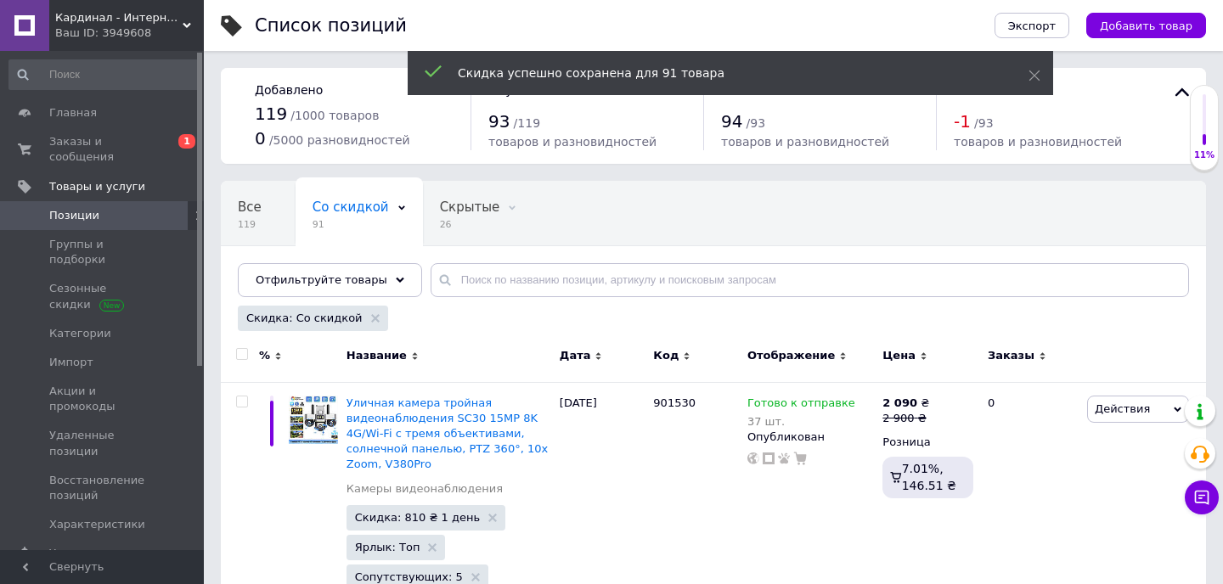
checkbox input "false"
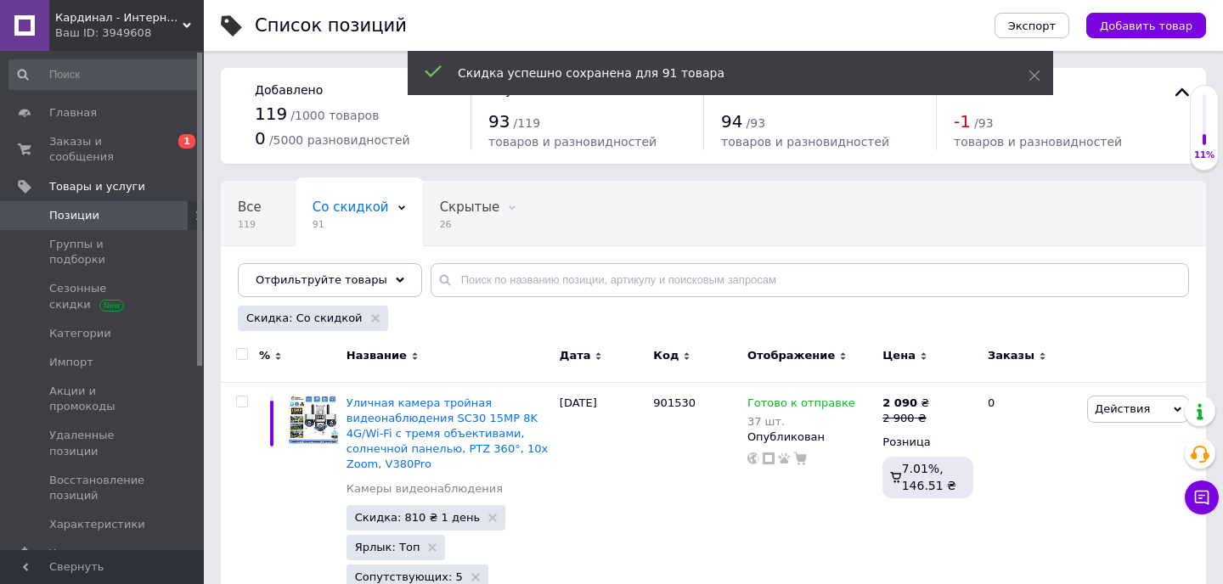
checkbox input "false"
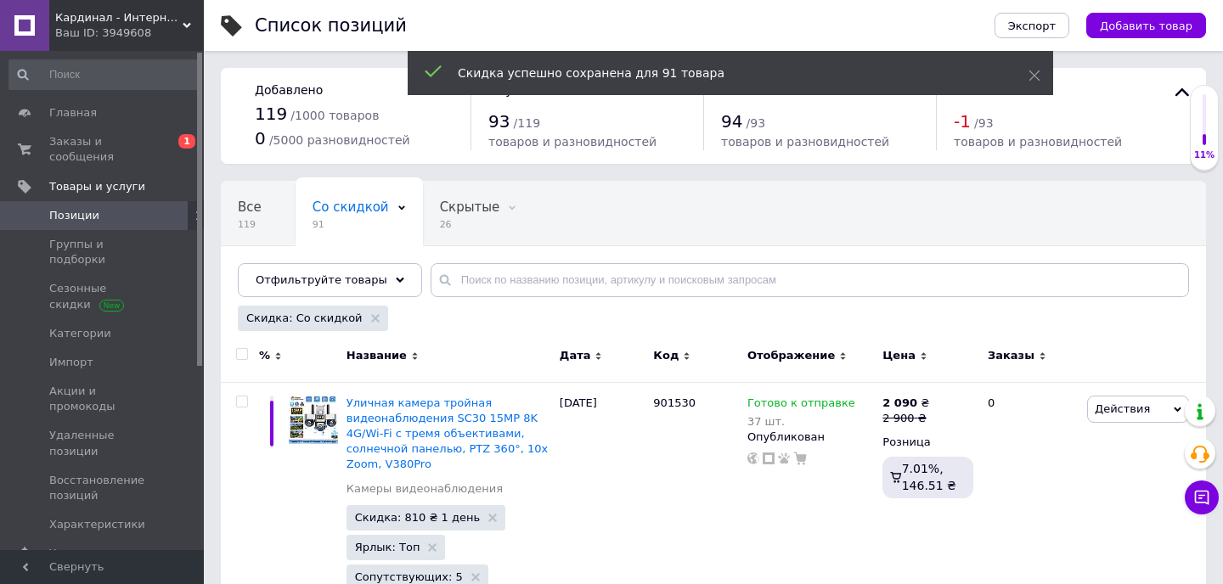
checkbox input "false"
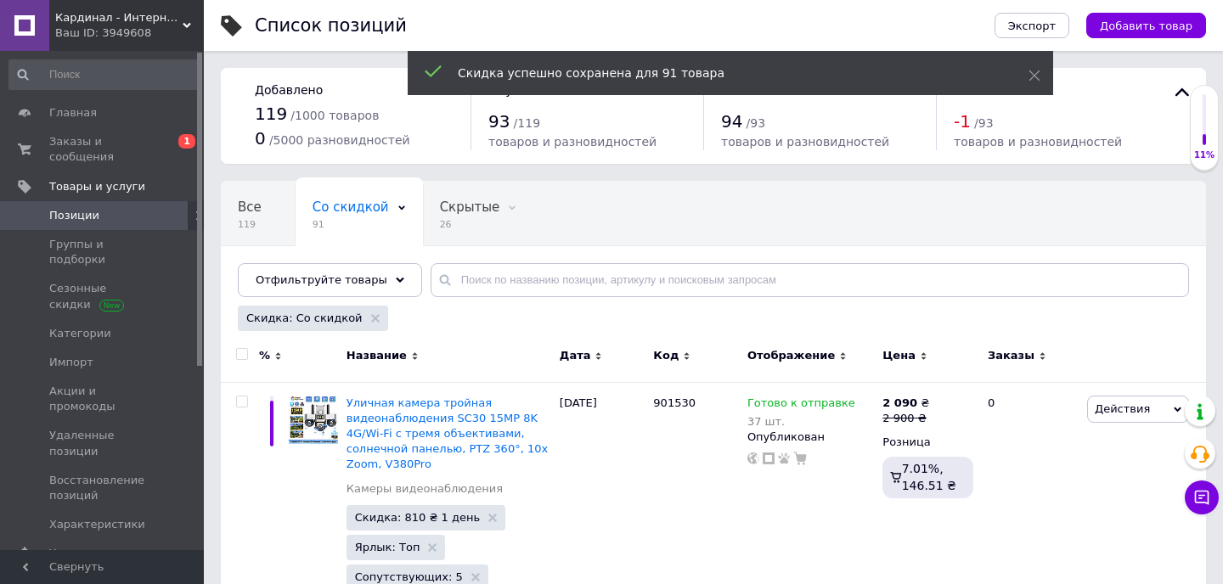
checkbox input "false"
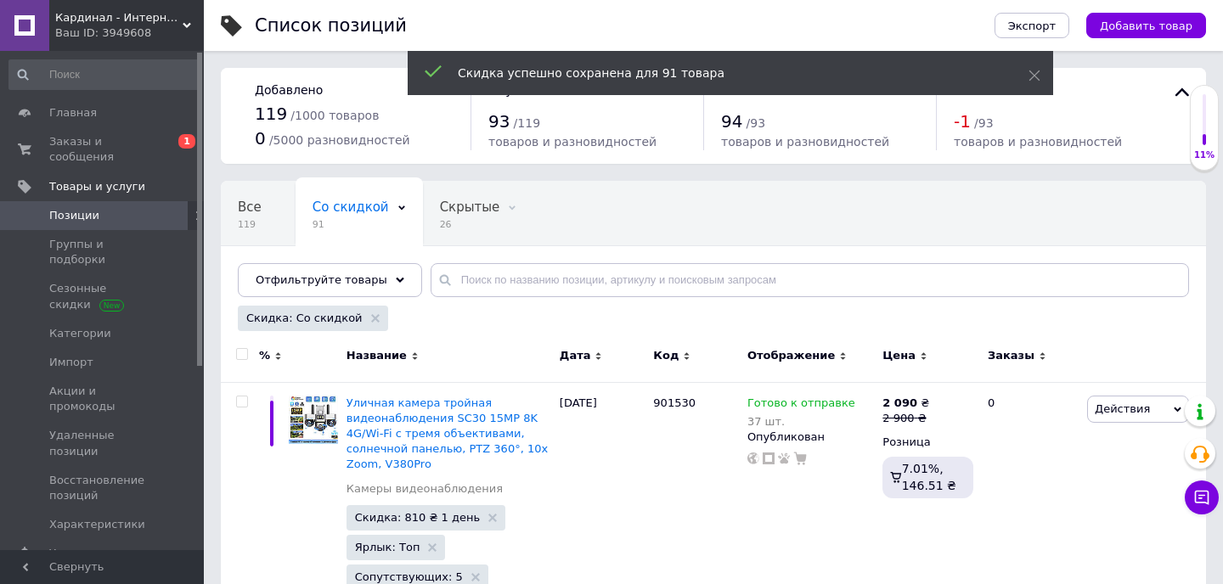
checkbox input "false"
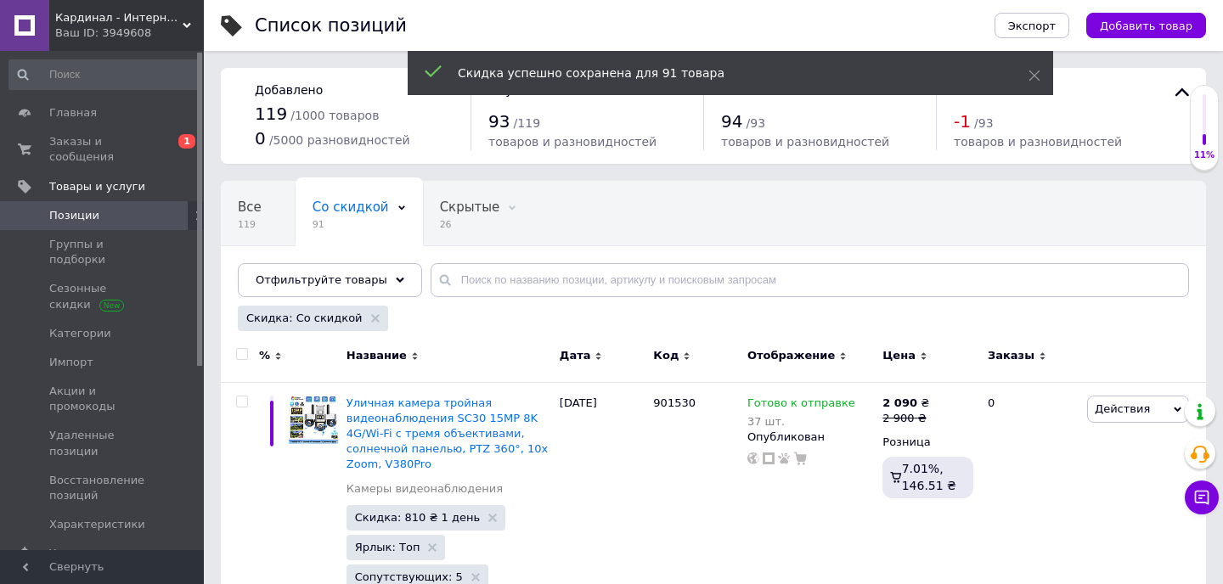
checkbox input "false"
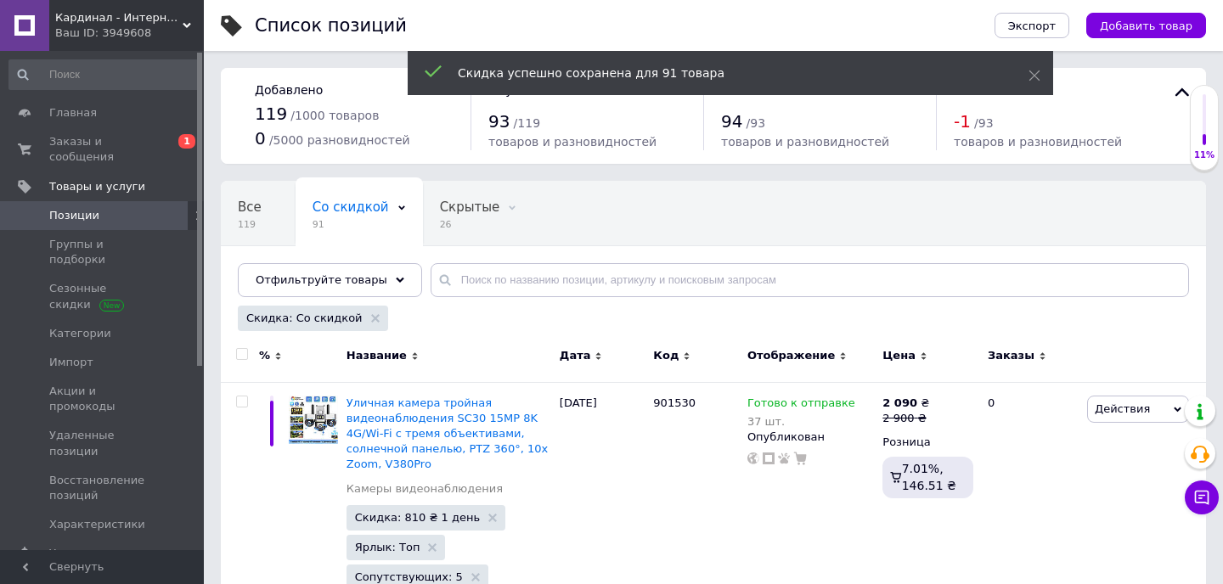
checkbox input "false"
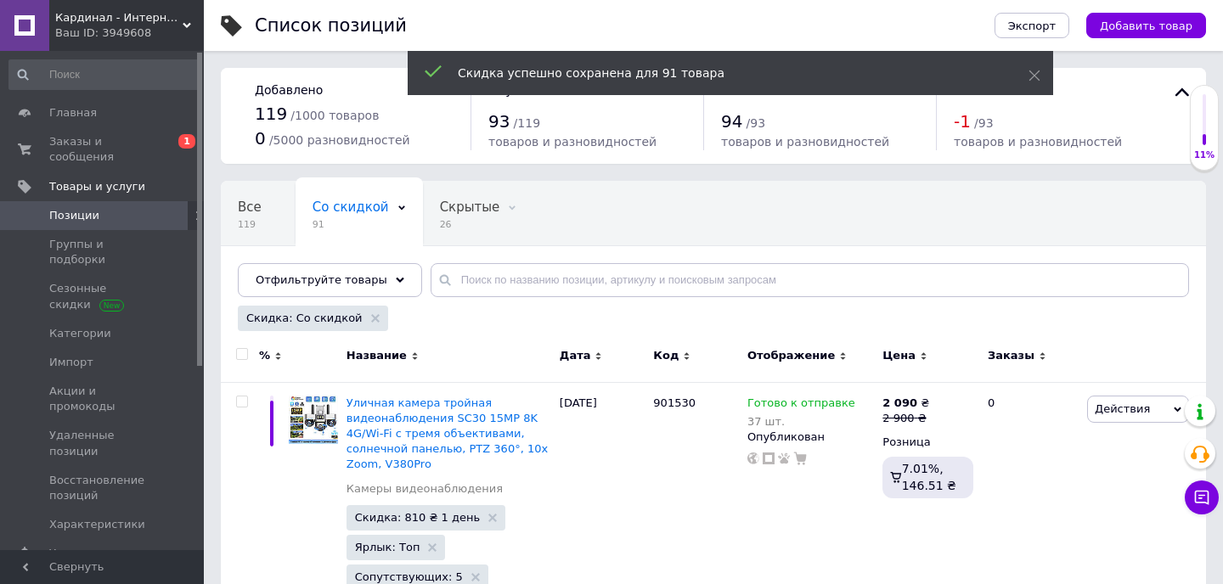
checkbox input "false"
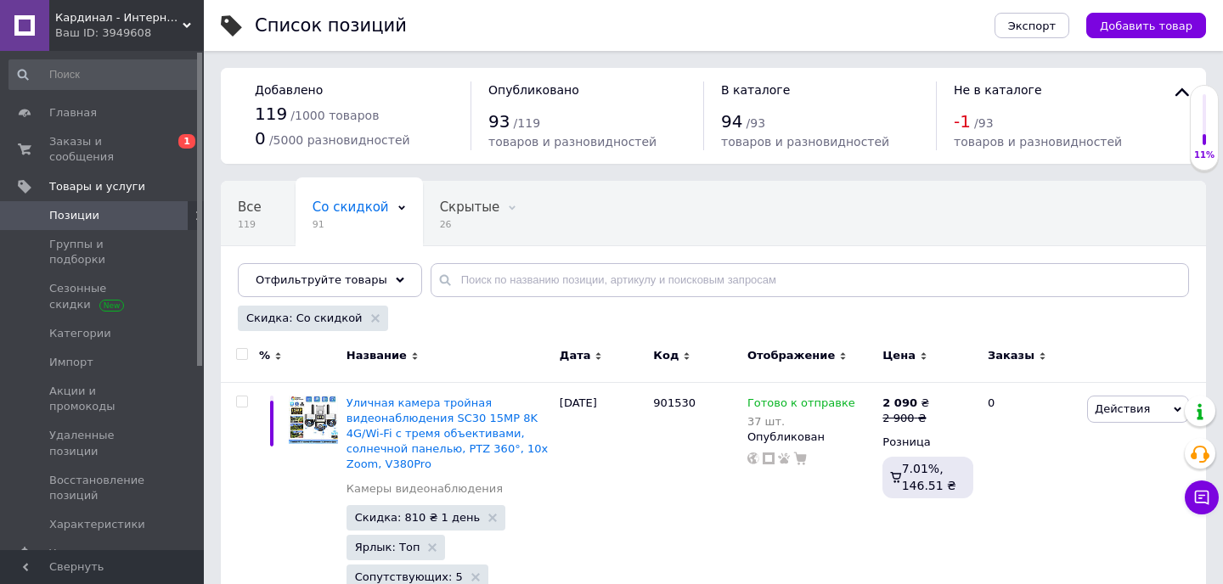
click at [85, 24] on span "Кардинал - Интернет магазин" at bounding box center [118, 17] width 127 height 15
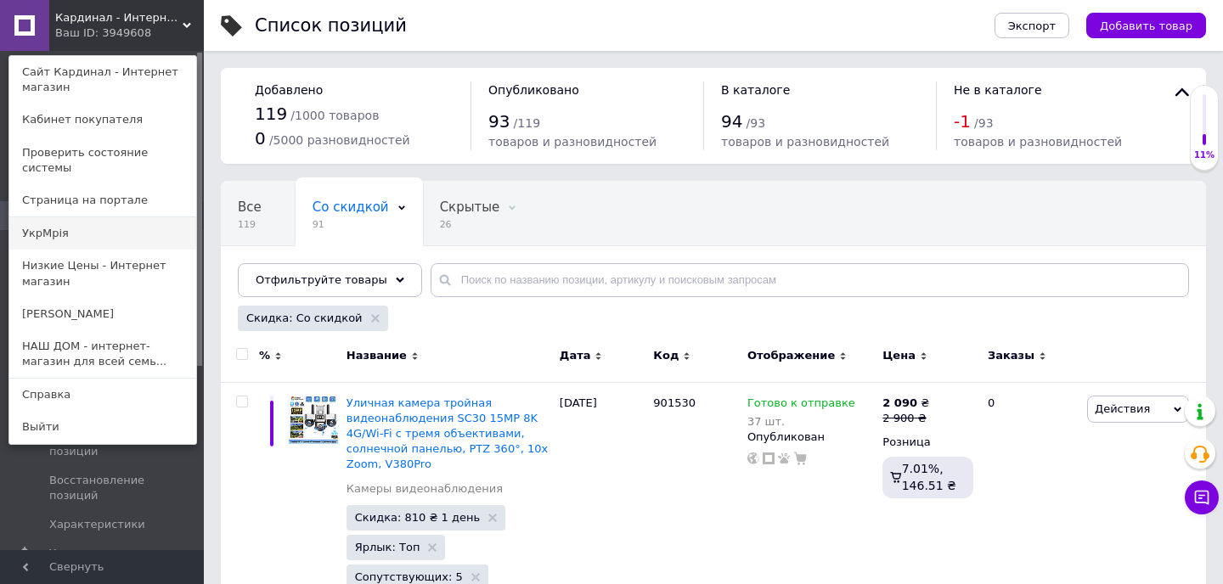
click at [73, 218] on link "УкрМрія" at bounding box center [102, 233] width 187 height 32
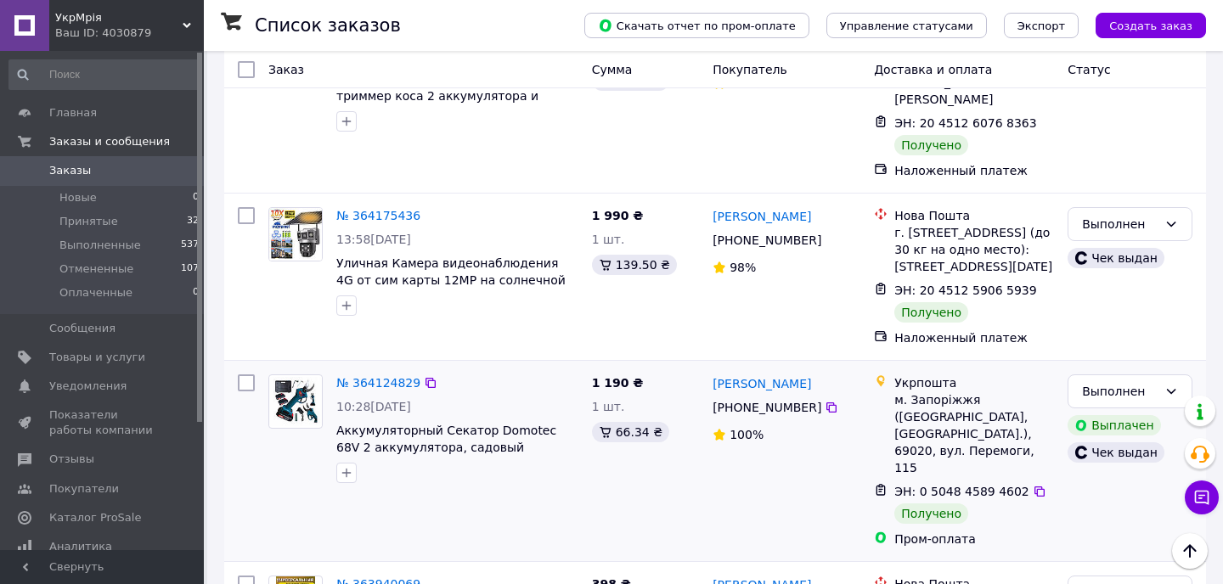
scroll to position [4962, 0]
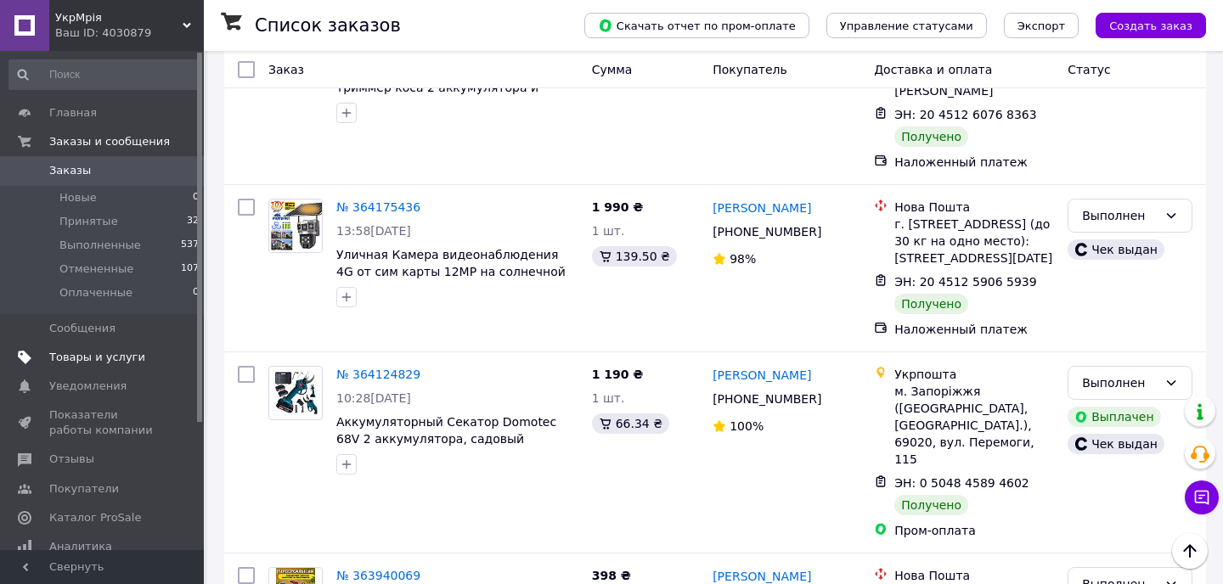
click at [97, 355] on span "Товары и услуги" at bounding box center [97, 357] width 96 height 15
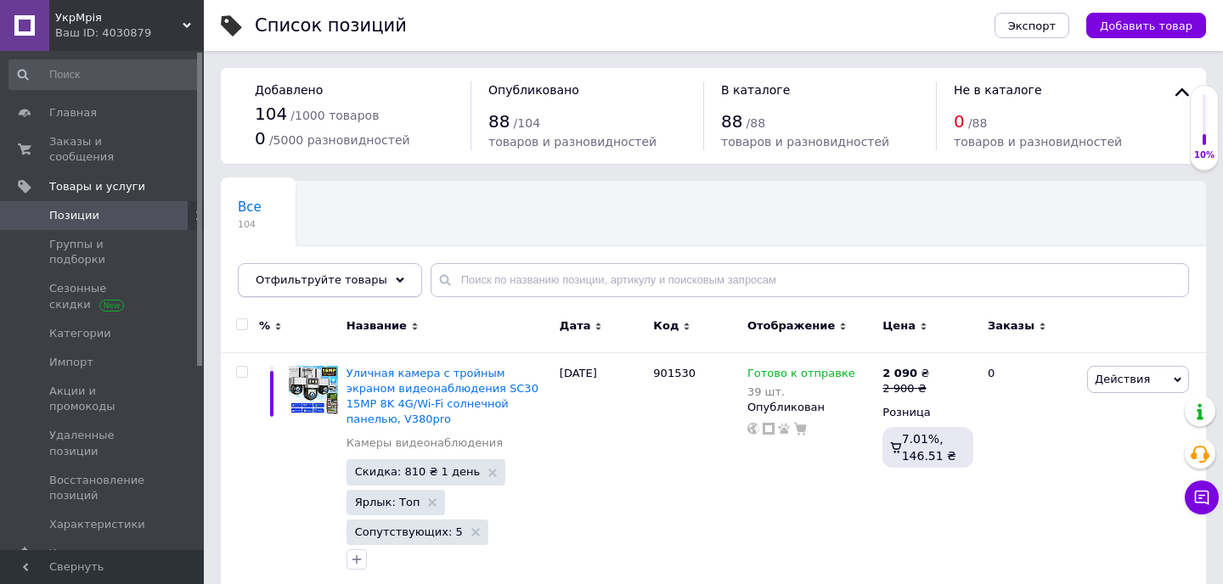
click at [372, 277] on span "Отфильтруйте товары" at bounding box center [322, 279] width 132 height 13
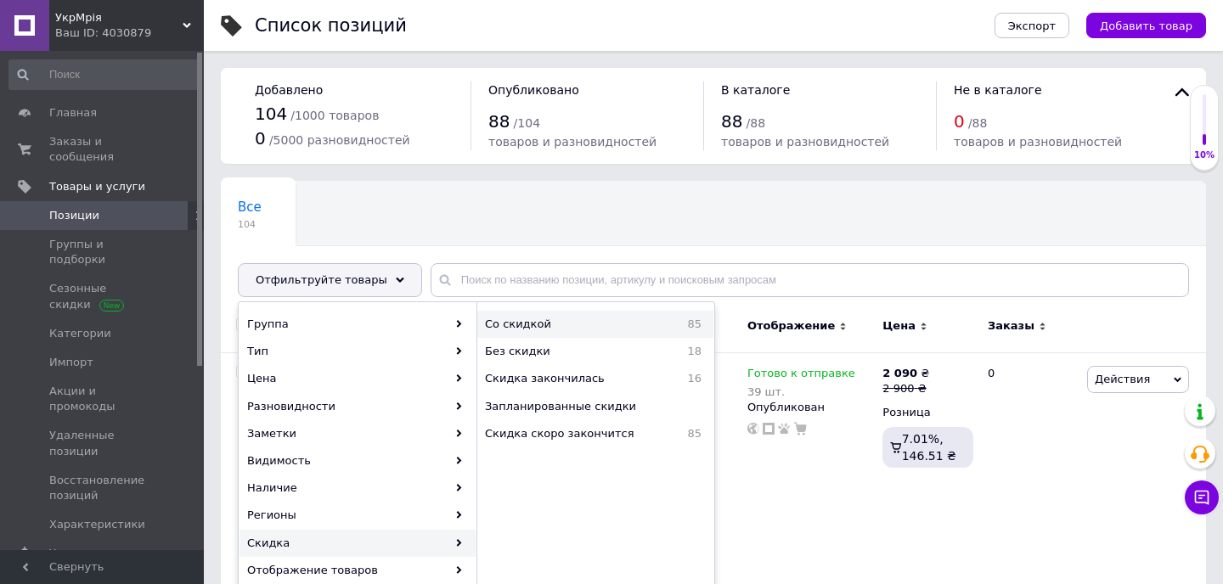
click at [542, 323] on span "Со скидкой" at bounding box center [565, 324] width 161 height 15
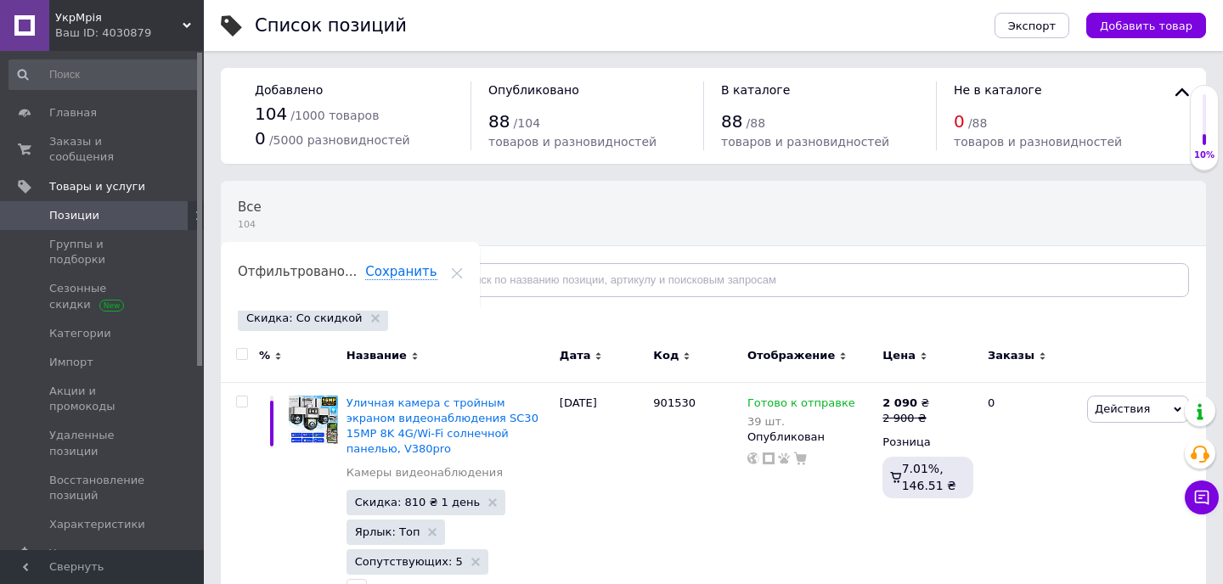
click at [241, 357] on input "checkbox" at bounding box center [241, 354] width 11 height 11
checkbox input "true"
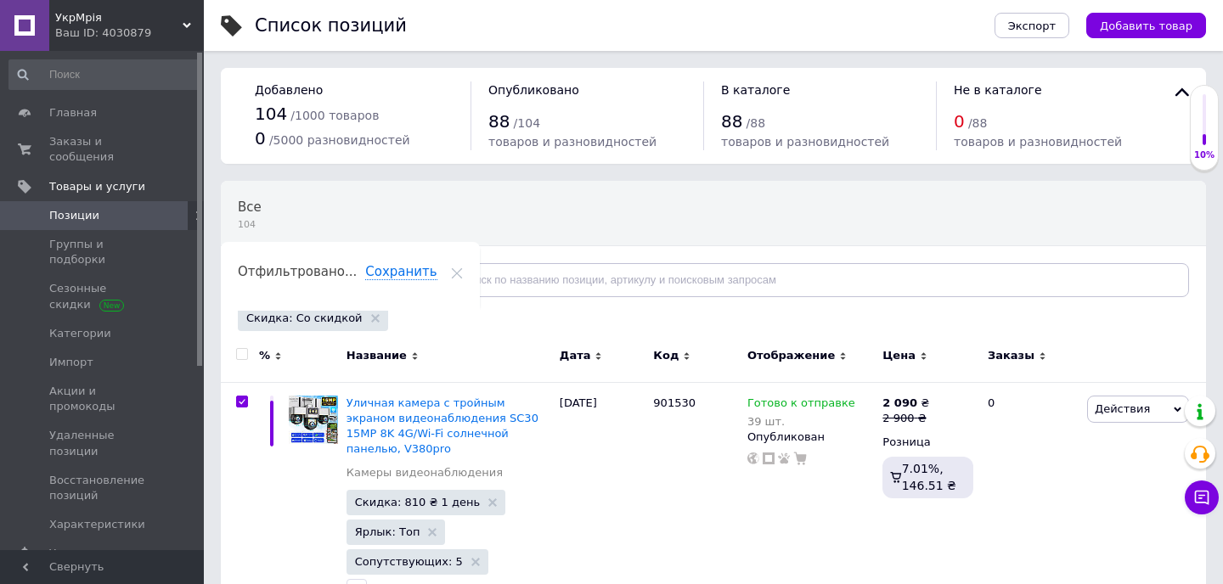
checkbox input "true"
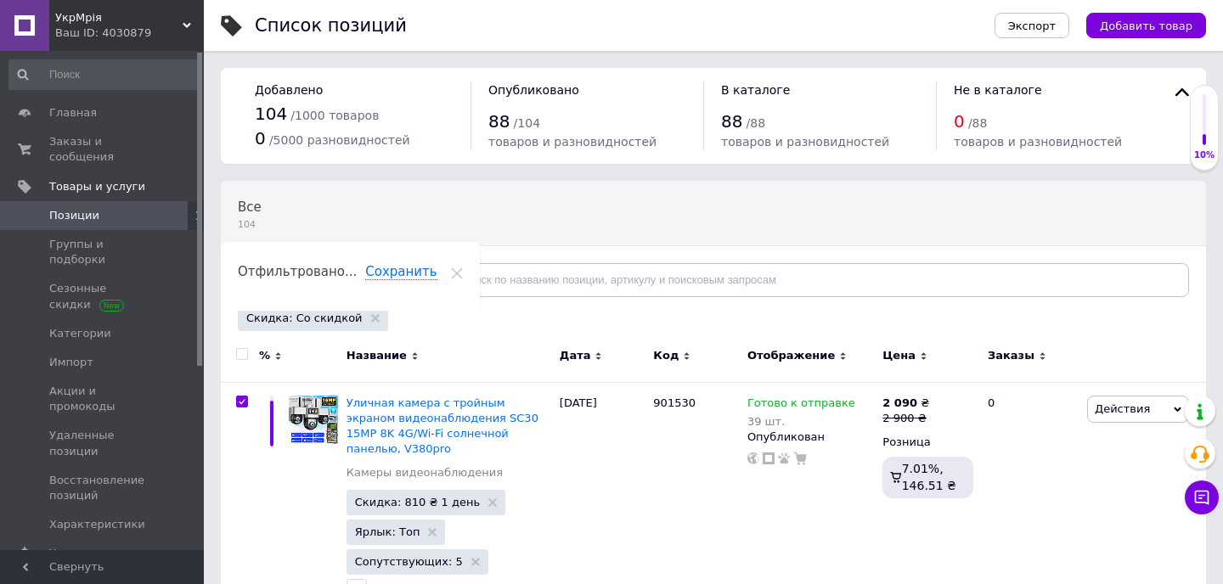
checkbox input "true"
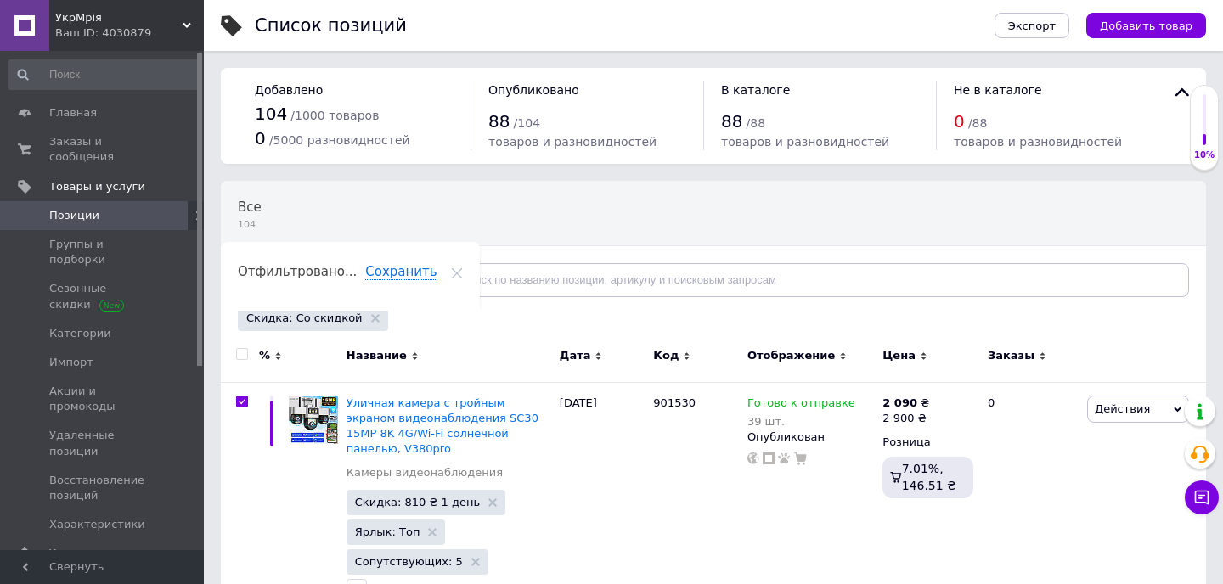
checkbox input "true"
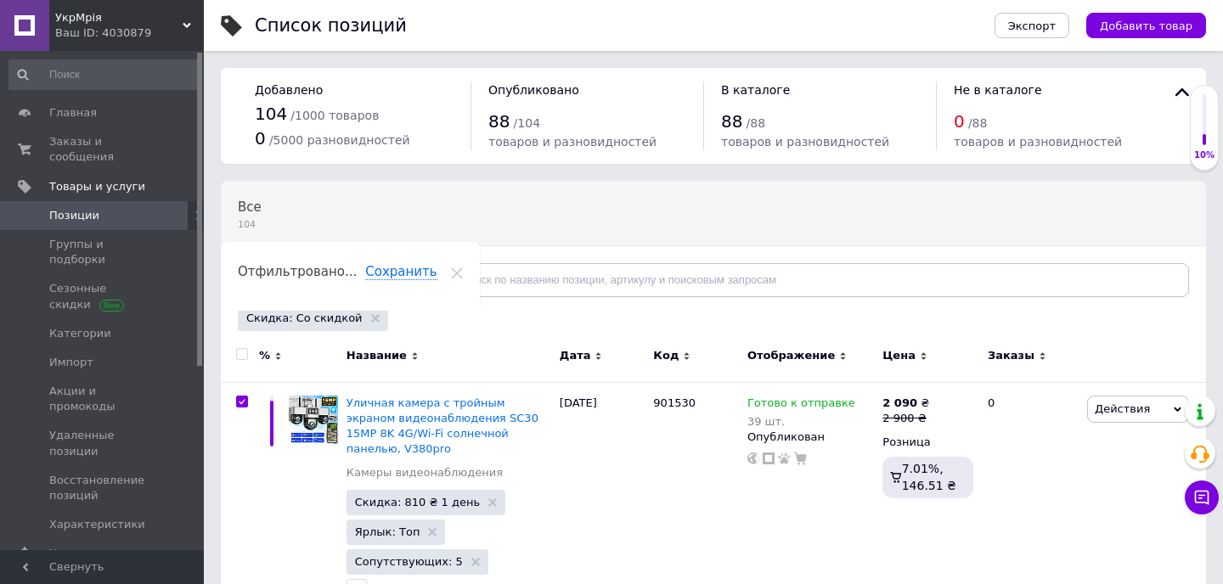
checkbox input "true"
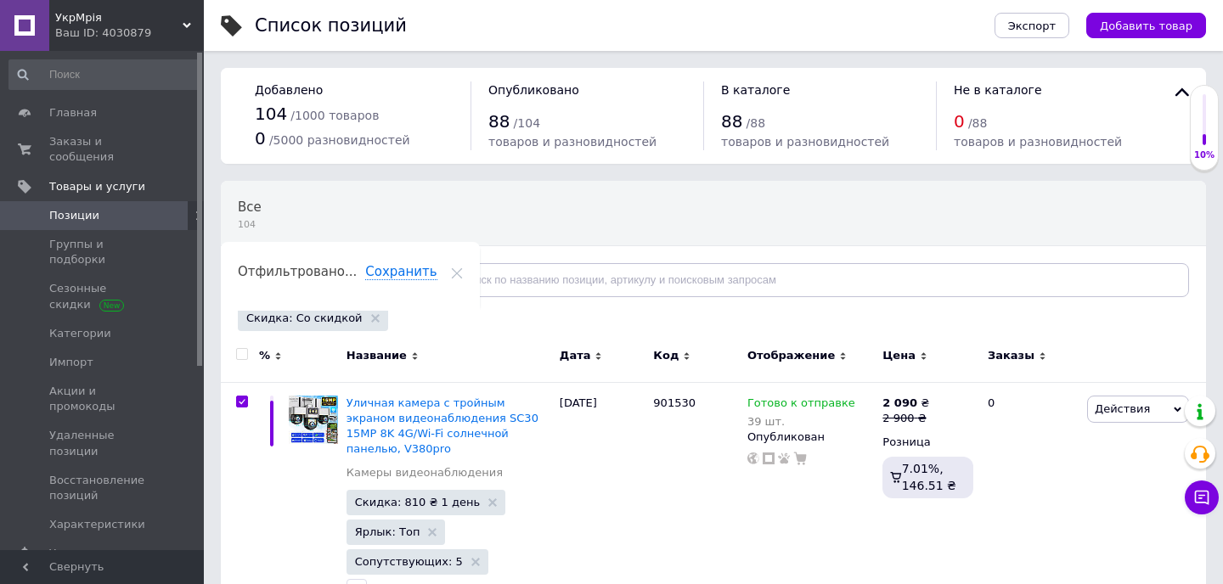
checkbox input "true"
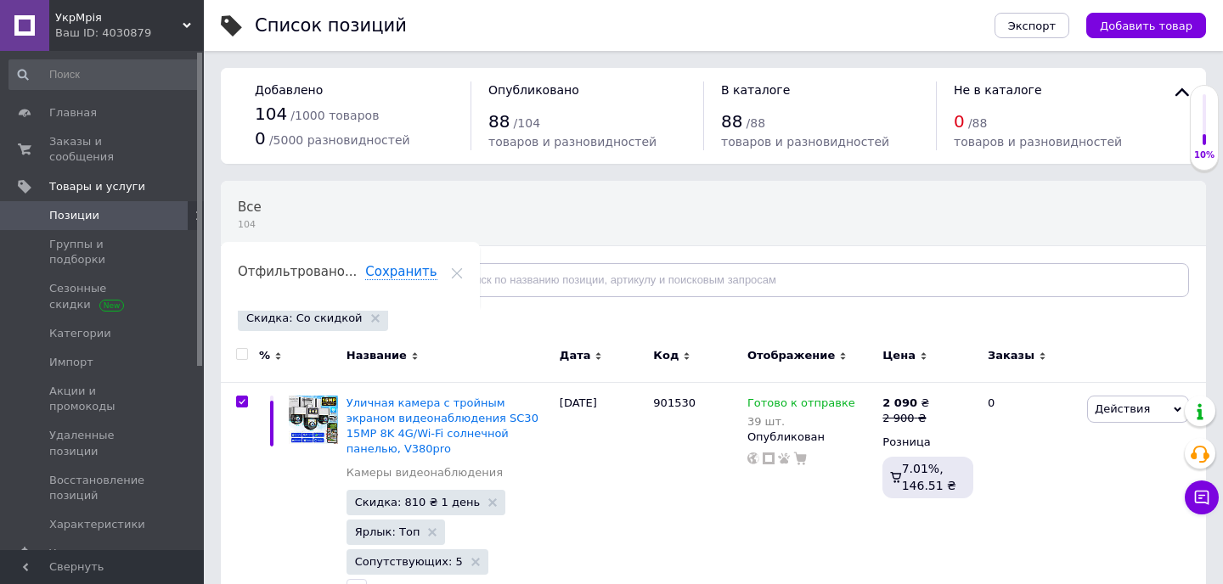
checkbox input "true"
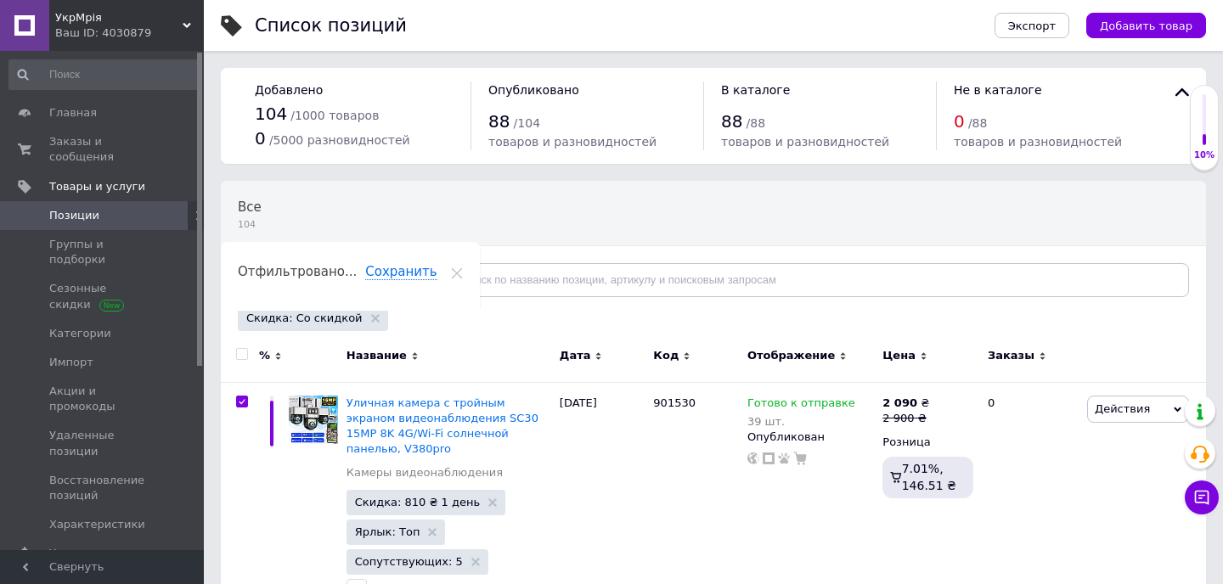
checkbox input "true"
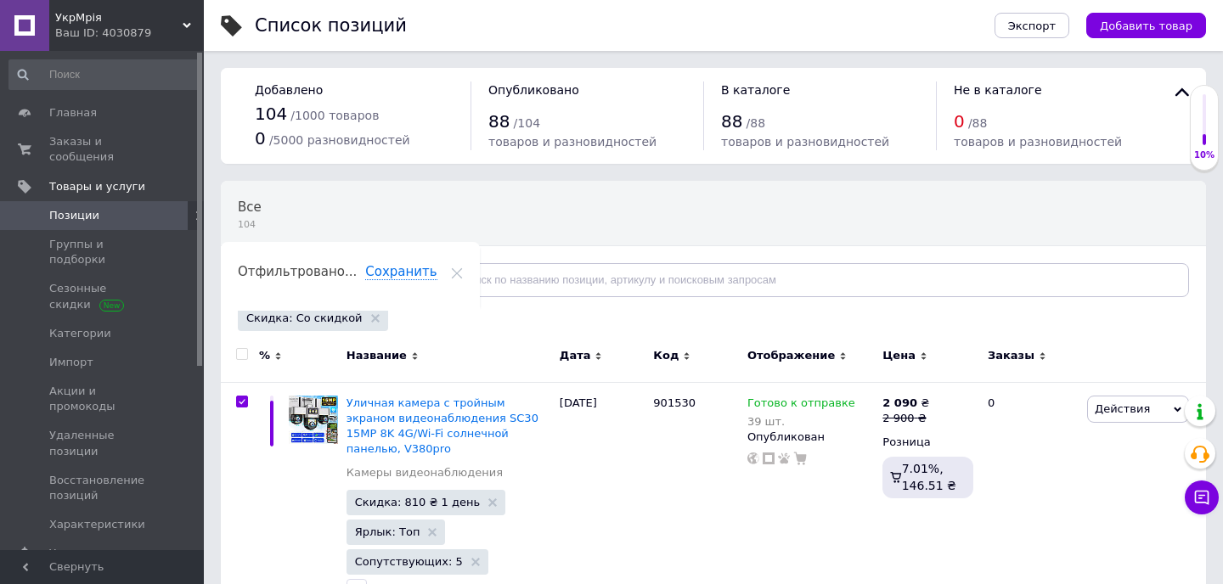
checkbox input "true"
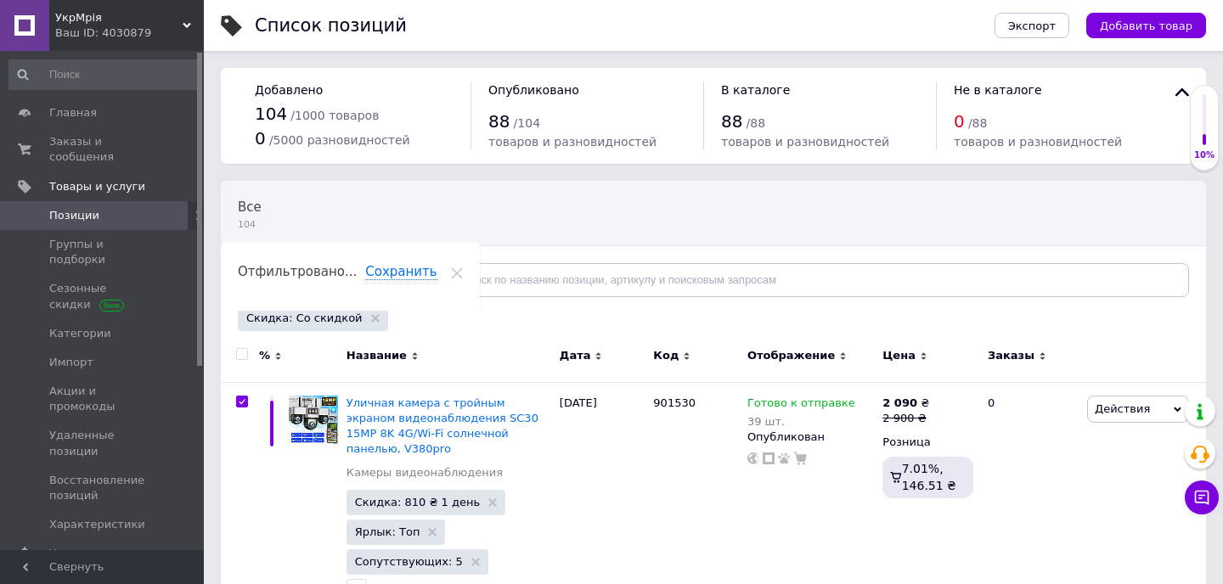
checkbox input "true"
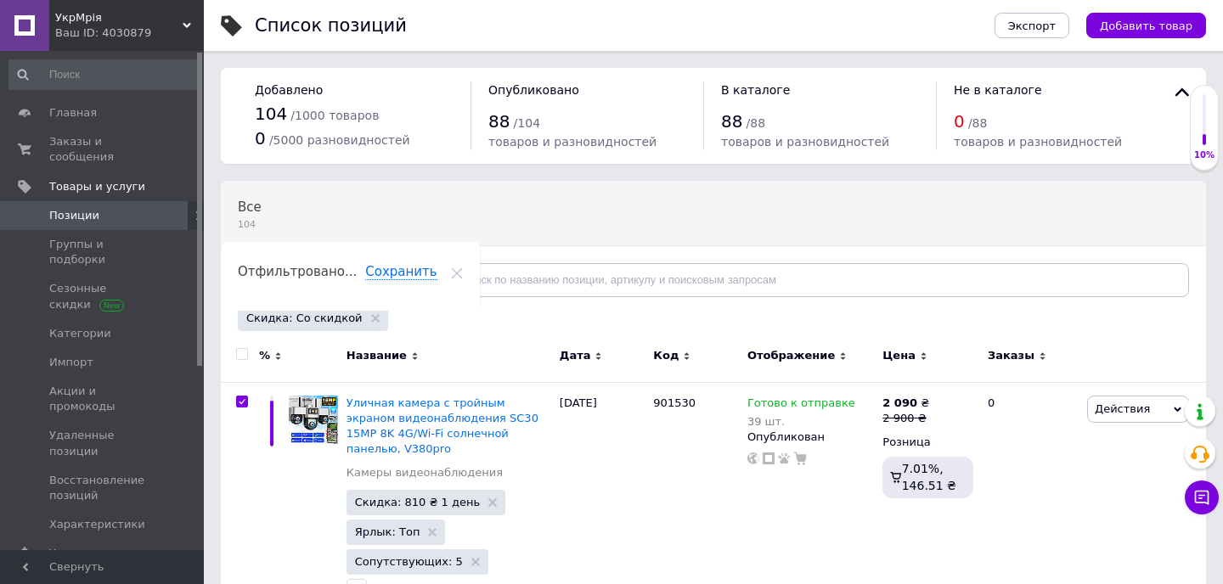
checkbox input "true"
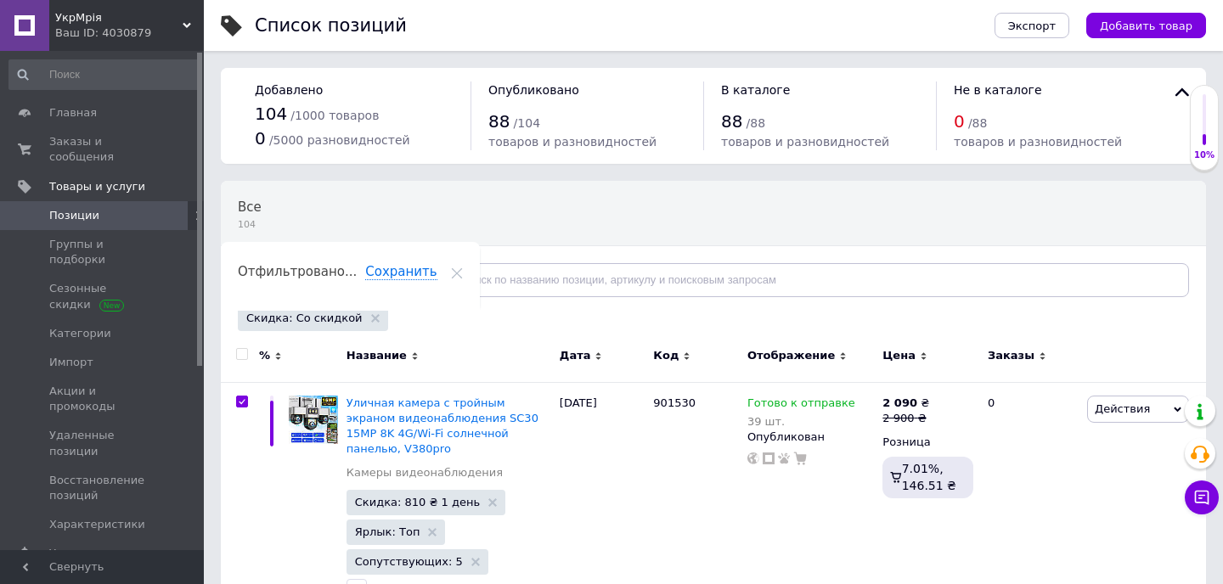
checkbox input "true"
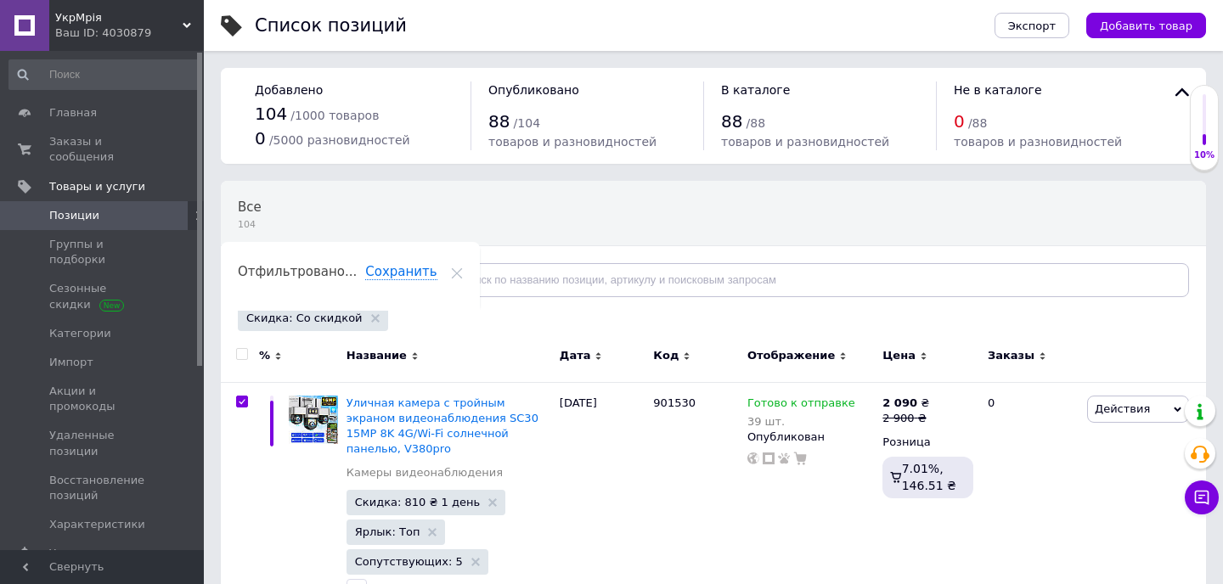
checkbox input "true"
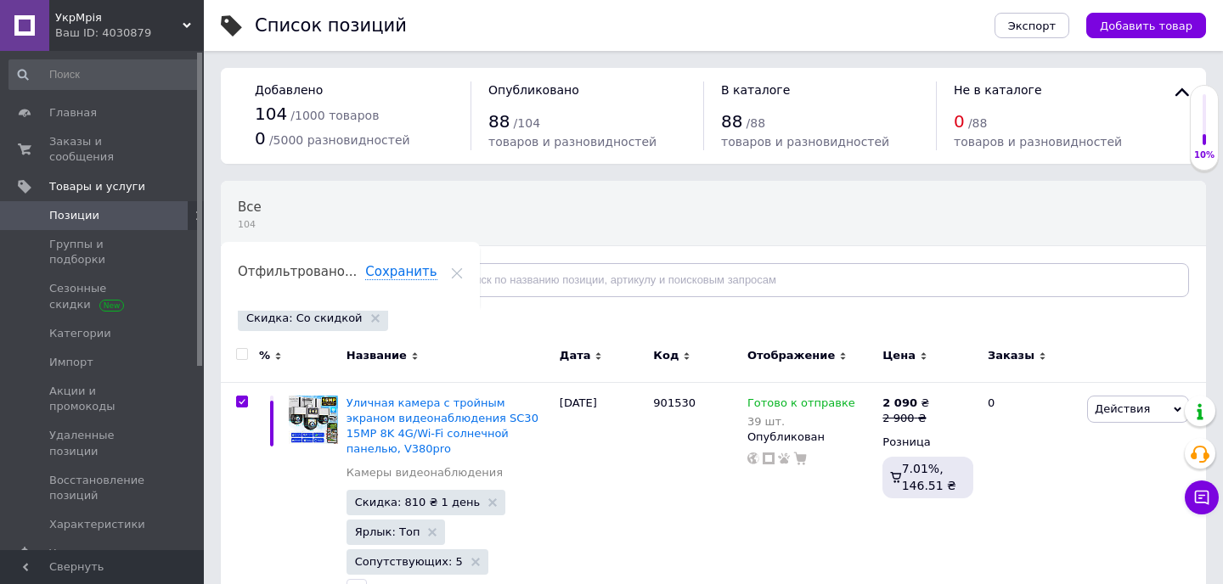
checkbox input "true"
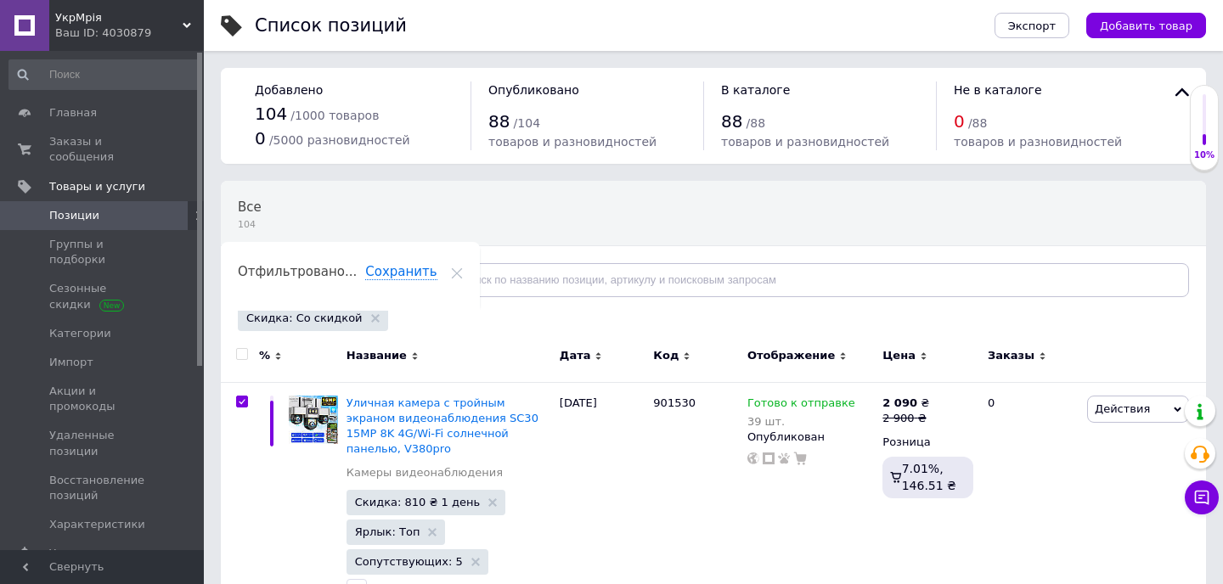
checkbox input "true"
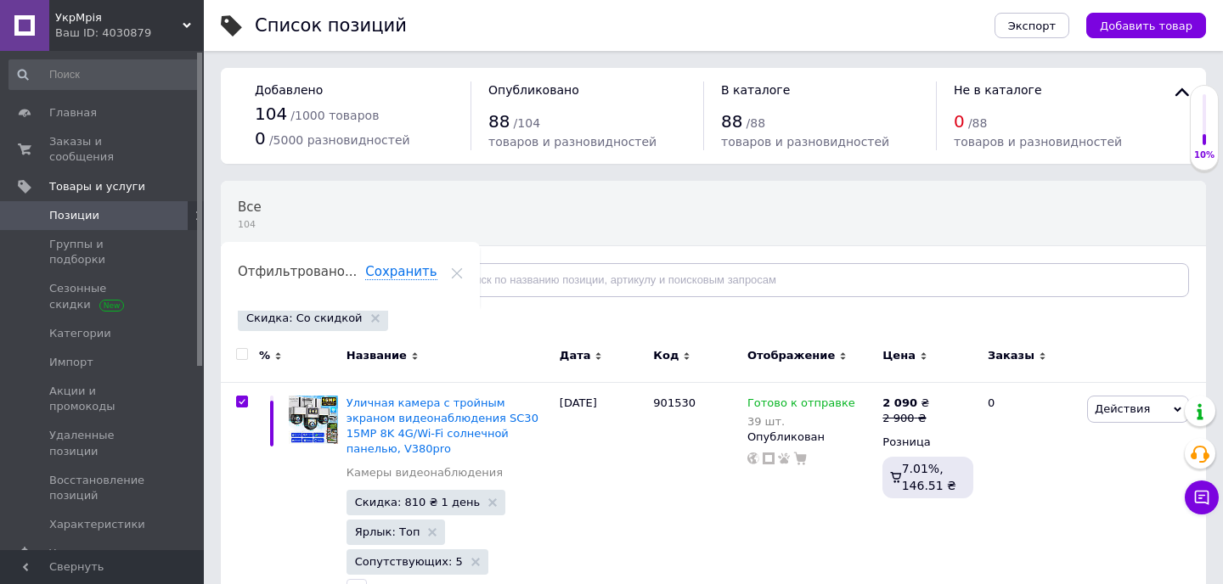
checkbox input "true"
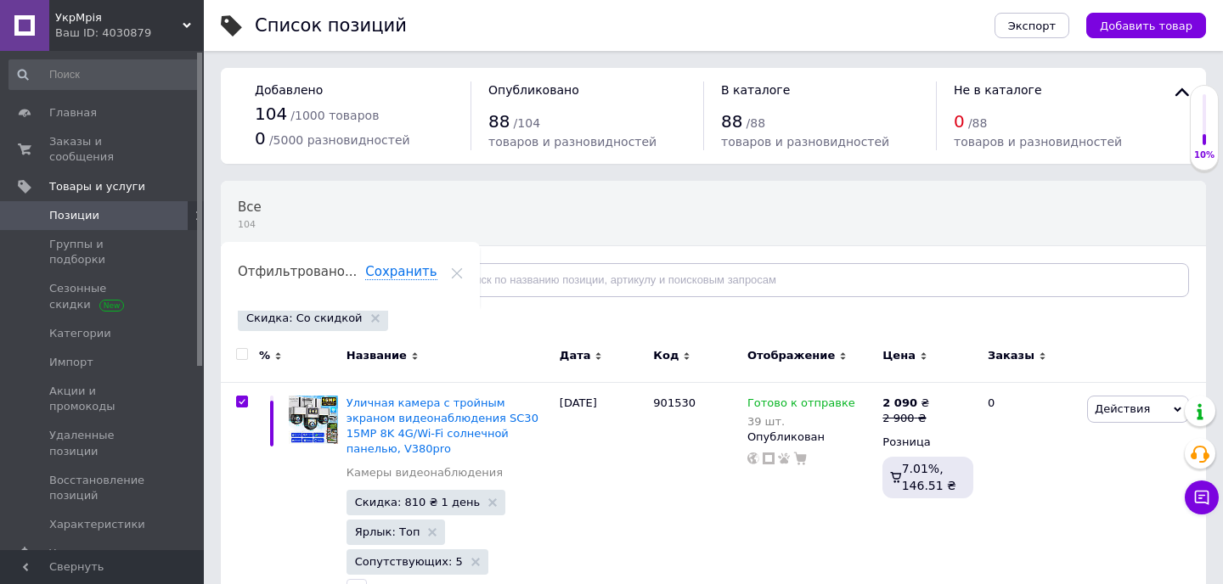
checkbox input "true"
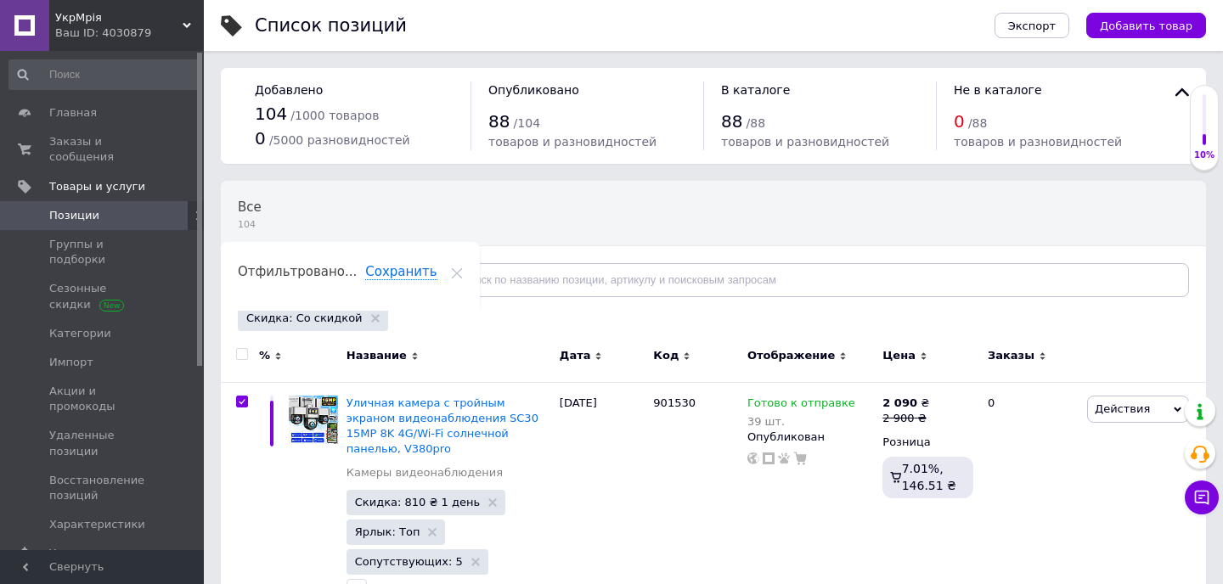
checkbox input "true"
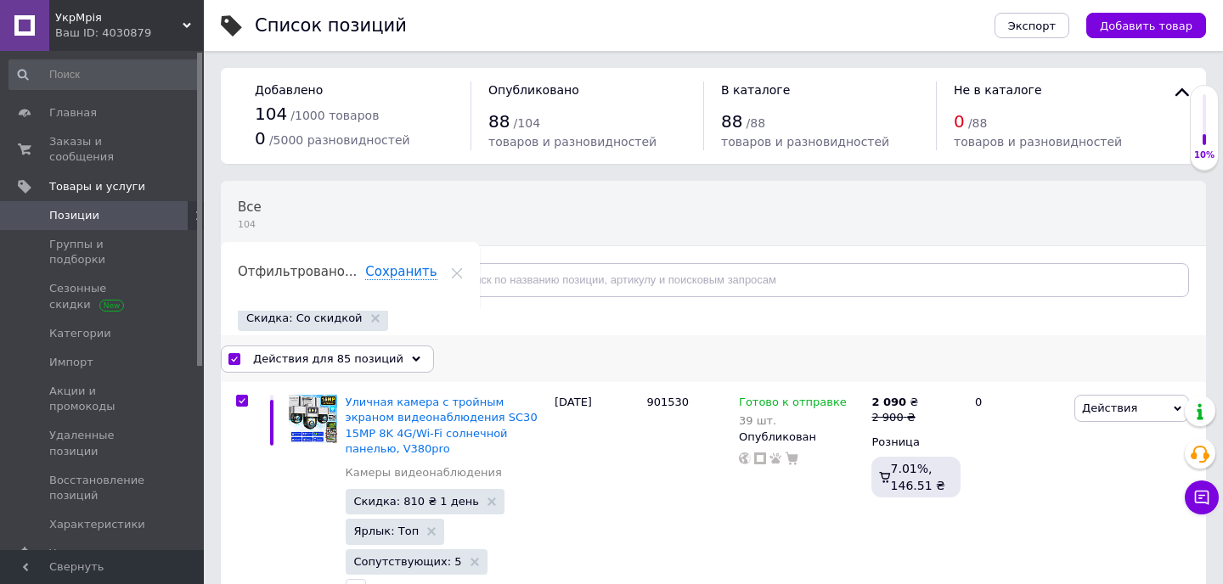
click at [363, 358] on span "Действия для 85 позиций" at bounding box center [328, 358] width 150 height 15
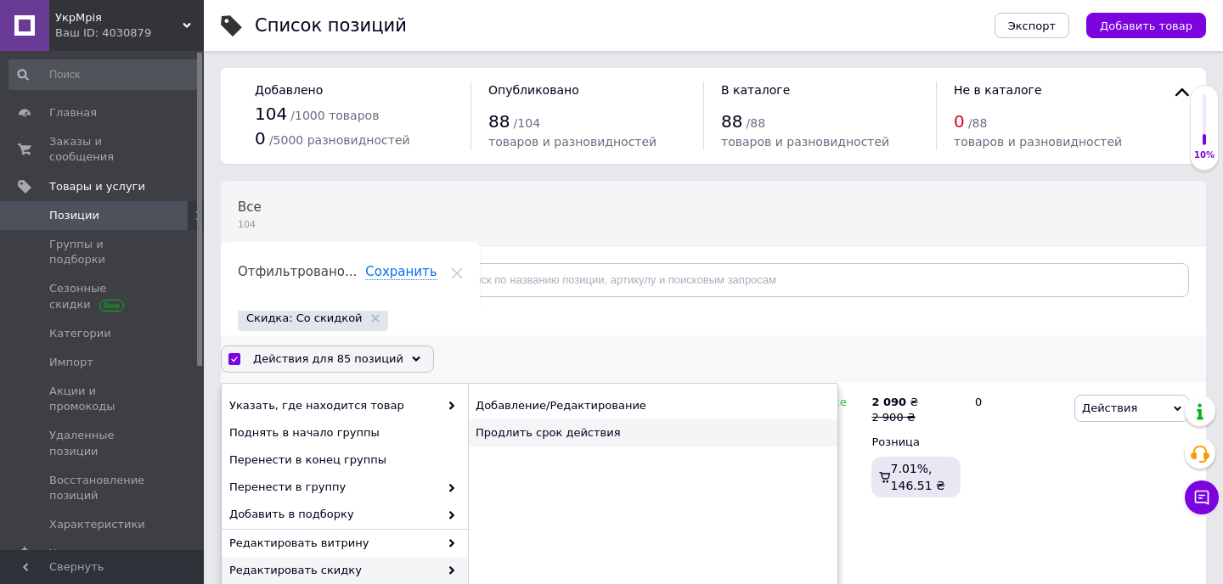
click at [571, 433] on div "Продлить срок действия" at bounding box center [652, 432] width 369 height 27
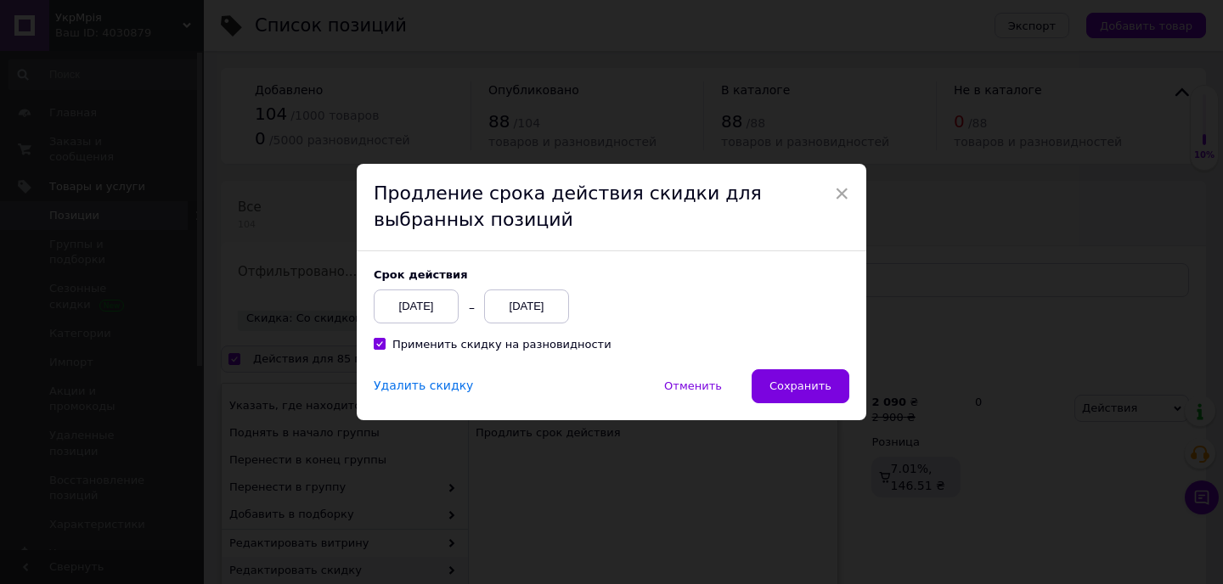
click at [527, 307] on div "[DATE]" at bounding box center [526, 306] width 85 height 34
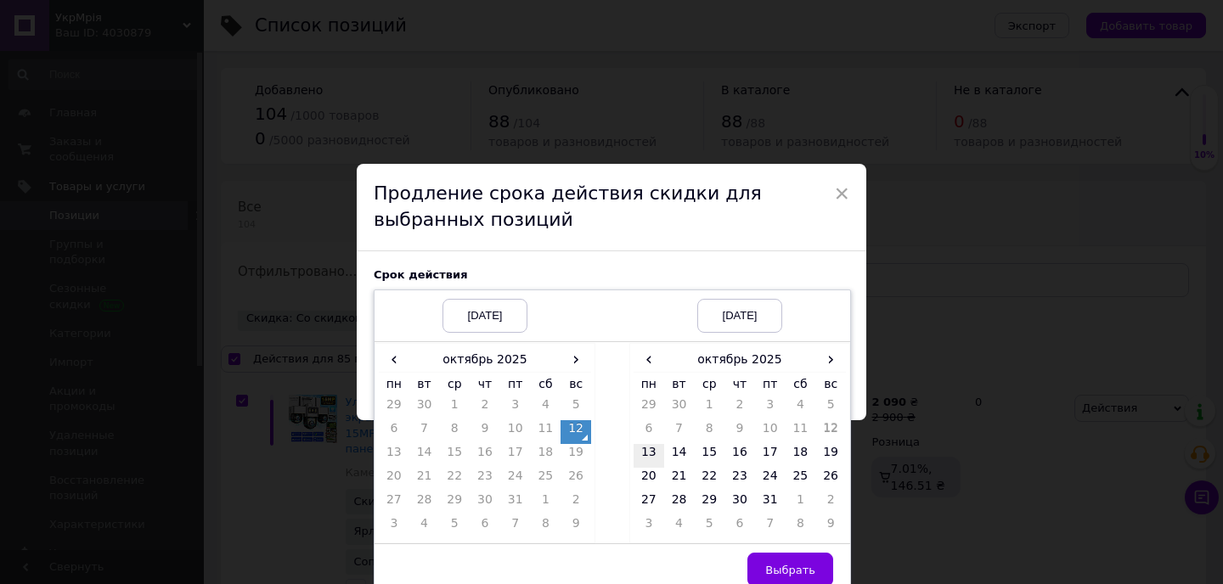
click at [646, 448] on td "13" at bounding box center [648, 456] width 31 height 24
click at [776, 568] on span "Выбрать" at bounding box center [790, 570] width 50 height 13
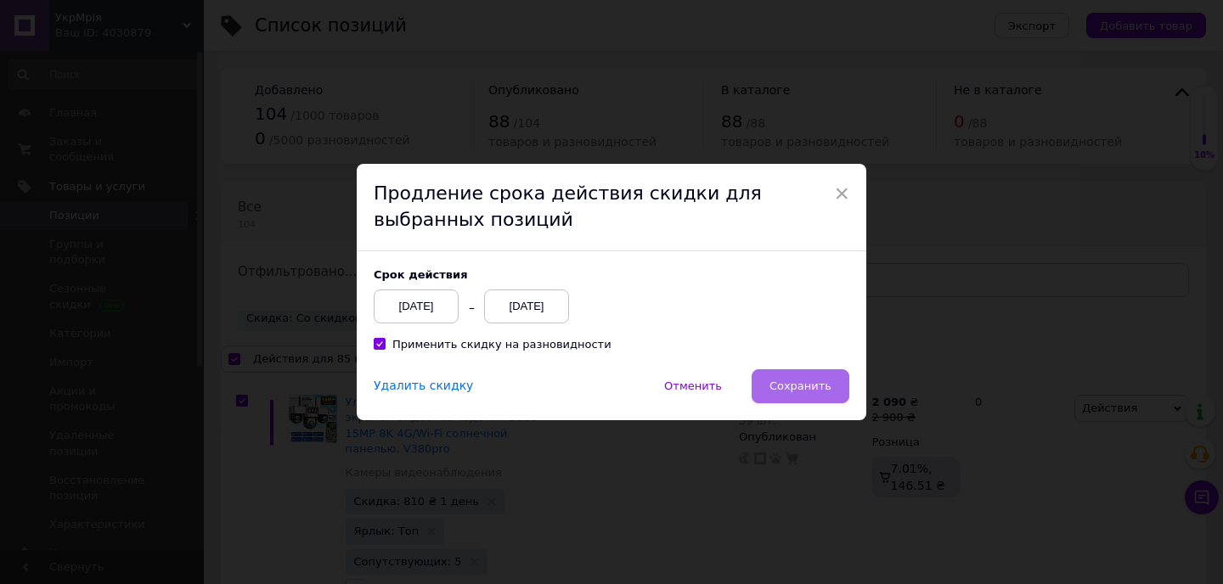
click at [784, 380] on span "Сохранить" at bounding box center [800, 385] width 62 height 13
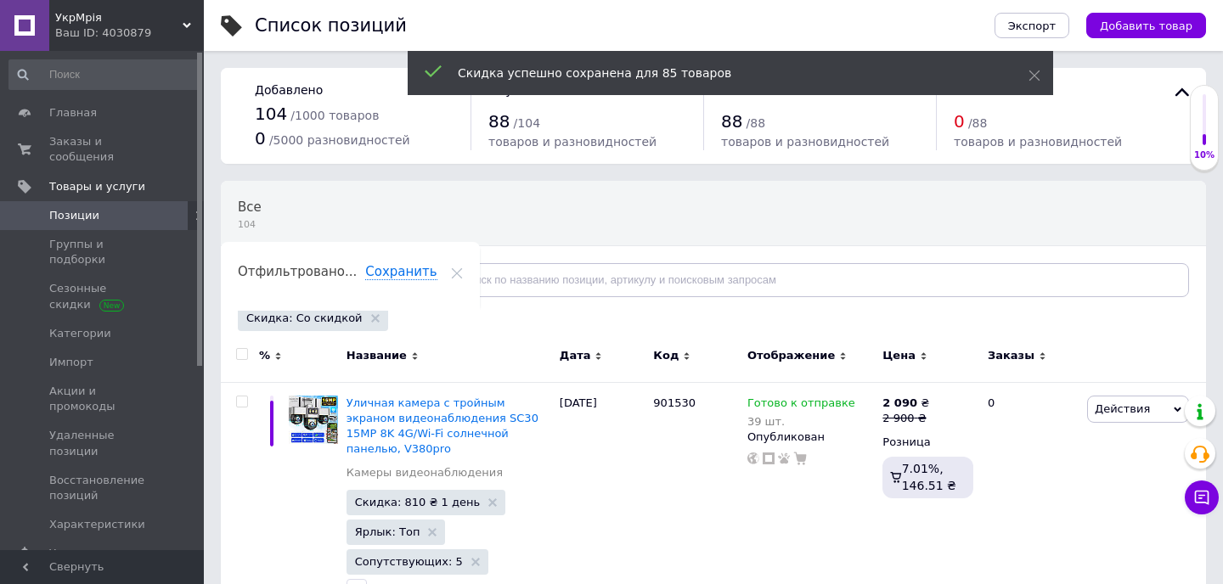
checkbox input "false"
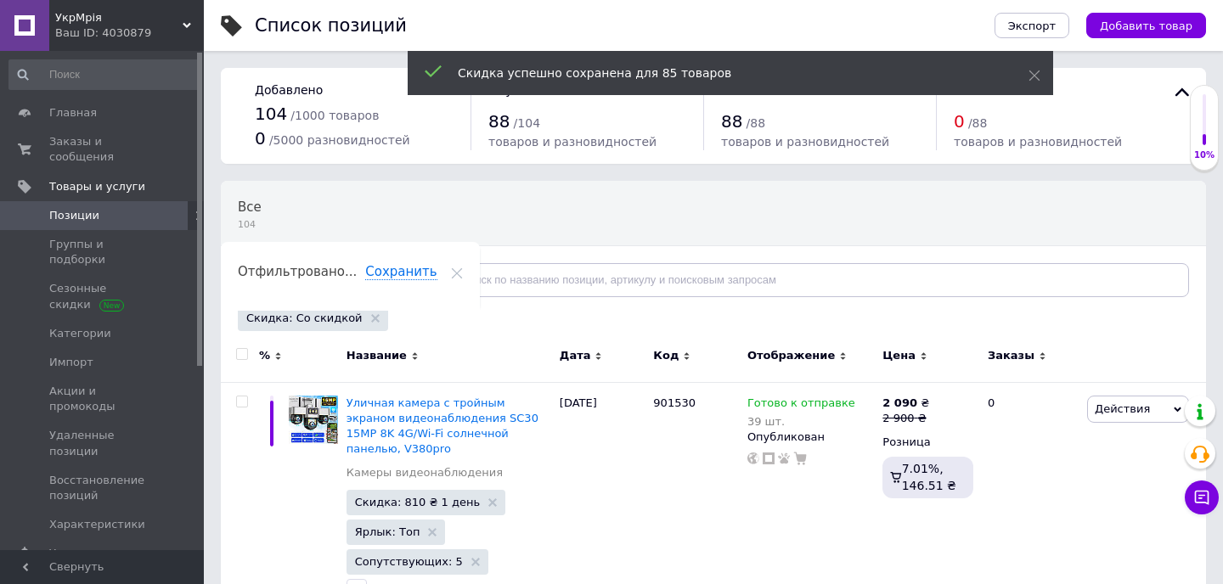
checkbox input "false"
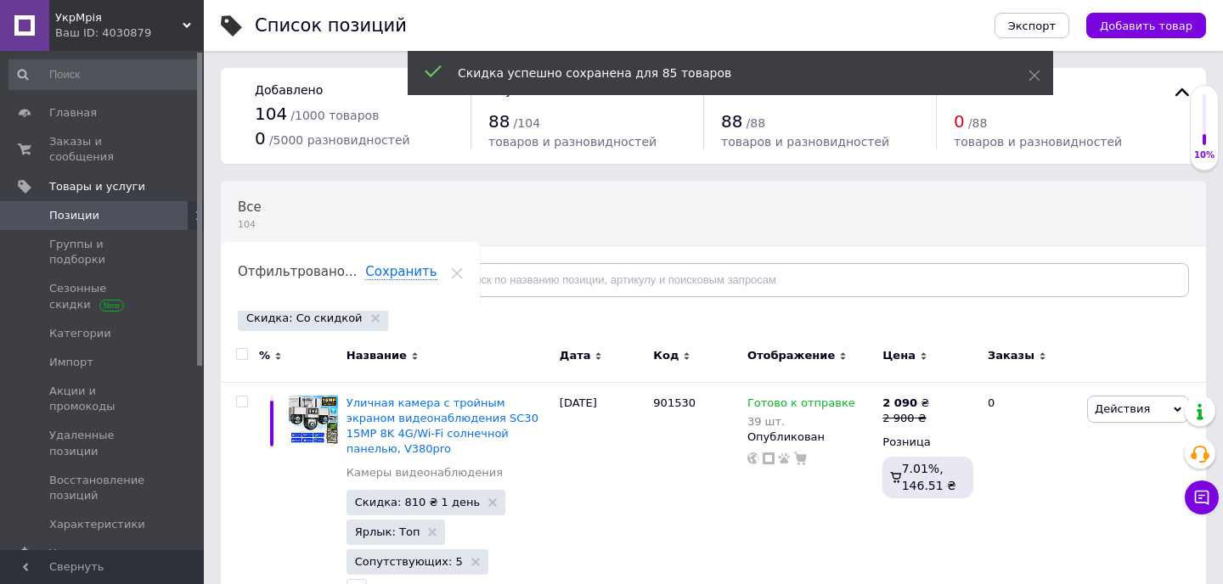
checkbox input "false"
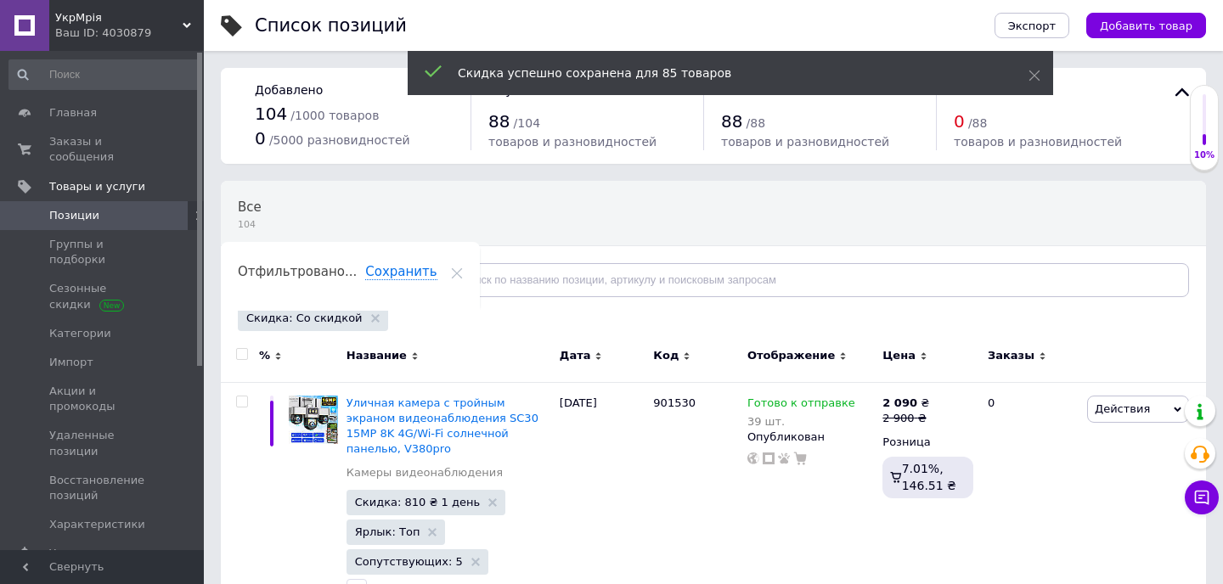
checkbox input "false"
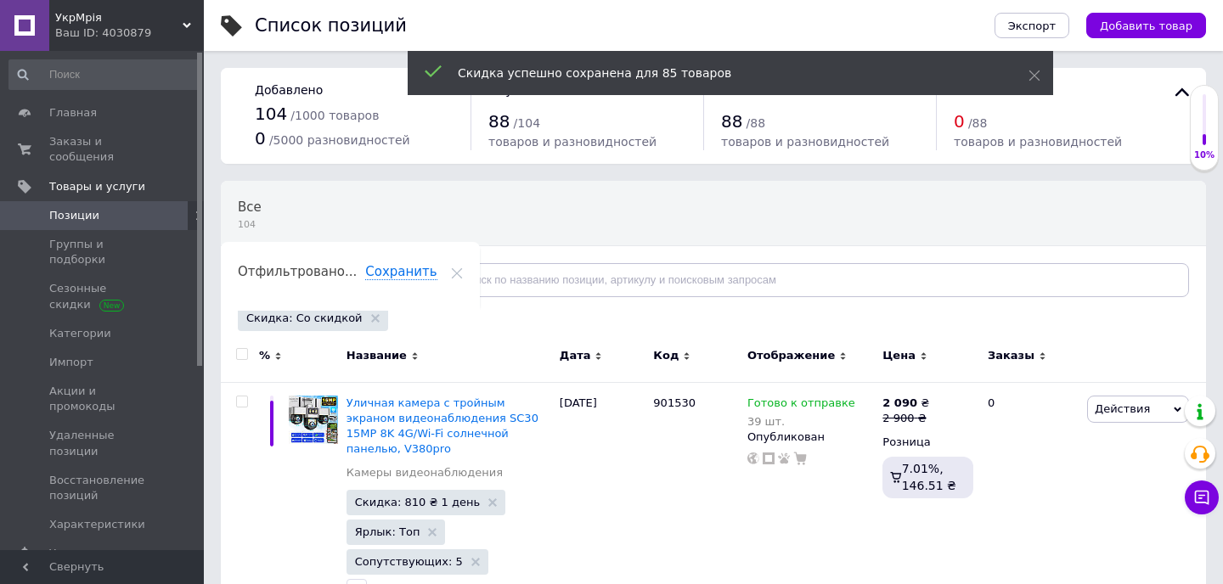
checkbox input "false"
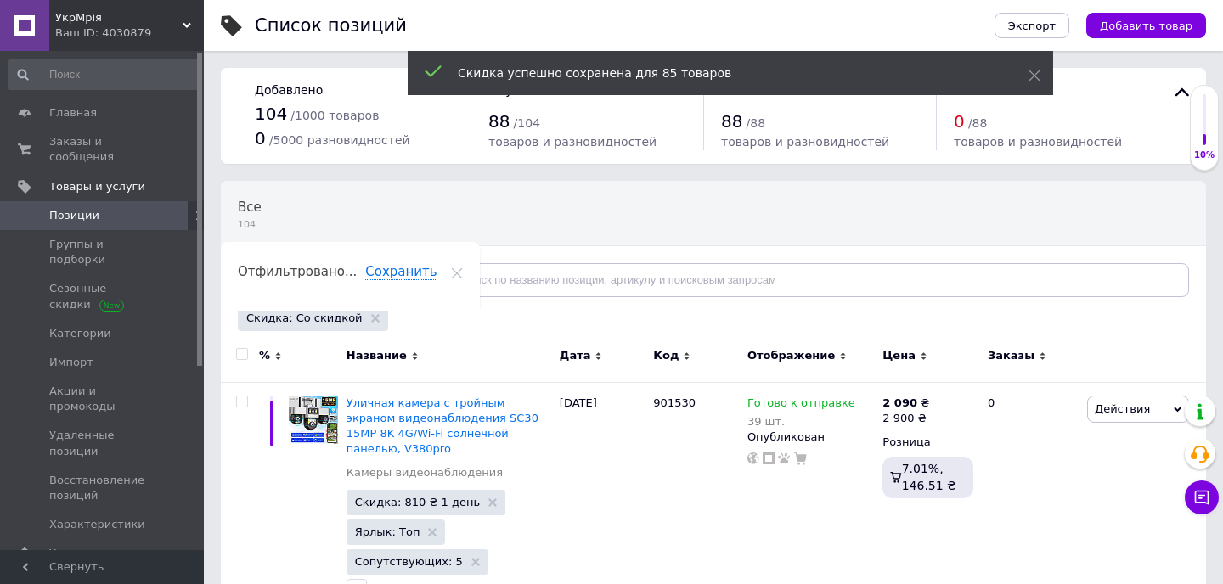
checkbox input "false"
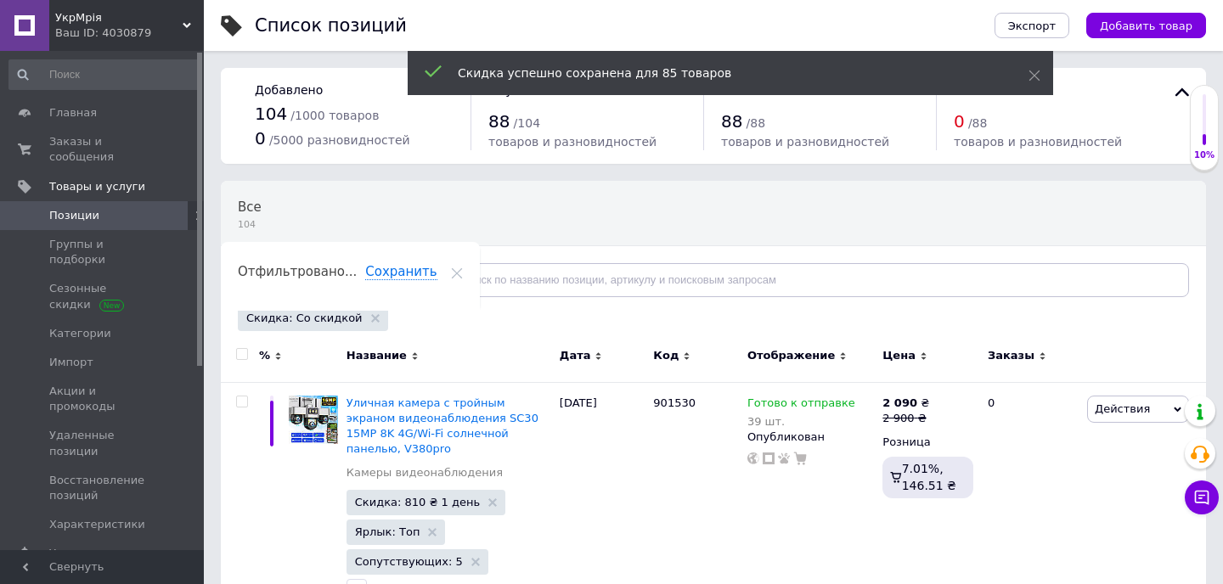
checkbox input "false"
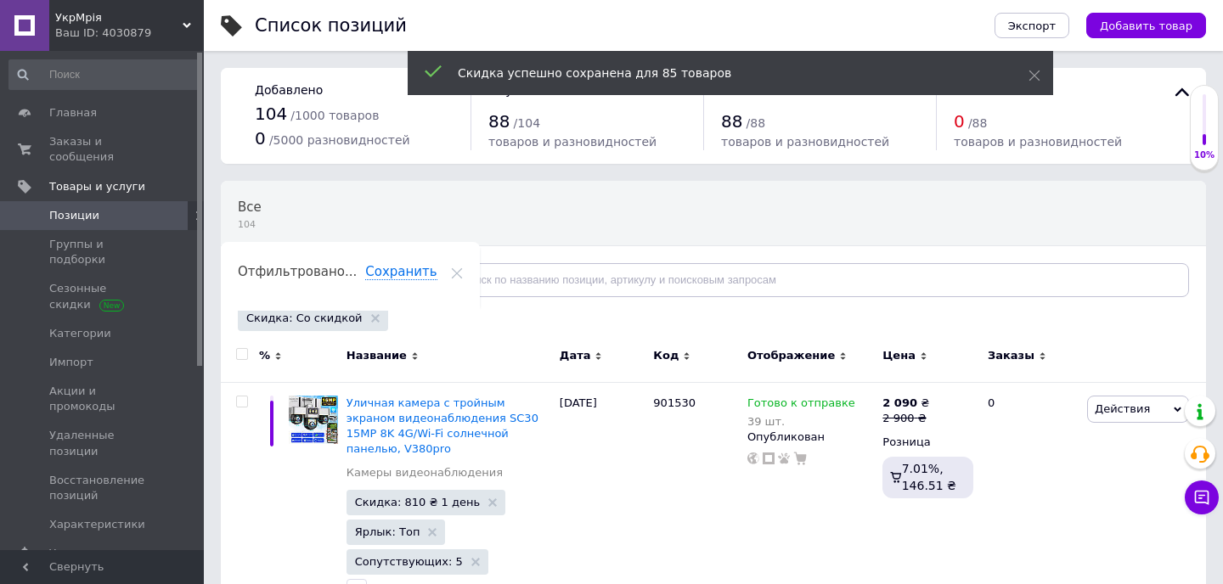
checkbox input "false"
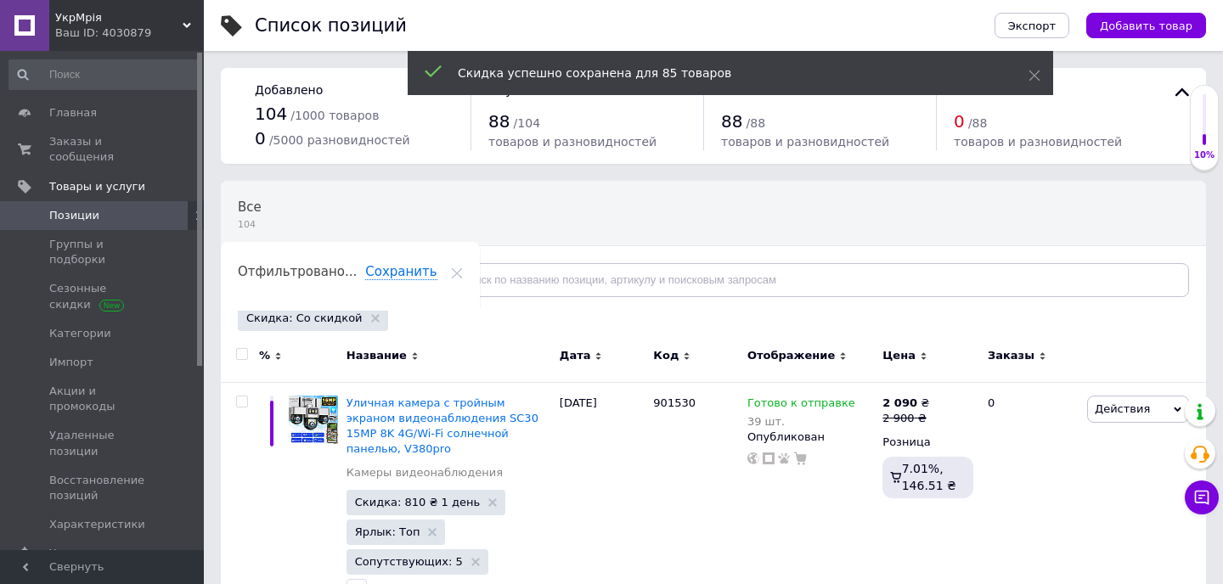
checkbox input "false"
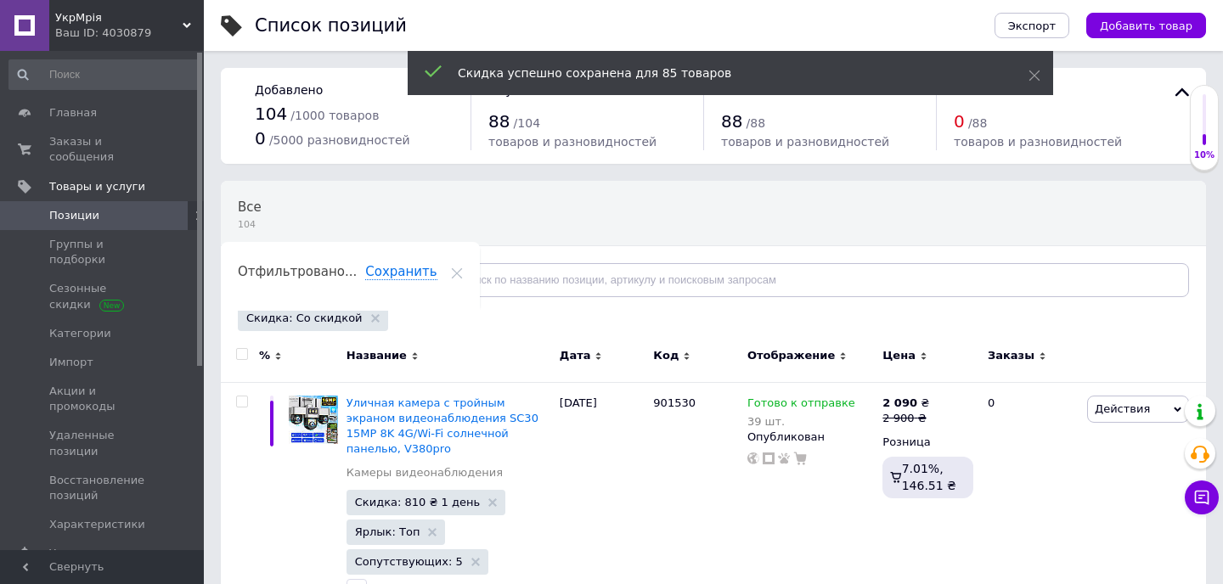
checkbox input "false"
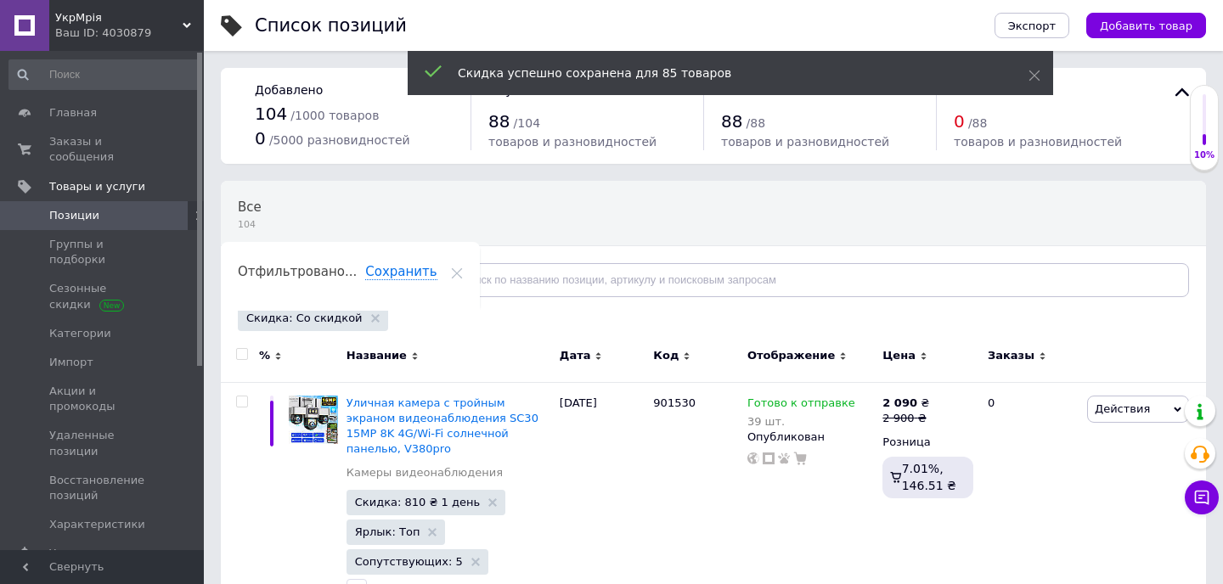
checkbox input "false"
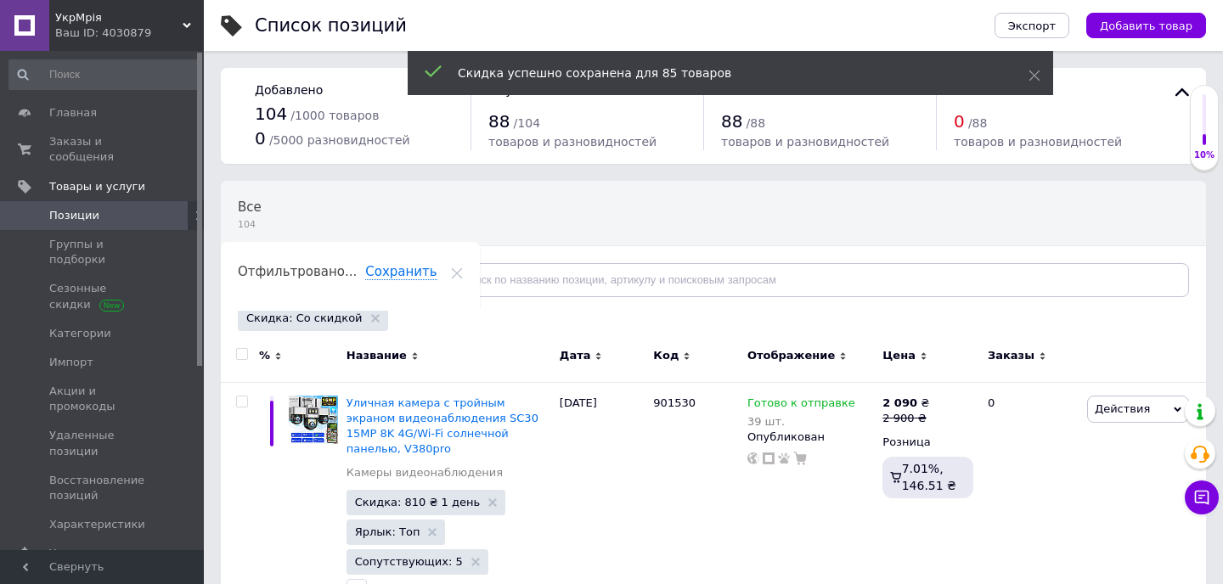
checkbox input "false"
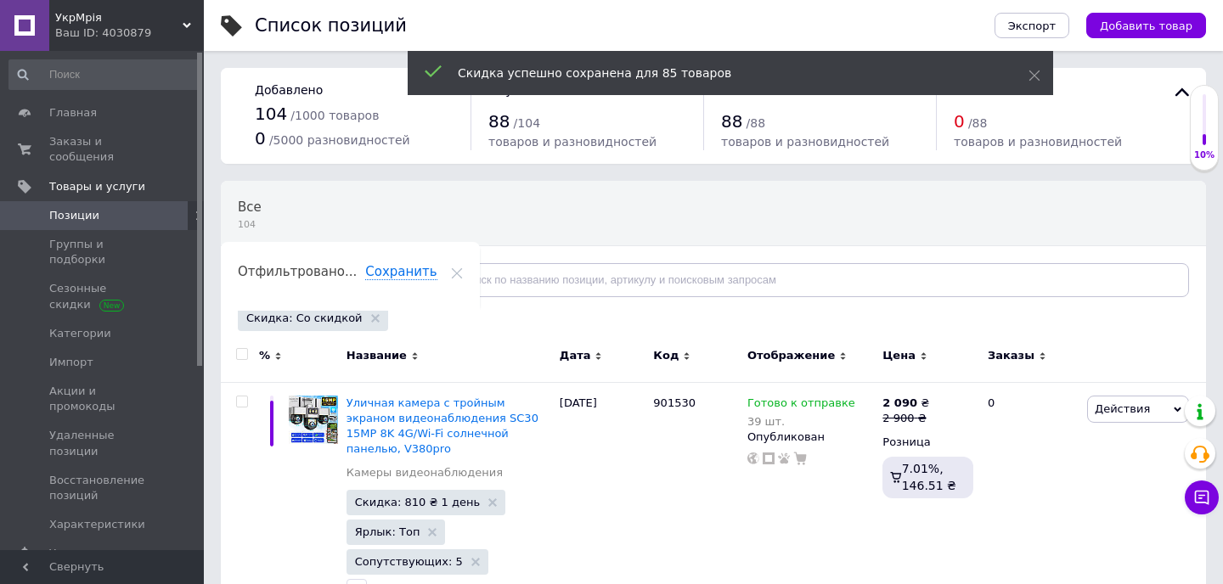
checkbox input "false"
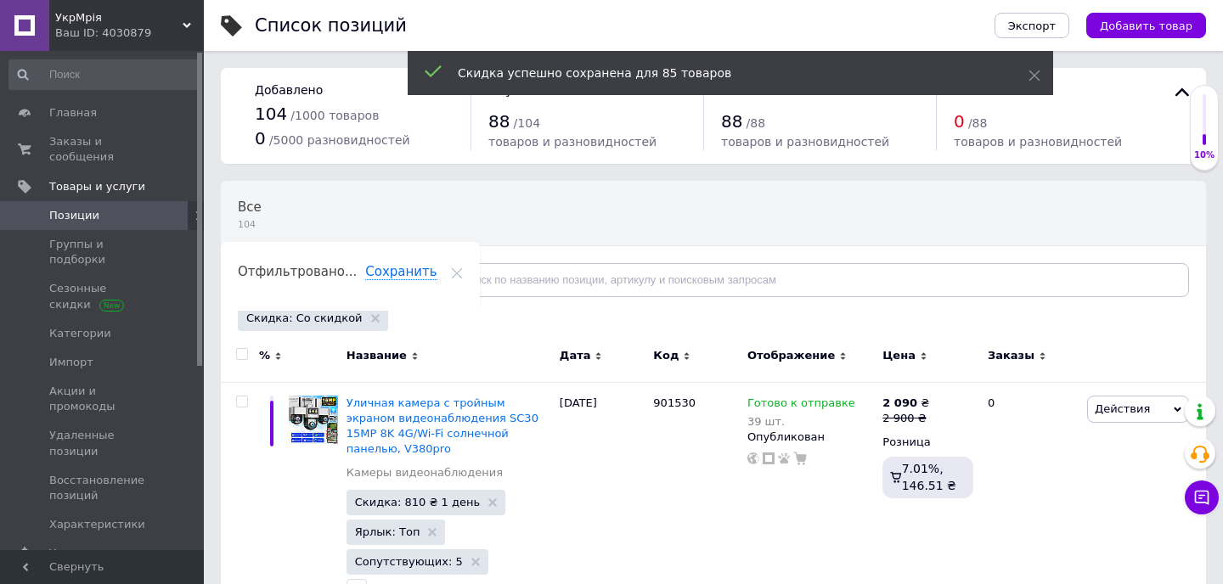
checkbox input "false"
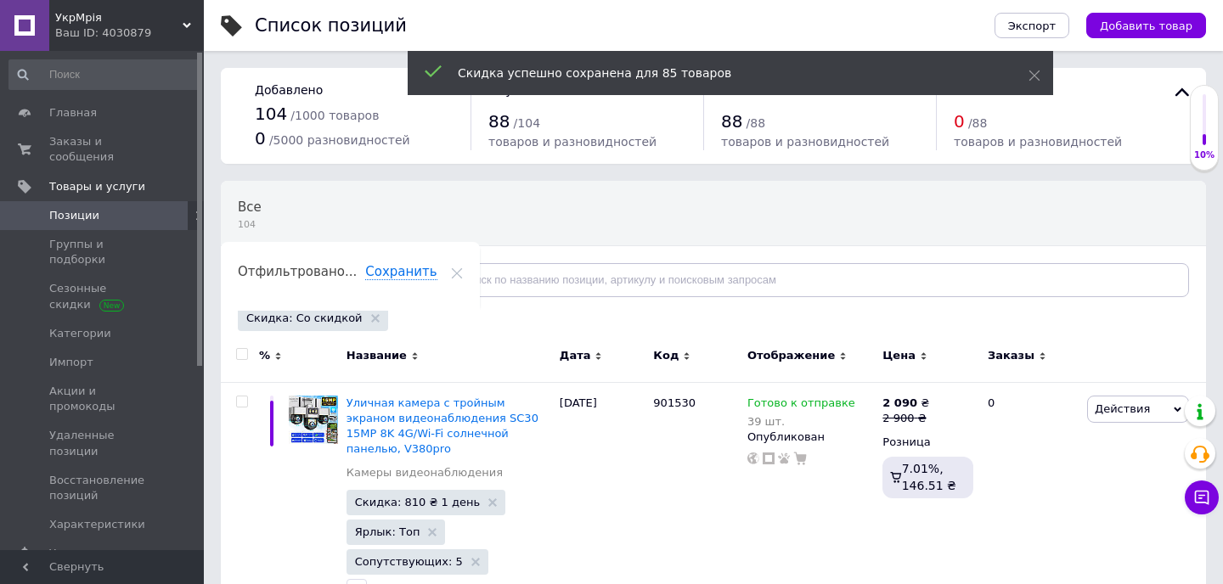
checkbox input "false"
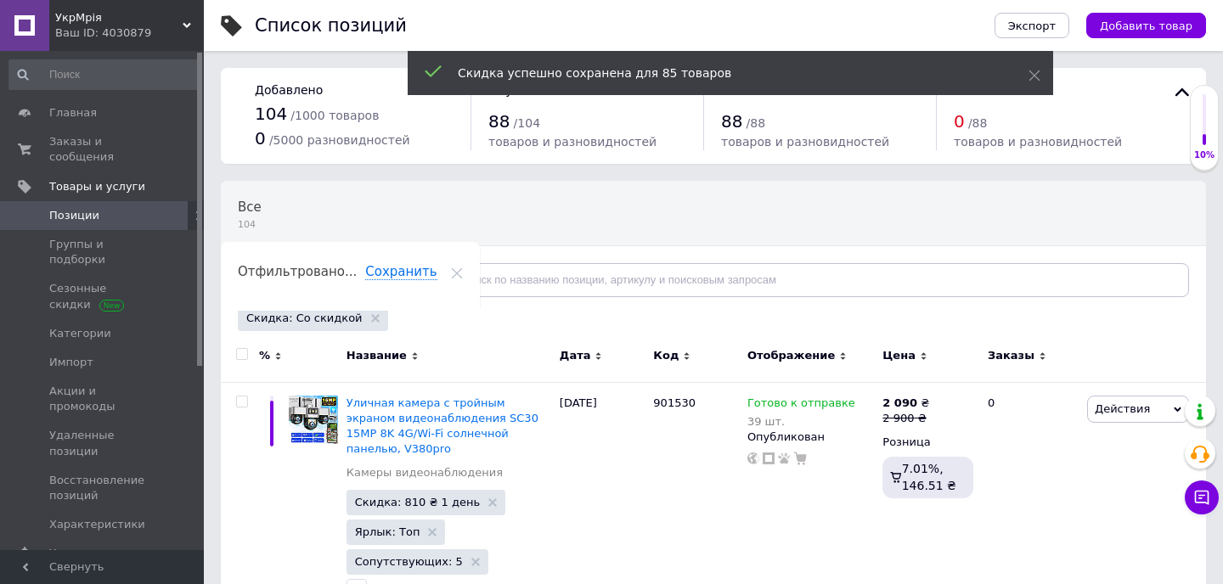
checkbox input "false"
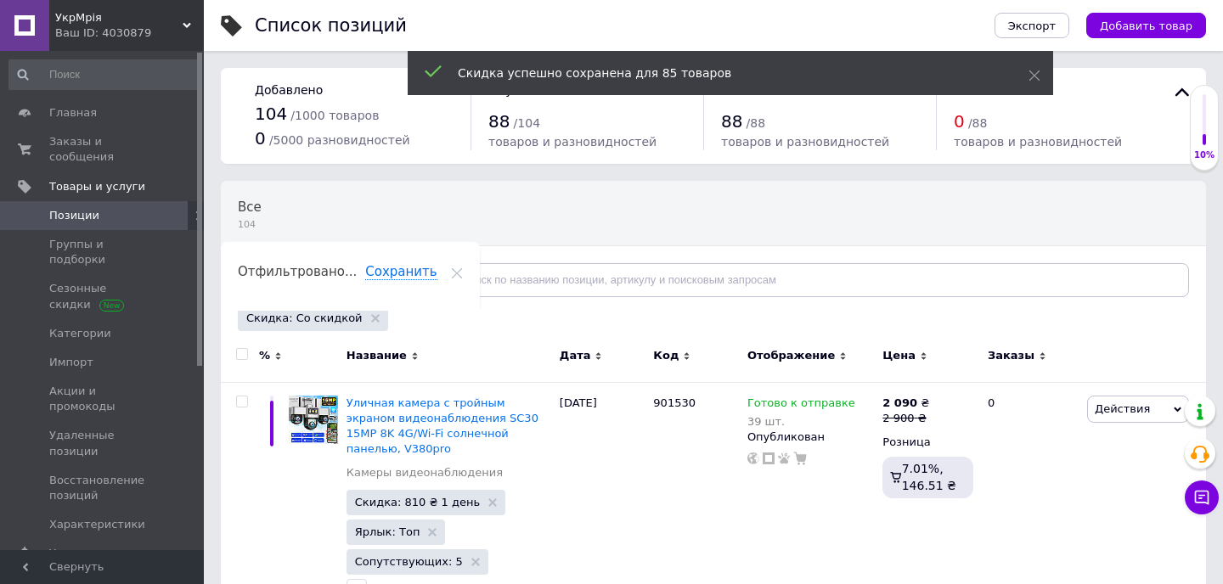
checkbox input "false"
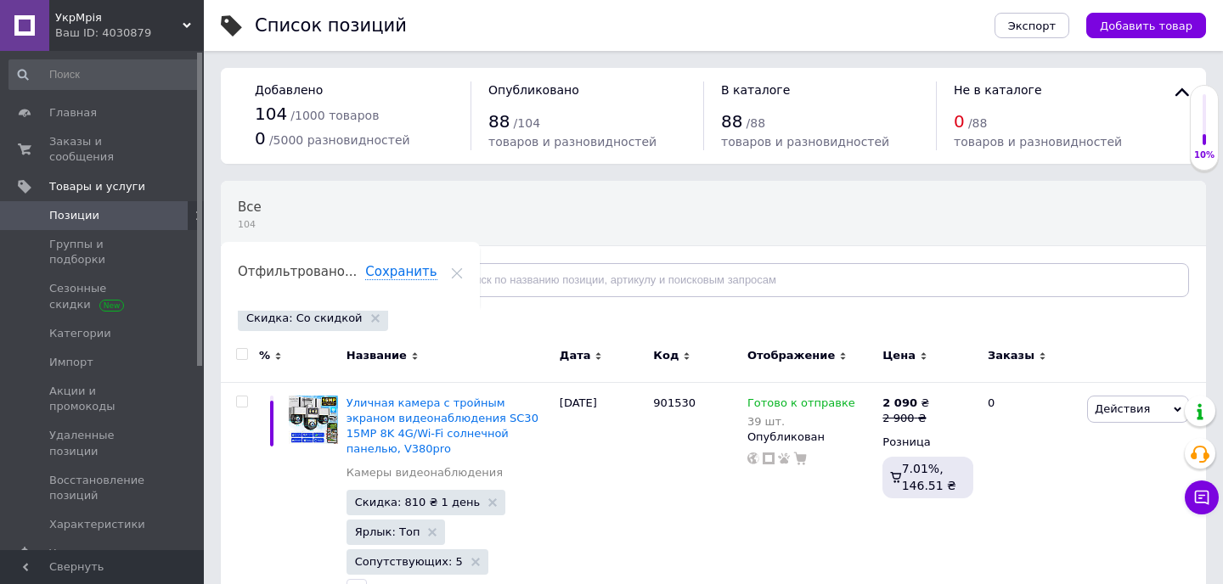
click at [753, 123] on span "/ 88" at bounding box center [756, 123] width 20 height 14
click at [254, 205] on span "Все" at bounding box center [250, 207] width 24 height 15
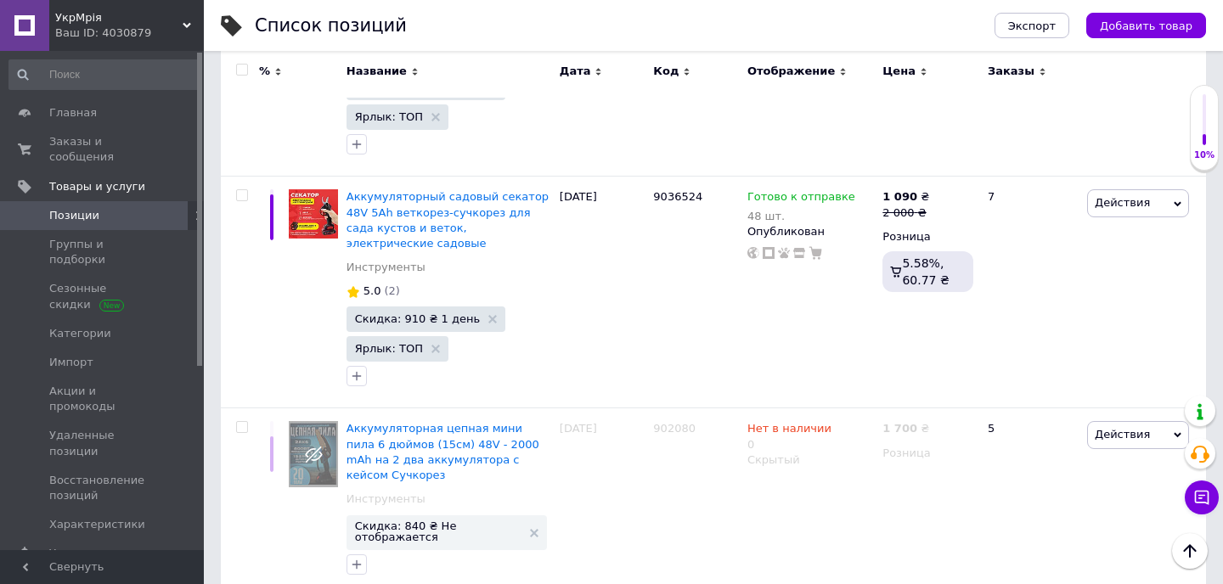
scroll to position [22137, 0]
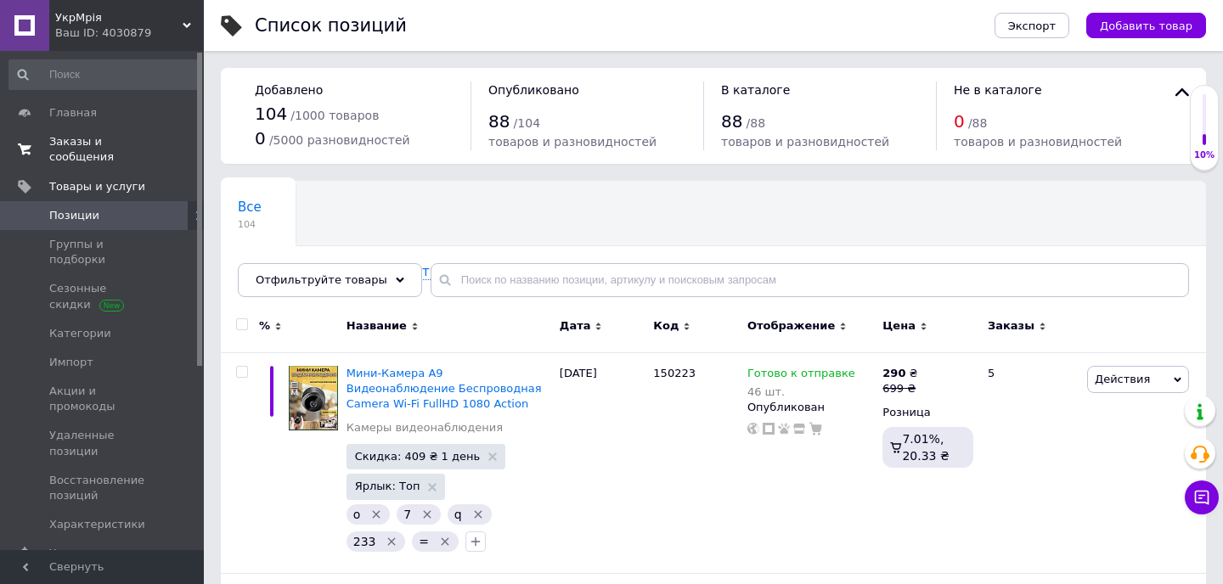
click at [87, 152] on span "Заказы и сообщения" at bounding box center [103, 149] width 108 height 31
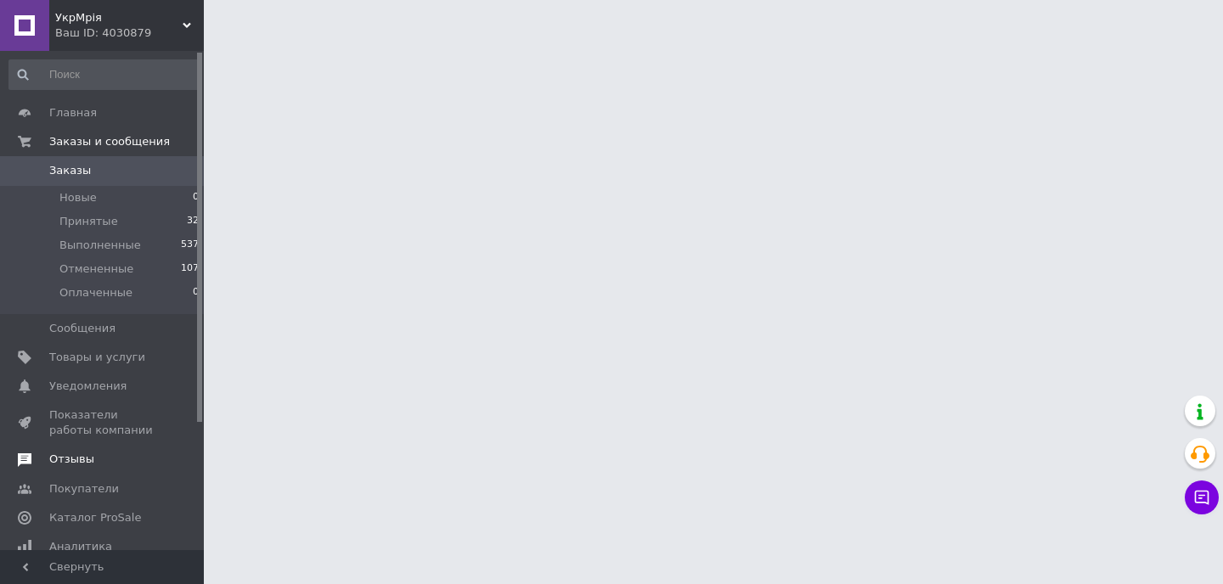
click at [75, 462] on span "Отзывы" at bounding box center [71, 459] width 45 height 15
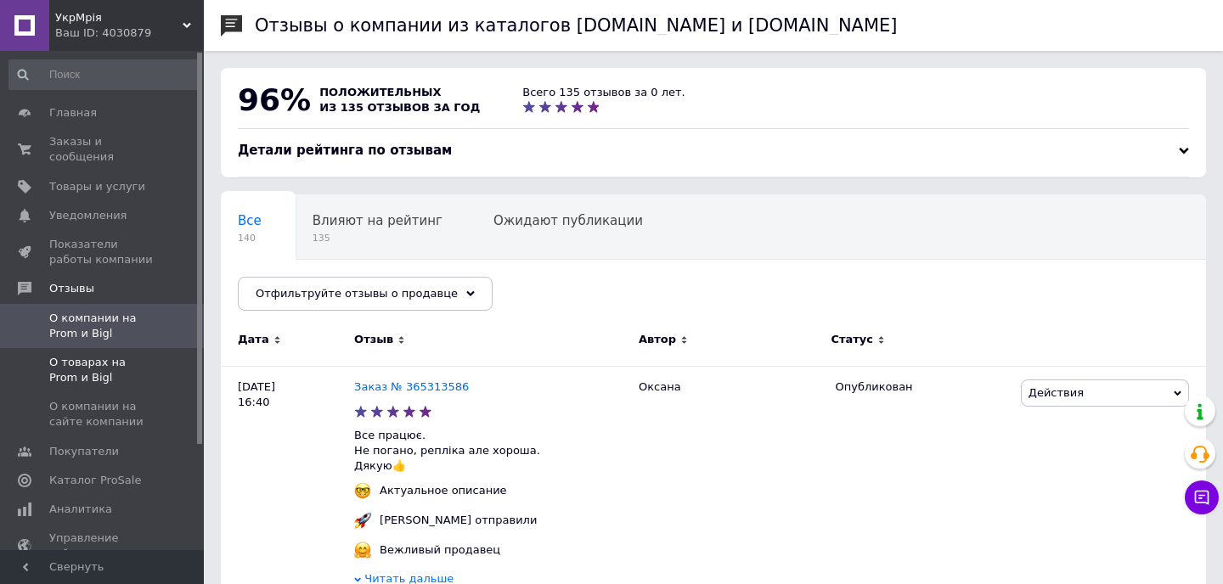
click at [115, 375] on span "О товарах на Prom и Bigl" at bounding box center [103, 370] width 108 height 31
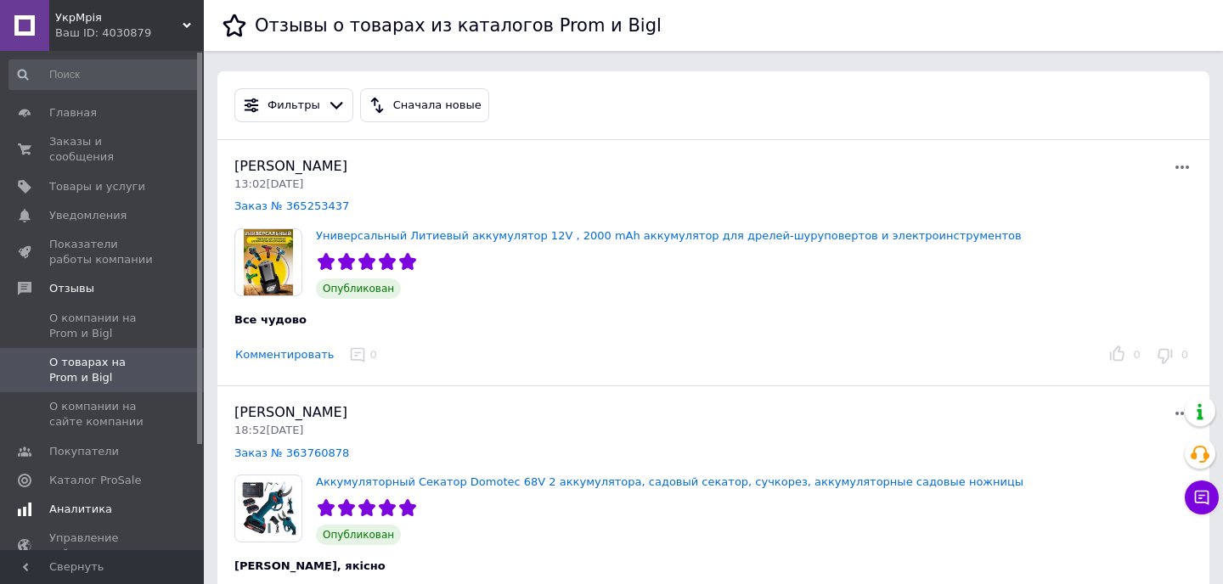
click at [77, 502] on span "Аналитика" at bounding box center [80, 509] width 63 height 15
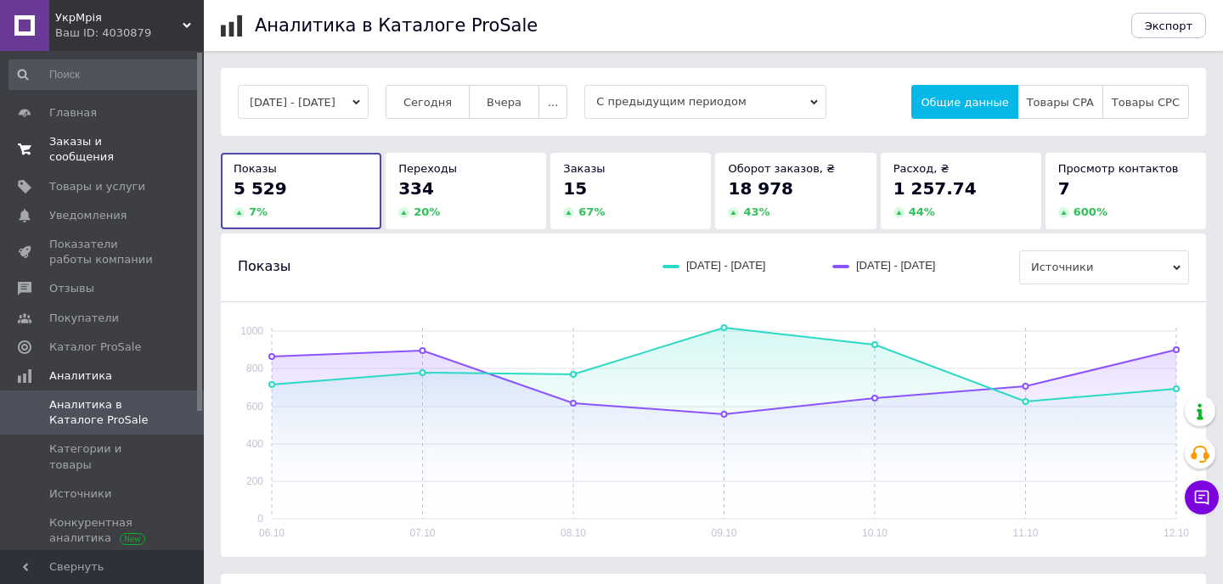
click at [82, 149] on span "Заказы и сообщения" at bounding box center [103, 149] width 108 height 31
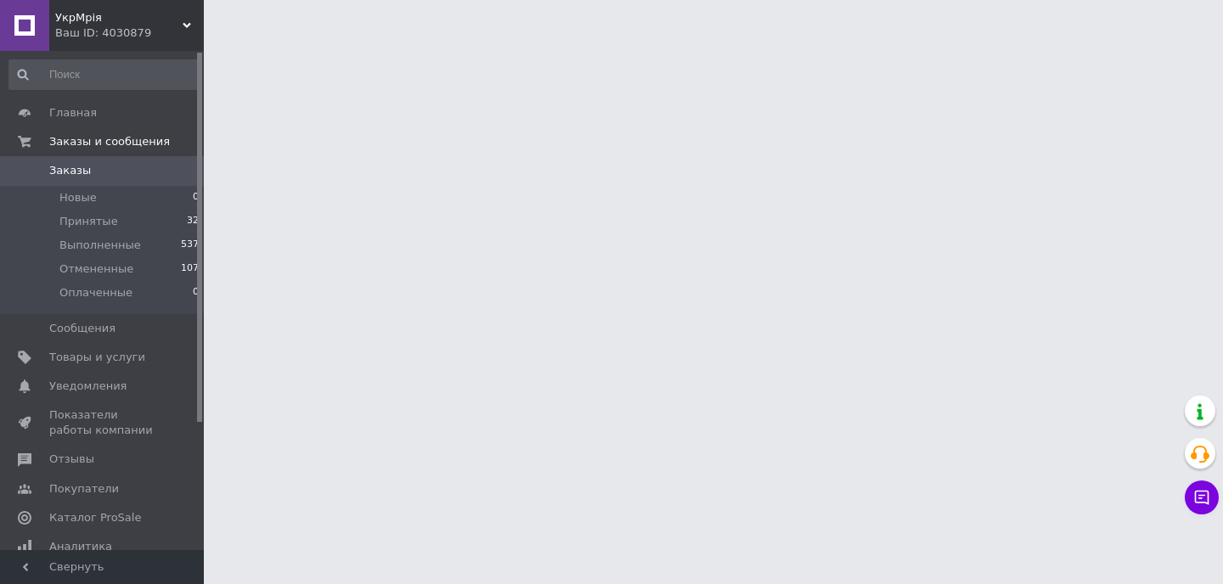
click at [86, 420] on span "Показатели работы компании" at bounding box center [103, 423] width 108 height 31
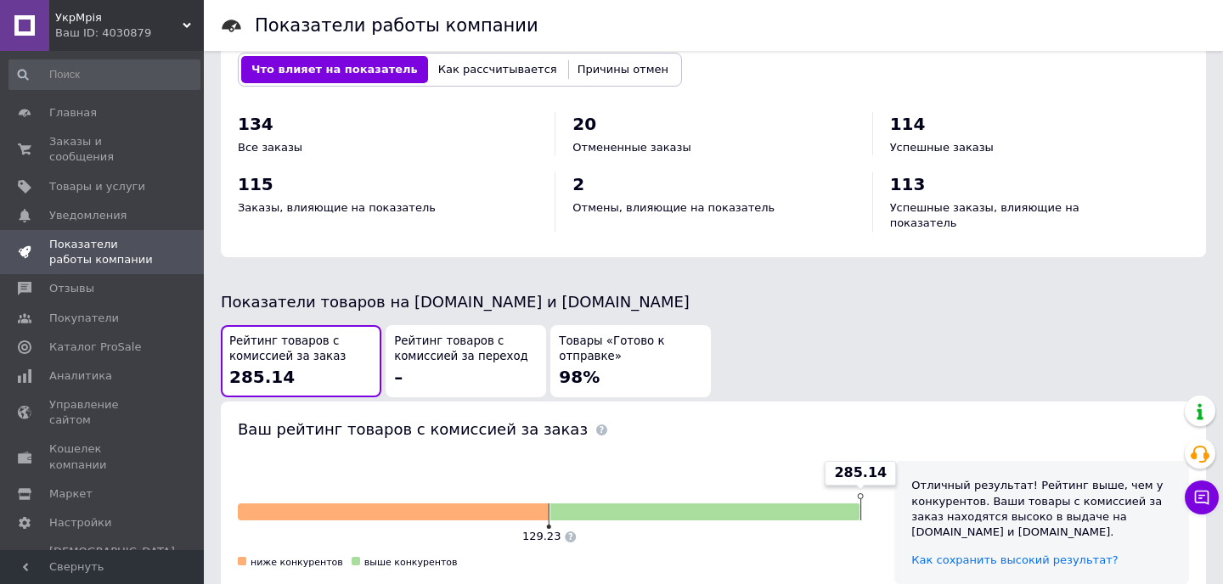
scroll to position [733, 0]
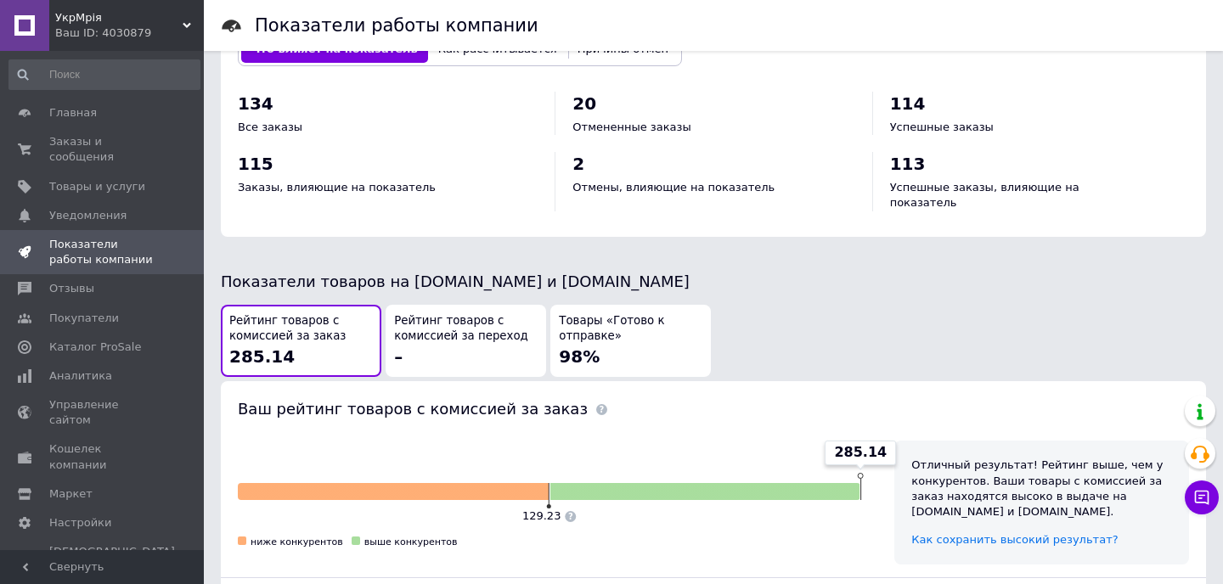
click at [110, 22] on span "УкрМрія" at bounding box center [118, 17] width 127 height 15
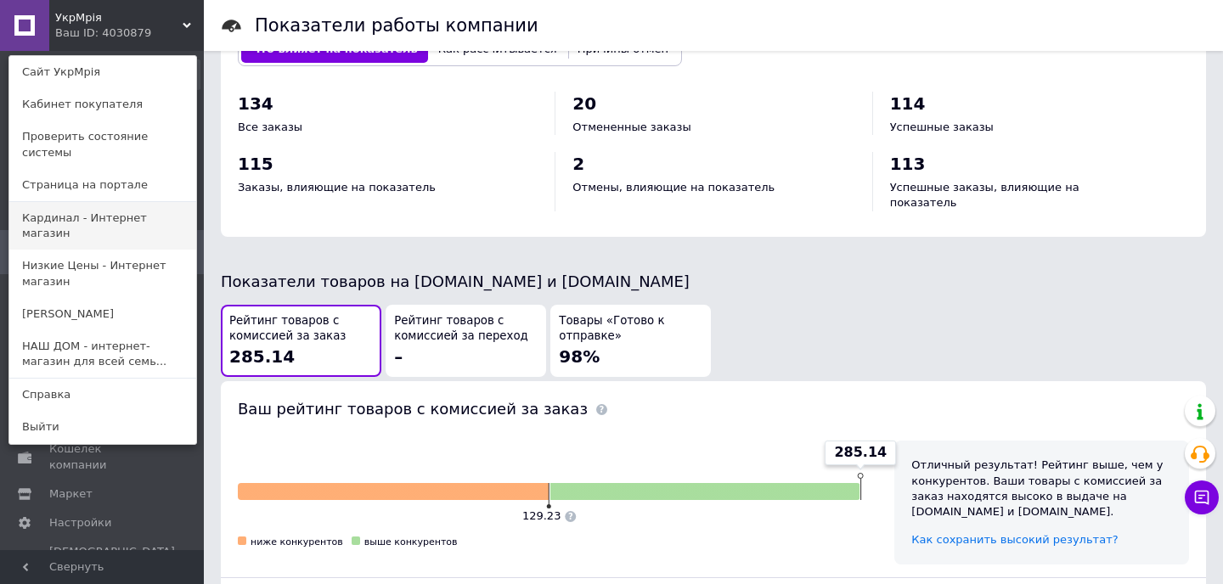
click at [90, 202] on link "Кардинал - Интернет магазин" at bounding box center [102, 226] width 187 height 48
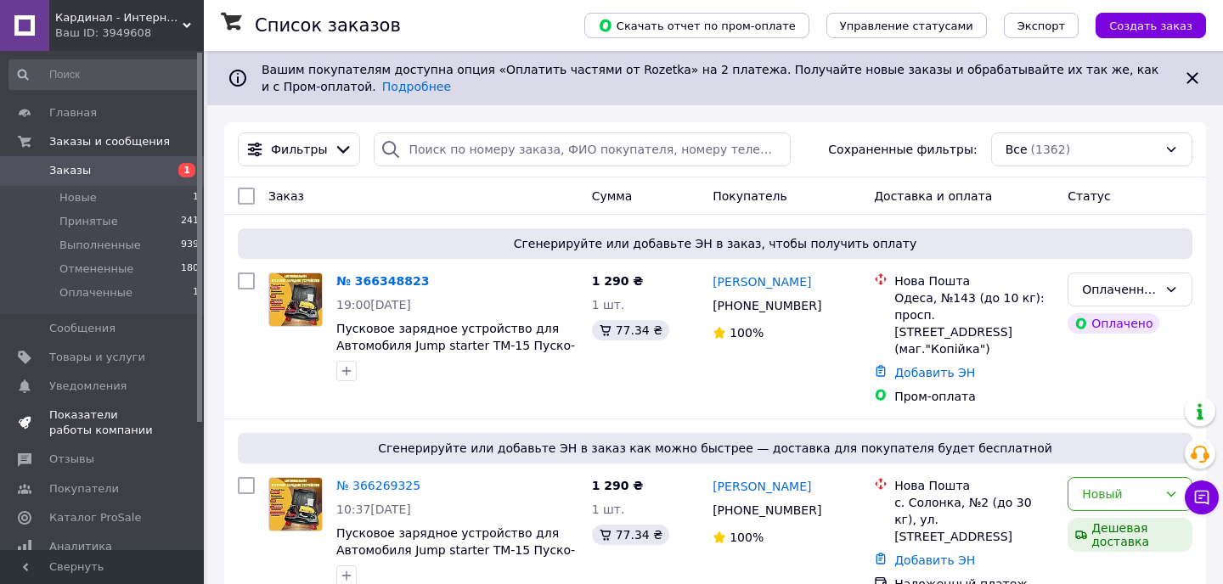
click at [85, 426] on span "Показатели работы компании" at bounding box center [103, 423] width 108 height 31
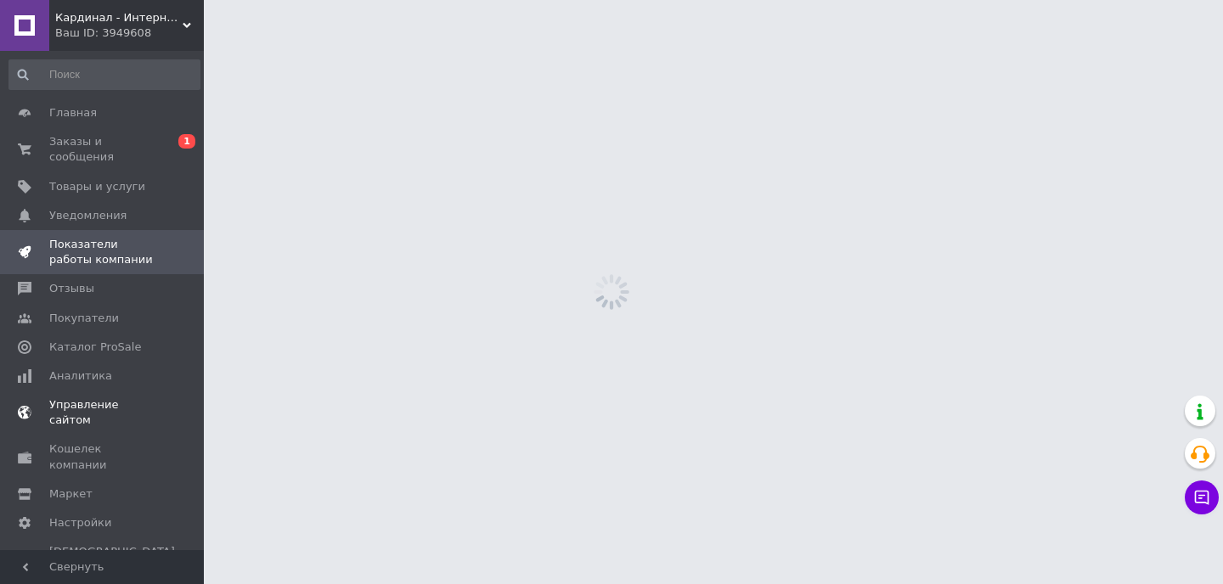
click at [89, 408] on span "Управление сайтом" at bounding box center [103, 412] width 108 height 31
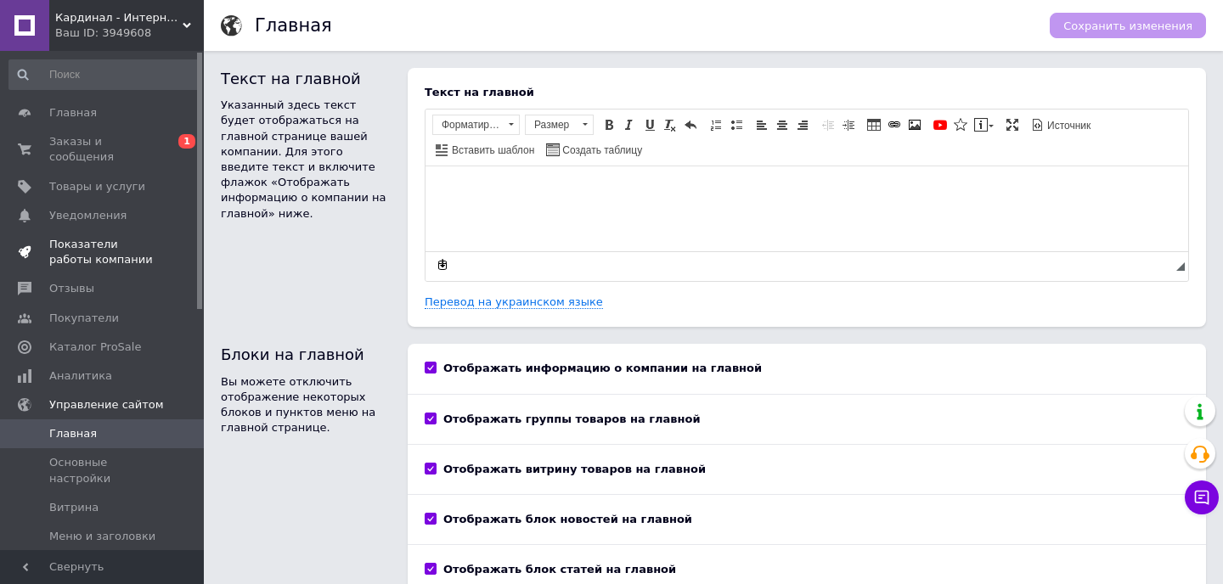
click at [92, 239] on span "Показатели работы компании" at bounding box center [103, 252] width 108 height 31
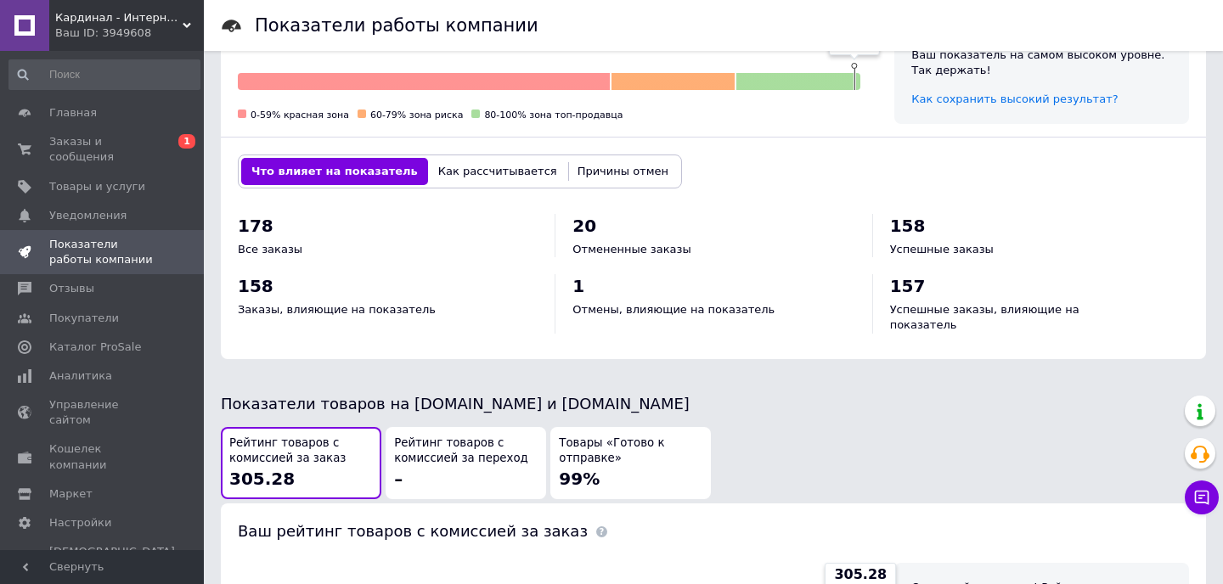
scroll to position [890, 0]
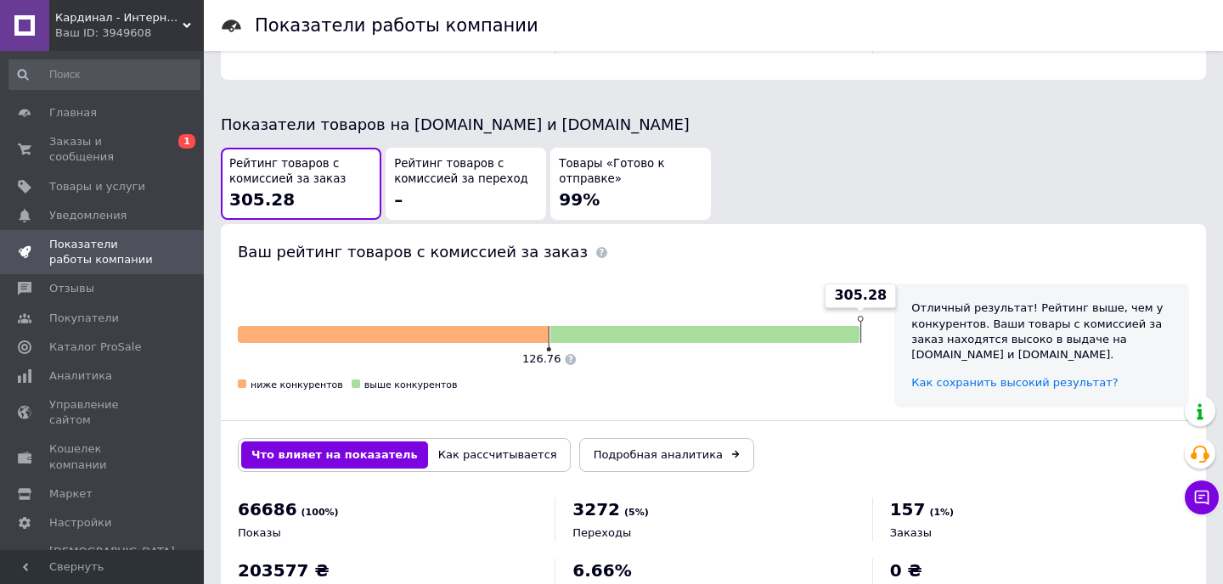
click at [95, 23] on span "Кардинал - Интернет магазин" at bounding box center [118, 17] width 127 height 15
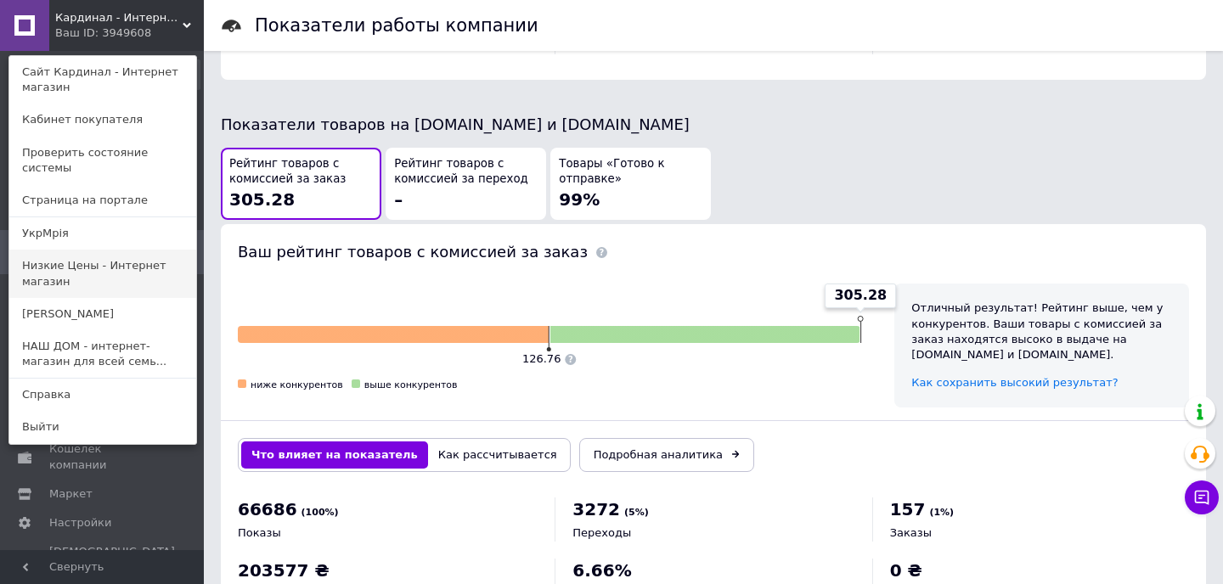
click at [75, 263] on link "Низкие Цены - Интернет магазин" at bounding box center [102, 274] width 187 height 48
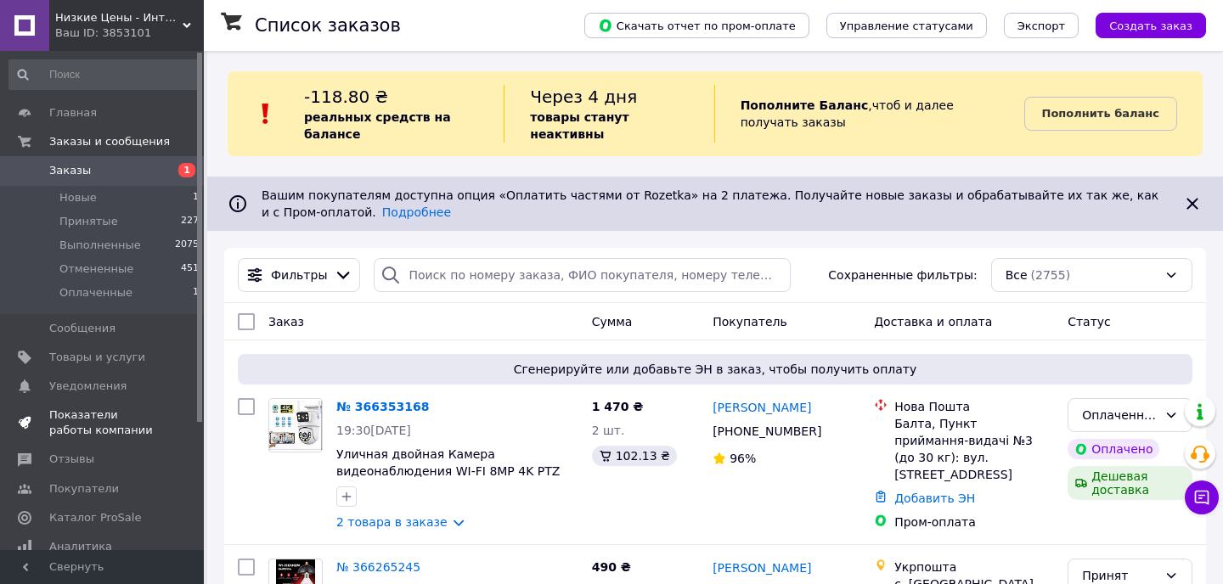
click at [94, 411] on span "Показатели работы компании" at bounding box center [103, 423] width 108 height 31
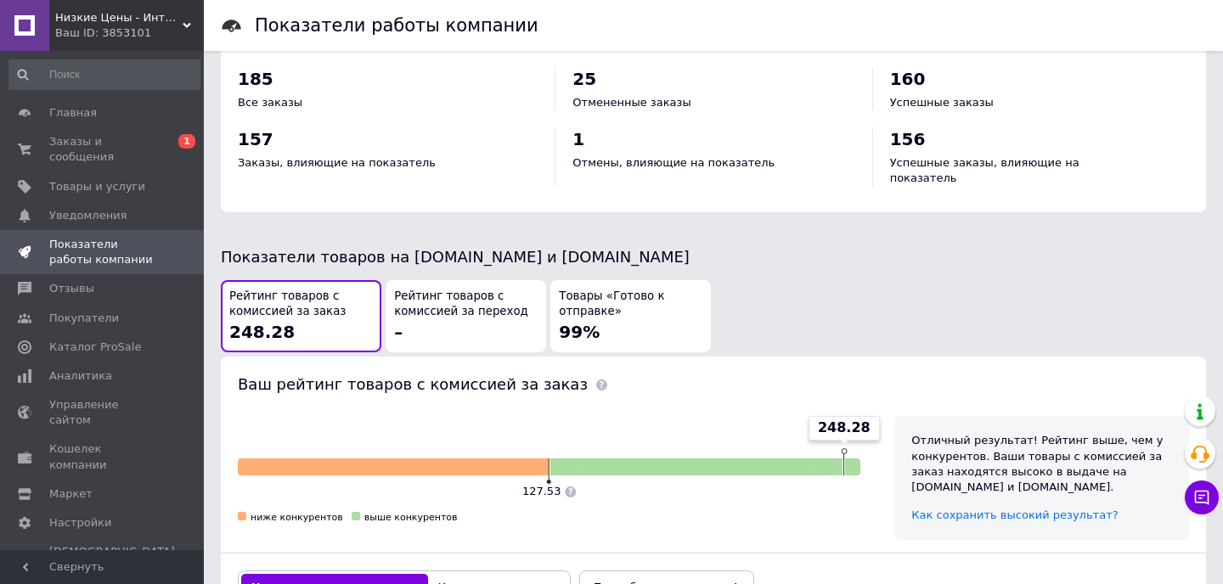
scroll to position [868, 0]
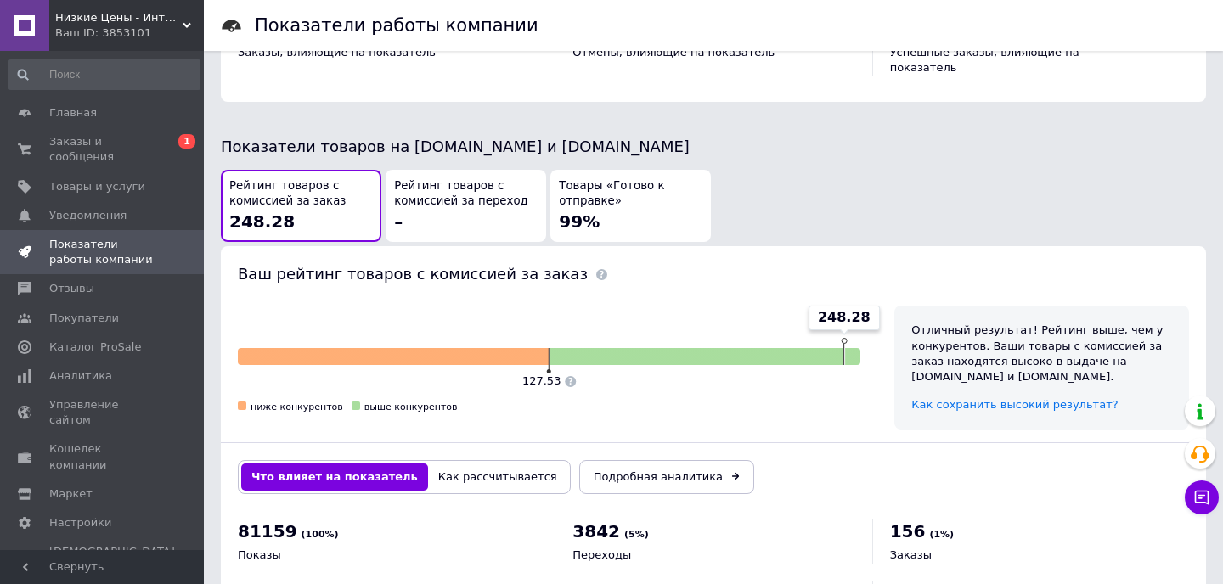
click at [142, 61] on input at bounding box center [104, 74] width 192 height 31
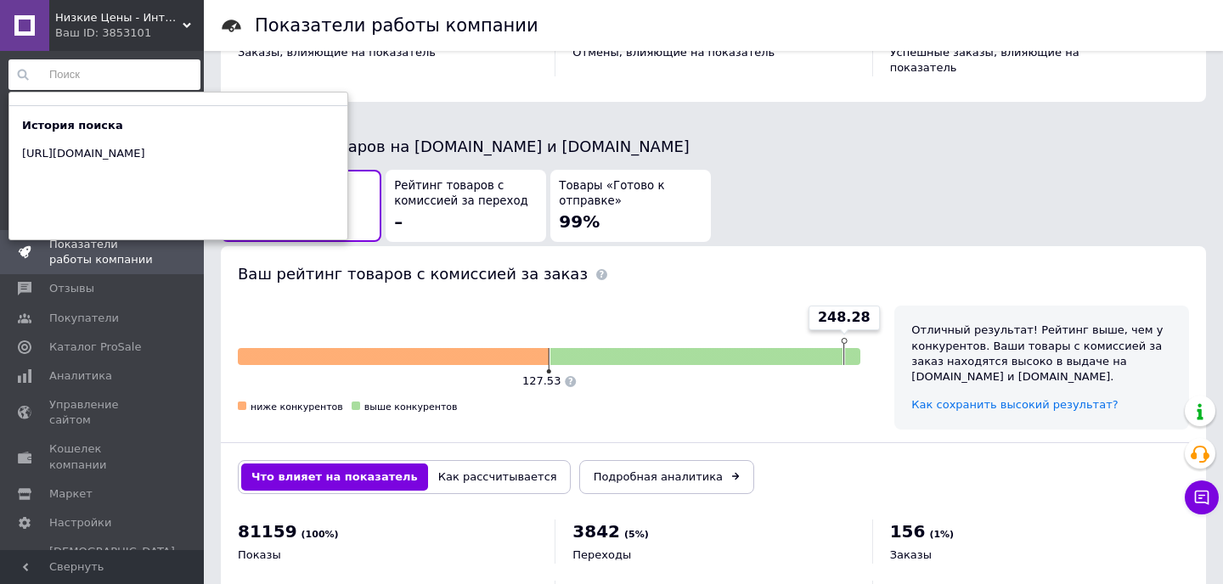
click at [107, 26] on div "Ваш ID: 3853101" at bounding box center [129, 32] width 149 height 15
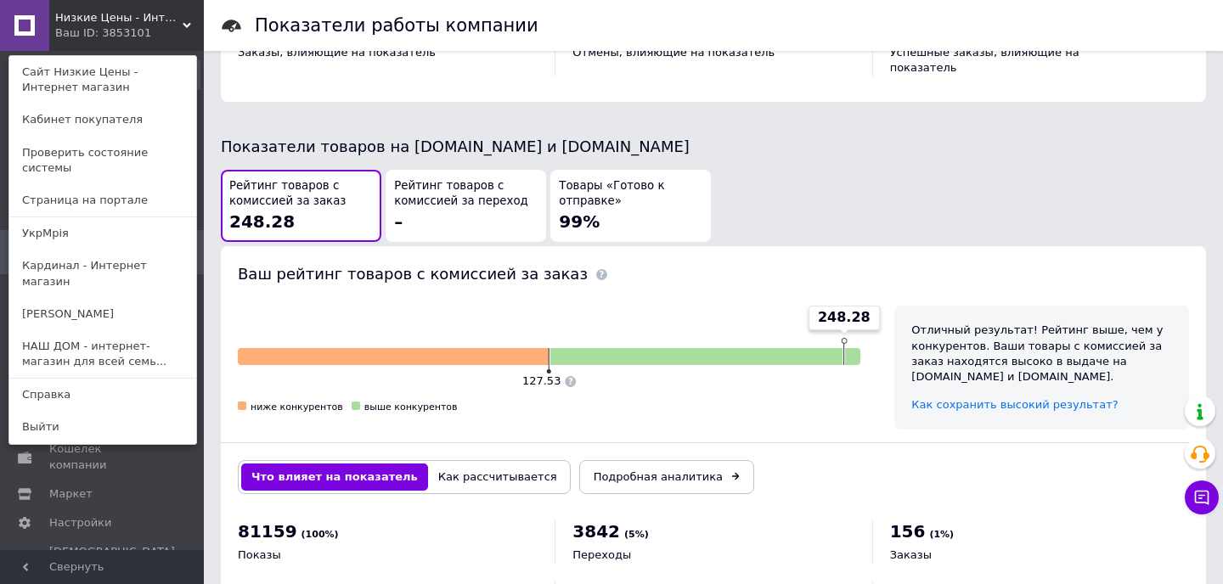
click at [107, 26] on div "Ваш ID: 3853101" at bounding box center [90, 32] width 71 height 15
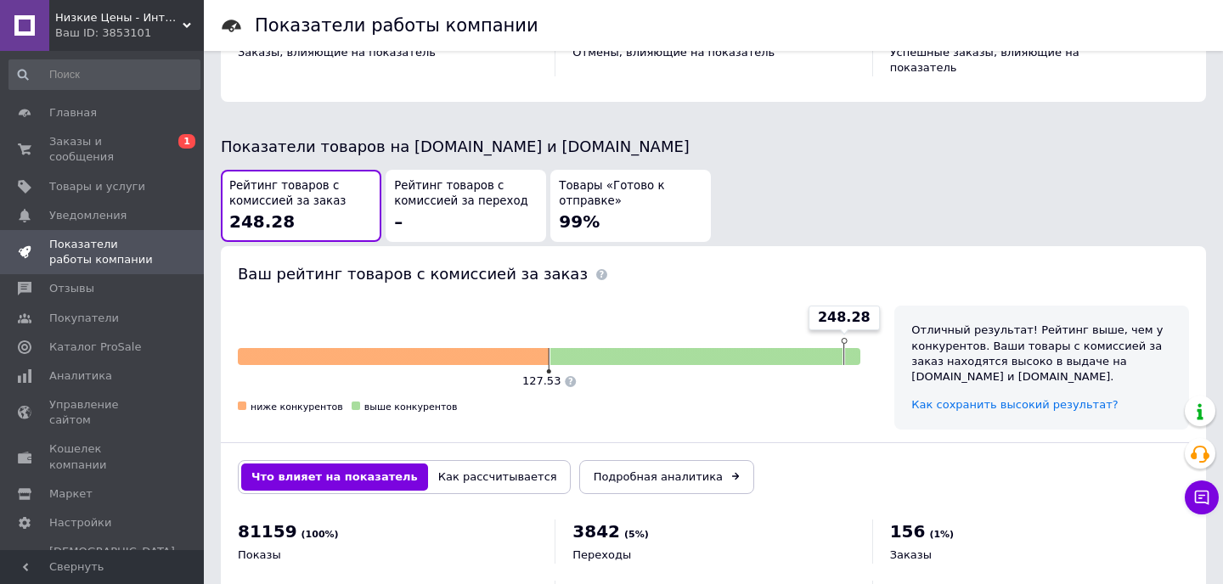
click at [115, 11] on span "Низкие Цены - Интернет магазин" at bounding box center [118, 17] width 127 height 15
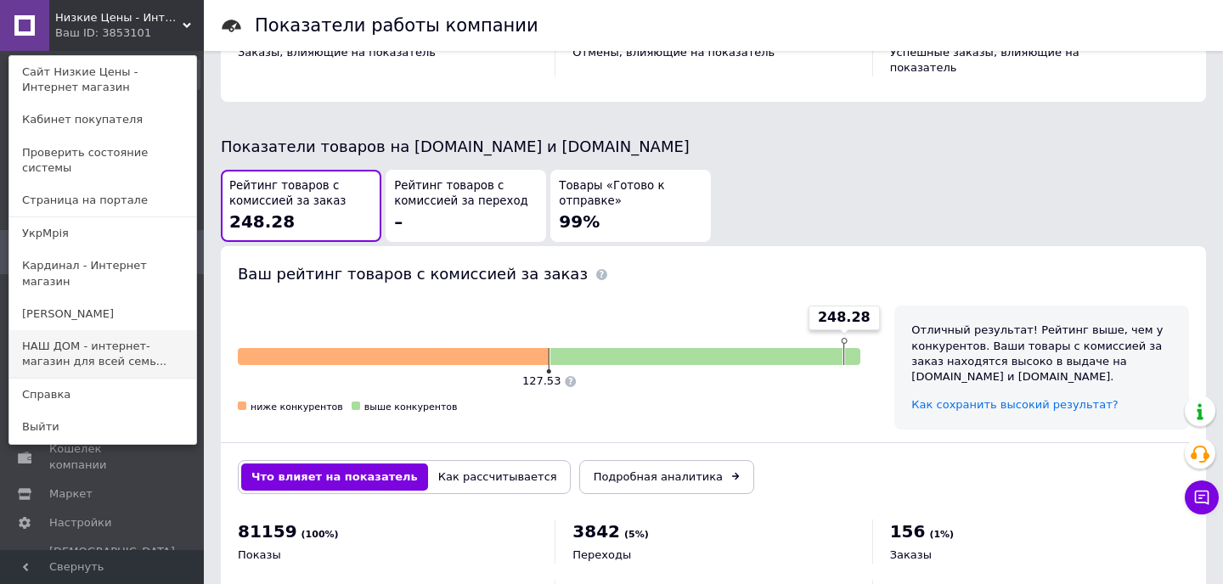
click at [110, 330] on link "НАШ ДОМ - интернет-магазин для всей семь..." at bounding box center [102, 354] width 187 height 48
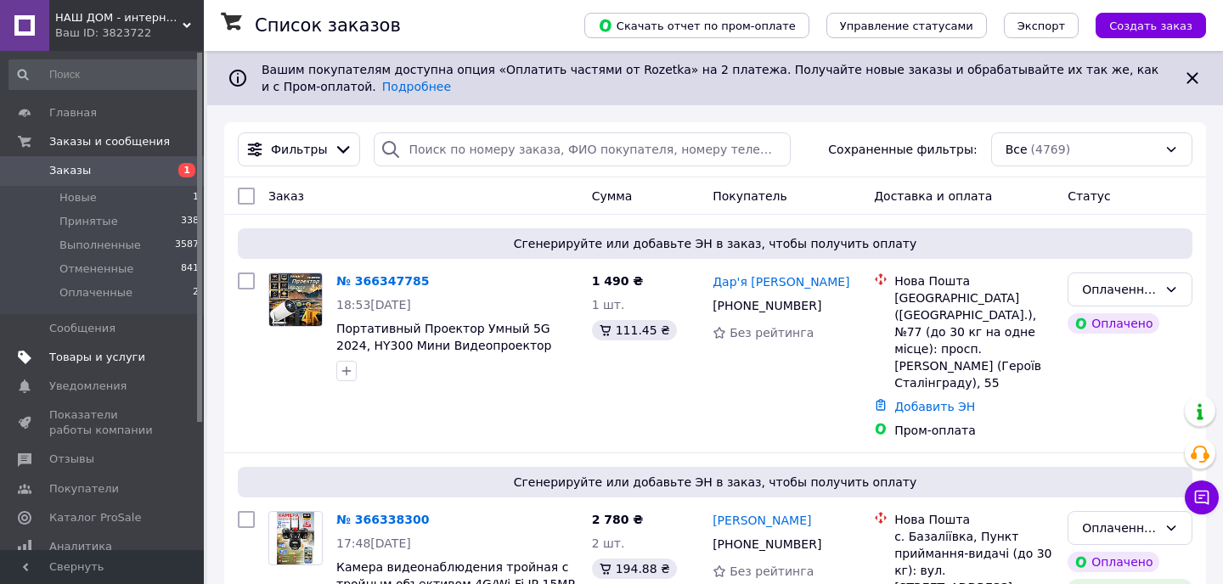
click at [104, 361] on span "Товары и услуги" at bounding box center [97, 357] width 96 height 15
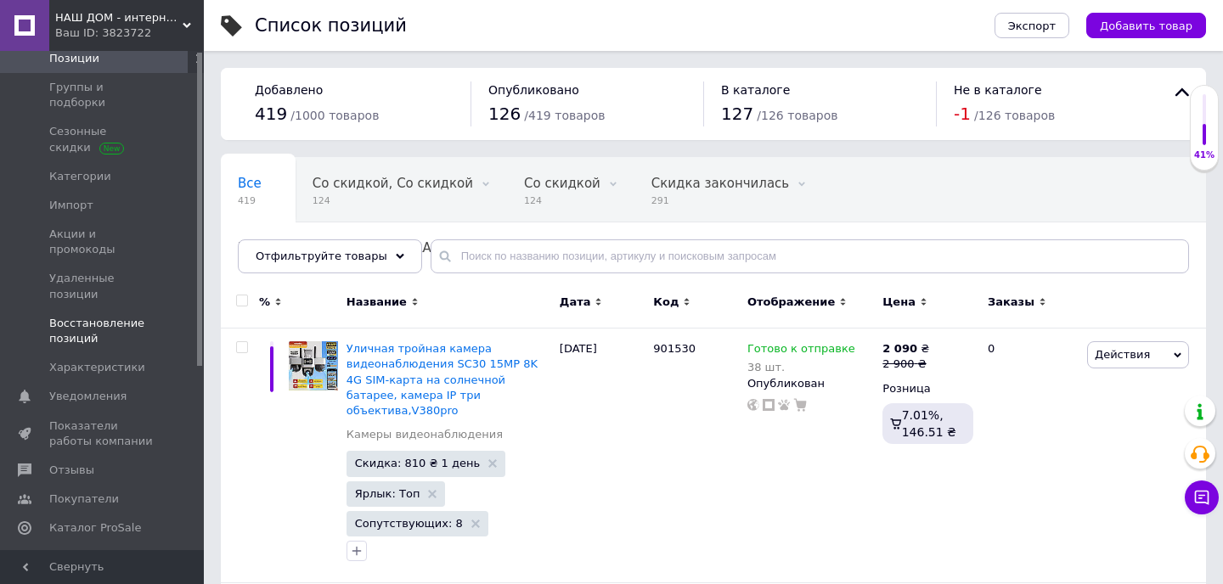
scroll to position [171, 0]
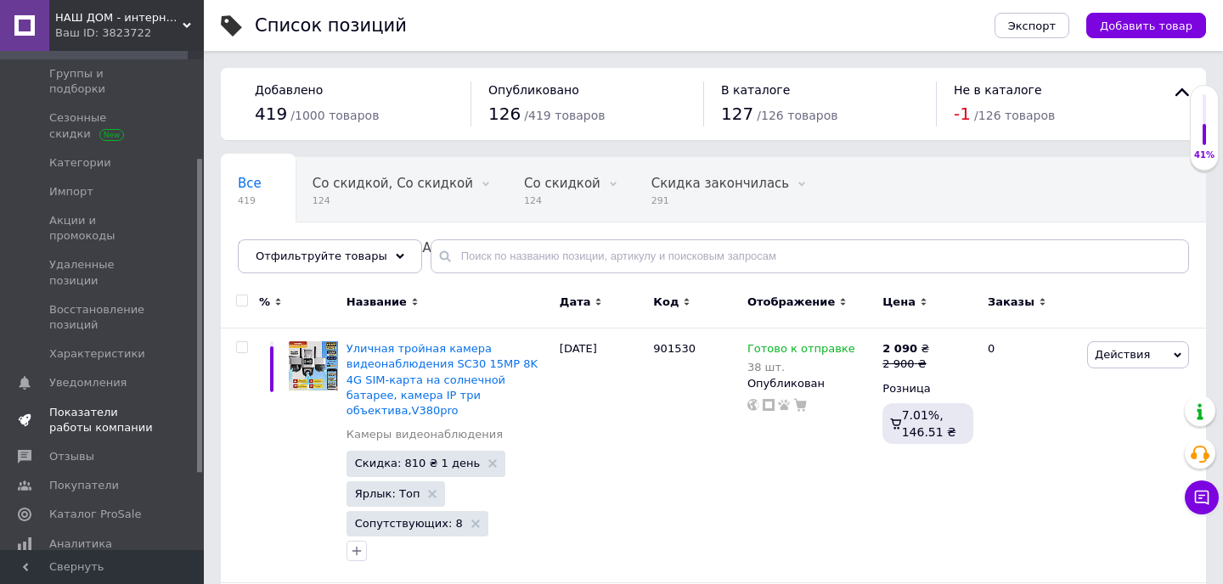
click at [93, 405] on span "Показатели работы компании" at bounding box center [103, 420] width 108 height 31
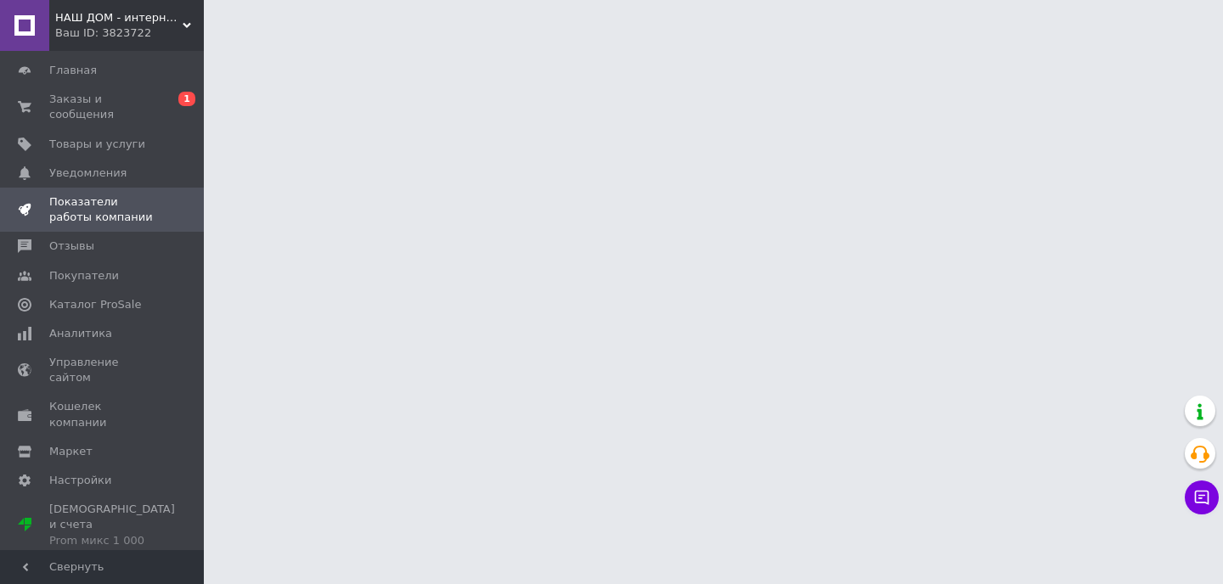
scroll to position [1, 0]
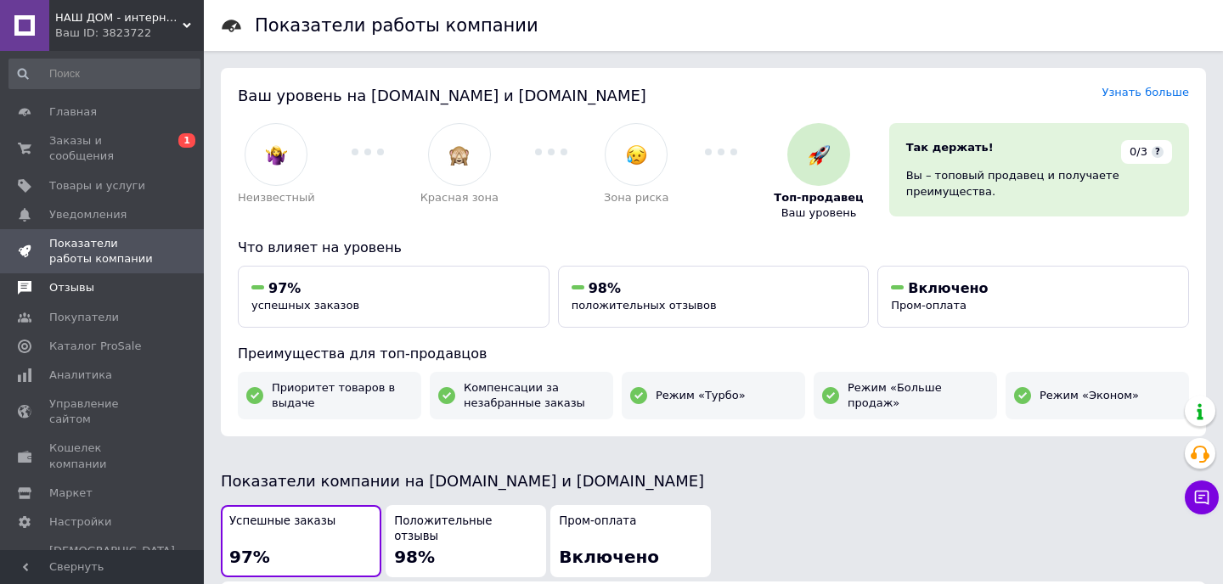
click at [77, 288] on span "Отзывы" at bounding box center [71, 287] width 45 height 15
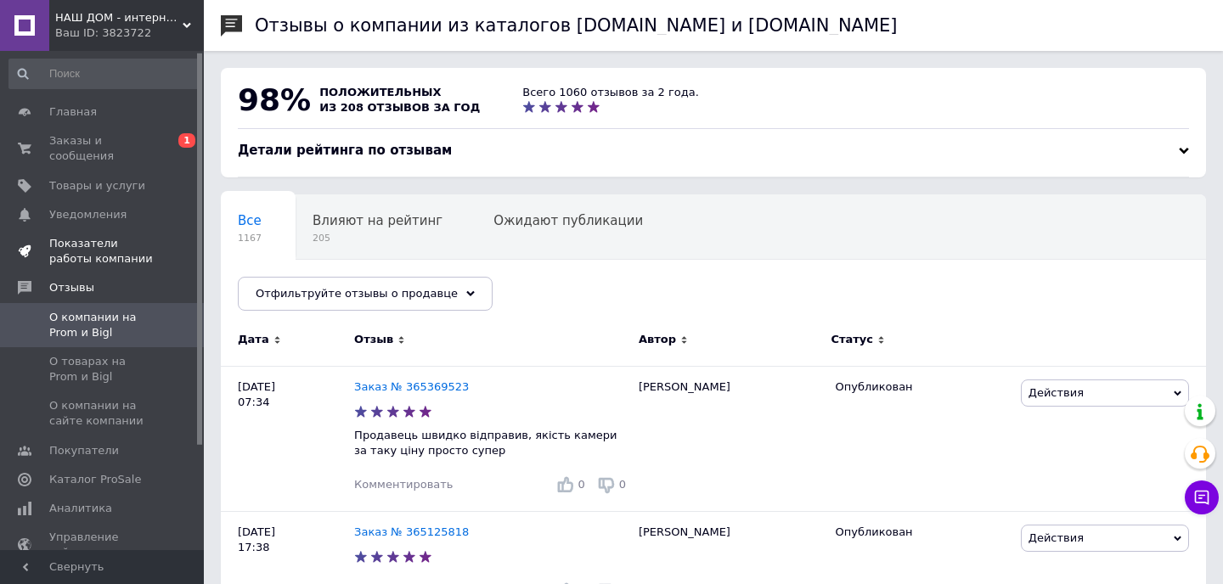
click at [104, 240] on span "Показатели работы компании" at bounding box center [103, 251] width 108 height 31
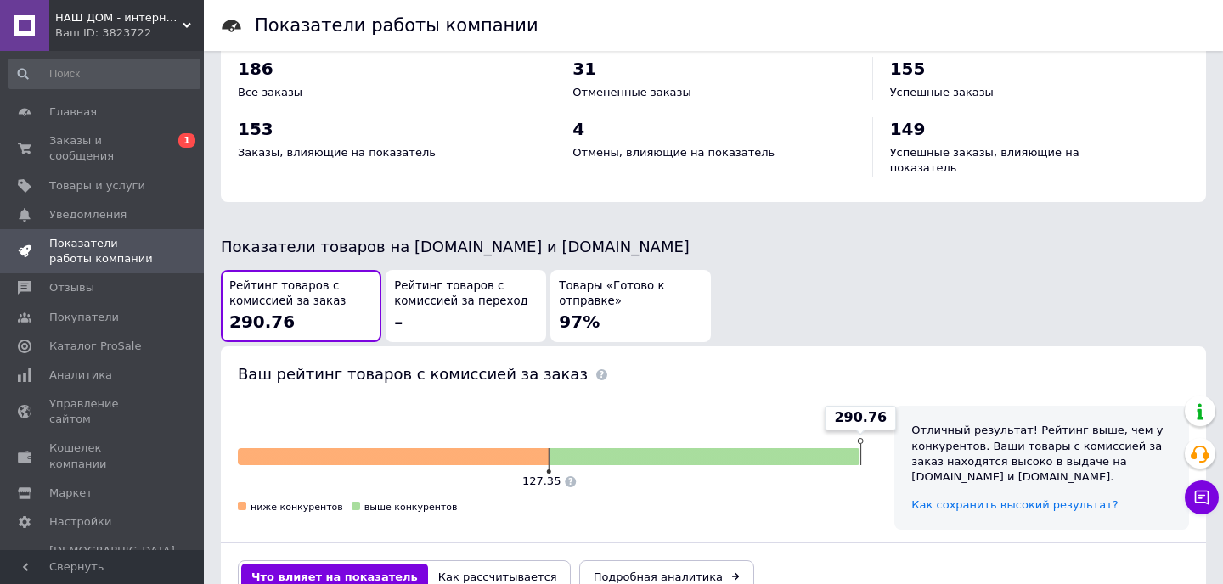
scroll to position [739, 0]
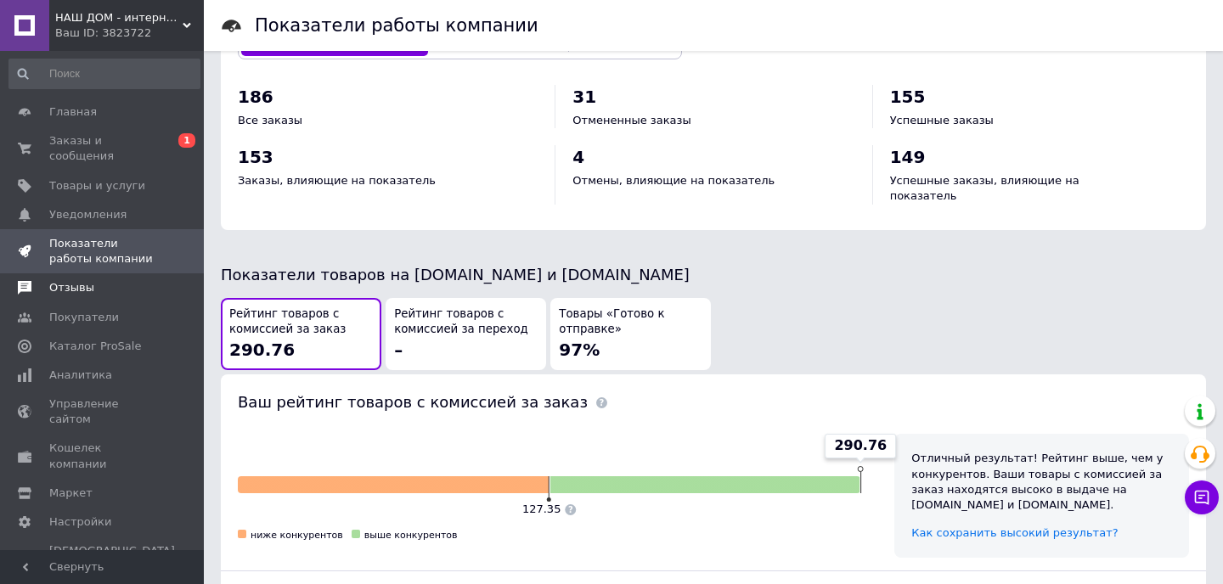
click at [70, 284] on span "Отзывы" at bounding box center [71, 287] width 45 height 15
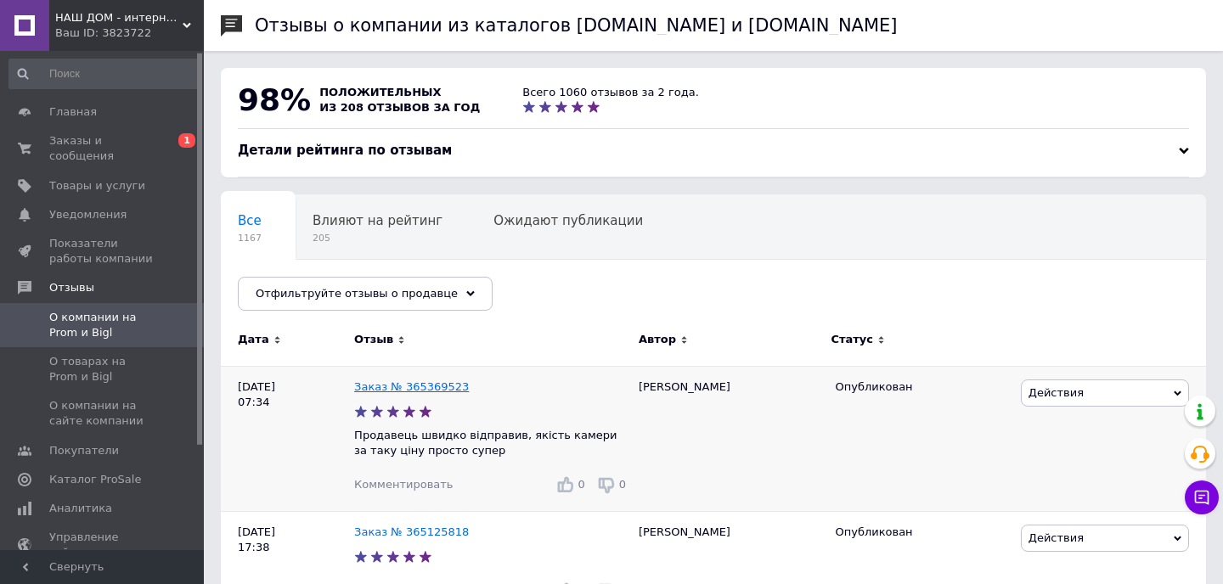
click at [397, 382] on link "Заказ № 365369523" at bounding box center [411, 386] width 115 height 13
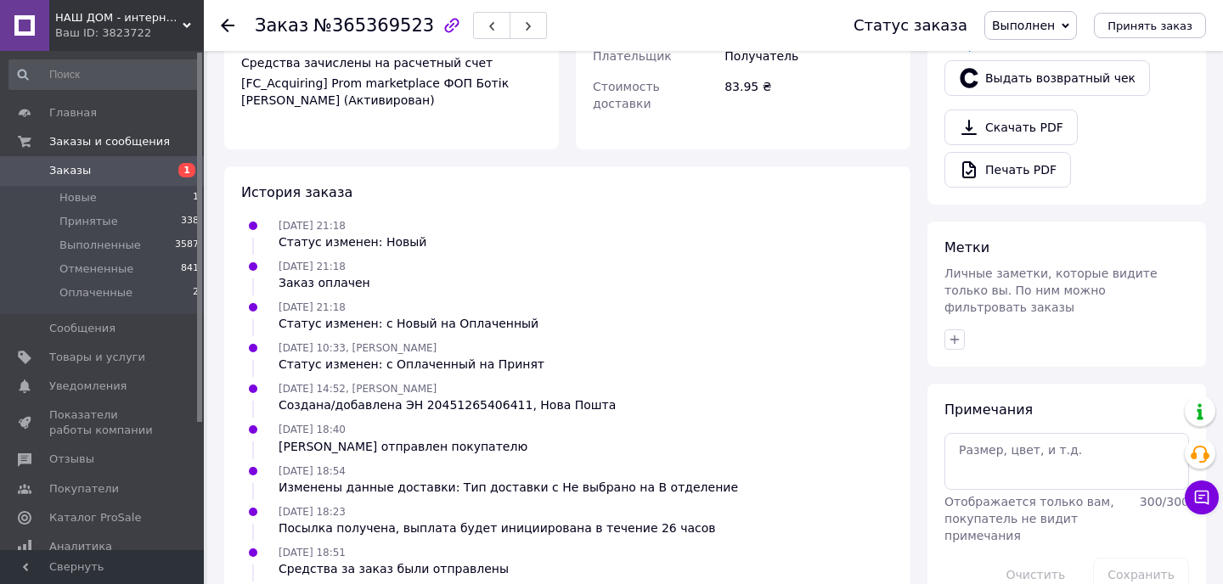
scroll to position [795, 0]
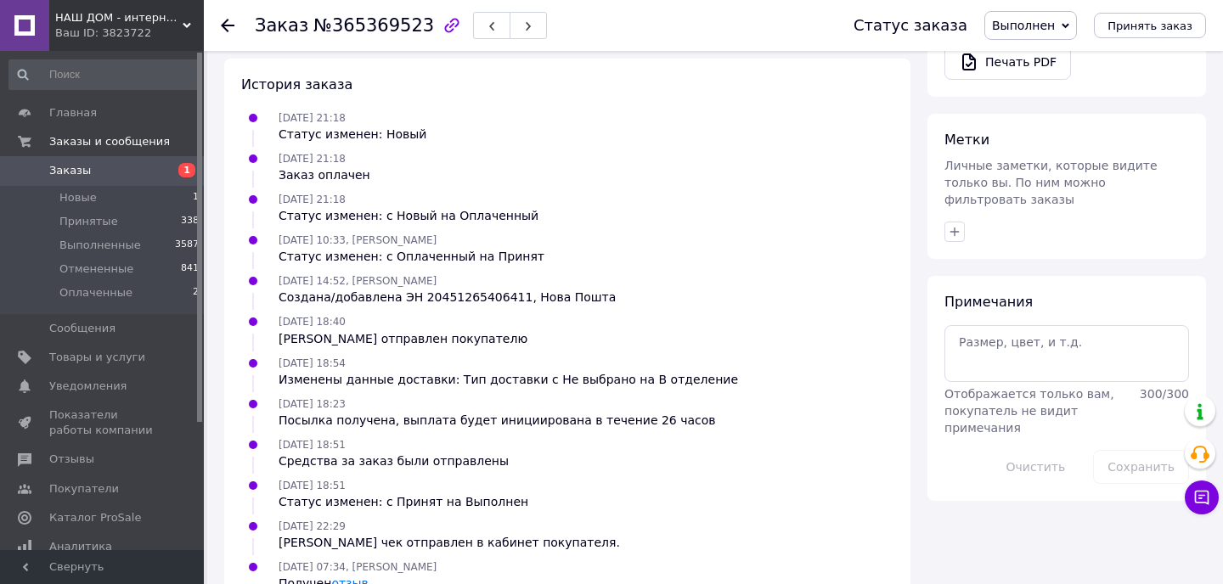
click at [98, 170] on span "Заказы" at bounding box center [103, 170] width 108 height 15
